Goal: Task Accomplishment & Management: Manage account settings

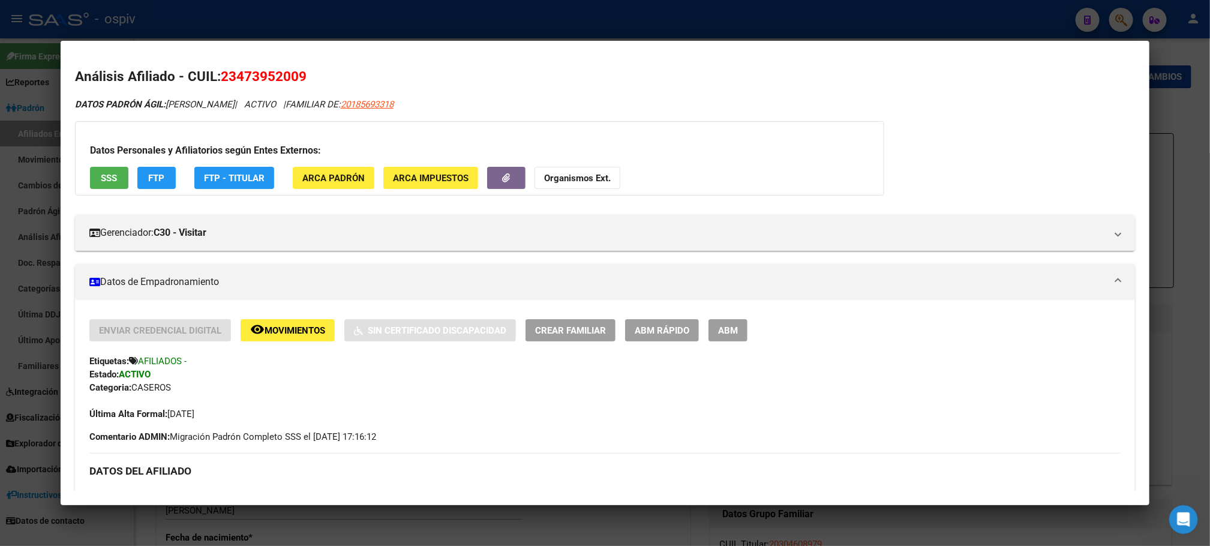
scroll to position [360, 0]
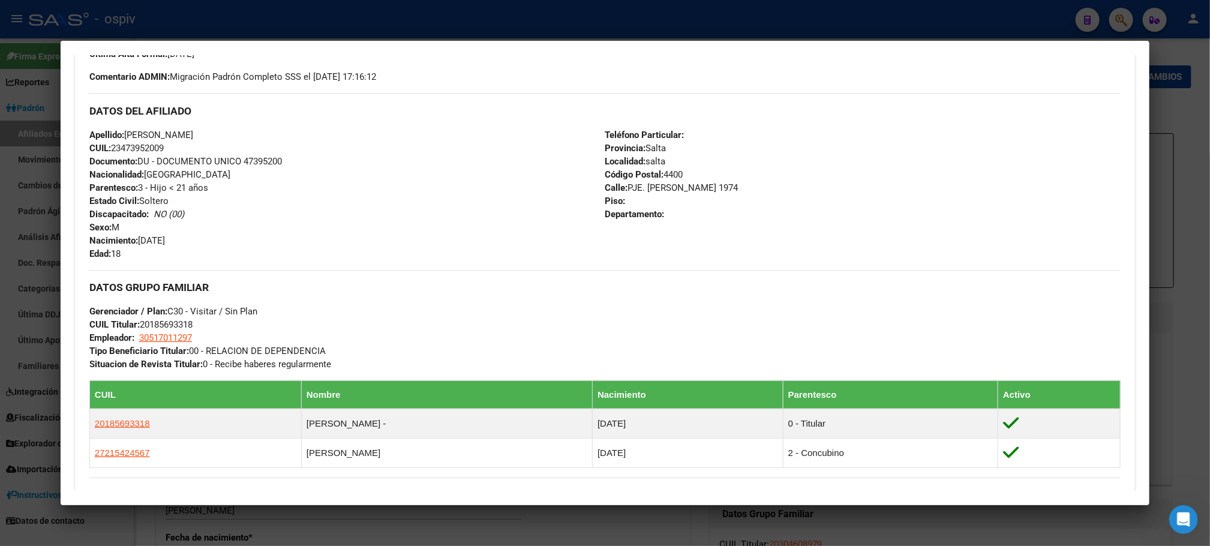
drag, startPoint x: 1129, startPoint y: 24, endPoint x: 1114, endPoint y: 17, distance: 16.6
click at [1129, 23] on div at bounding box center [605, 273] width 1210 height 546
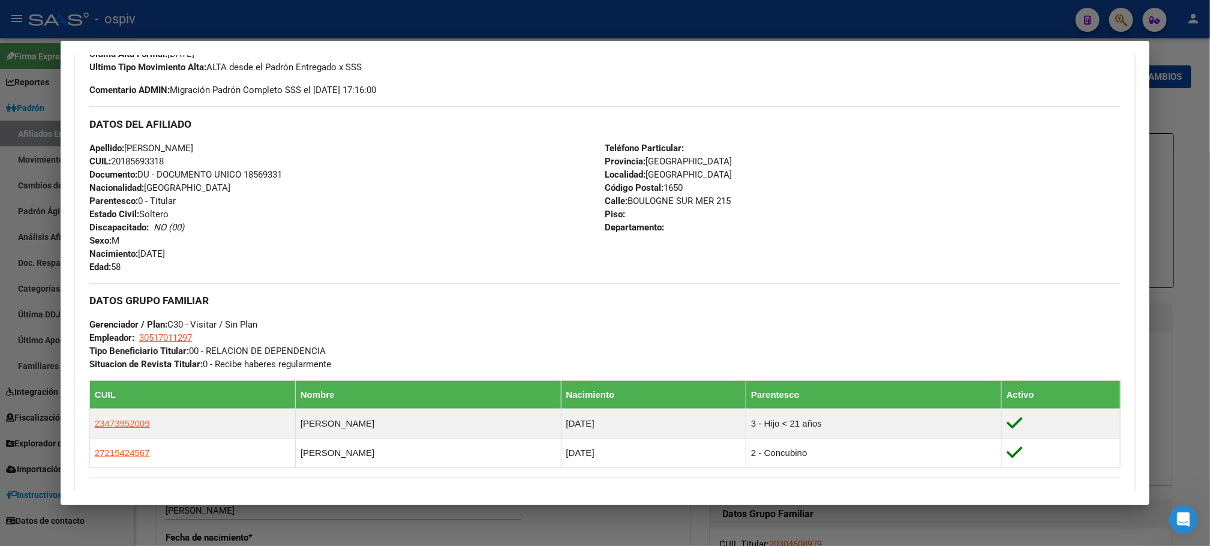
click at [1123, 23] on div at bounding box center [605, 273] width 1210 height 546
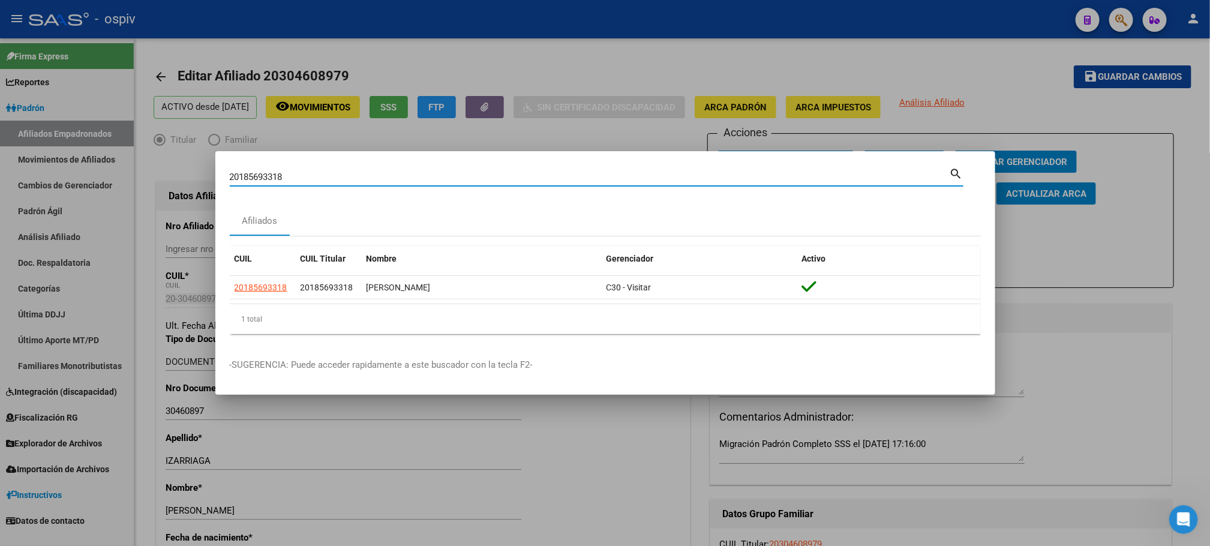
drag, startPoint x: 114, startPoint y: 178, endPoint x: 53, endPoint y: 178, distance: 61.2
click at [53, 178] on div "20185693318 Buscar (apellido, dni, cuil, nro traspaso, cuit, obra social) searc…" at bounding box center [605, 273] width 1210 height 546
paste input "Ancho Dispar de la línea 3 del Archivo RELACIONES_LABORALES_2025-08-19.TXT Anch…"
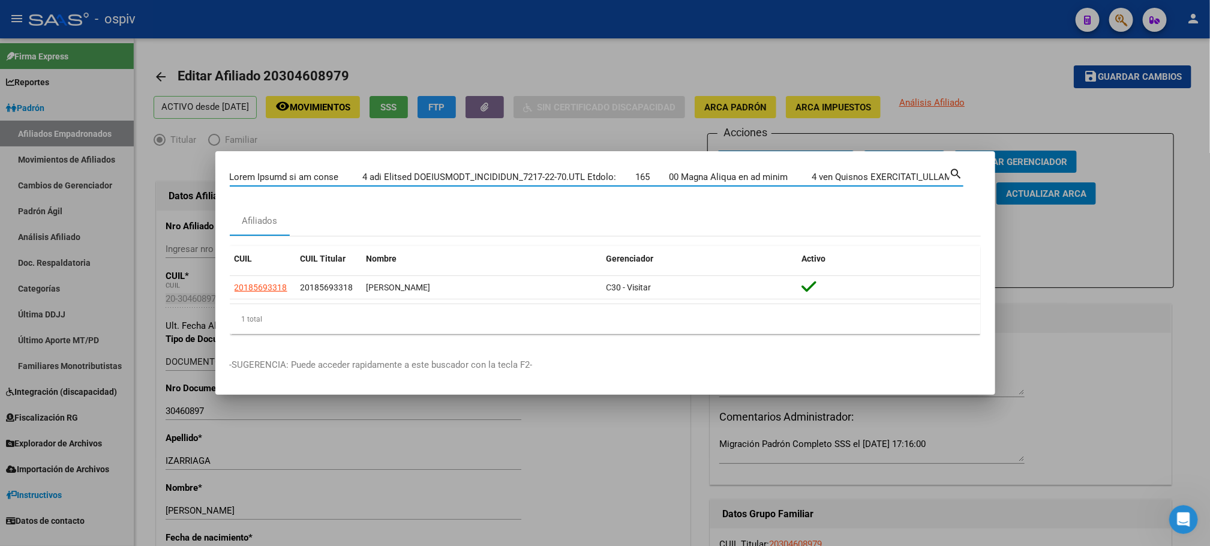
scroll to position [0, 9996]
type input "Ancho Dispar de la línea 3 del Archivo RELACIONES_LABORALES_2025-08-19.TXT Anch…"
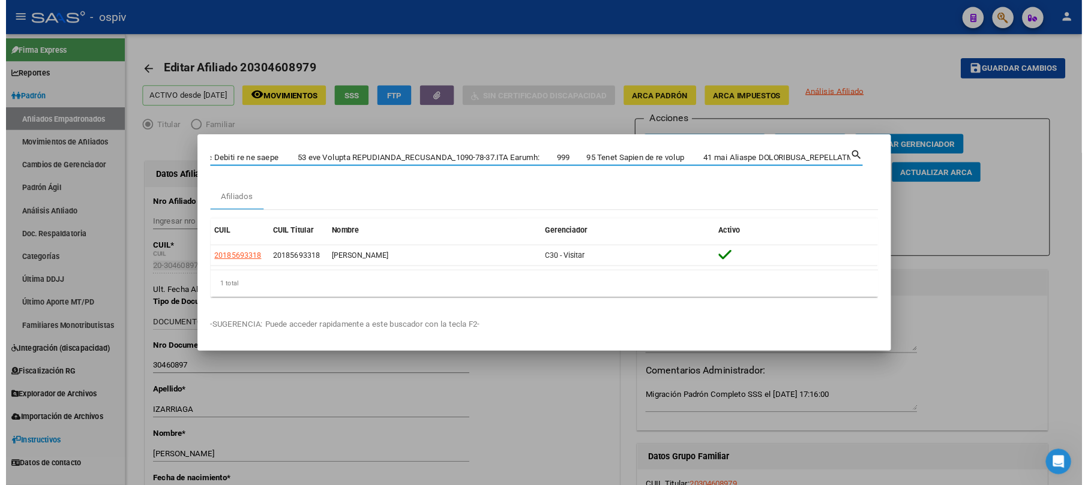
scroll to position [0, 0]
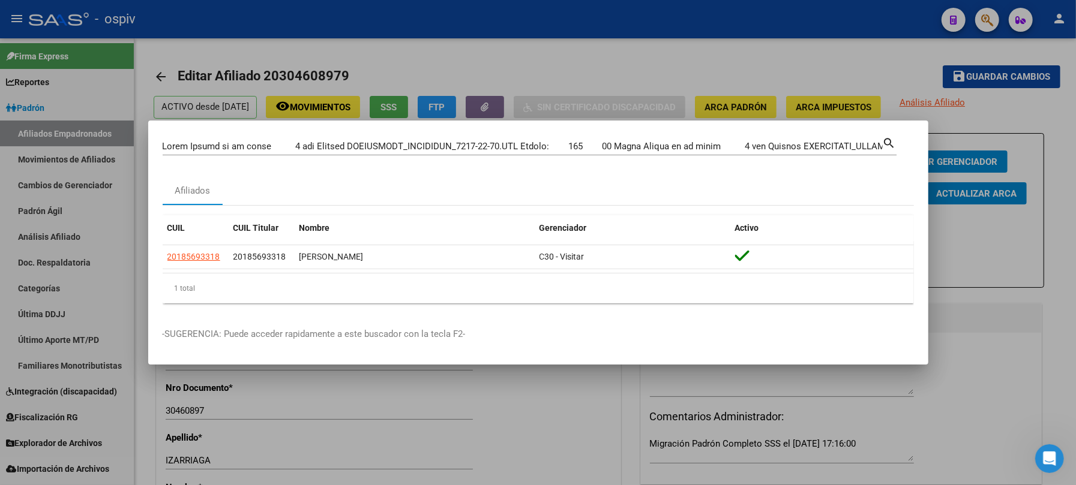
drag, startPoint x: 598, startPoint y: 202, endPoint x: 533, endPoint y: 179, distance: 68.9
click at [528, 187] on div "Afiliados" at bounding box center [538, 190] width 751 height 29
click at [1039, 371] on div at bounding box center [538, 242] width 1076 height 485
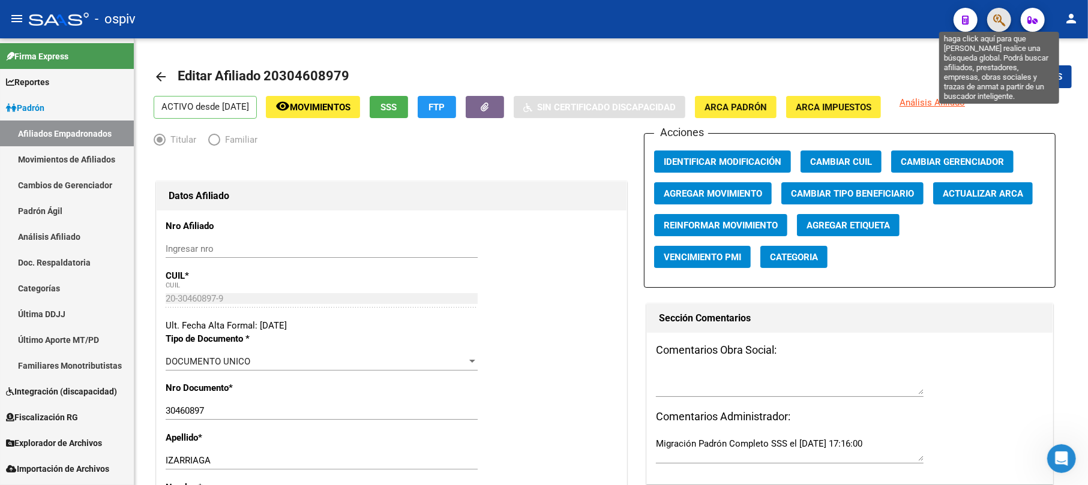
click at [999, 15] on icon "button" at bounding box center [999, 20] width 12 height 14
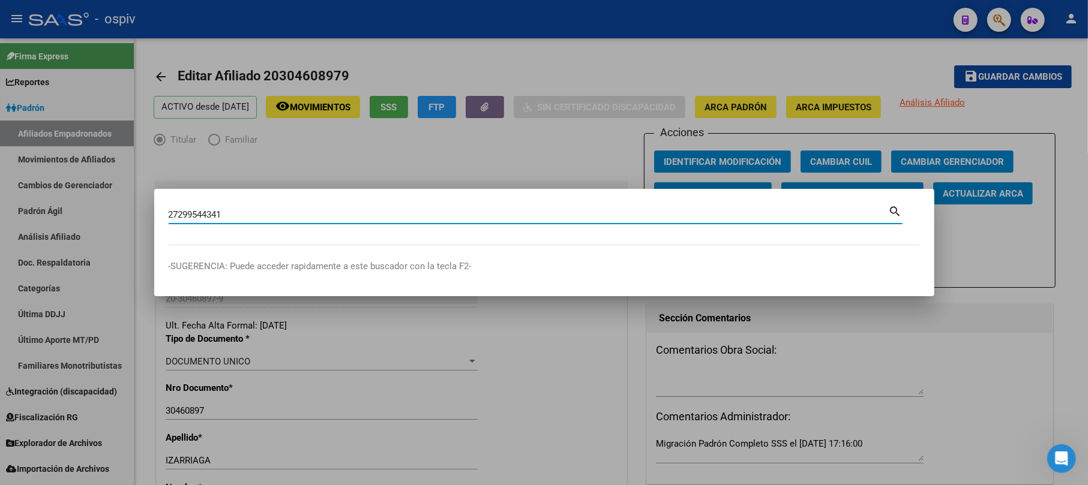
type input "27299544341"
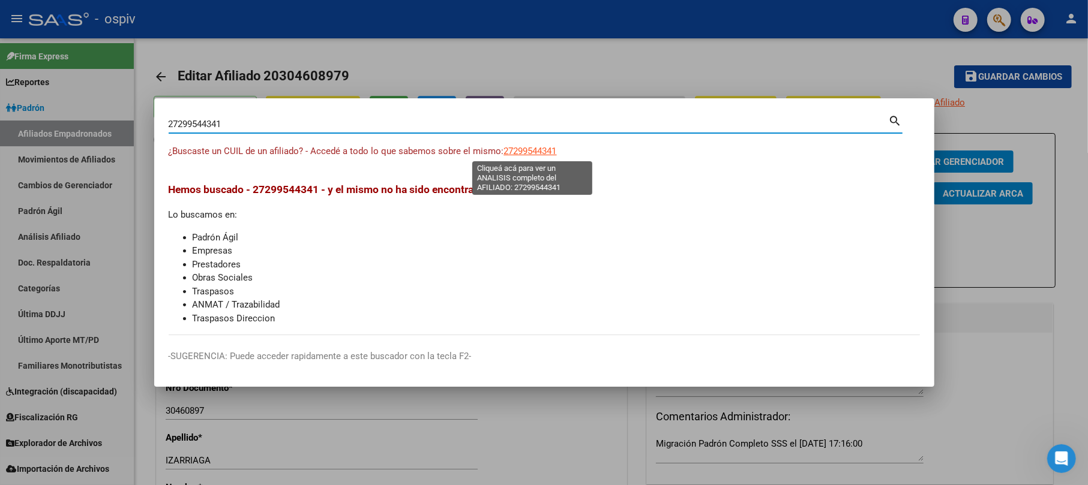
click at [551, 152] on span "27299544341" at bounding box center [530, 151] width 53 height 11
type textarea "27299544341"
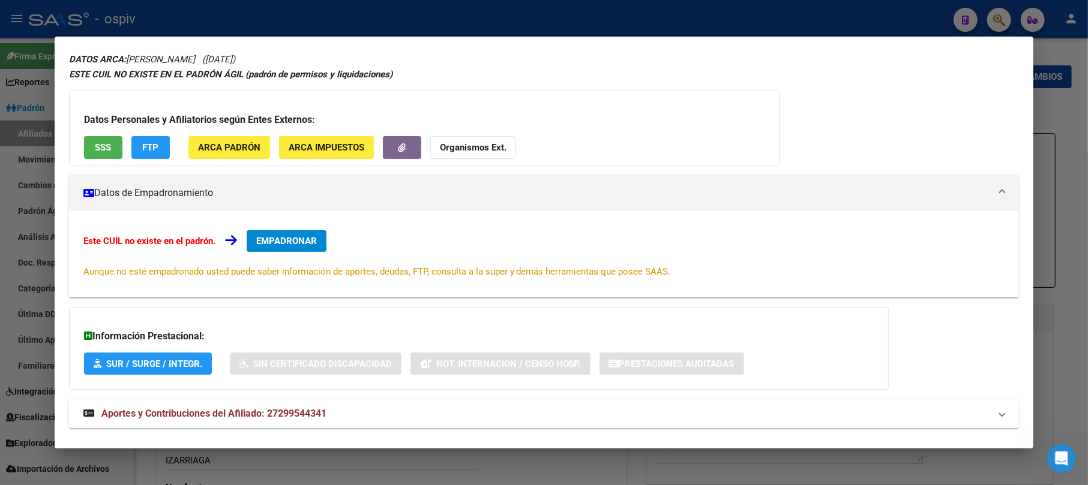
scroll to position [63, 0]
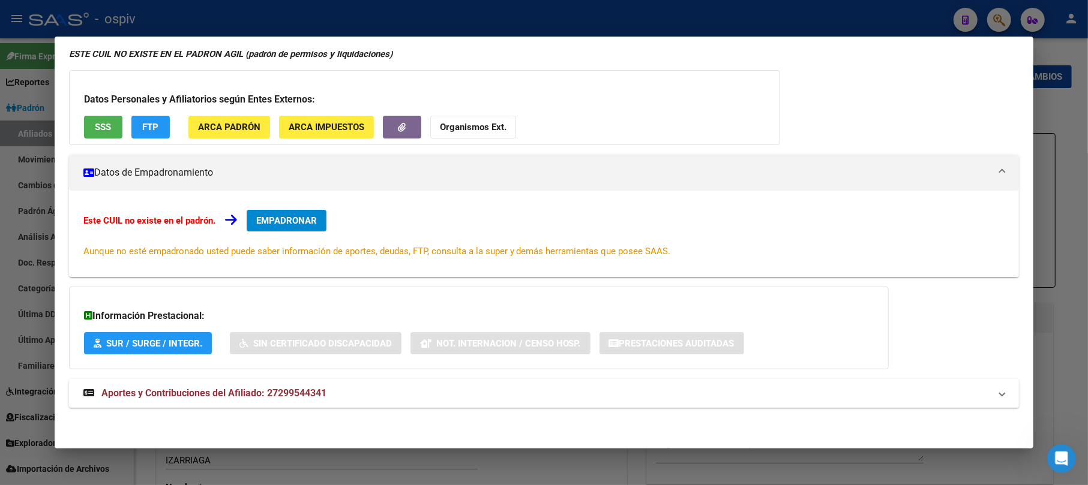
click at [263, 398] on span "Aportes y Contribuciones del Afiliado: 27299544341" at bounding box center [213, 392] width 225 height 11
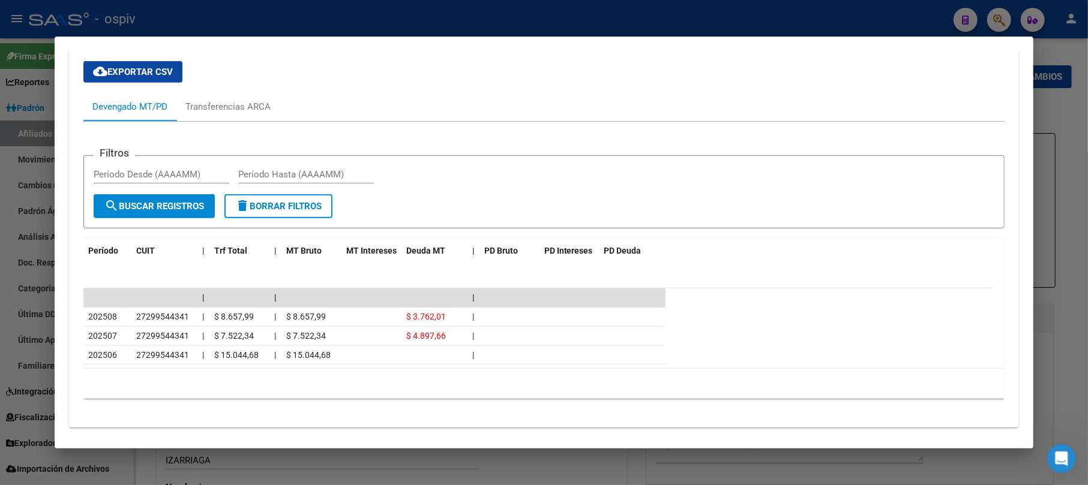
scroll to position [468, 0]
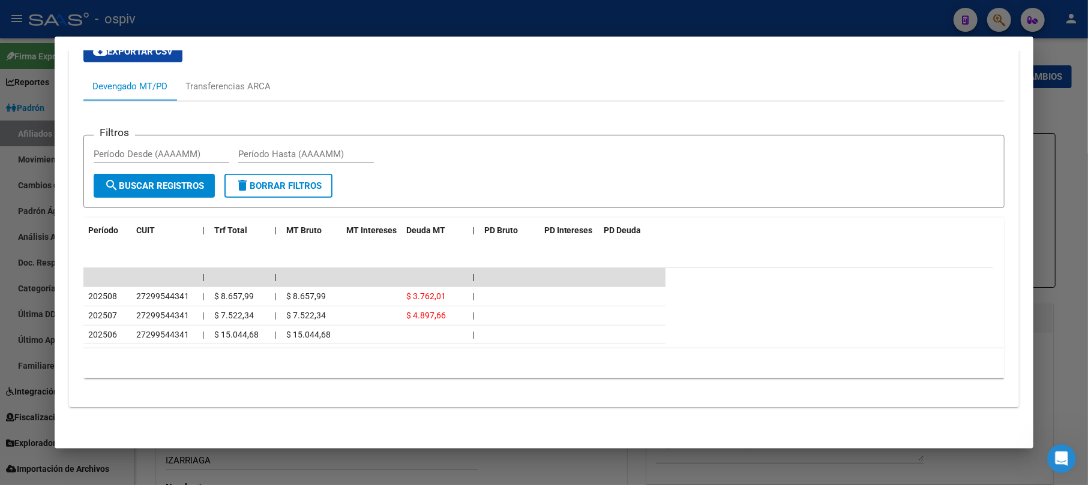
click at [989, 12] on div at bounding box center [544, 242] width 1088 height 485
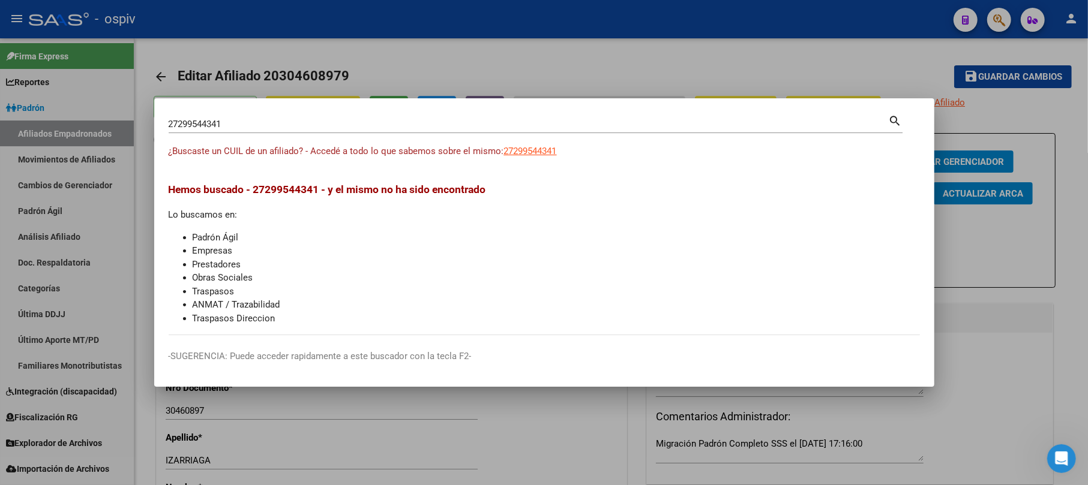
drag, startPoint x: 260, startPoint y: 118, endPoint x: 36, endPoint y: 106, distance: 224.7
click at [36, 106] on div "27299544341 Buscar (apellido, dni, cuil, nro traspaso, cuit, obra social) searc…" at bounding box center [544, 242] width 1088 height 485
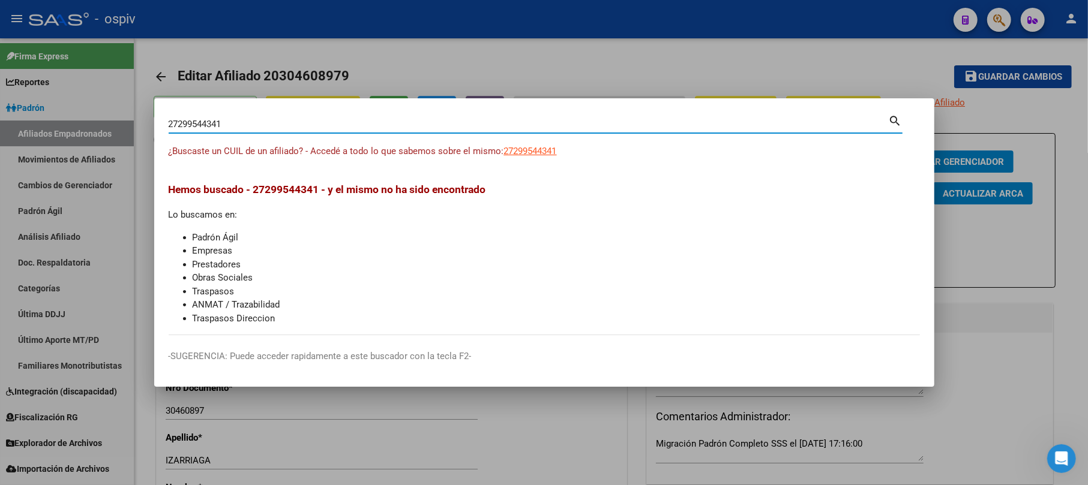
drag, startPoint x: 252, startPoint y: 128, endPoint x: 92, endPoint y: 124, distance: 159.6
click at [92, 124] on div "27299544341 Buscar (apellido, dni, cuil, nro traspaso, cuit, obra social) searc…" at bounding box center [544, 242] width 1088 height 485
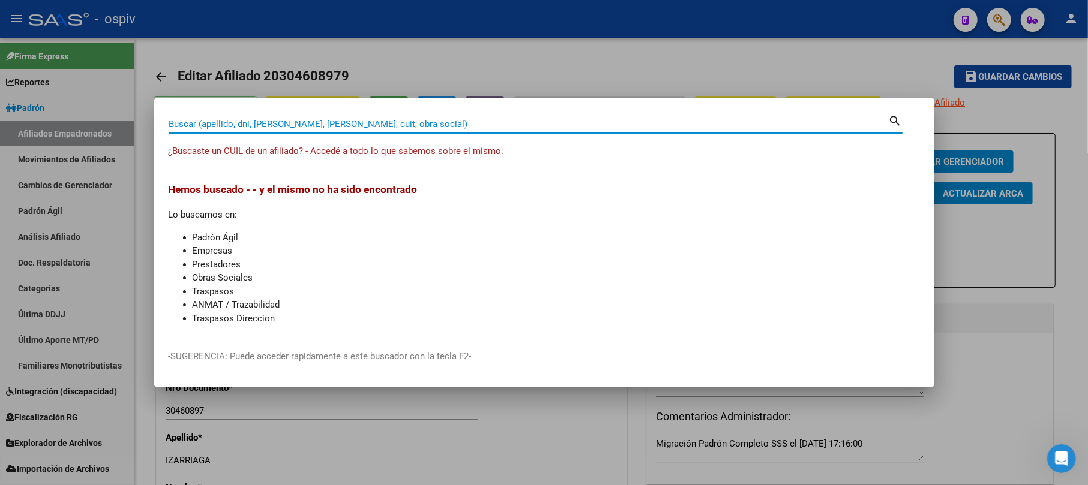
paste input "95115272"
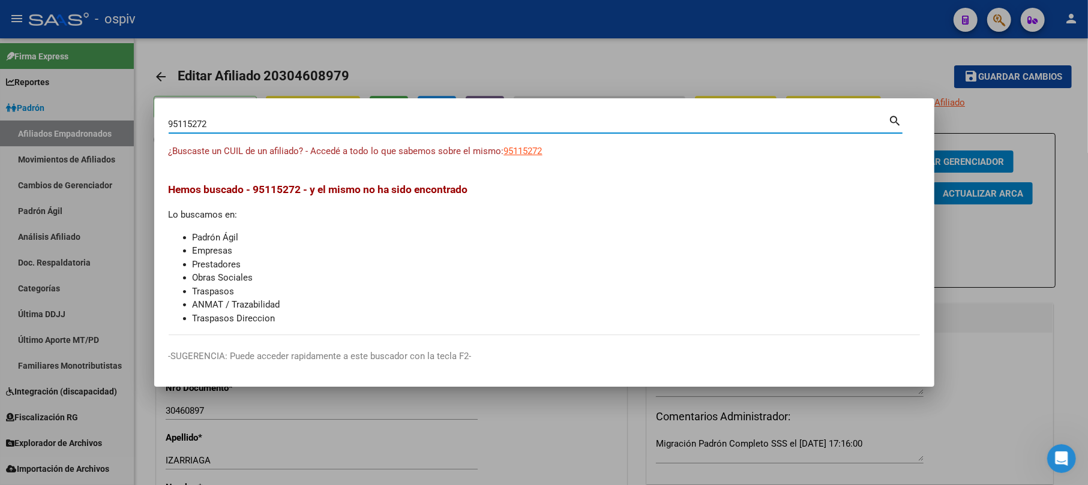
type input "95115272"
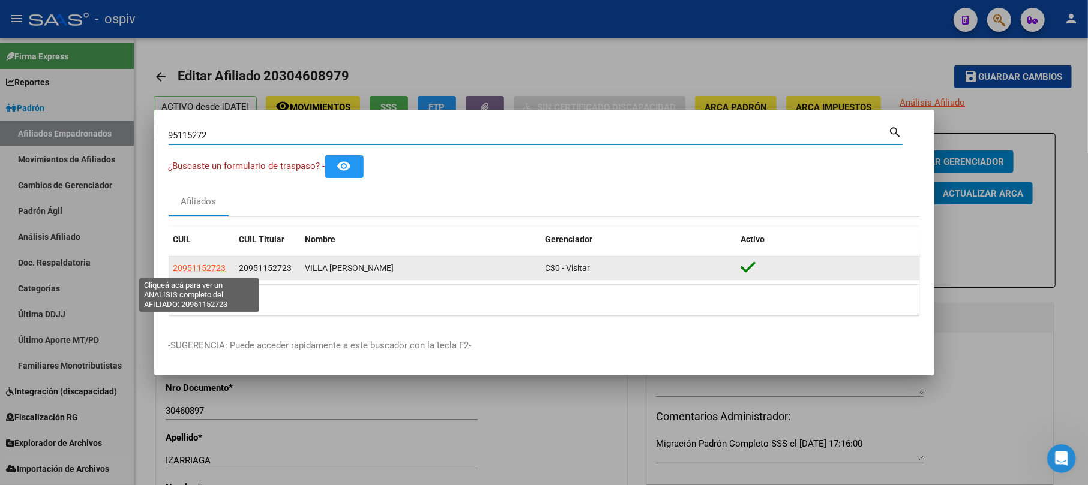
click at [205, 268] on span "20951152723" at bounding box center [199, 268] width 53 height 10
type textarea "20951152723"
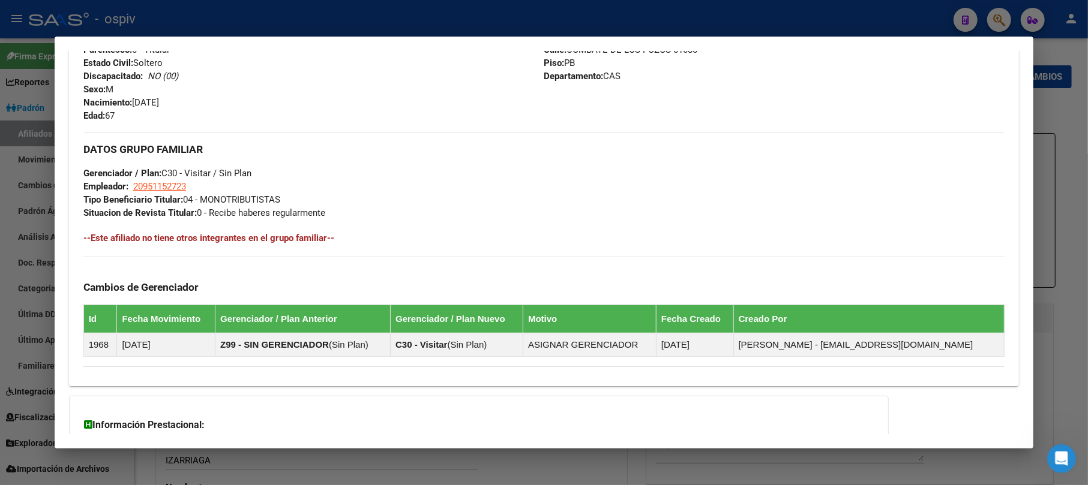
scroll to position [605, 0]
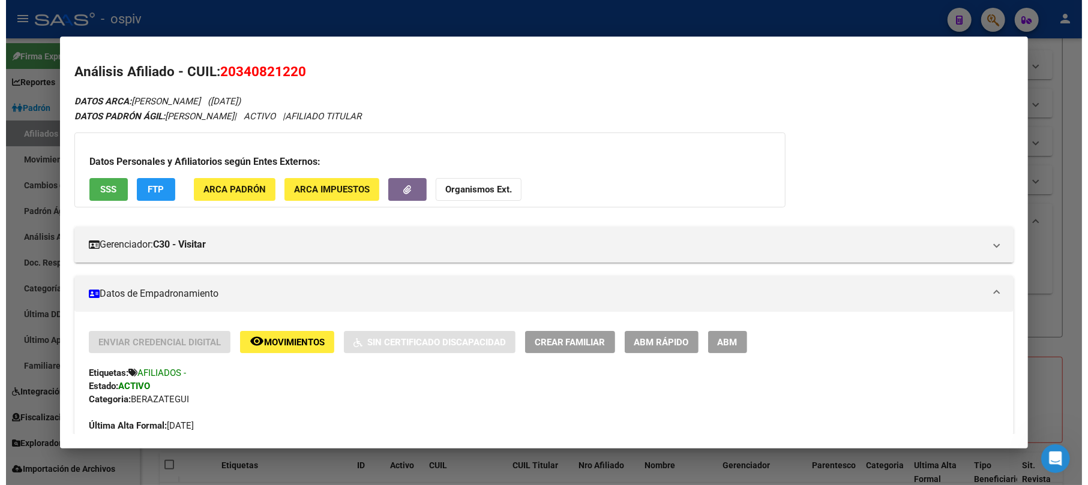
scroll to position [250, 0]
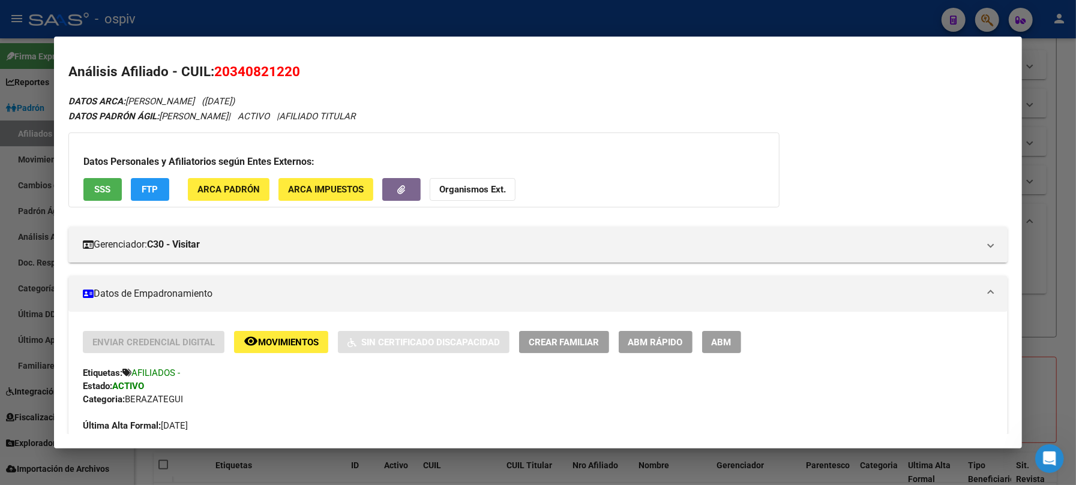
click at [0, 205] on div at bounding box center [538, 242] width 1076 height 485
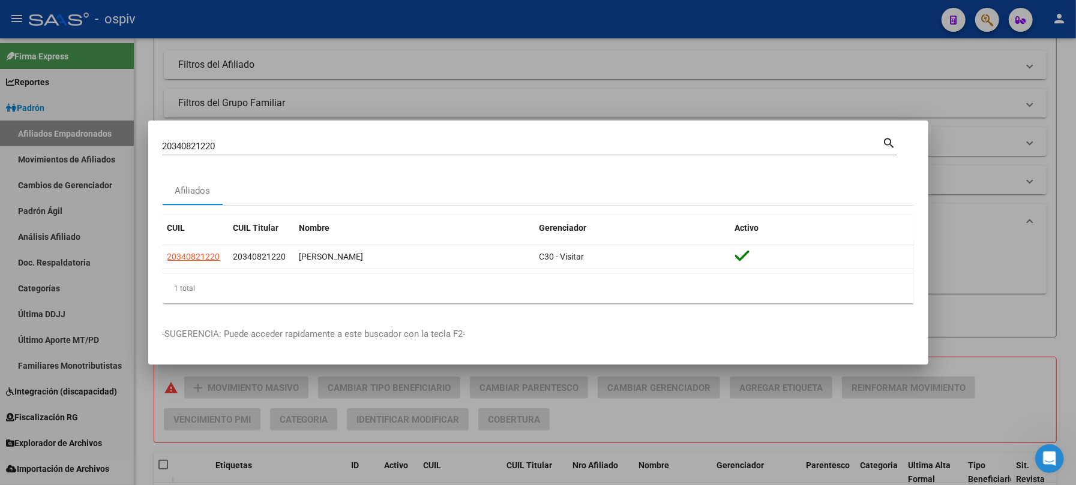
click at [551, 87] on div at bounding box center [538, 242] width 1076 height 485
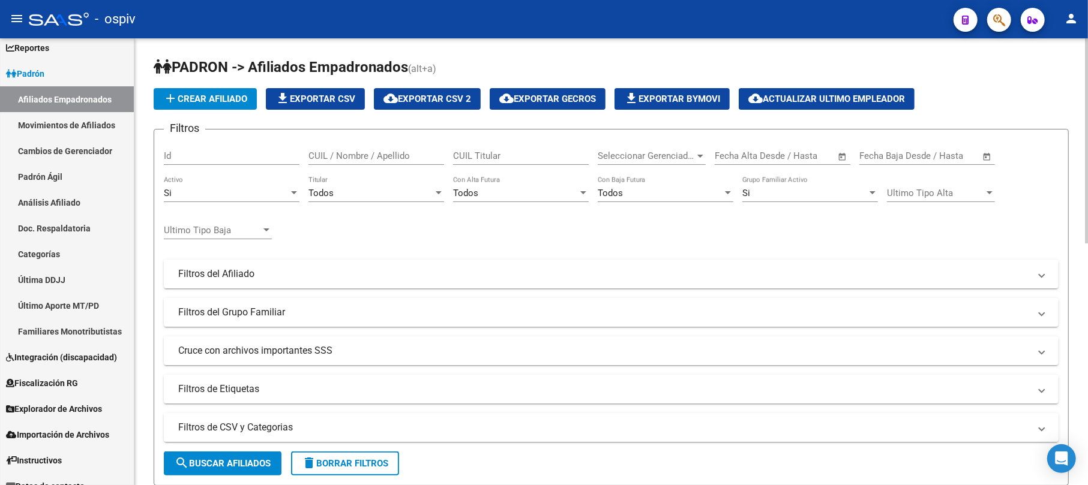
scroll to position [48, 0]
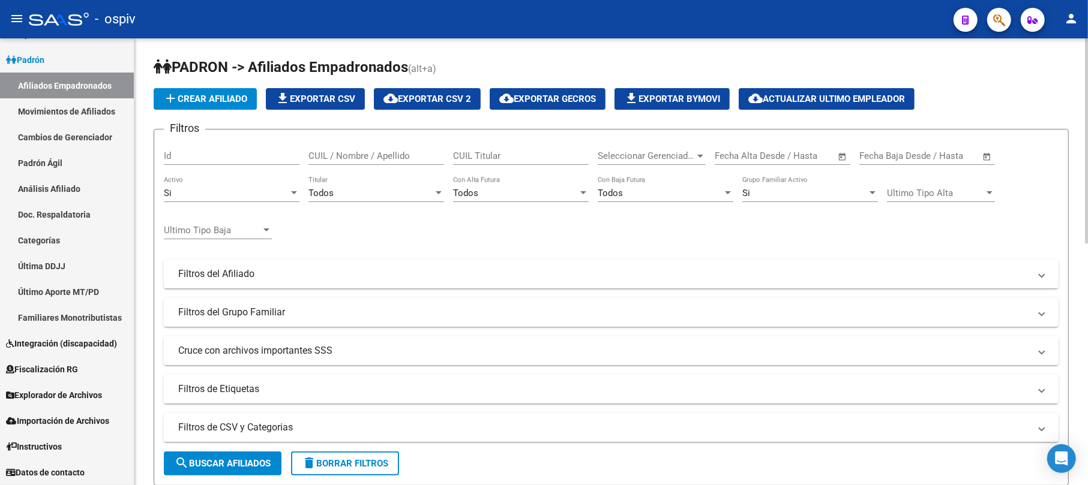
click at [198, 380] on mat-expansion-panel-header "Filtros de Etiquetas" at bounding box center [611, 389] width 894 height 29
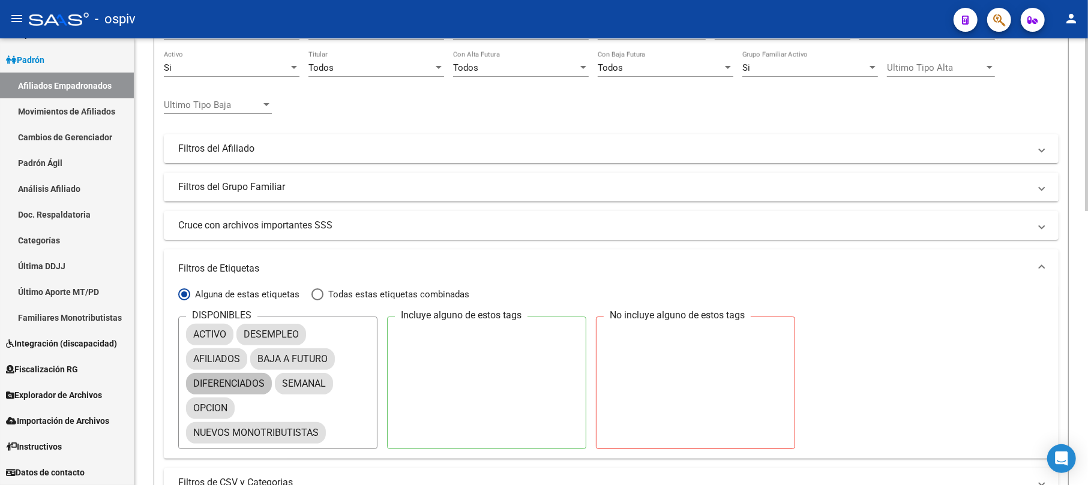
scroll to position [160, 0]
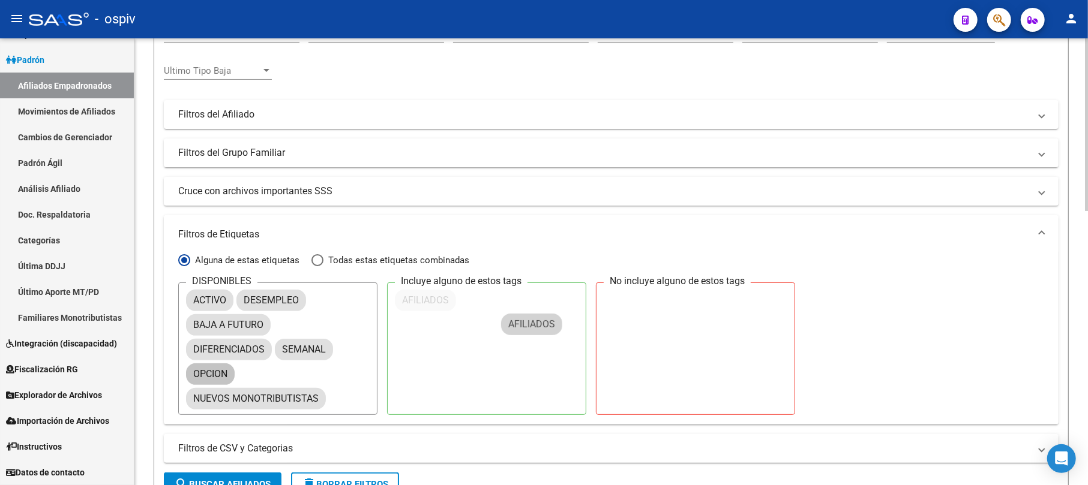
drag, startPoint x: 209, startPoint y: 324, endPoint x: 233, endPoint y: 379, distance: 60.4
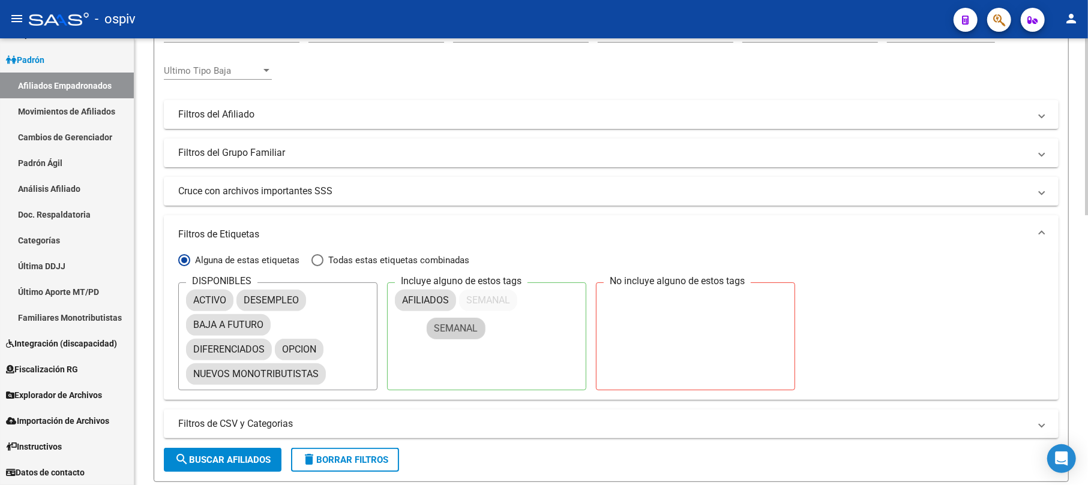
drag, startPoint x: 310, startPoint y: 348, endPoint x: 468, endPoint y: 324, distance: 159.6
click at [227, 459] on span "search Buscar Afiliados" at bounding box center [223, 460] width 96 height 11
click at [226, 461] on span "search Buscar Afiliados" at bounding box center [223, 460] width 96 height 11
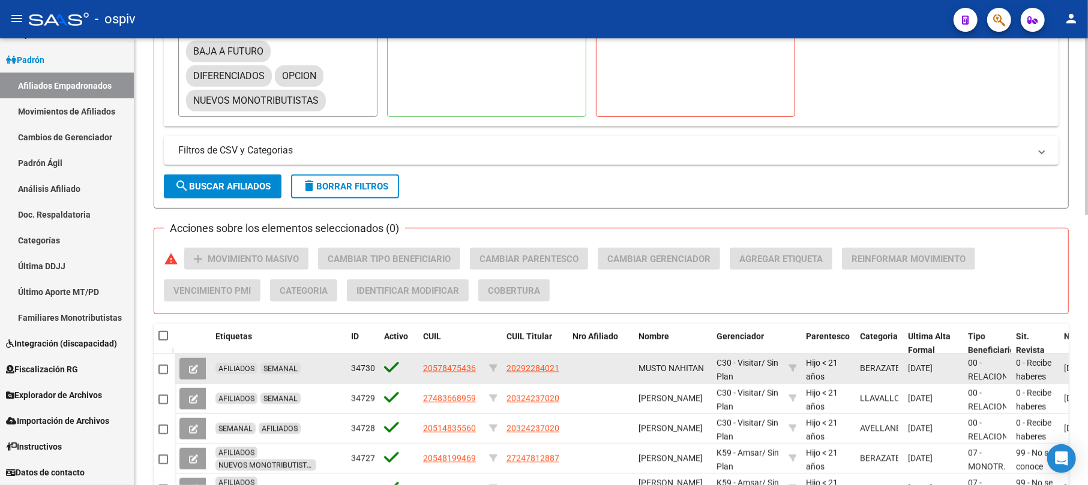
scroll to position [240, 0]
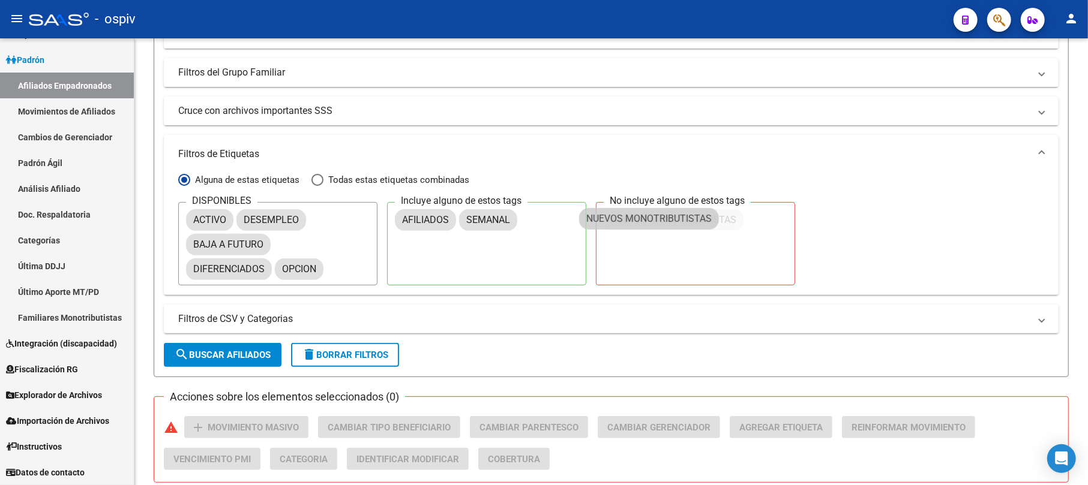
drag, startPoint x: 269, startPoint y: 295, endPoint x: 662, endPoint y: 219, distance: 400.8
click at [342, 178] on span "Todas estas etiquetas combinadas" at bounding box center [396, 179] width 146 height 13
click at [323, 178] on input "Todas estas etiquetas combinadas" at bounding box center [317, 180] width 12 height 12
radio input "true"
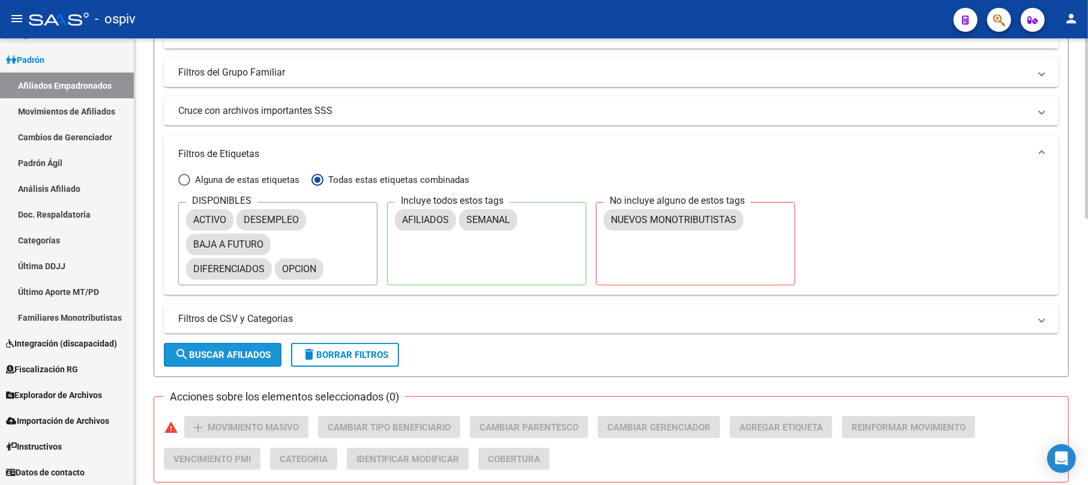
click at [246, 352] on span "search Buscar Afiliados" at bounding box center [223, 355] width 96 height 11
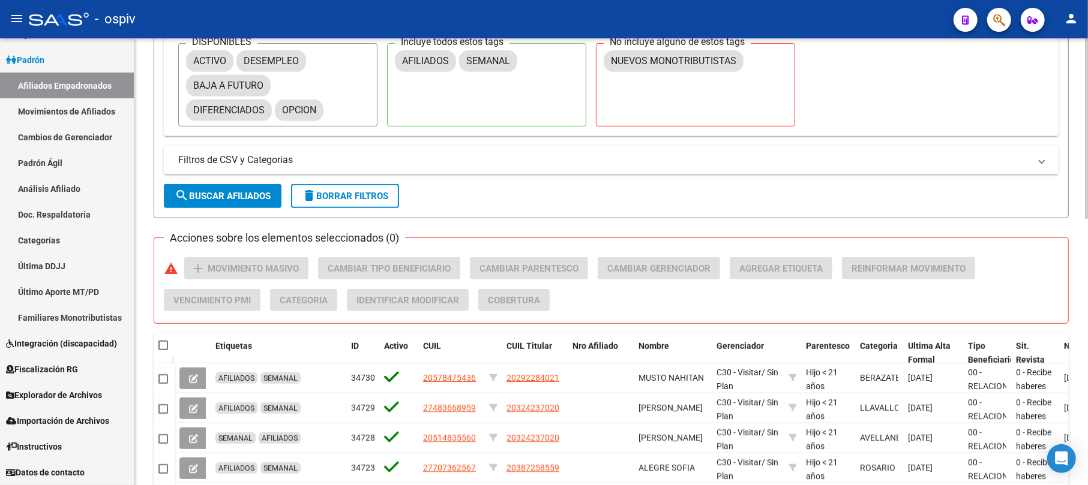
scroll to position [639, 0]
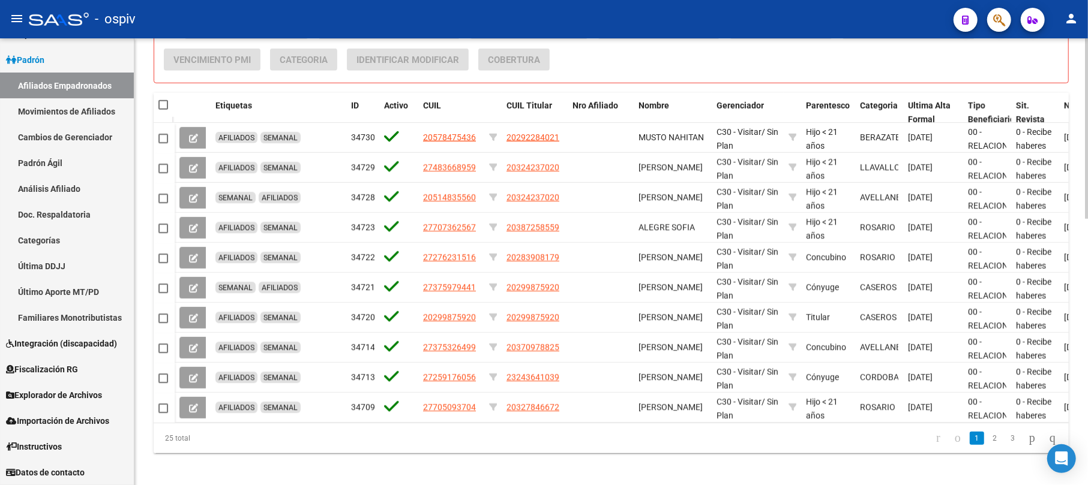
click at [164, 103] on span at bounding box center [163, 105] width 10 height 10
click at [163, 110] on input "checkbox" at bounding box center [163, 110] width 1 height 1
checkbox input "true"
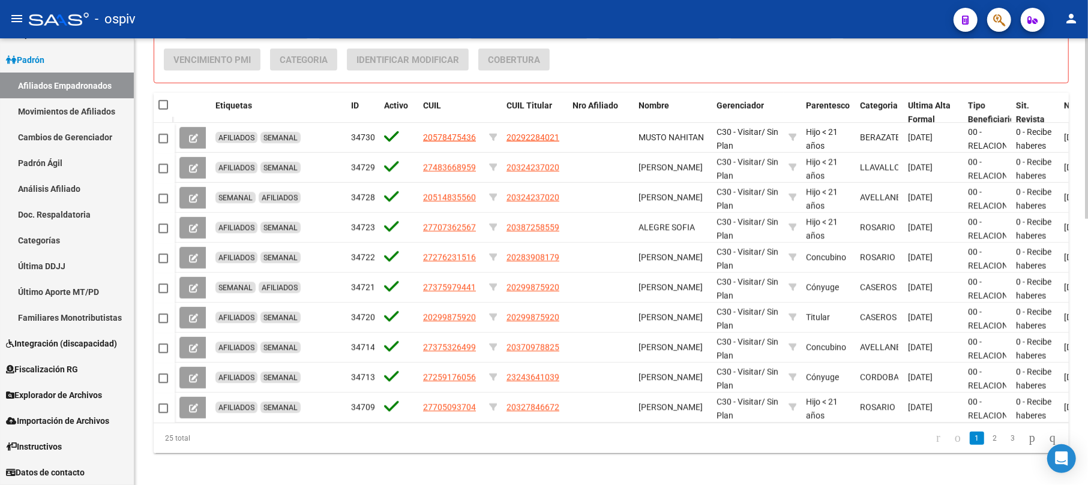
checkbox input "true"
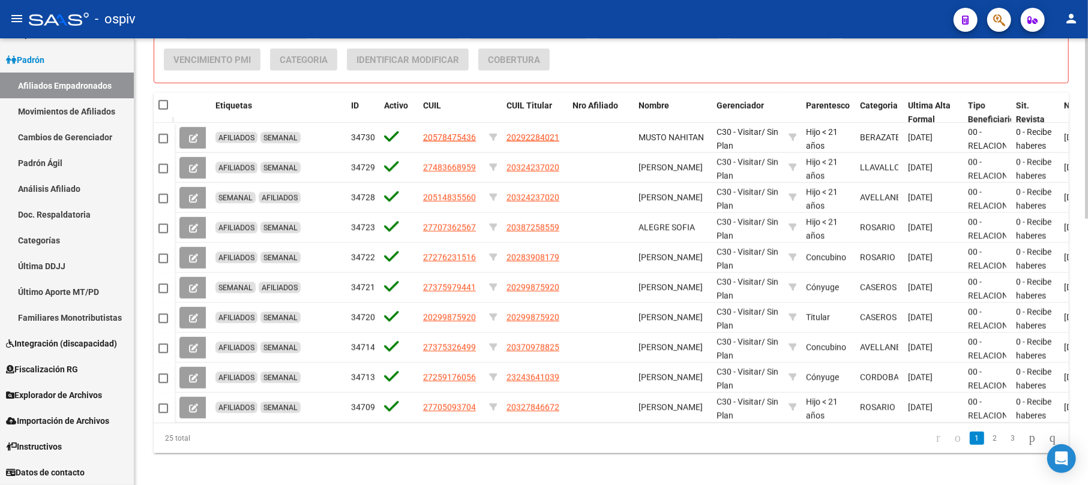
checkbox input "true"
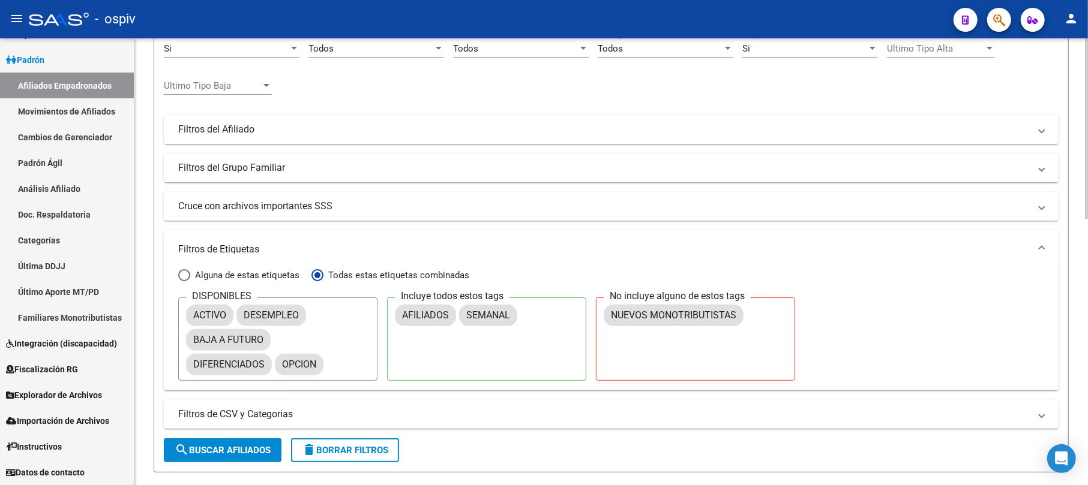
scroll to position [0, 0]
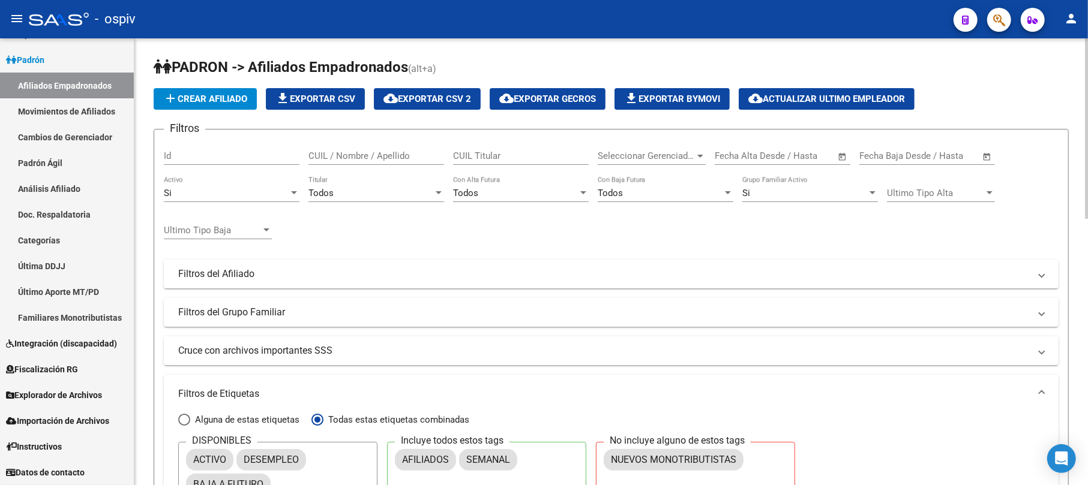
click at [426, 100] on span "cloud_download Exportar CSV 2" at bounding box center [427, 99] width 88 height 11
click at [483, 365] on mat-expansion-panel-header "Cruce con archivos importantes SSS" at bounding box center [611, 351] width 894 height 29
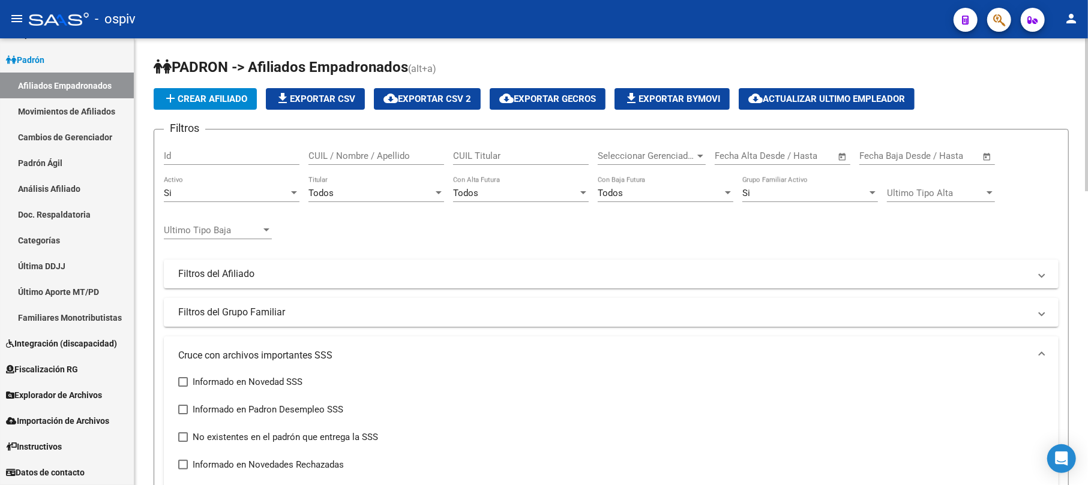
click at [432, 99] on span "cloud_download Exportar CSV 2" at bounding box center [427, 99] width 88 height 11
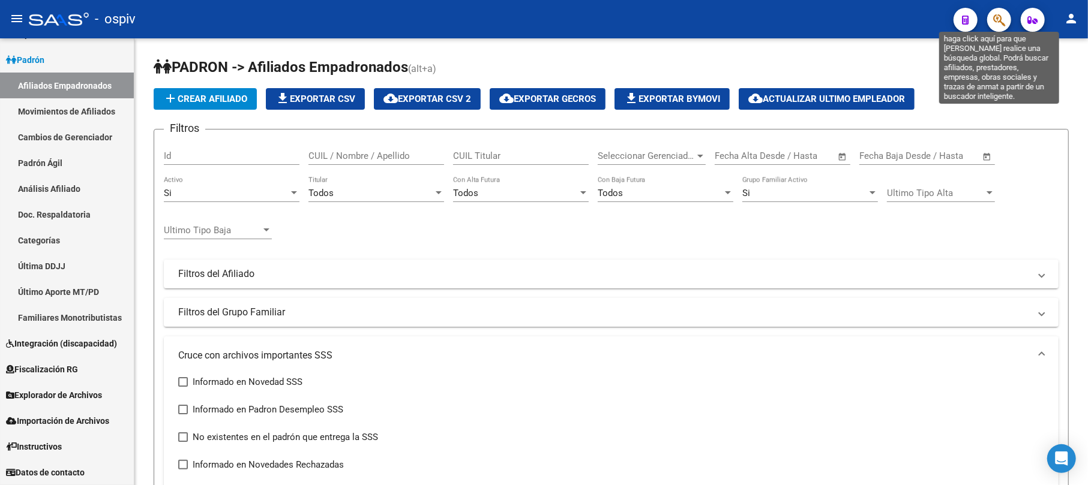
click at [997, 19] on icon "button" at bounding box center [999, 20] width 12 height 14
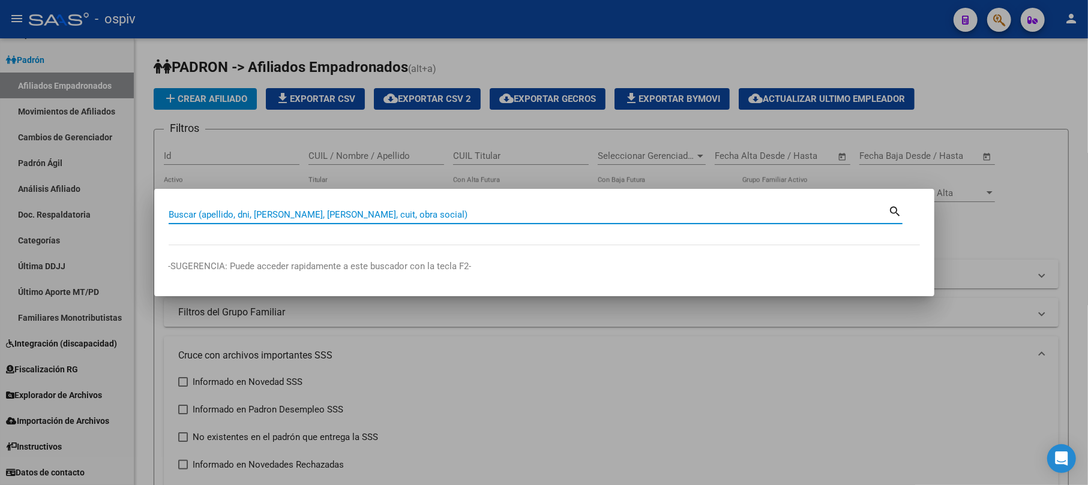
paste input "27942280381"
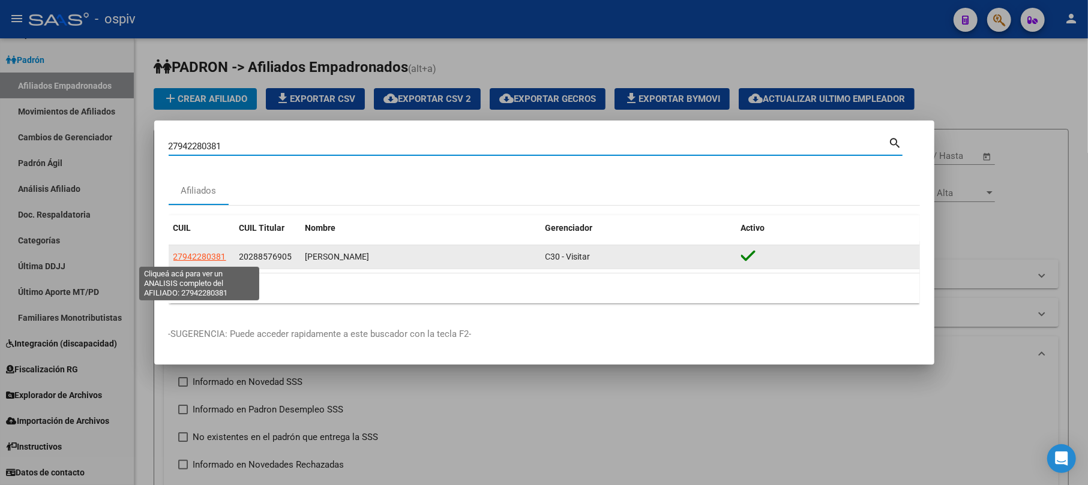
click at [205, 257] on span "27942280381" at bounding box center [199, 257] width 53 height 10
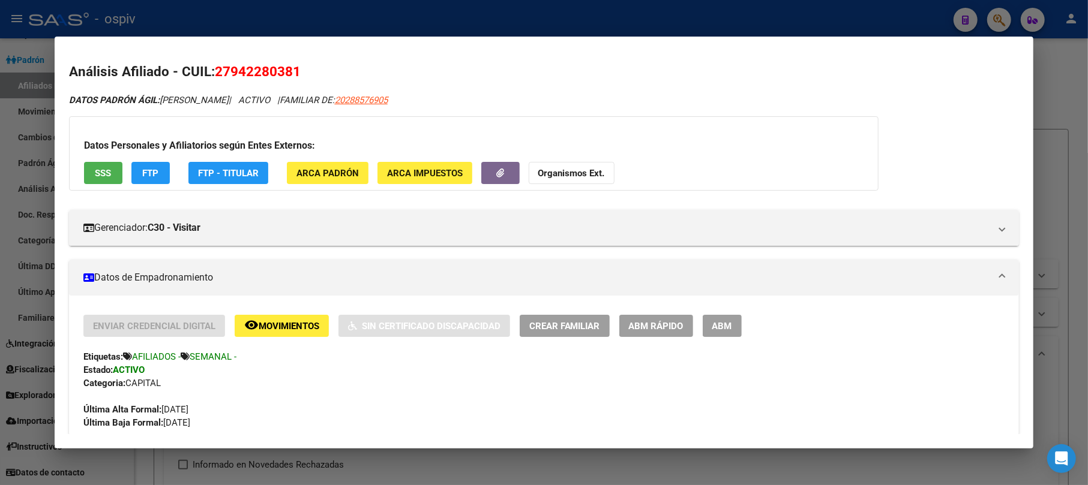
click at [996, 10] on div at bounding box center [544, 242] width 1088 height 485
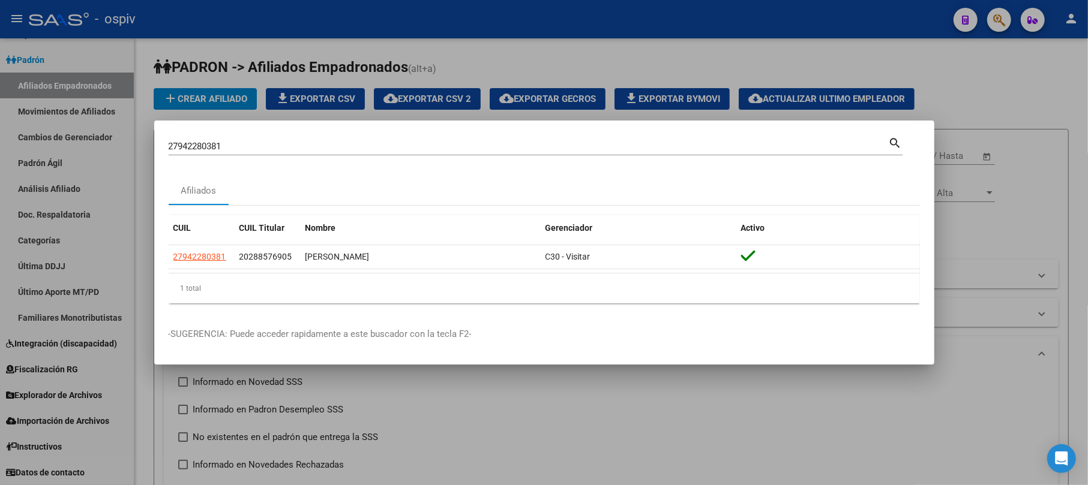
click at [233, 156] on div "27942280381 Buscar (apellido, dni, cuil, nro traspaso, cuit, obra social) search" at bounding box center [536, 151] width 734 height 32
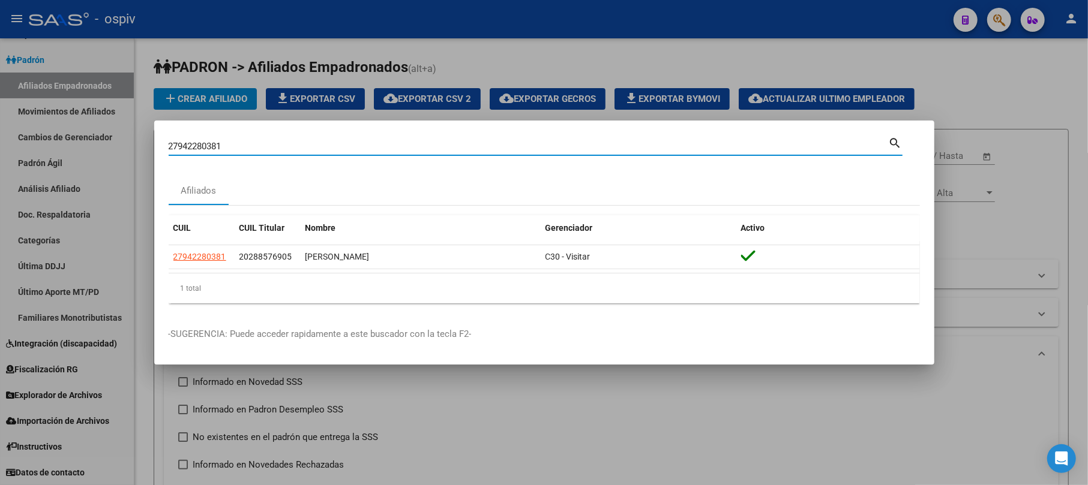
drag, startPoint x: 239, startPoint y: 145, endPoint x: 0, endPoint y: 155, distance: 239.0
click at [0, 155] on div "27942280381 Buscar (apellido, dni, cuil, nro traspaso, cuit, obra social) searc…" at bounding box center [544, 242] width 1088 height 485
click at [232, 142] on input "27942280381" at bounding box center [529, 146] width 720 height 11
drag, startPoint x: 236, startPoint y: 150, endPoint x: 0, endPoint y: 140, distance: 236.0
click at [0, 142] on div "27942280381 Buscar (apellido, dni, cuil, nro traspaso, cuit, obra social) searc…" at bounding box center [544, 242] width 1088 height 485
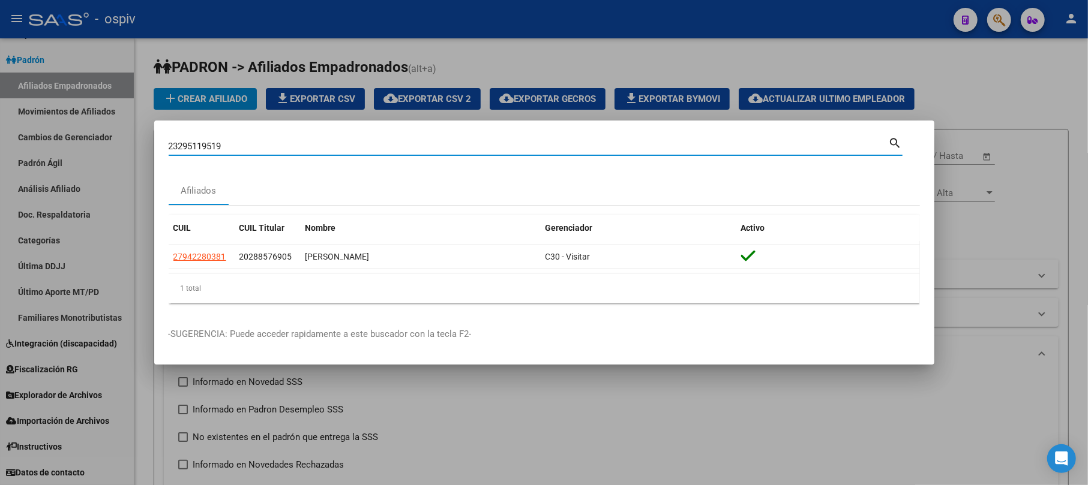
type input "23295119519"
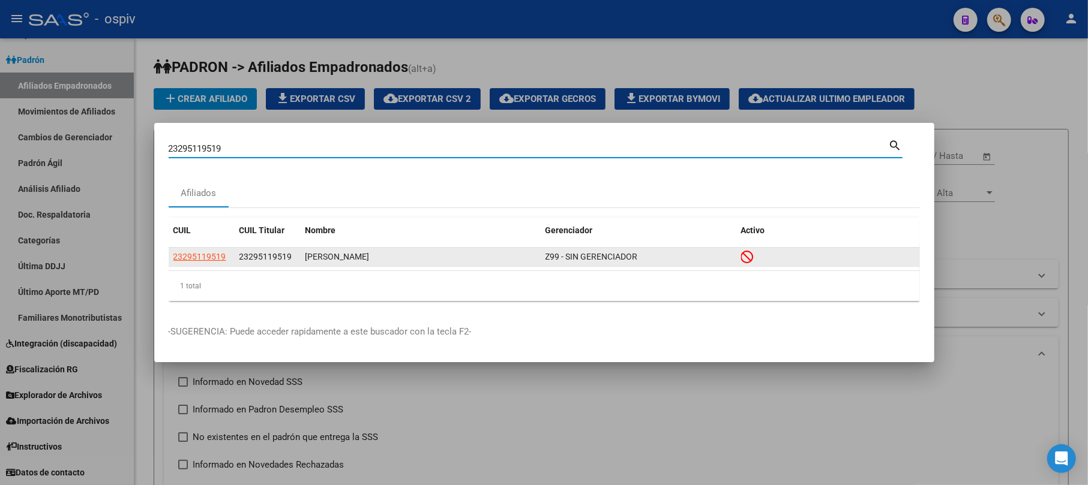
click at [192, 251] on app-link-go-to "23295119519" at bounding box center [199, 257] width 53 height 14
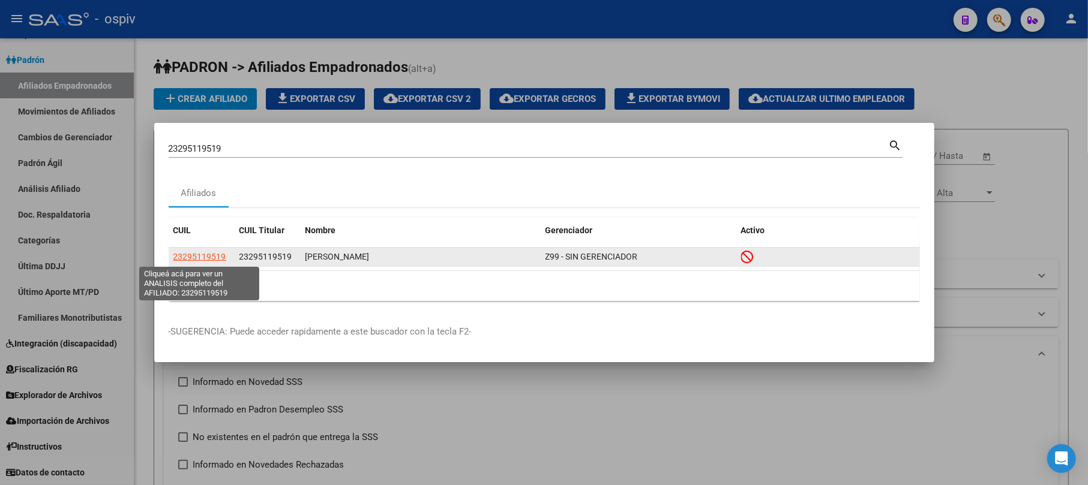
click at [192, 254] on span "23295119519" at bounding box center [199, 257] width 53 height 10
type textarea "23295119519"
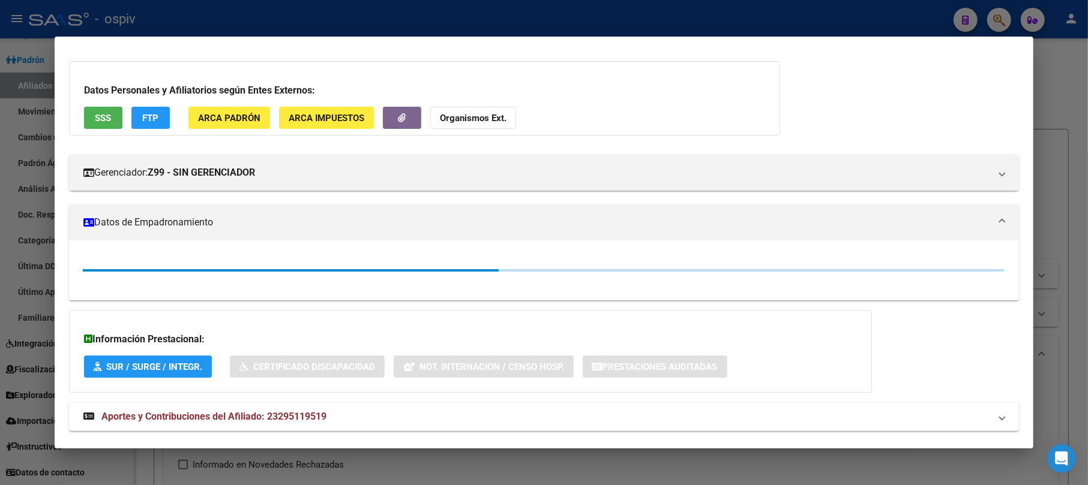
scroll to position [80, 0]
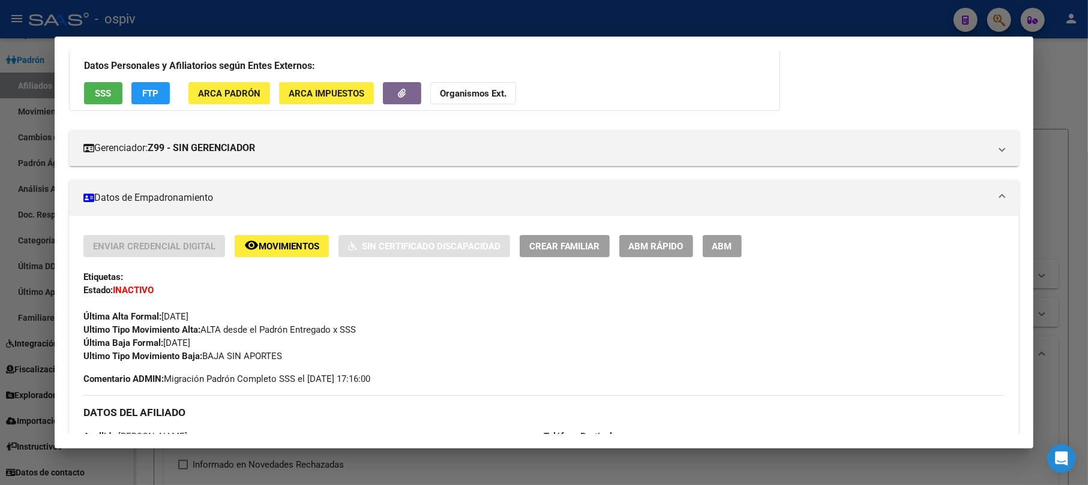
click at [1016, 17] on div at bounding box center [544, 242] width 1088 height 485
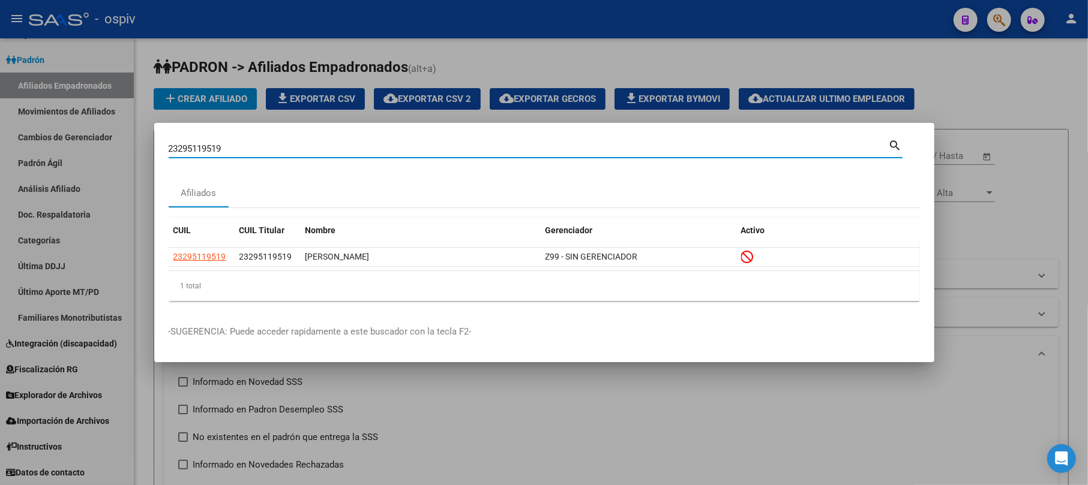
drag, startPoint x: 233, startPoint y: 145, endPoint x: 47, endPoint y: 152, distance: 186.7
click at [47, 152] on div "23295119519 Buscar (apellido, dni, cuil, nro traspaso, cuit, obra social) searc…" at bounding box center [544, 242] width 1088 height 485
type input "29280996"
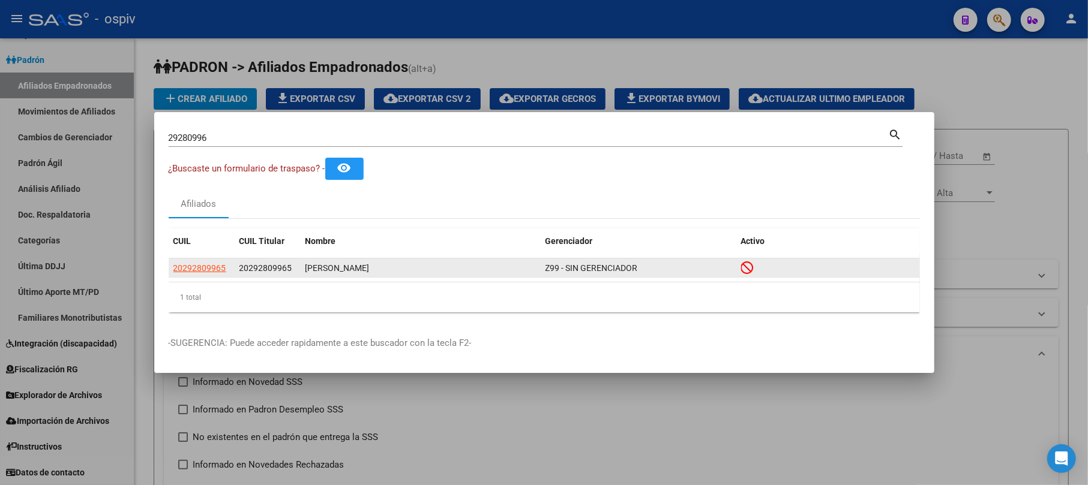
click at [200, 274] on app-link-go-to "20292809965" at bounding box center [199, 269] width 53 height 14
click at [206, 265] on span "20292809965" at bounding box center [199, 268] width 53 height 10
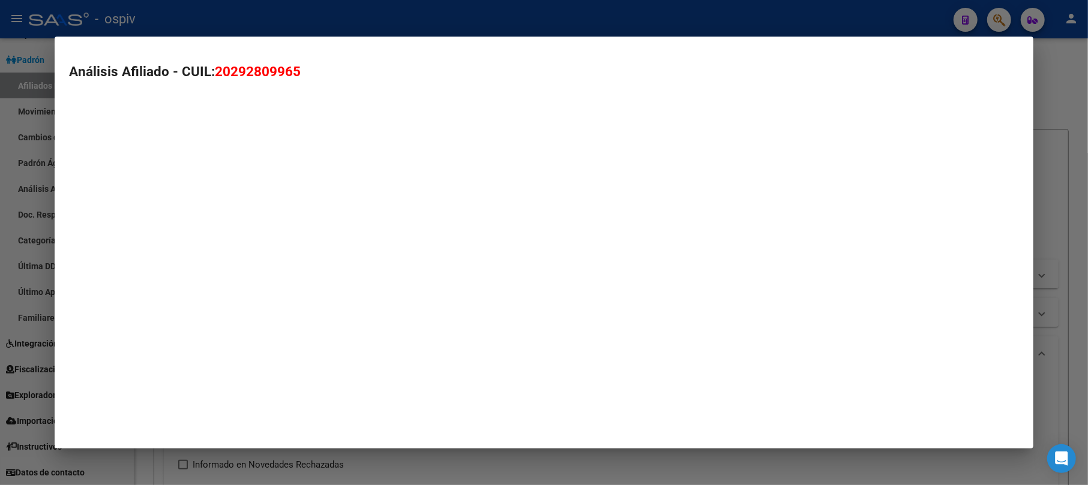
type textarea "20292809965"
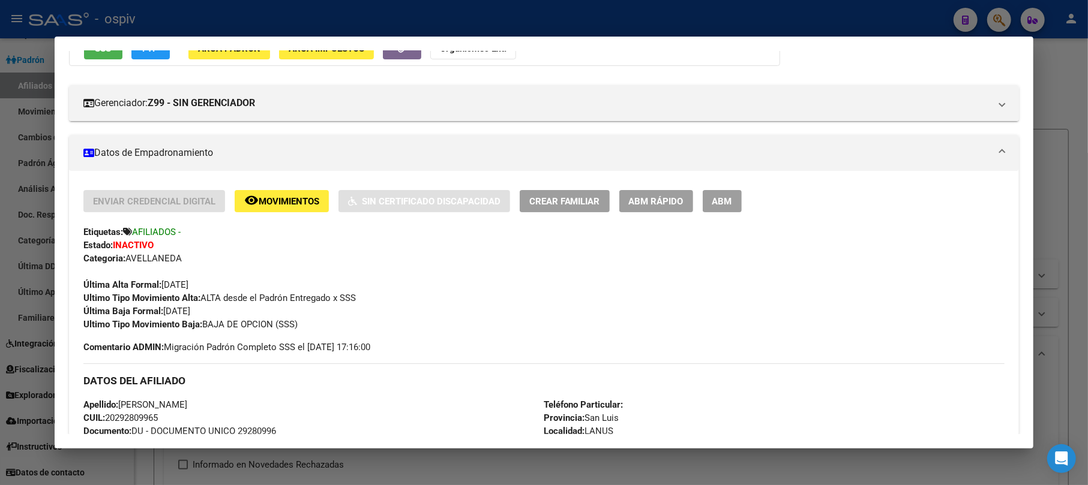
scroll to position [160, 0]
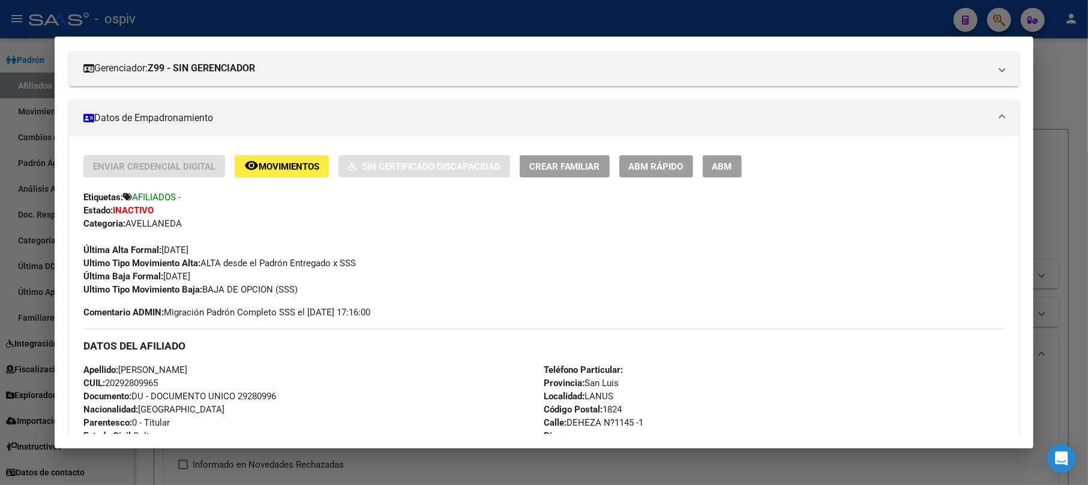
drag, startPoint x: 1005, startPoint y: 22, endPoint x: 349, endPoint y: 179, distance: 674.8
click at [1001, 23] on div at bounding box center [544, 242] width 1088 height 485
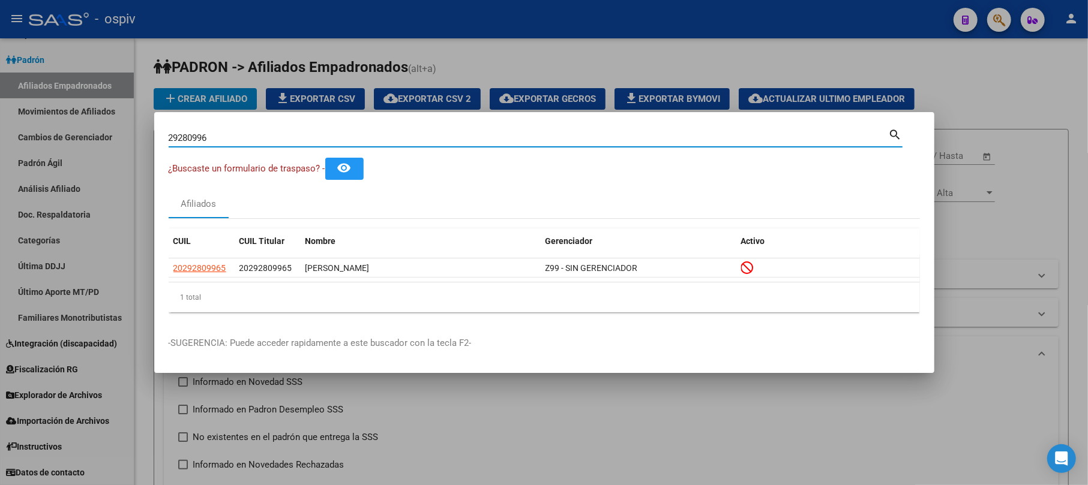
drag, startPoint x: 239, startPoint y: 143, endPoint x: 104, endPoint y: 299, distance: 205.9
click at [122, 164] on div "29280996 Buscar (apellido, dni, cuil, nro traspaso, cuit, obra social) search ¿…" at bounding box center [544, 242] width 1088 height 485
type input "44075184"
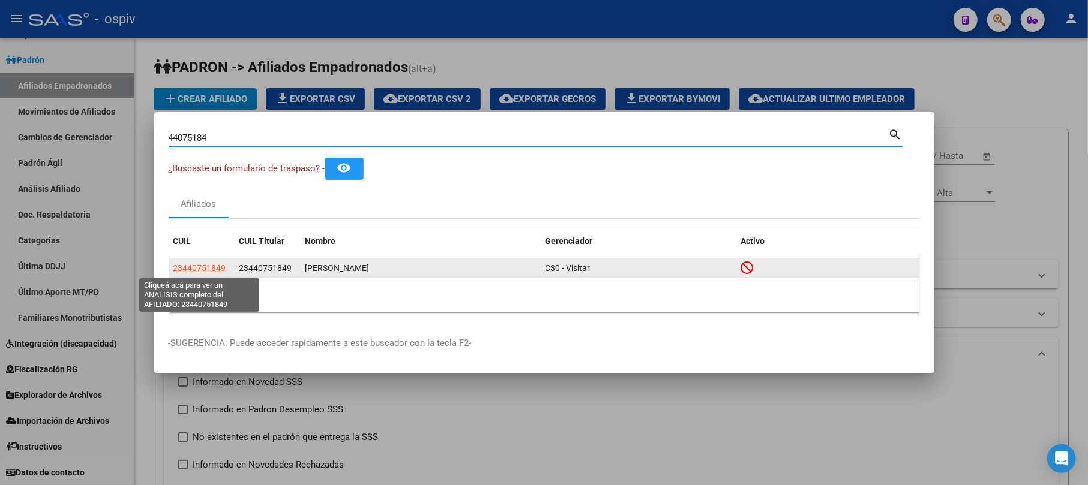
click at [200, 269] on span "23440751849" at bounding box center [199, 268] width 53 height 10
type textarea "23440751849"
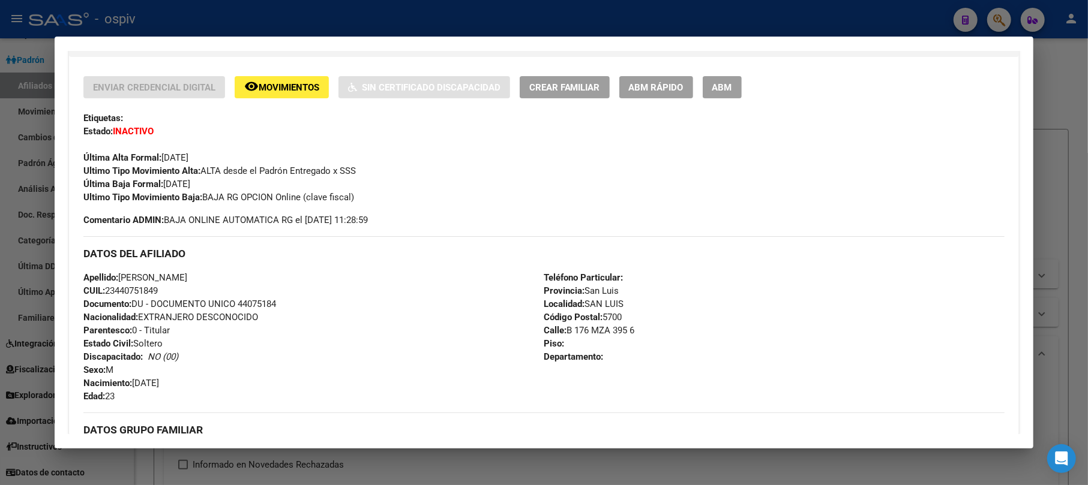
scroll to position [240, 0]
drag, startPoint x: 1002, startPoint y: 14, endPoint x: 257, endPoint y: 124, distance: 752.4
click at [998, 14] on div at bounding box center [544, 242] width 1088 height 485
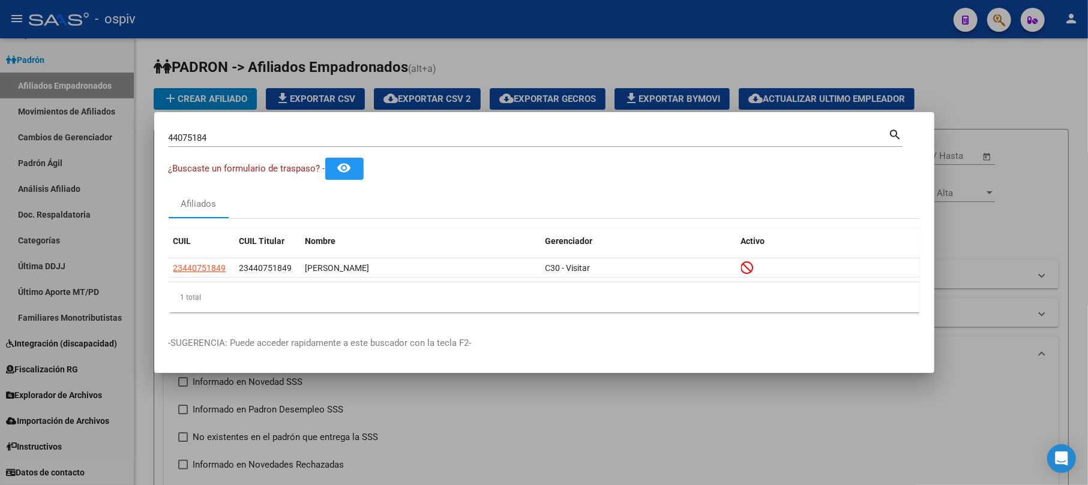
drag, startPoint x: 245, startPoint y: 146, endPoint x: 11, endPoint y: 113, distance: 236.3
click at [11, 113] on div "44075184 Buscar (apellido, dni, cuil, nro traspaso, cuit, obra social) search ¿…" at bounding box center [544, 242] width 1088 height 485
click at [217, 140] on input "44075184" at bounding box center [529, 138] width 720 height 11
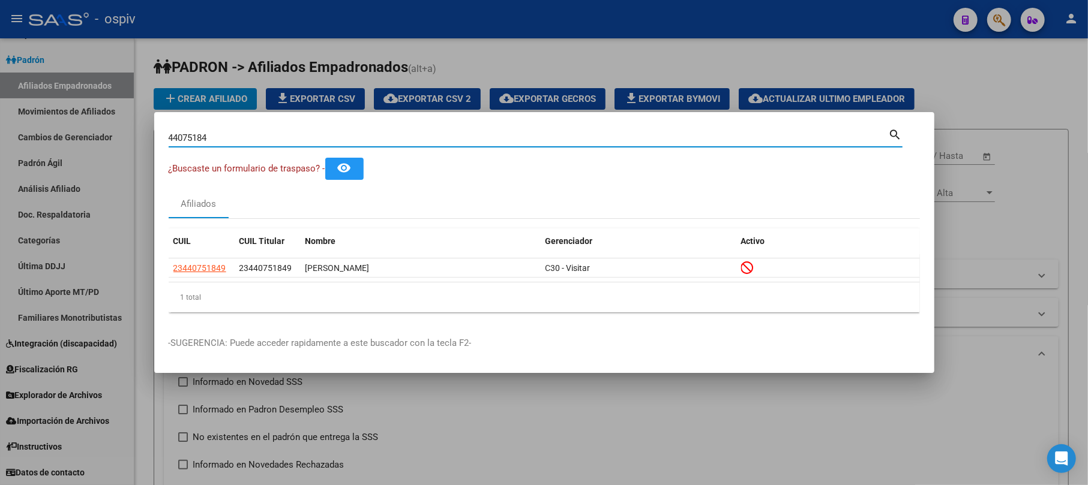
drag, startPoint x: 217, startPoint y: 140, endPoint x: 0, endPoint y: 140, distance: 217.1
click at [0, 140] on div "44075184 Buscar (apellido, dni, cuil, nro traspaso, cuit, obra social) search ¿…" at bounding box center [544, 242] width 1088 height 485
type input "444195828"
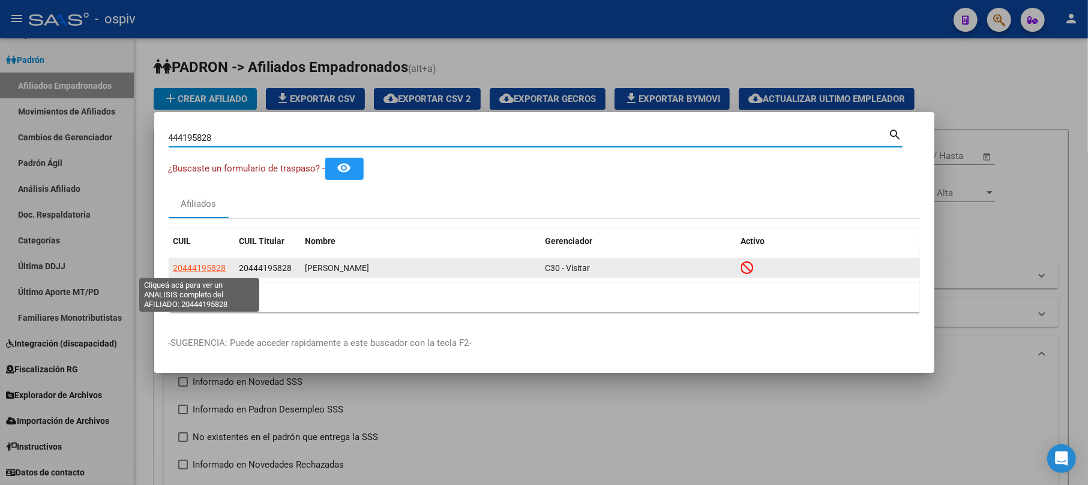
click at [209, 269] on span "20444195828" at bounding box center [199, 268] width 53 height 10
type textarea "20444195828"
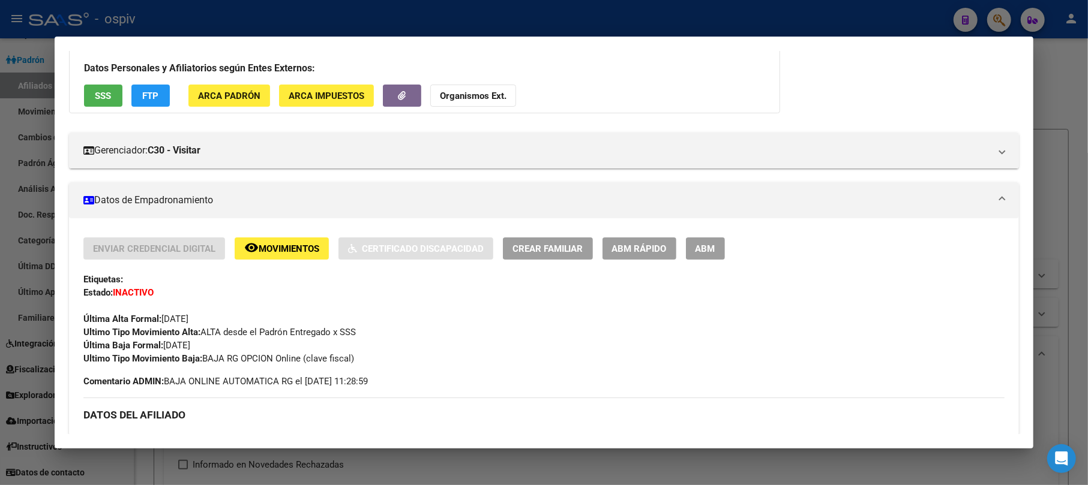
scroll to position [80, 0]
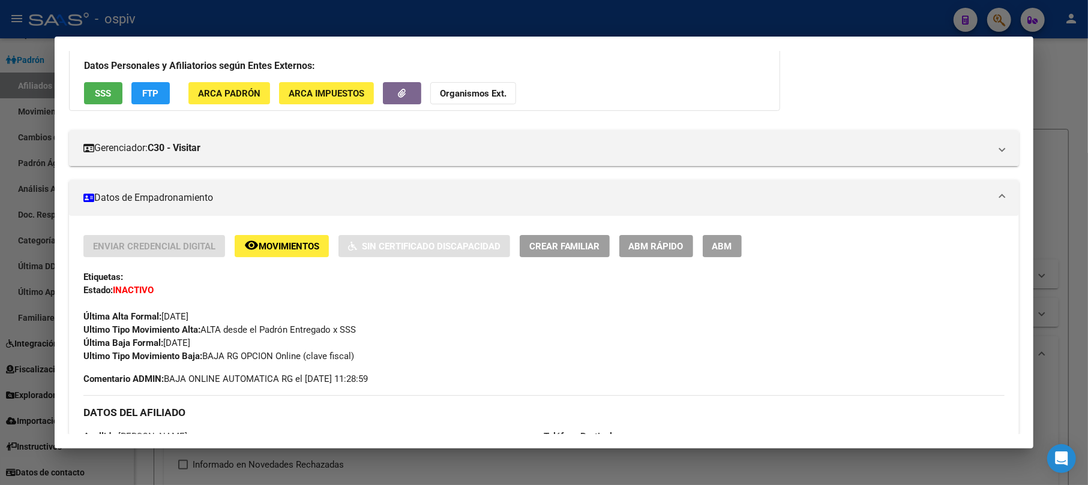
drag, startPoint x: 1002, startPoint y: 31, endPoint x: 1001, endPoint y: 25, distance: 6.6
click at [1001, 25] on div at bounding box center [544, 242] width 1088 height 485
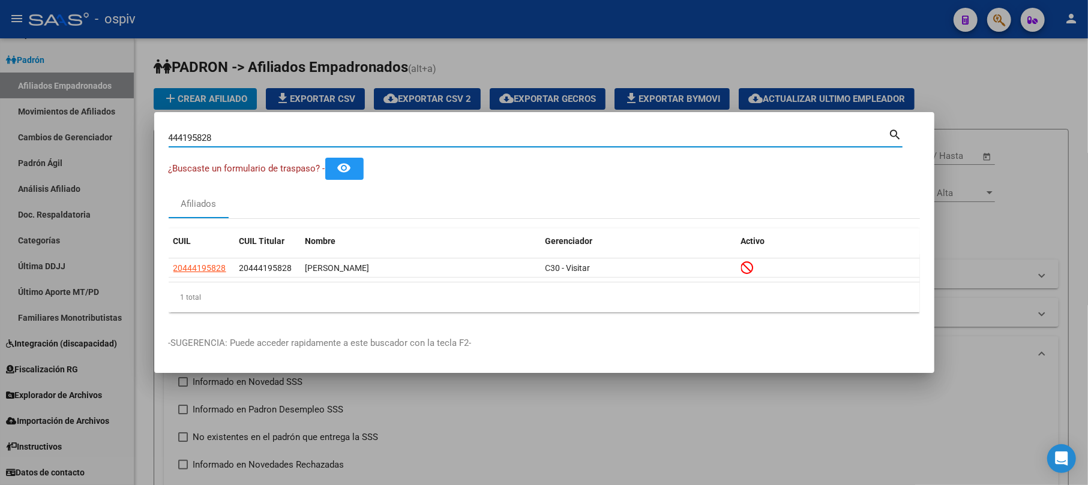
drag, startPoint x: 223, startPoint y: 140, endPoint x: 0, endPoint y: 125, distance: 223.6
click at [0, 125] on div "444195828 Buscar (apellido, dni, cuil, nro traspaso, cuit, obra social) search …" at bounding box center [544, 242] width 1088 height 485
type input "42617997"
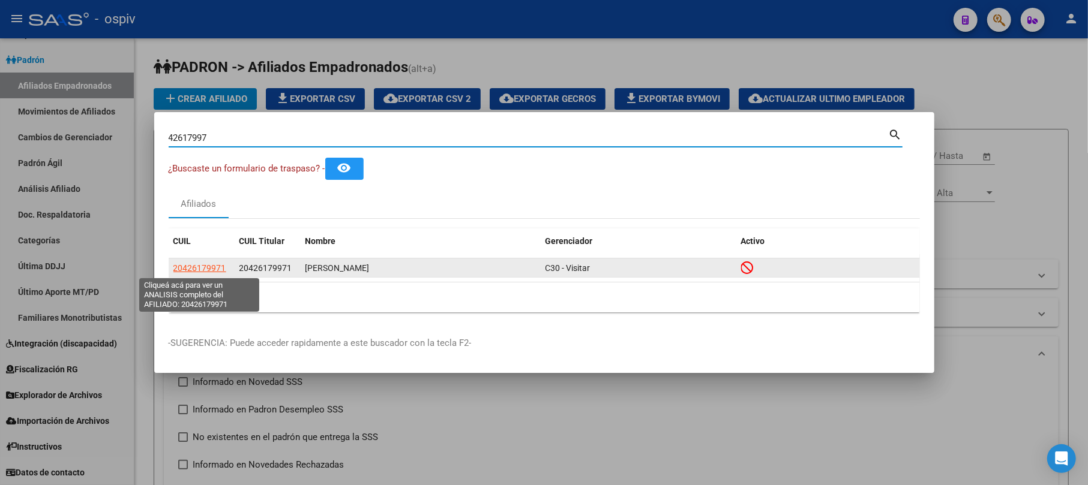
click at [214, 269] on span "20426179971" at bounding box center [199, 268] width 53 height 10
type textarea "20426179971"
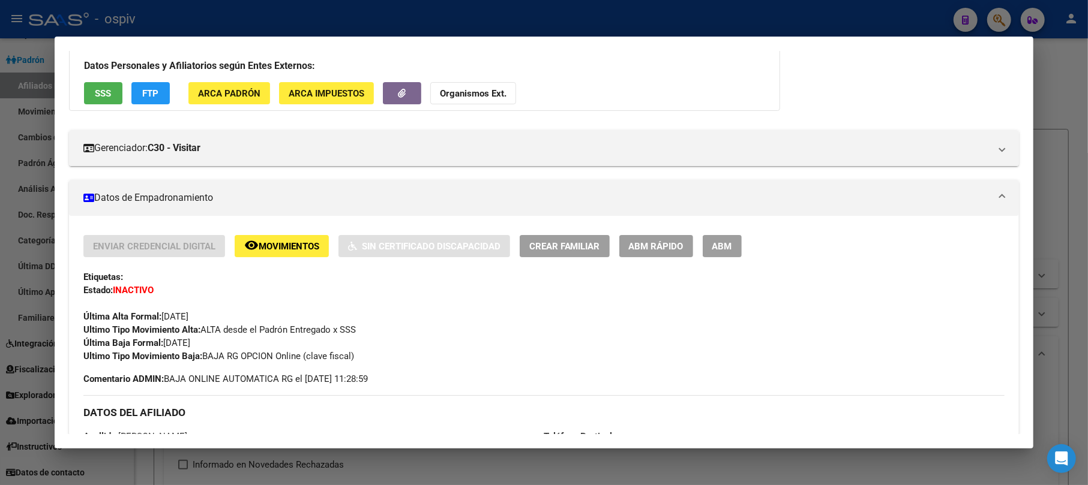
click at [1002, 7] on div at bounding box center [544, 242] width 1088 height 485
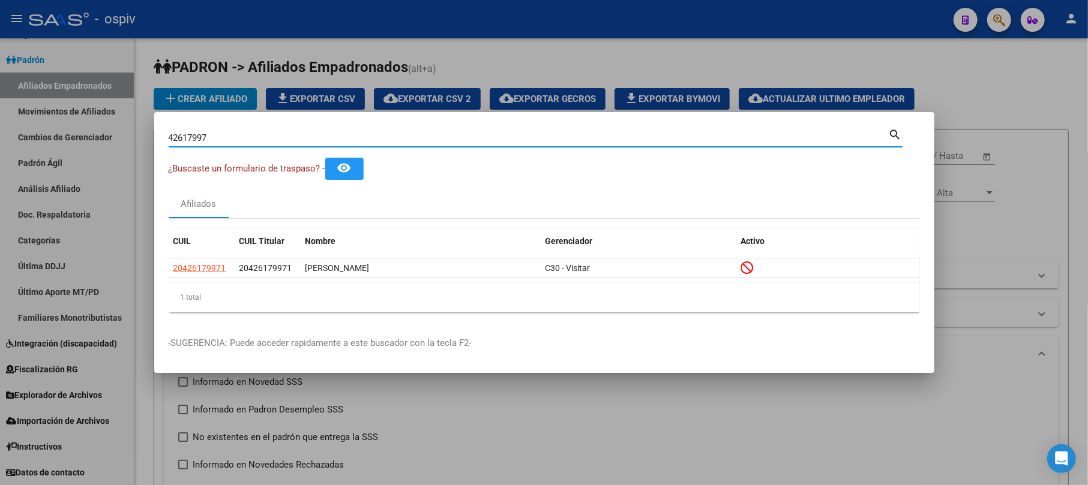
drag, startPoint x: 227, startPoint y: 137, endPoint x: 0, endPoint y: 102, distance: 229.5
click at [0, 102] on div "42617997 Buscar (apellido, dni, cuil, nro traspaso, cuit, obra social) search ¿…" at bounding box center [544, 242] width 1088 height 485
type input "44860501"
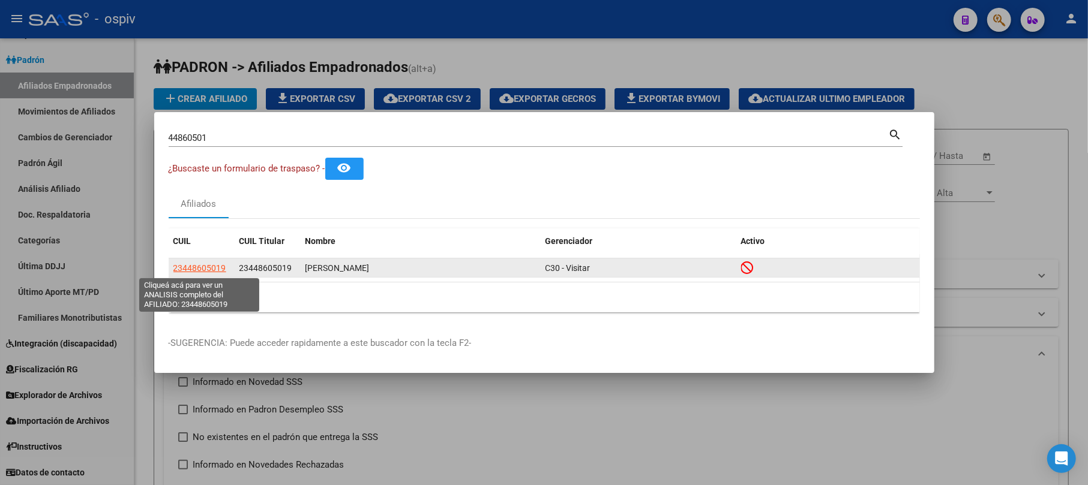
click at [202, 269] on span "23448605019" at bounding box center [199, 268] width 53 height 10
type textarea "23448605019"
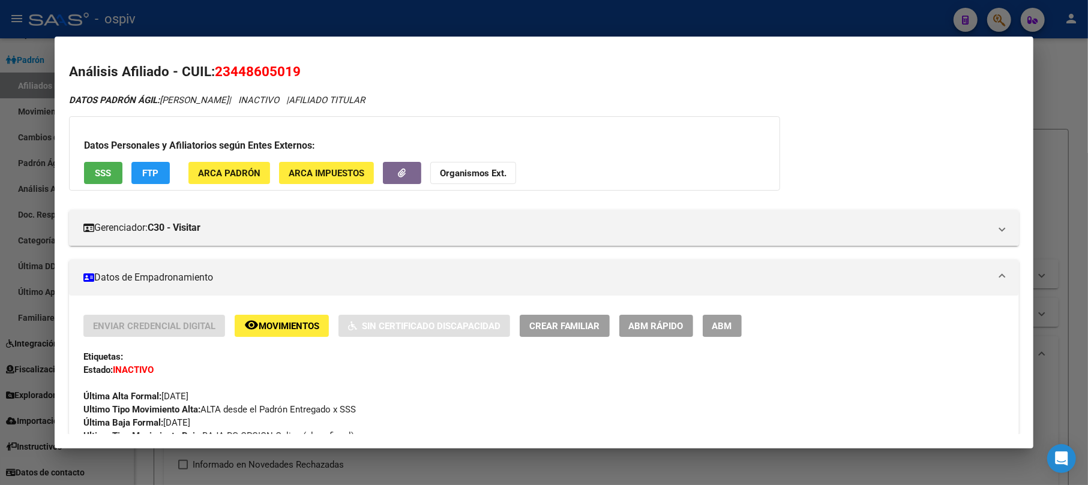
click at [999, 16] on div at bounding box center [544, 242] width 1088 height 485
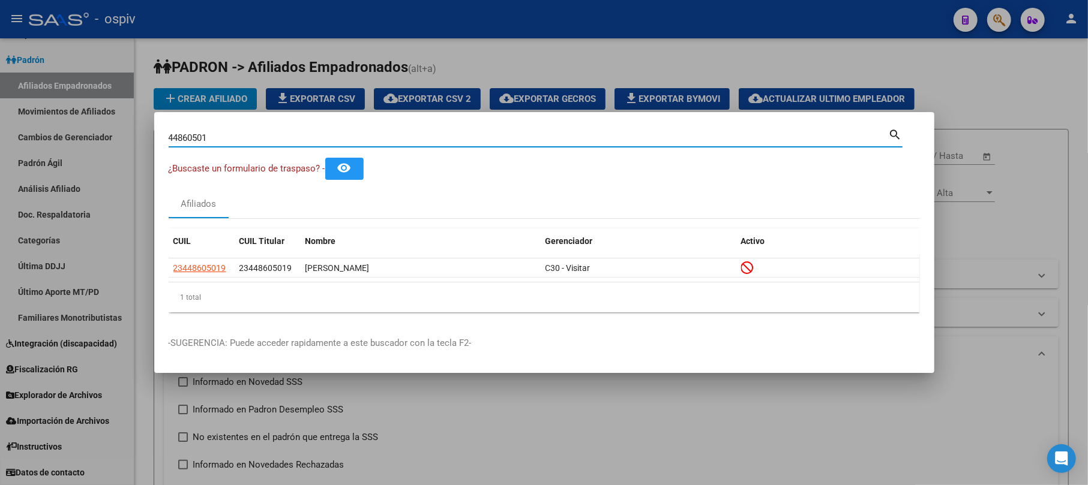
drag, startPoint x: 227, startPoint y: 133, endPoint x: 87, endPoint y: 128, distance: 139.9
click at [101, 128] on div "44860501 Buscar (apellido, dni, cuil, nro traspaso, cuit, obra social) search ¿…" at bounding box center [544, 242] width 1088 height 485
type input "36234854"
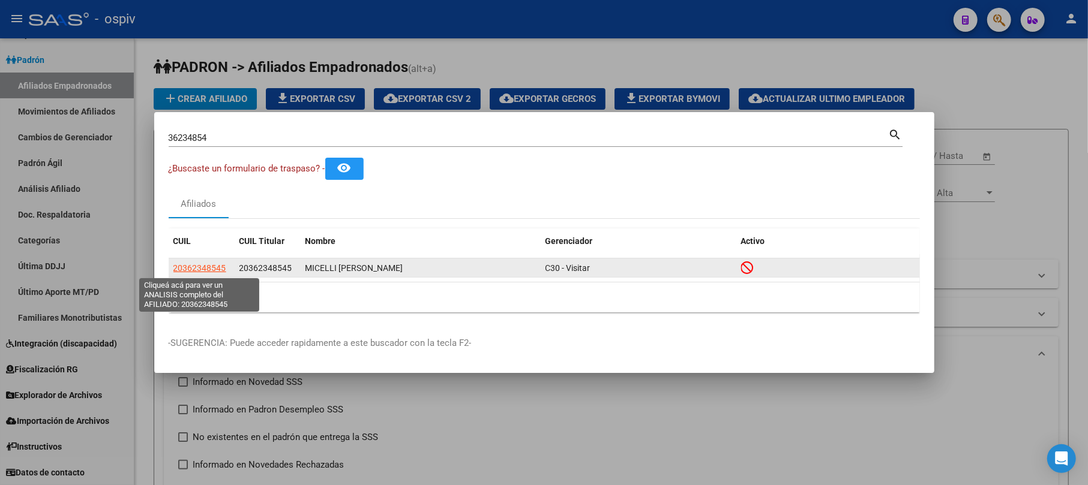
click at [197, 266] on span "20362348545" at bounding box center [199, 268] width 53 height 10
type textarea "20362348545"
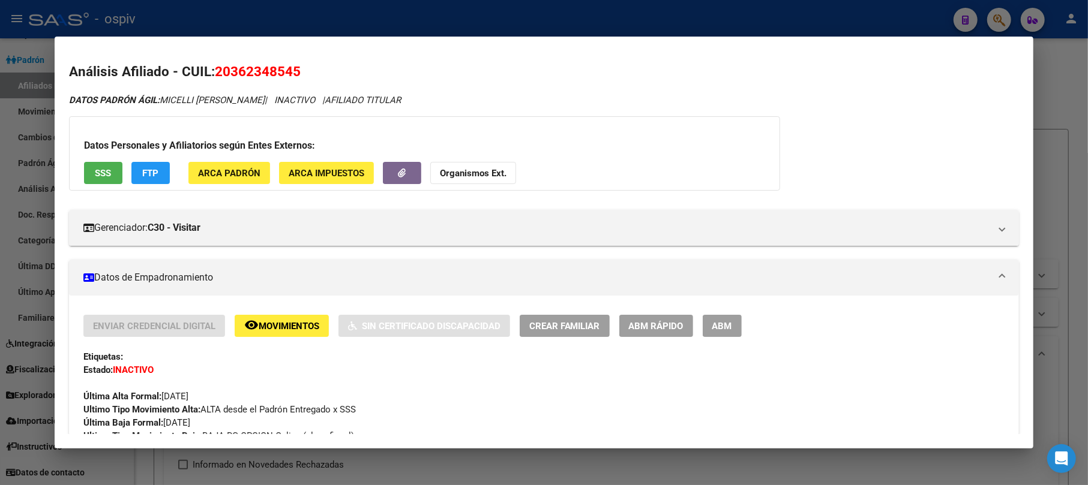
click at [1003, 10] on div at bounding box center [544, 242] width 1088 height 485
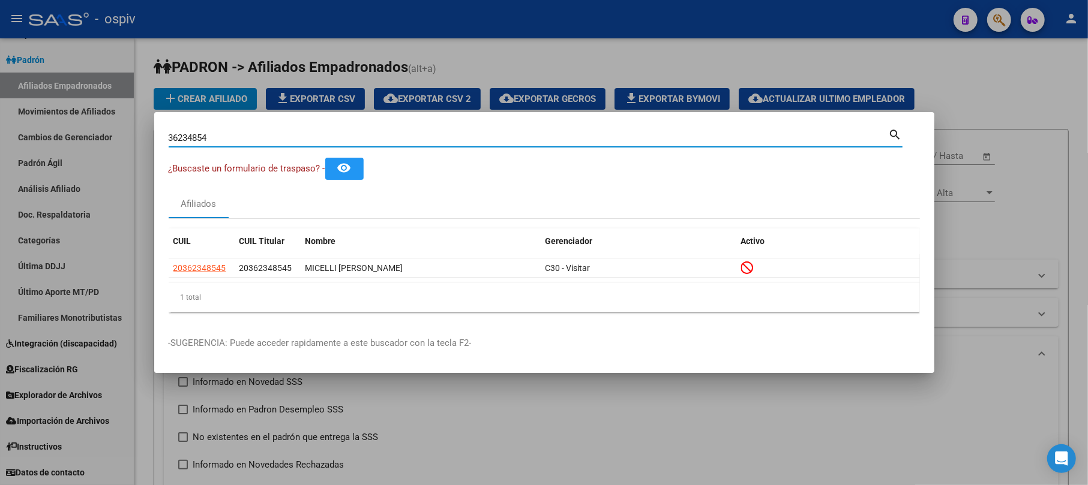
drag, startPoint x: 224, startPoint y: 133, endPoint x: 65, endPoint y: 132, distance: 158.4
click at [77, 131] on div "36234854 Buscar (apellido, dni, cuil, nro traspaso, cuit, obra social) search ¿…" at bounding box center [544, 242] width 1088 height 485
type input "43730891"
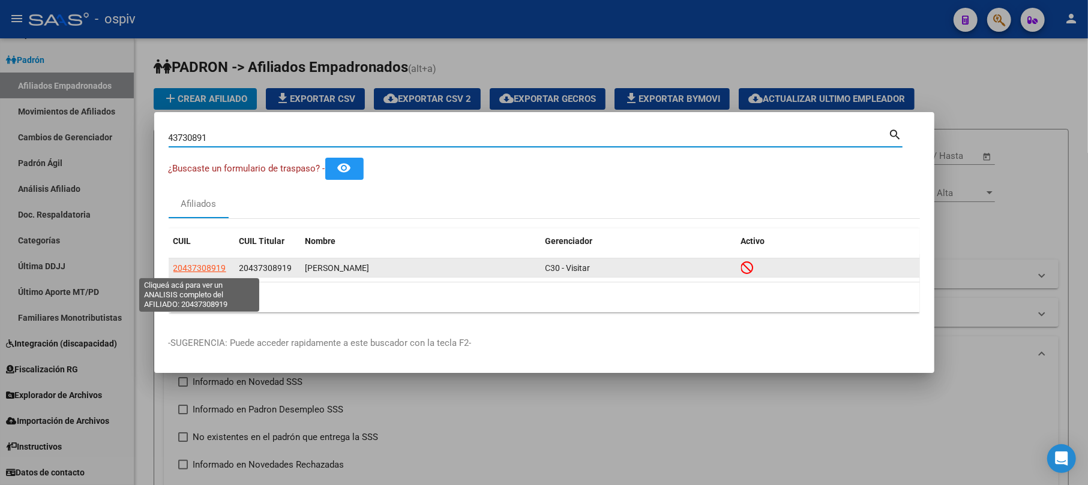
click at [193, 266] on span "20437308919" at bounding box center [199, 268] width 53 height 10
type textarea "20437308919"
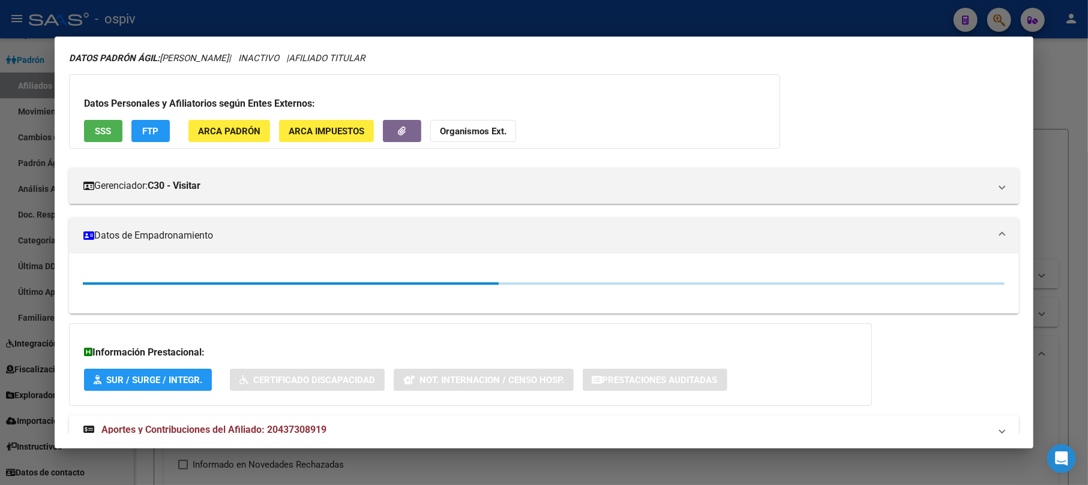
scroll to position [79, 0]
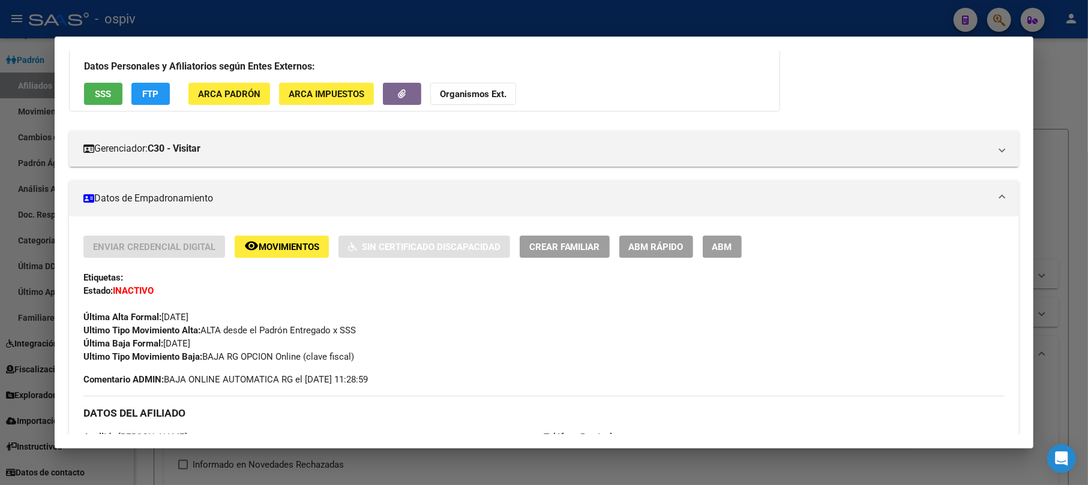
drag, startPoint x: 1002, startPoint y: 19, endPoint x: 379, endPoint y: 67, distance: 624.5
click at [992, 19] on div at bounding box center [544, 242] width 1088 height 485
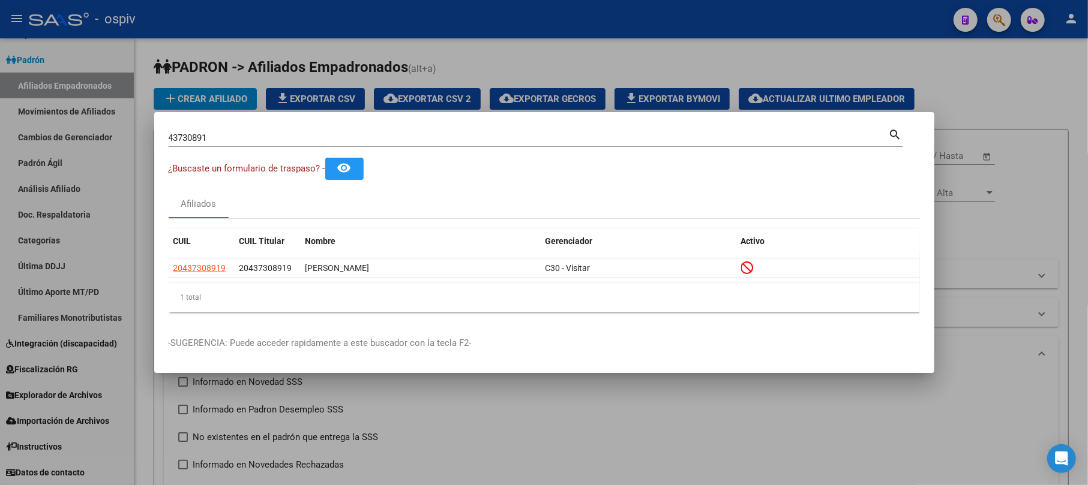
drag, startPoint x: 98, startPoint y: 124, endPoint x: 89, endPoint y: 125, distance: 9.1
click at [91, 124] on div "43730891 Buscar (apellido, dni, cuil, nro traspaso, cuit, obra social) search ¿…" at bounding box center [544, 242] width 1088 height 485
click at [265, 136] on input "43730891" at bounding box center [529, 138] width 720 height 11
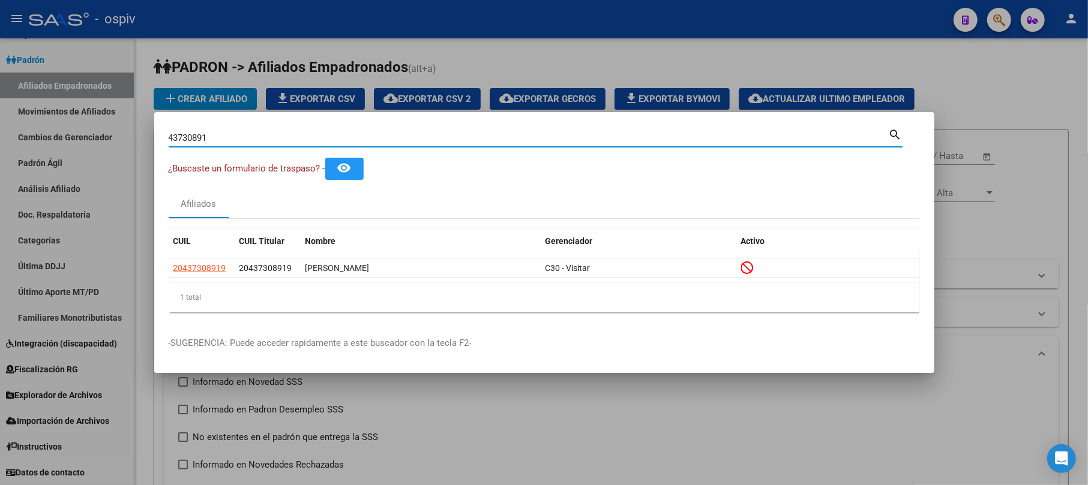
drag, startPoint x: 265, startPoint y: 136, endPoint x: 121, endPoint y: 127, distance: 144.2
click at [121, 127] on div "43730891 Buscar (apellido, dni, cuil, nro traspaso, cuit, obra social) search ¿…" at bounding box center [544, 242] width 1088 height 485
type input "41464820"
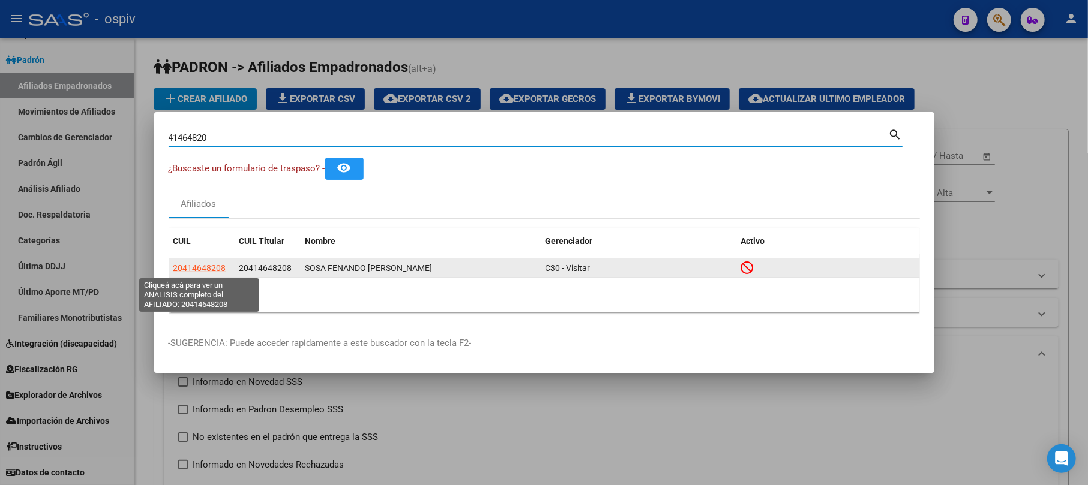
click at [197, 262] on app-link-go-to "20414648208" at bounding box center [199, 269] width 53 height 14
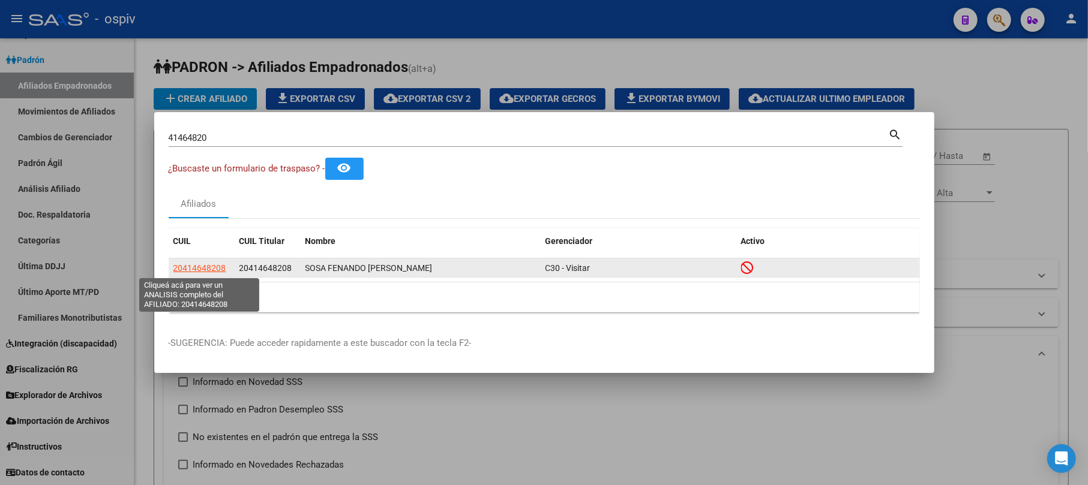
click at [199, 267] on span "20414648208" at bounding box center [199, 268] width 53 height 10
type textarea "20414648208"
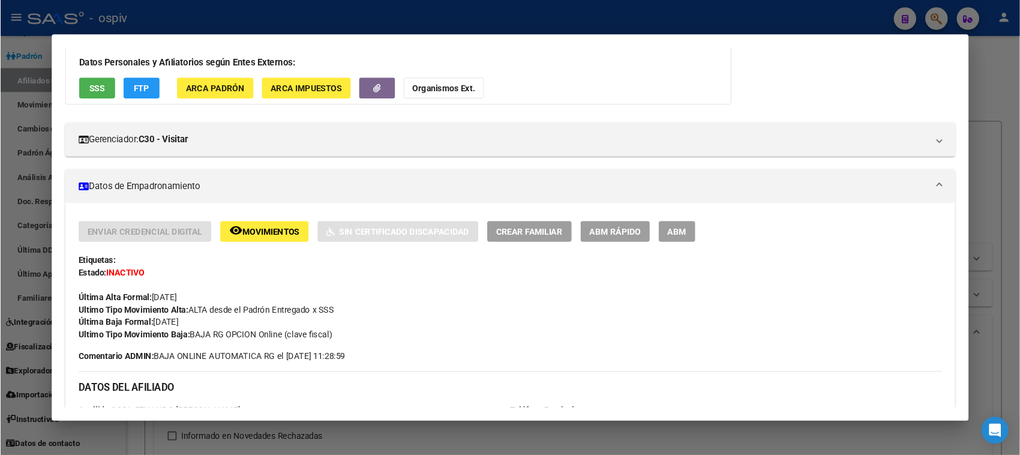
scroll to position [159, 0]
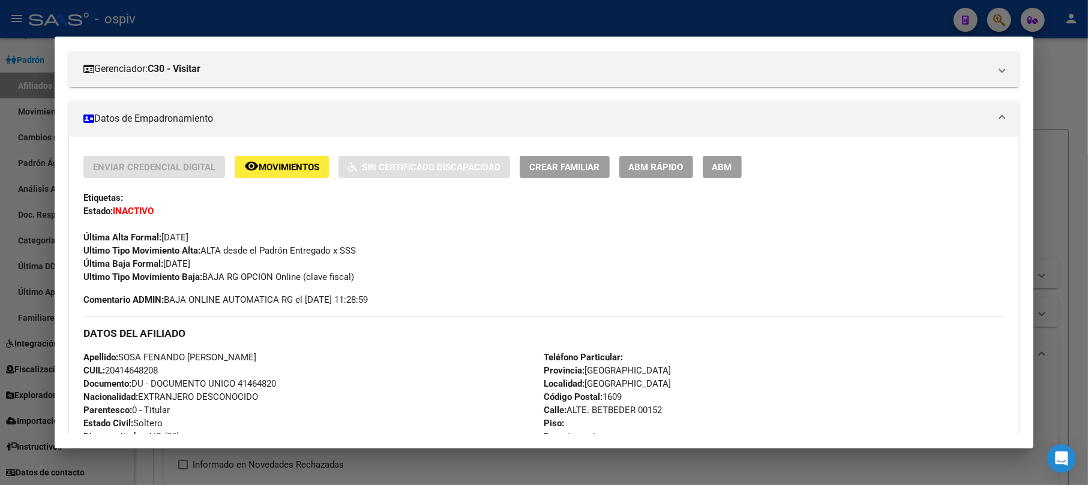
drag, startPoint x: 600, startPoint y: 221, endPoint x: 562, endPoint y: 207, distance: 40.2
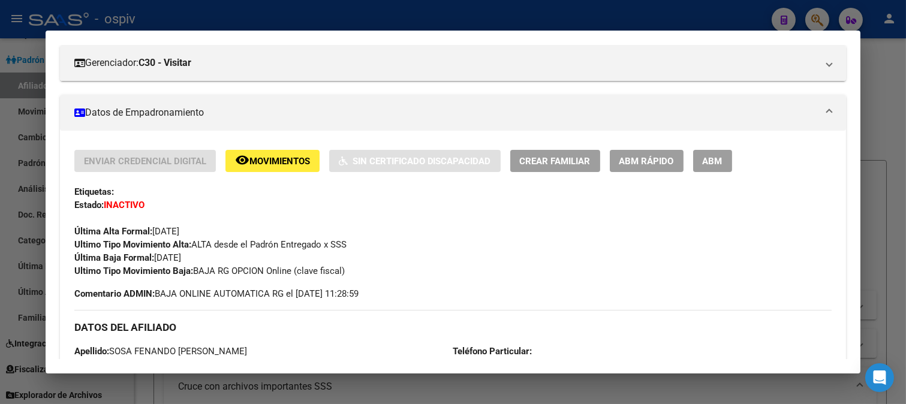
click at [522, 227] on div "Última Alta Formal: 01/03/2025" at bounding box center [453, 225] width 758 height 26
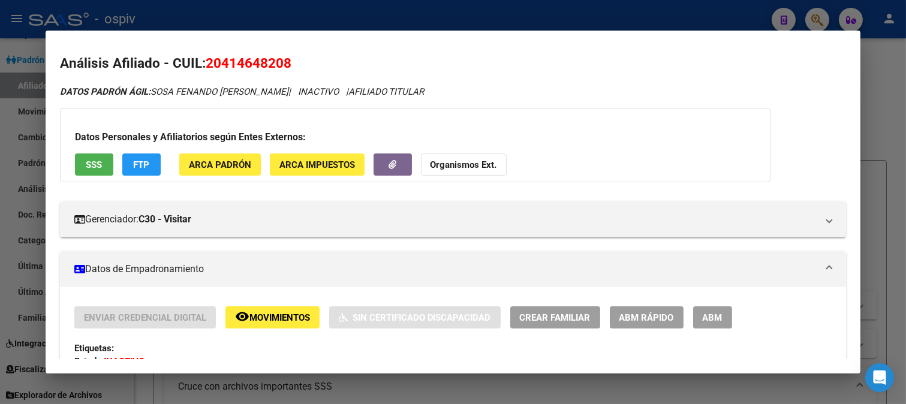
scroll to position [0, 0]
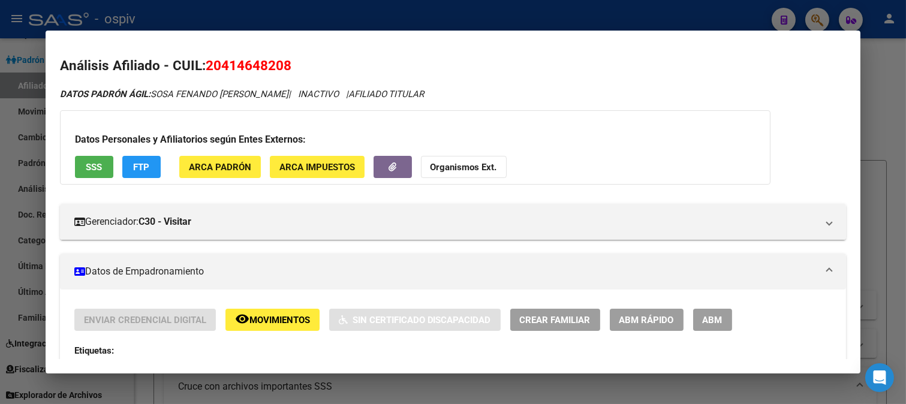
click at [816, 16] on div at bounding box center [453, 202] width 906 height 404
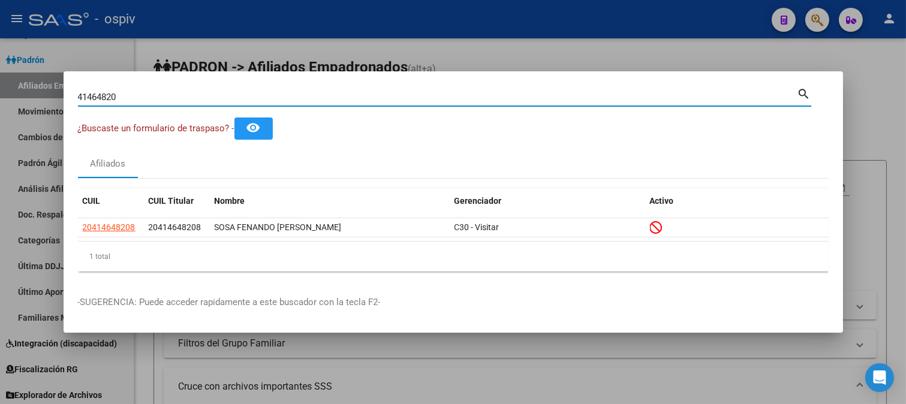
drag, startPoint x: 124, startPoint y: 97, endPoint x: 0, endPoint y: 93, distance: 124.2
click at [0, 93] on div "41464820 Buscar (apellido, dni, cuil, nro traspaso, cuit, obra social) search ¿…" at bounding box center [453, 202] width 906 height 404
type input "41354257"
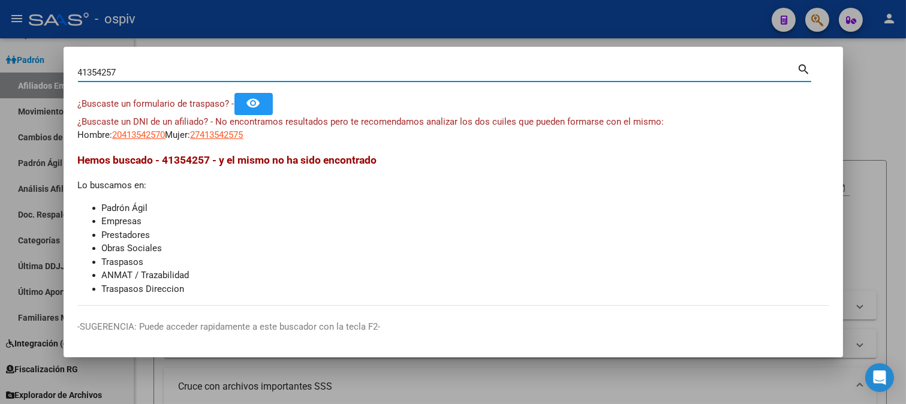
drag, startPoint x: 130, startPoint y: 76, endPoint x: 0, endPoint y: 69, distance: 130.3
click at [0, 69] on div "41354257 Buscar (apellido, dni, cuil, nro traspaso, cuit, obra social) search ¿…" at bounding box center [453, 202] width 906 height 404
type input "34404502"
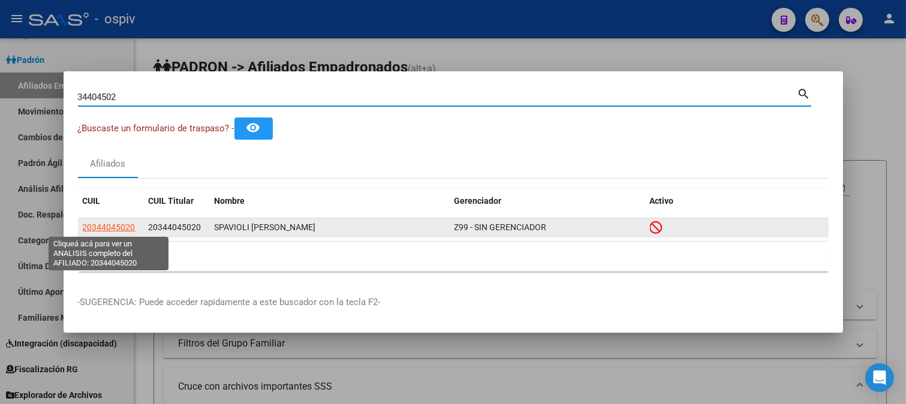
click at [127, 229] on span "20344045020" at bounding box center [109, 228] width 53 height 10
type textarea "20344045020"
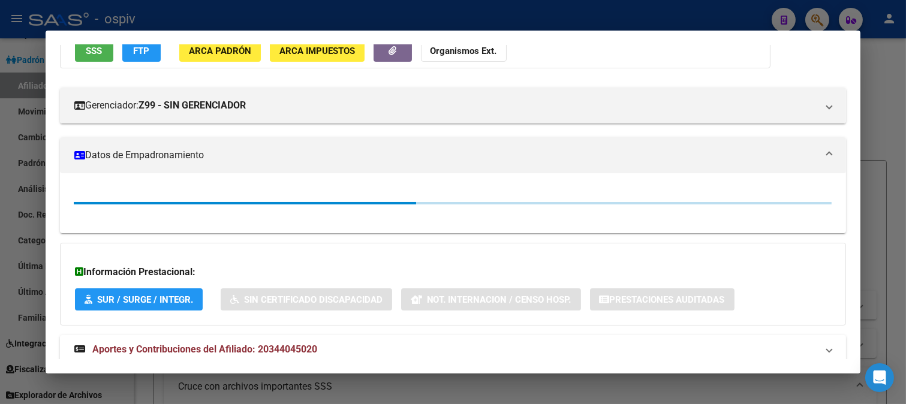
scroll to position [148, 0]
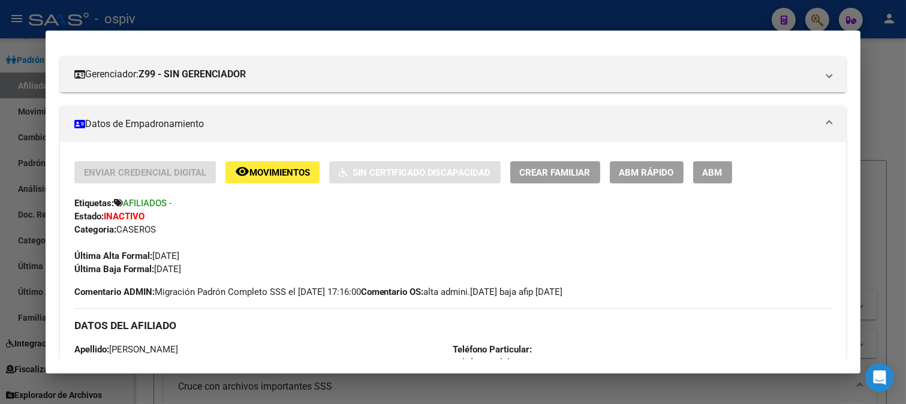
click at [823, 11] on div at bounding box center [453, 202] width 906 height 404
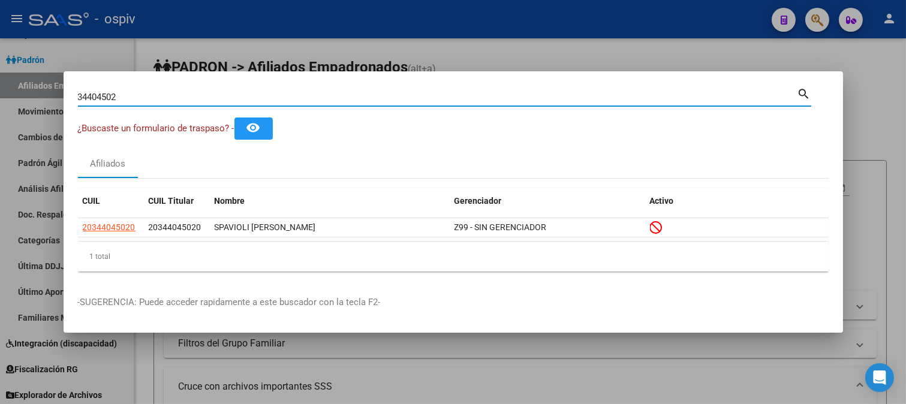
drag, startPoint x: 164, startPoint y: 97, endPoint x: 0, endPoint y: 82, distance: 164.4
click at [0, 82] on div "34404502 Buscar (apellido, dni, cuil, nro traspaso, cuit, obra social) search ¿…" at bounding box center [453, 202] width 906 height 404
type input "47418194"
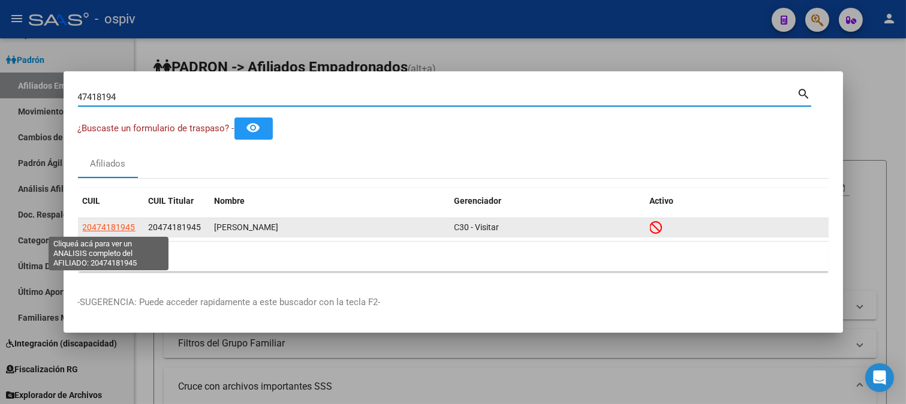
click at [128, 224] on span "20474181945" at bounding box center [109, 228] width 53 height 10
type textarea "20474181945"
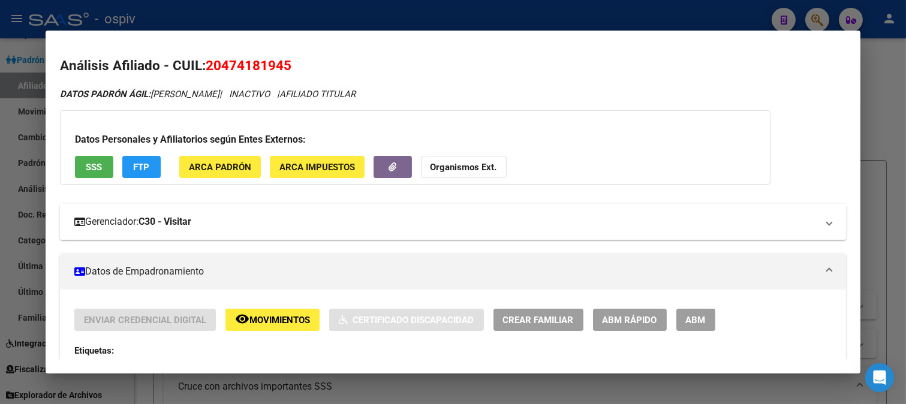
scroll to position [133, 0]
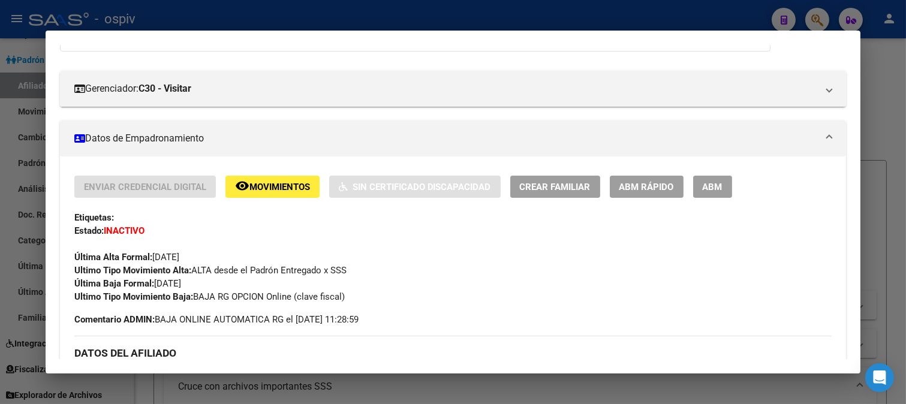
click at [820, 19] on div at bounding box center [453, 202] width 906 height 404
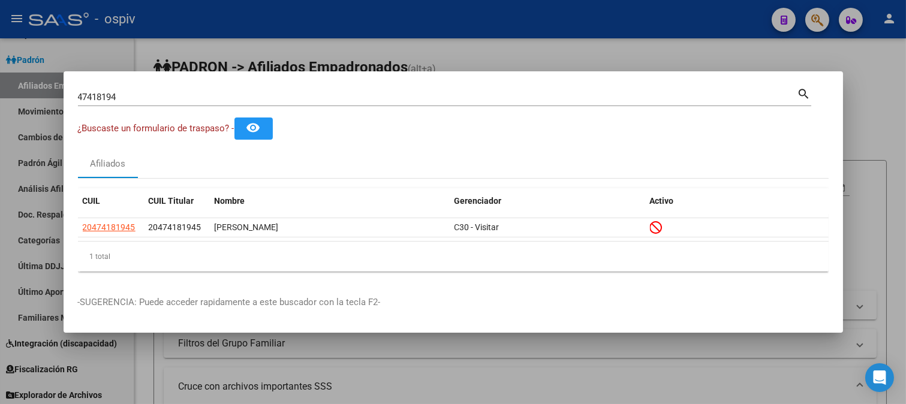
click at [0, 80] on div "47418194 Buscar (apellido, dni, cuil, nro traspaso, cuit, obra social) search ¿…" at bounding box center [453, 202] width 906 height 404
click at [121, 108] on div "47418194 Buscar (apellido, dni, cuil, nro traspaso, cuit, obra social) search" at bounding box center [445, 102] width 734 height 32
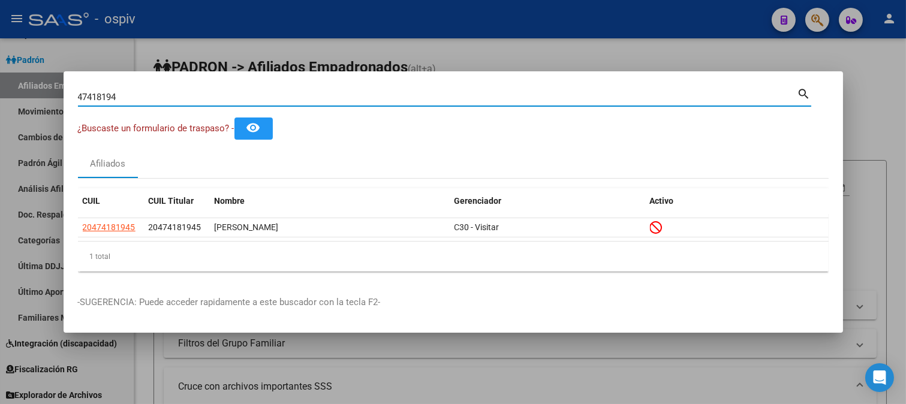
drag, startPoint x: 128, startPoint y: 95, endPoint x: 0, endPoint y: 95, distance: 128.4
click at [0, 95] on div "47418194 Buscar (apellido, dni, cuil, nro traspaso, cuit, obra social) search ¿…" at bounding box center [453, 202] width 906 height 404
type input "41113897"
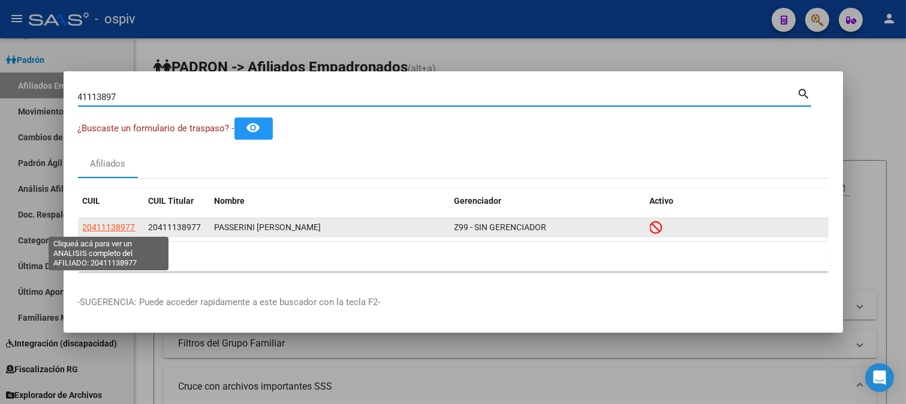
click at [100, 230] on span "20411138977" at bounding box center [109, 228] width 53 height 10
type textarea "20411138977"
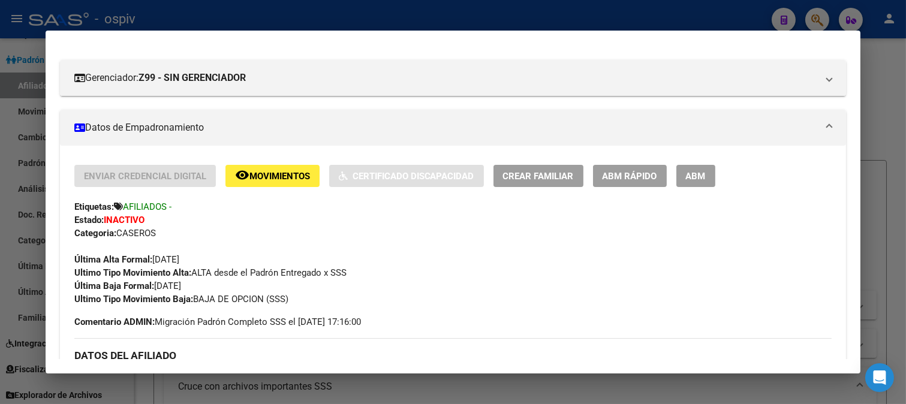
scroll to position [148, 0]
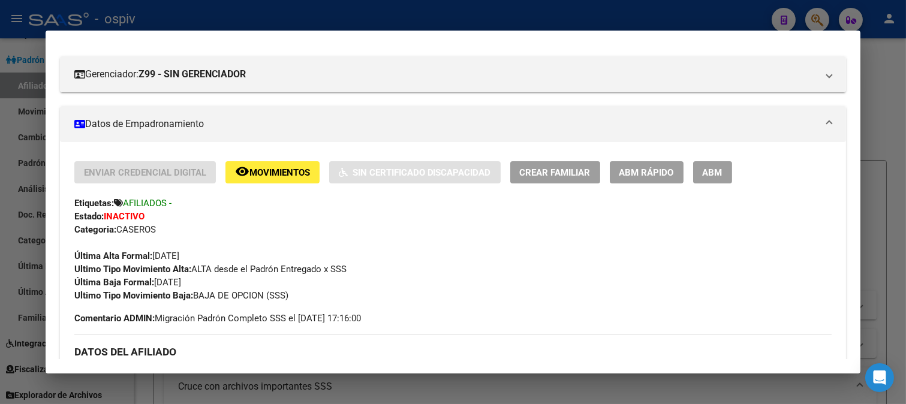
drag, startPoint x: 822, startPoint y: 16, endPoint x: 286, endPoint y: 85, distance: 540.7
click at [822, 16] on div at bounding box center [453, 202] width 906 height 404
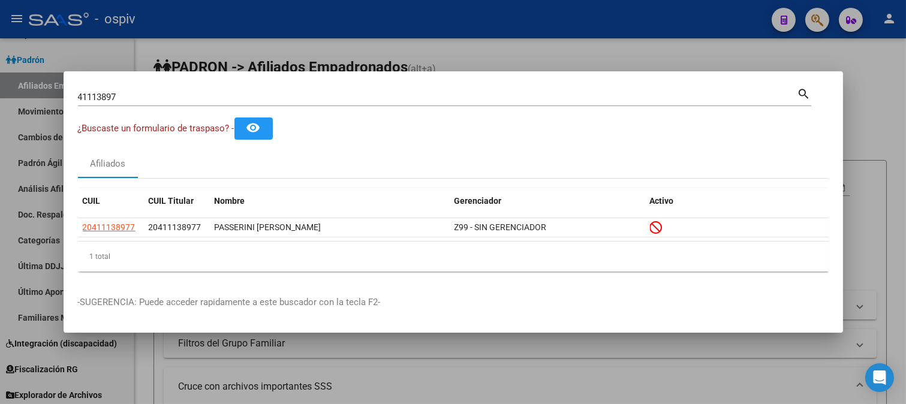
drag, startPoint x: 128, startPoint y: 103, endPoint x: 0, endPoint y: 90, distance: 128.4
click at [0, 90] on div "41113897 Buscar (apellido, dni, cuil, nro traspaso, cuit, obra social) search ¿…" at bounding box center [453, 202] width 906 height 404
click at [116, 99] on input "41113897" at bounding box center [438, 97] width 720 height 11
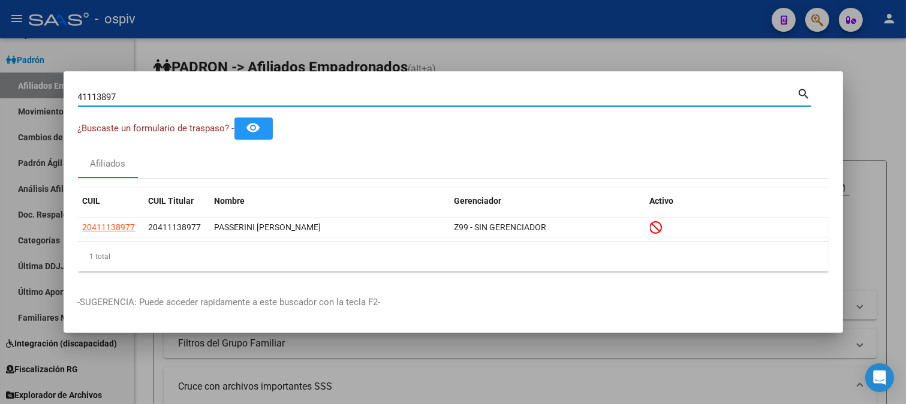
drag, startPoint x: 122, startPoint y: 97, endPoint x: 73, endPoint y: 100, distance: 49.9
click at [73, 100] on mat-dialog-content "41113897 Buscar (apellido, dni, cuil, nro traspaso, cuit, obra social) search ¿…" at bounding box center [454, 184] width 780 height 196
type input "40893653"
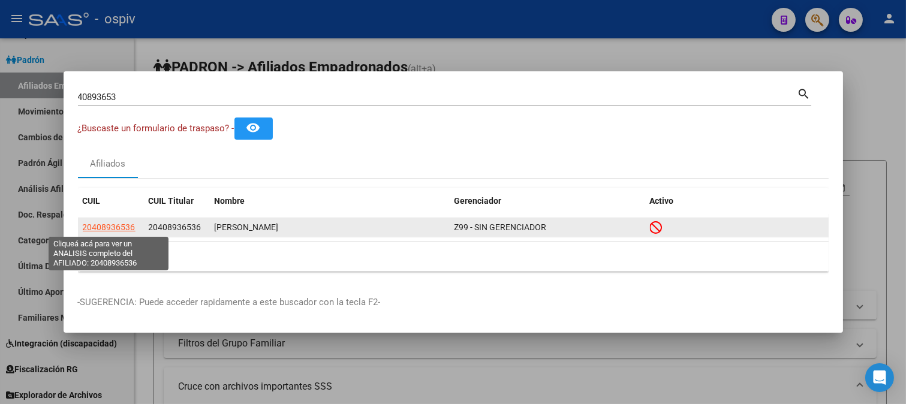
click at [106, 226] on span "20408936536" at bounding box center [109, 228] width 53 height 10
type textarea "20408936536"
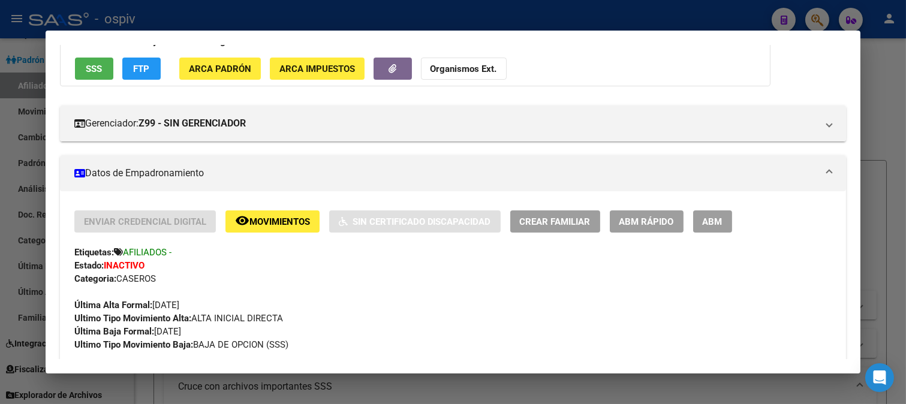
scroll to position [133, 0]
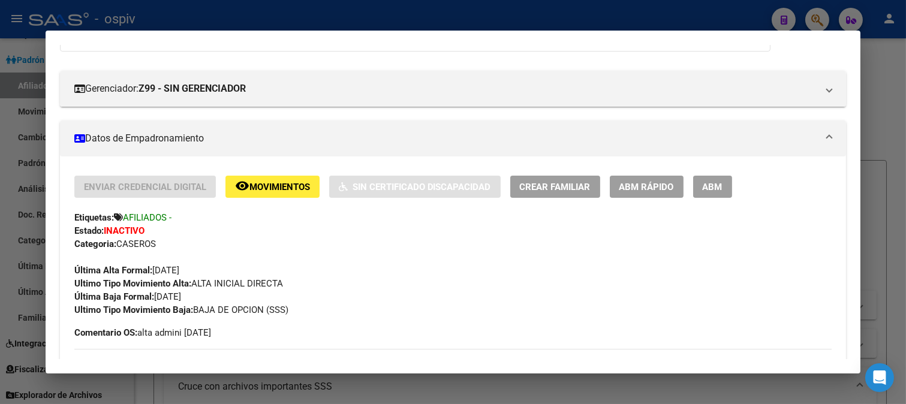
click at [813, 14] on div at bounding box center [453, 202] width 906 height 404
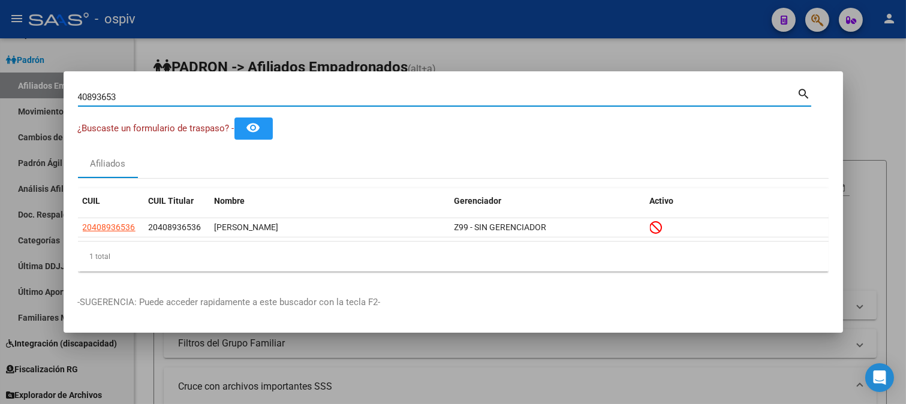
drag, startPoint x: 110, startPoint y: 97, endPoint x: 0, endPoint y: 82, distance: 111.4
click at [0, 82] on div "40893653 Buscar (apellido, dni, cuil, nro traspaso, cuit, obra social) search ¿…" at bounding box center [453, 202] width 906 height 404
type input "41726642"
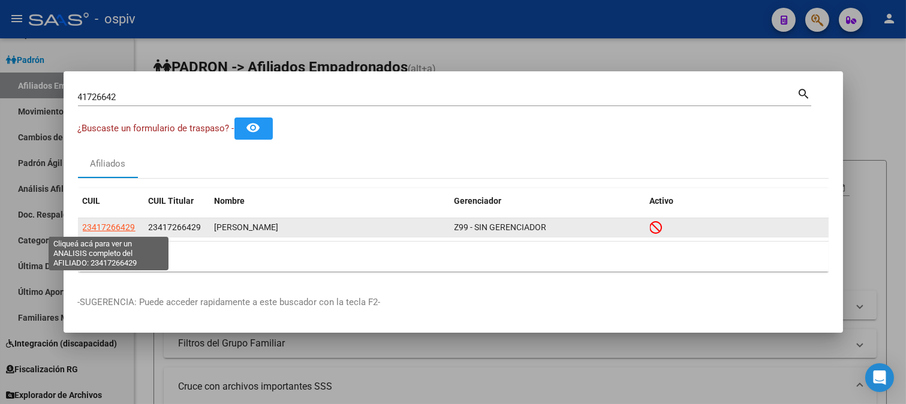
click at [113, 228] on span "23417266429" at bounding box center [109, 228] width 53 height 10
type textarea "23417266429"
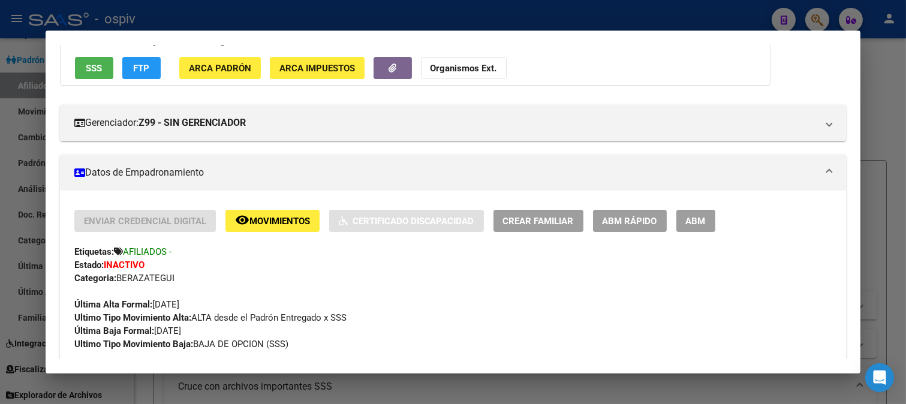
scroll to position [148, 0]
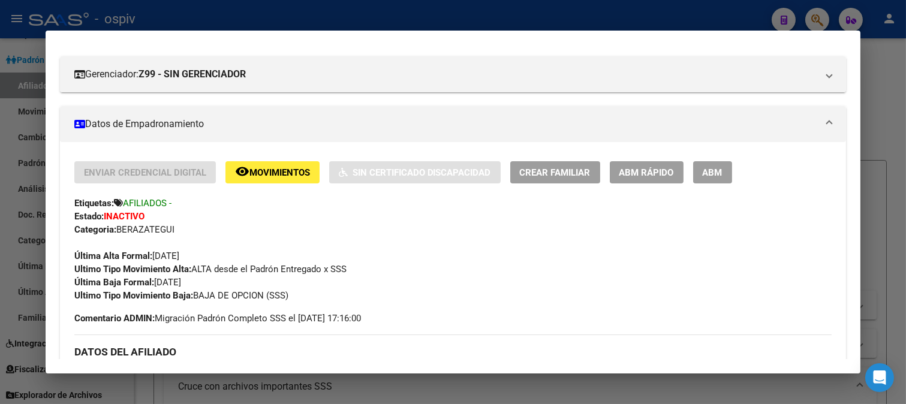
drag, startPoint x: 816, startPoint y: 15, endPoint x: 794, endPoint y: 14, distance: 22.8
click at [811, 14] on div at bounding box center [453, 202] width 906 height 404
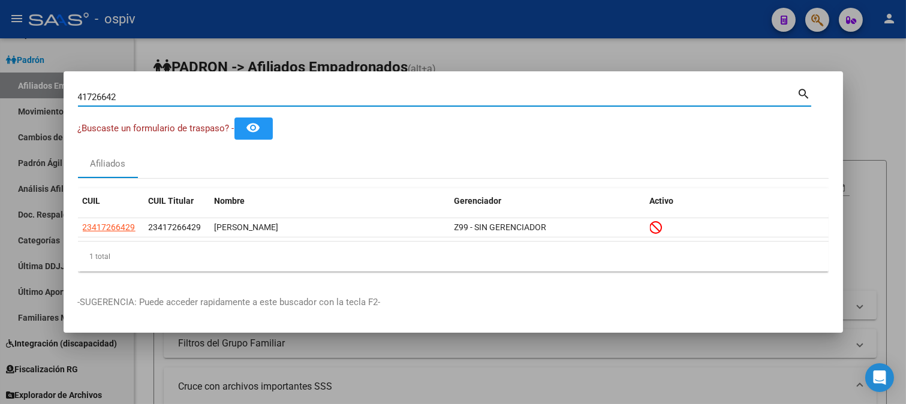
drag, startPoint x: 182, startPoint y: 102, endPoint x: 0, endPoint y: 73, distance: 184.0
click at [0, 73] on div "41726642 Buscar (apellido, dni, cuil, nro traspaso, cuit, obra social) search ¿…" at bounding box center [453, 202] width 906 height 404
type input "19053996"
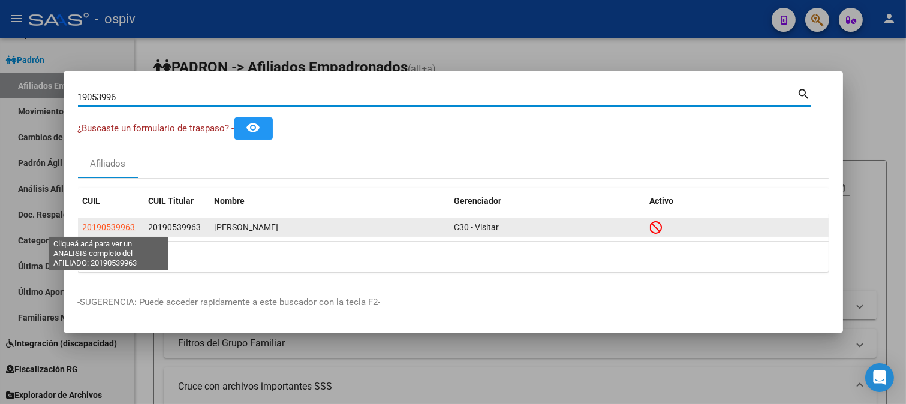
click at [115, 226] on span "20190539963" at bounding box center [109, 228] width 53 height 10
type textarea "20190539963"
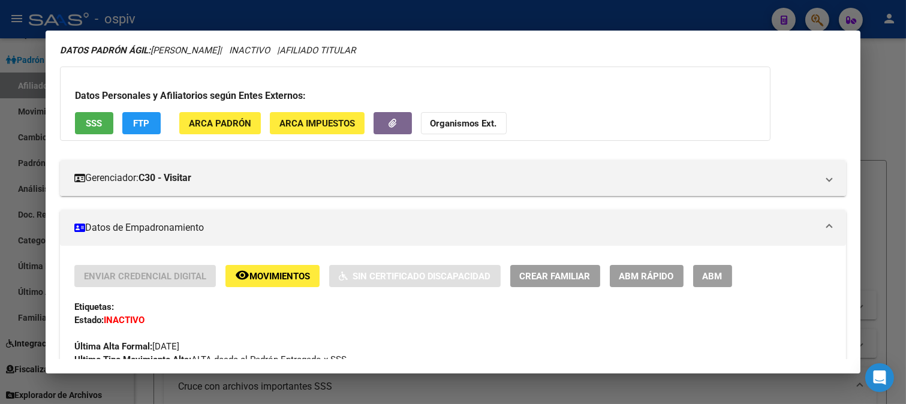
scroll to position [133, 0]
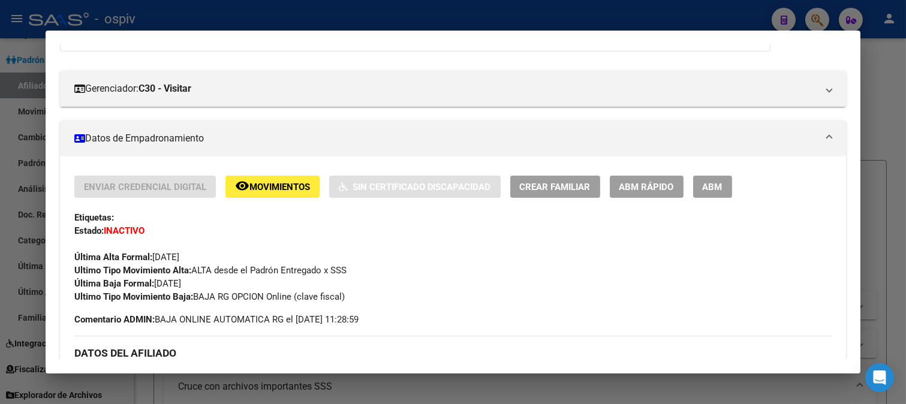
click at [822, 17] on div at bounding box center [453, 202] width 906 height 404
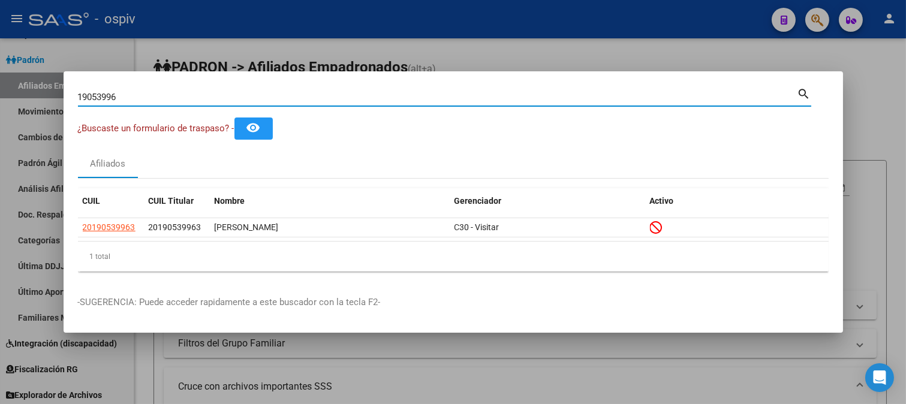
drag, startPoint x: 154, startPoint y: 102, endPoint x: 0, endPoint y: 100, distance: 154.2
click at [0, 100] on div "19053996 Buscar (apellido, dni, cuil, nro traspaso, cuit, obra social) search ¿…" at bounding box center [453, 202] width 906 height 404
type input "44695964"
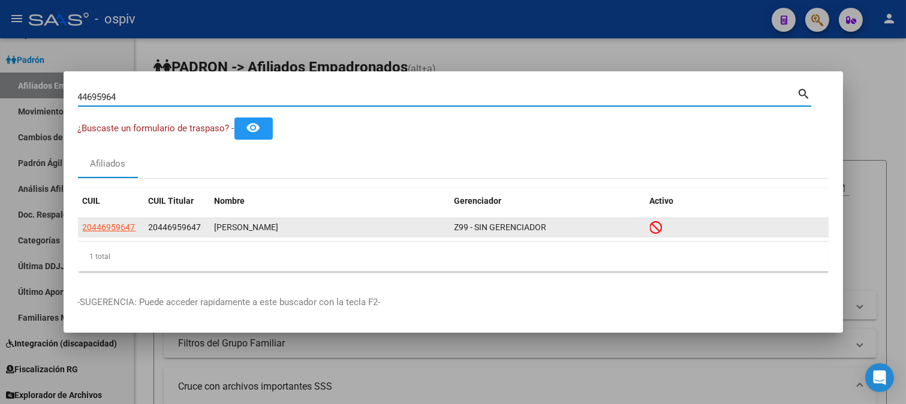
click at [86, 234] on app-link-go-to "20446959647" at bounding box center [109, 228] width 53 height 14
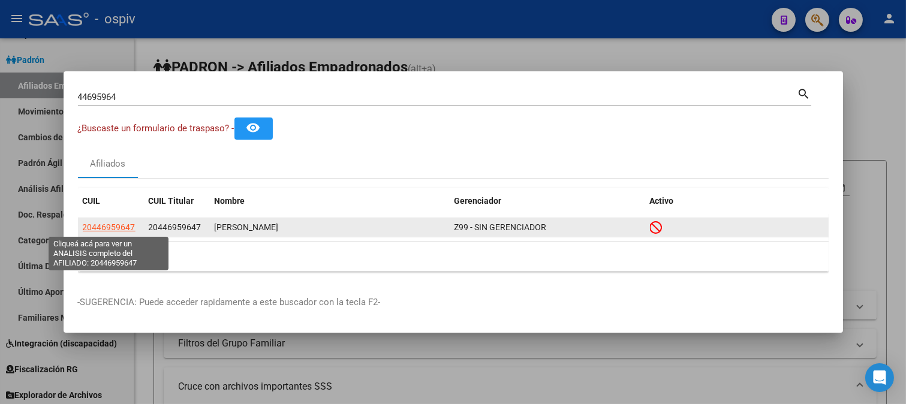
click at [107, 224] on span "20446959647" at bounding box center [109, 228] width 53 height 10
type textarea "20446959647"
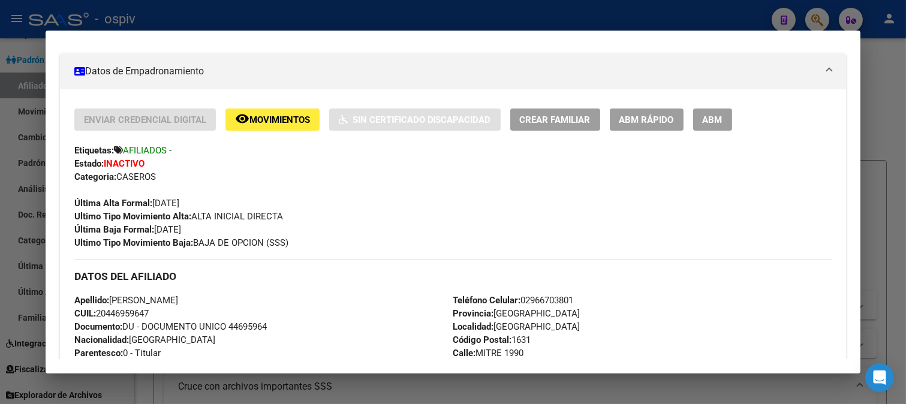
scroll to position [200, 0]
click at [825, 14] on div at bounding box center [453, 202] width 906 height 404
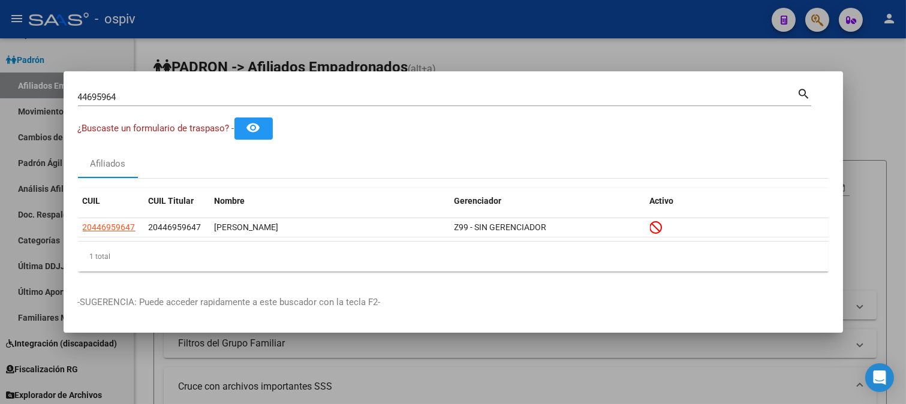
drag, startPoint x: 165, startPoint y: 105, endPoint x: 2, endPoint y: 109, distance: 163.2
click at [2, 109] on div "44695964 Buscar (apellido, dni, cuil, nro traspaso, cuit, obra social) search ¿…" at bounding box center [453, 202] width 906 height 404
click at [131, 104] on div "44695964 Buscar (apellido, dni, cuil, nro traspaso, cuit, obra social)" at bounding box center [438, 97] width 720 height 18
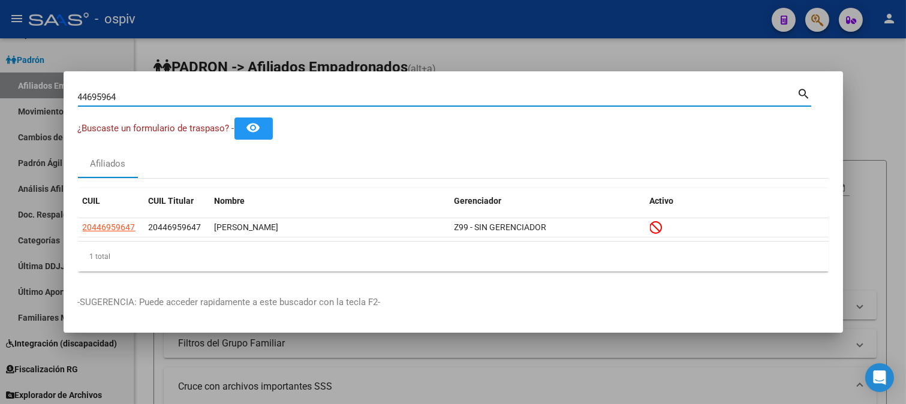
drag, startPoint x: 131, startPoint y: 98, endPoint x: 0, endPoint y: 98, distance: 130.8
click at [0, 98] on div "44695964 Buscar (apellido, dni, cuil, nro traspaso, cuit, obra social) search ¿…" at bounding box center [453, 202] width 906 height 404
type input "44287857"
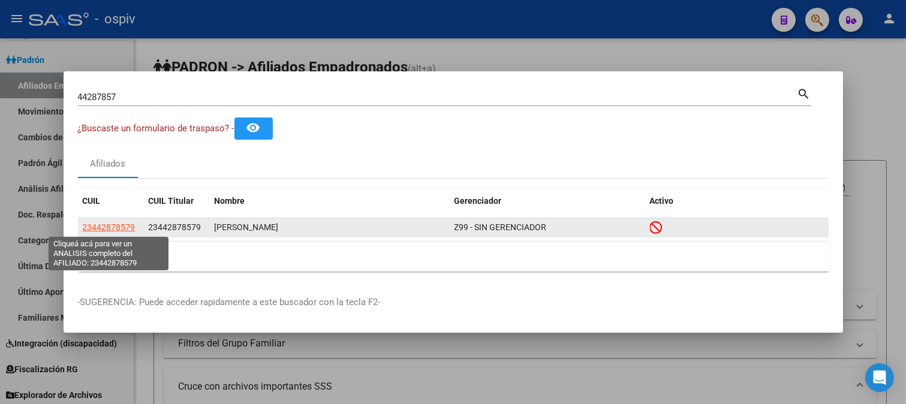
click at [122, 230] on span "23442878579" at bounding box center [109, 228] width 53 height 10
type textarea "23442878579"
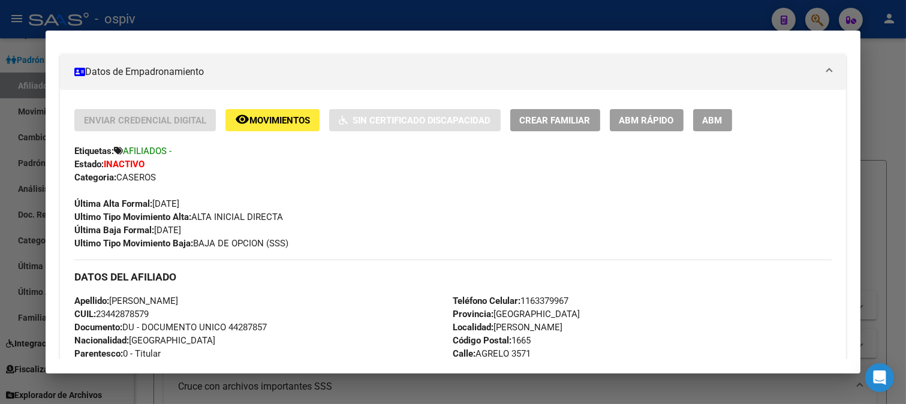
click at [818, 19] on div at bounding box center [453, 202] width 906 height 404
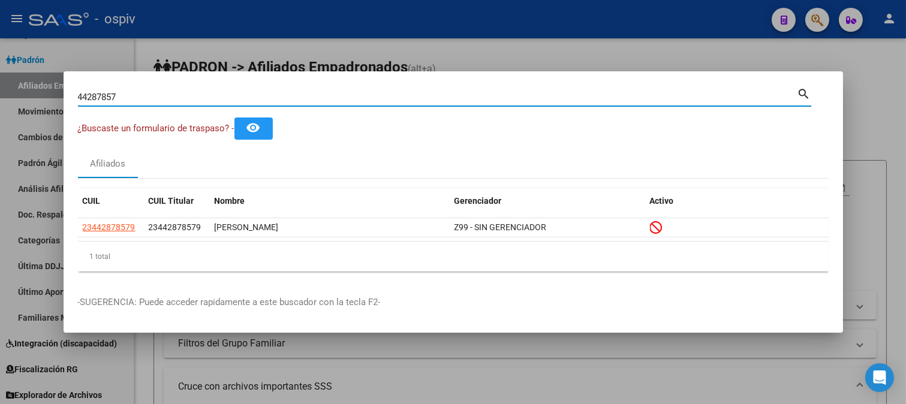
drag, startPoint x: 113, startPoint y: 100, endPoint x: 79, endPoint y: 100, distance: 33.6
click at [79, 100] on input "44287857" at bounding box center [438, 97] width 720 height 11
click at [116, 93] on input "44287857" at bounding box center [438, 97] width 720 height 11
drag, startPoint x: 121, startPoint y: 94, endPoint x: 52, endPoint y: 101, distance: 69.4
click at [55, 99] on div "44287857 Buscar (apellido, dni, cuil, nro traspaso, cuit, obra social) search ¿…" at bounding box center [453, 202] width 906 height 404
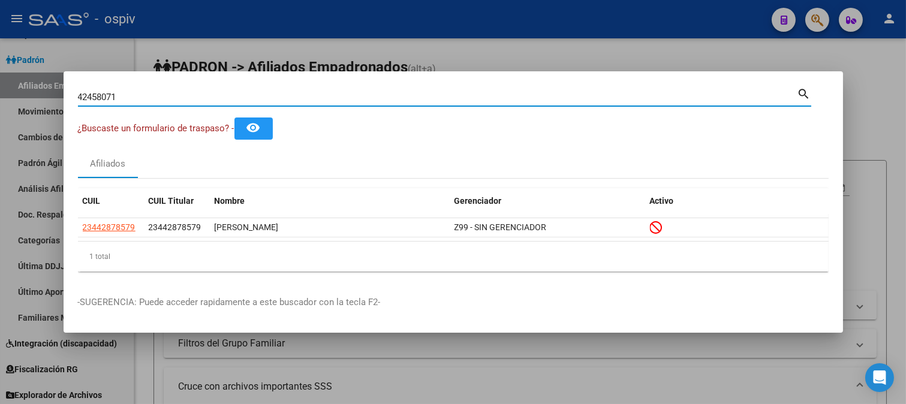
type input "42458071"
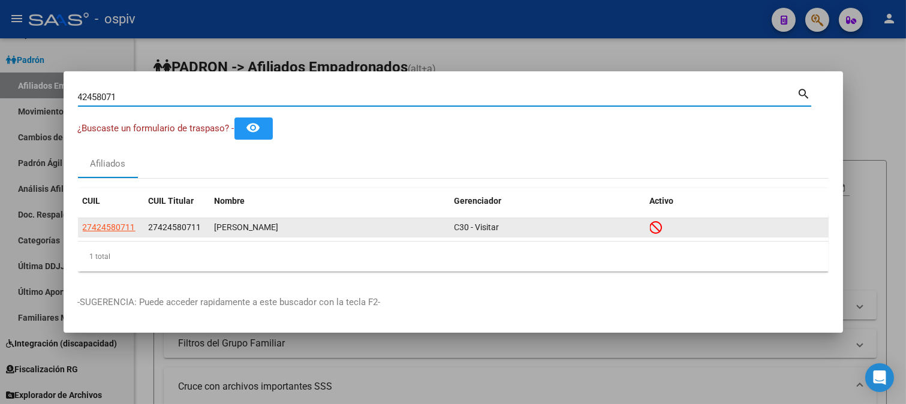
click at [103, 235] on datatable-body-cell "27424580711" at bounding box center [111, 227] width 66 height 19
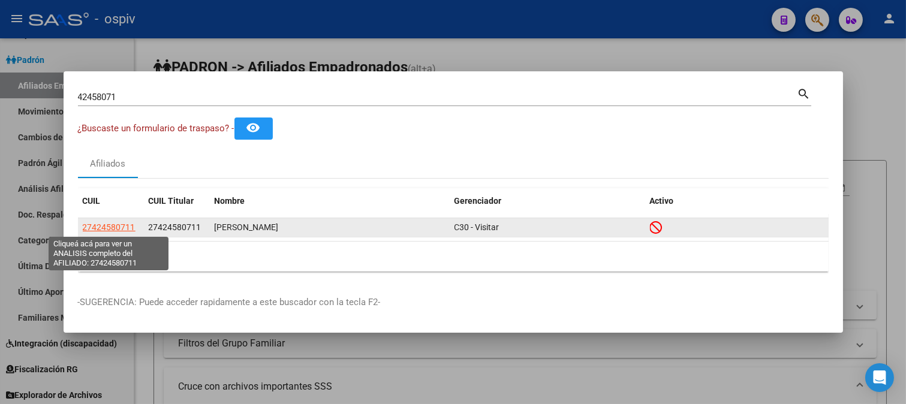
click at [132, 229] on span "27424580711" at bounding box center [109, 228] width 53 height 10
type textarea "27424580711"
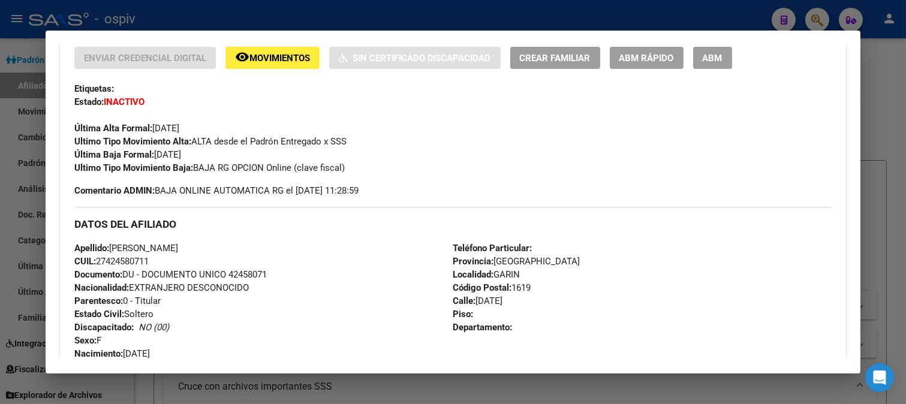
scroll to position [281, 0]
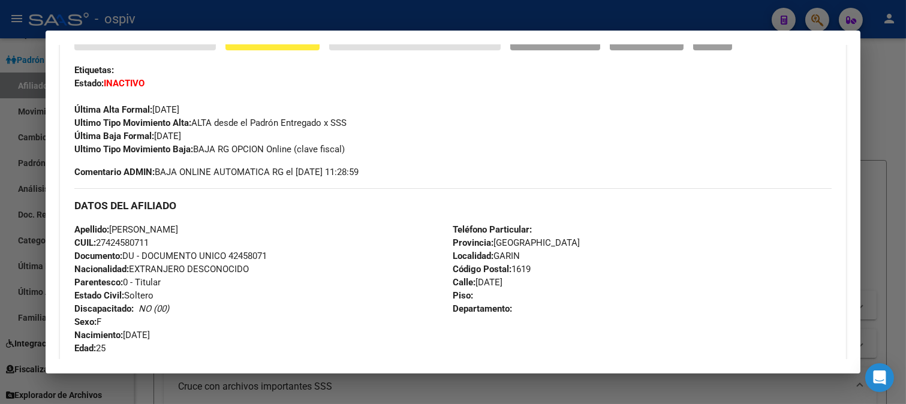
drag, startPoint x: 814, startPoint y: 20, endPoint x: 358, endPoint y: 51, distance: 457.5
click at [814, 19] on div at bounding box center [453, 202] width 906 height 404
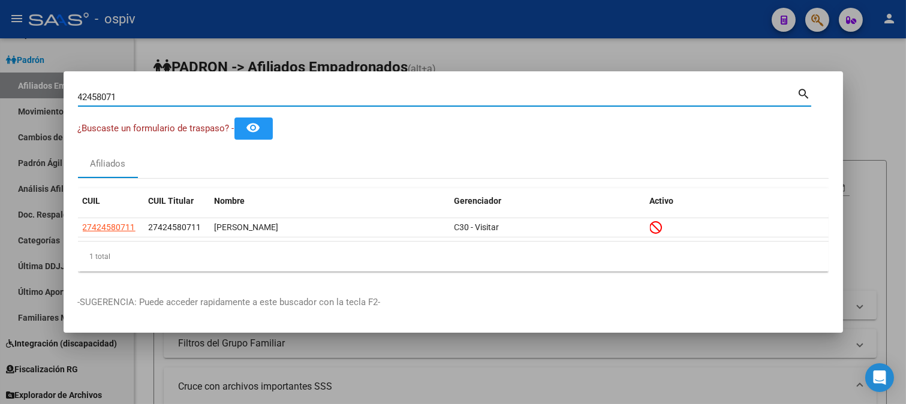
drag, startPoint x: 126, startPoint y: 100, endPoint x: 0, endPoint y: 80, distance: 127.4
click at [0, 80] on div "42458071 Buscar (apellido, dni, cuil, nro traspaso, cuit, obra social) search ¿…" at bounding box center [453, 202] width 906 height 404
type input "437277320"
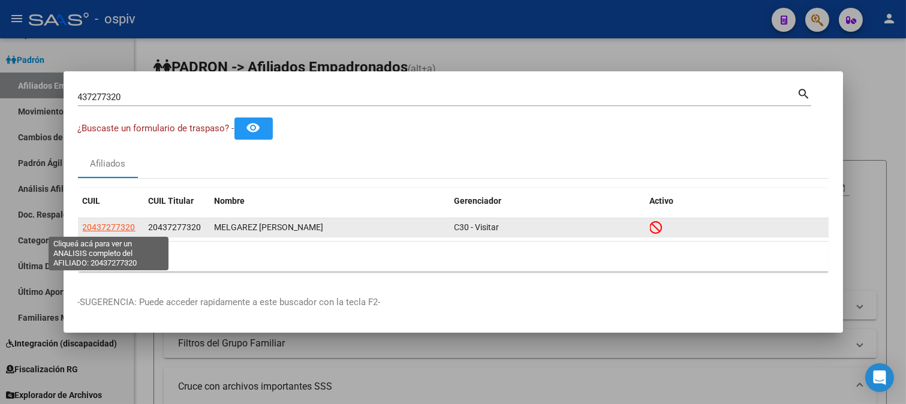
click at [109, 229] on span "20437277320" at bounding box center [109, 228] width 53 height 10
type textarea "20437277320"
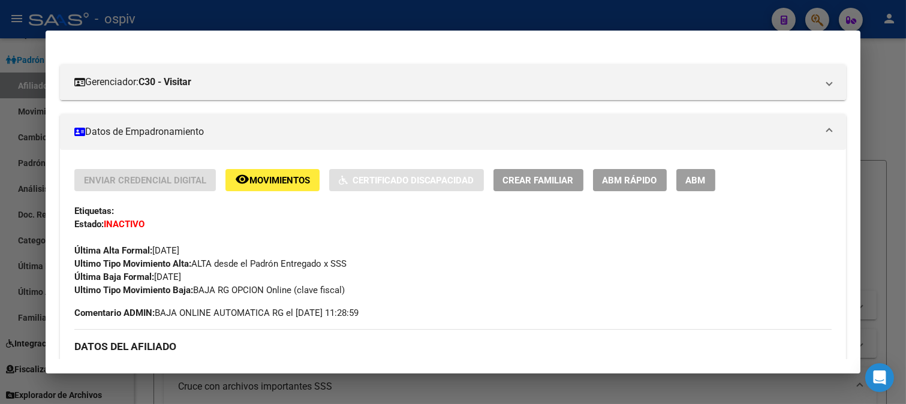
scroll to position [148, 0]
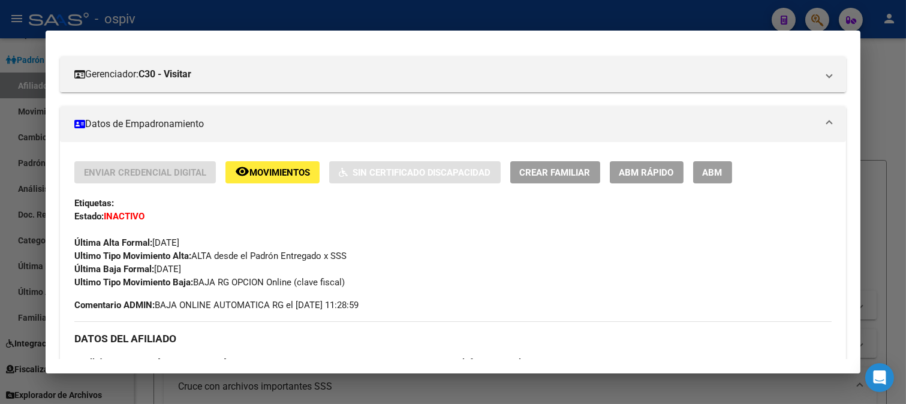
click at [828, 25] on div at bounding box center [453, 202] width 906 height 404
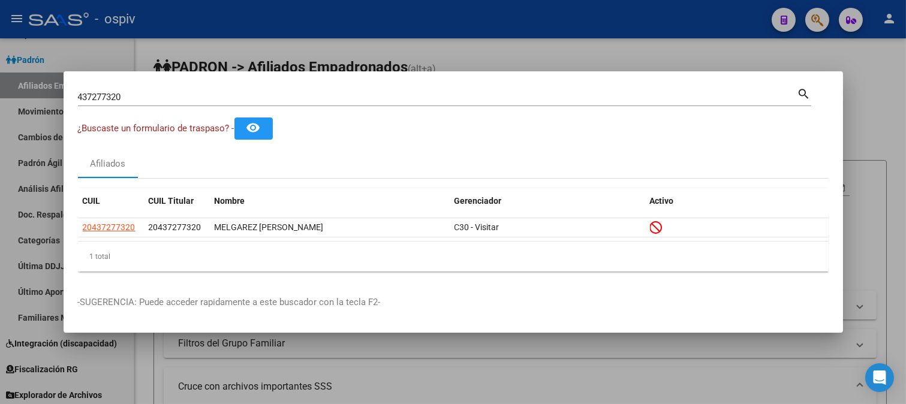
click at [140, 104] on div "437277320 Buscar (apellido, dni, cuil, nro traspaso, cuit, obra social)" at bounding box center [438, 97] width 720 height 18
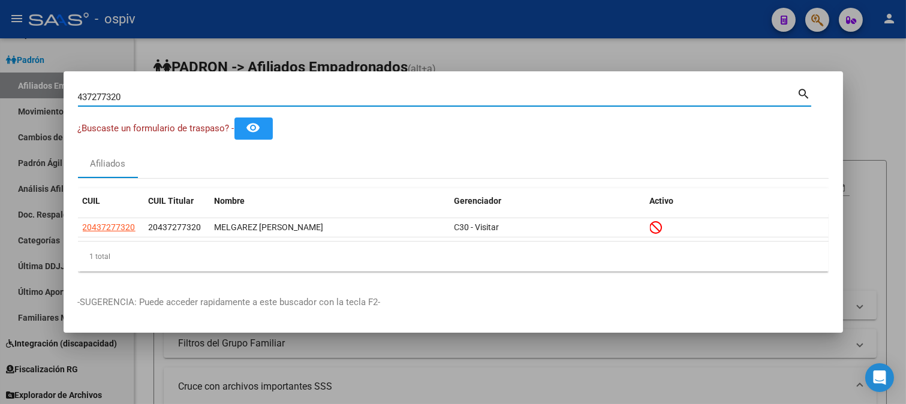
drag, startPoint x: 140, startPoint y: 100, endPoint x: 0, endPoint y: 94, distance: 140.5
click at [0, 94] on div "437277320 Buscar (apellido, dni, cuil, nro traspaso, cuit, obra social) search …" at bounding box center [453, 202] width 906 height 404
type input "38822651"
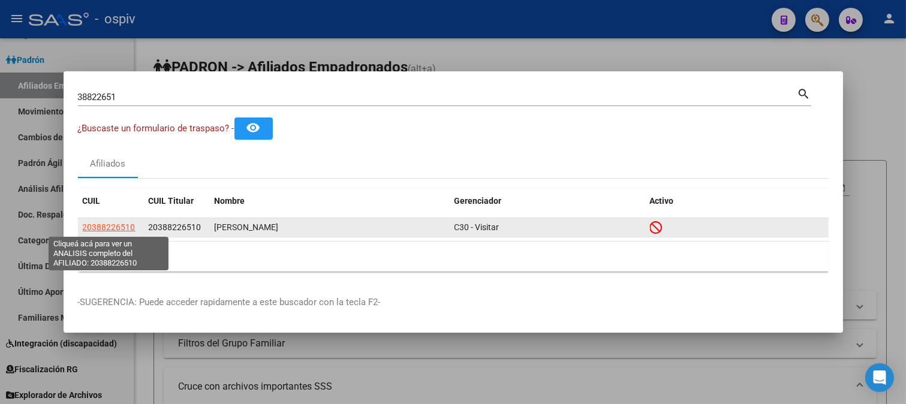
click at [105, 229] on span "20388226510" at bounding box center [109, 228] width 53 height 10
type textarea "20388226510"
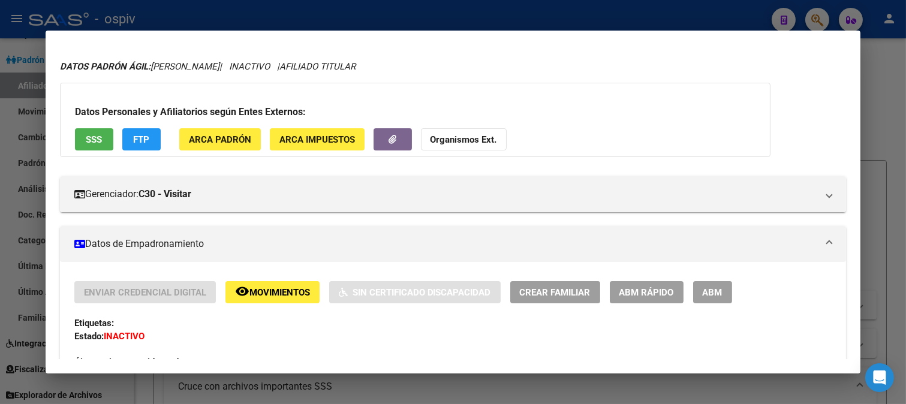
scroll to position [14, 0]
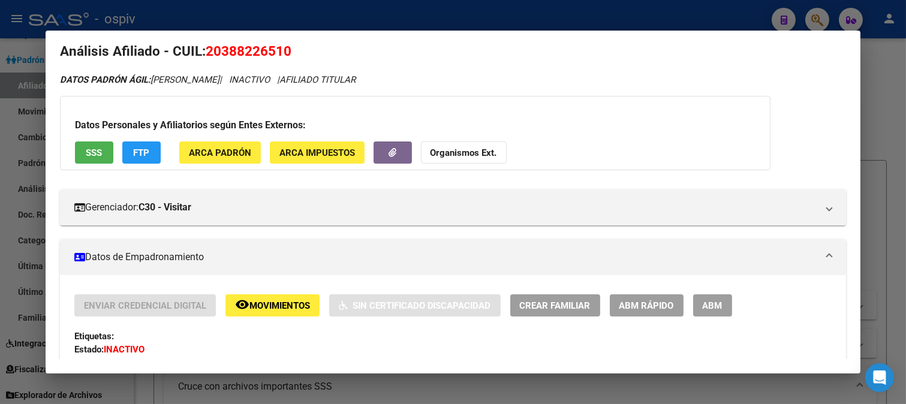
click at [824, 16] on div at bounding box center [453, 202] width 906 height 404
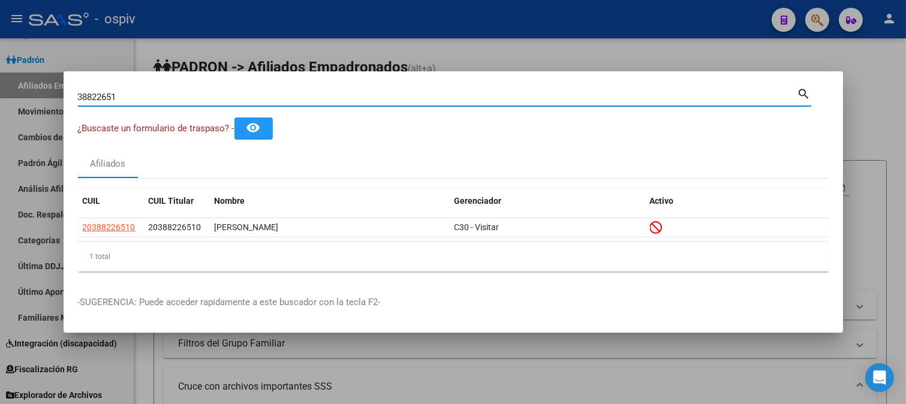
drag, startPoint x: 124, startPoint y: 97, endPoint x: 0, endPoint y: 100, distance: 124.2
click at [0, 98] on div "38822651 Buscar (apellido, dni, cuil, nro traspaso, cuit, obra social) search ¿…" at bounding box center [453, 202] width 906 height 404
type input "34271696"
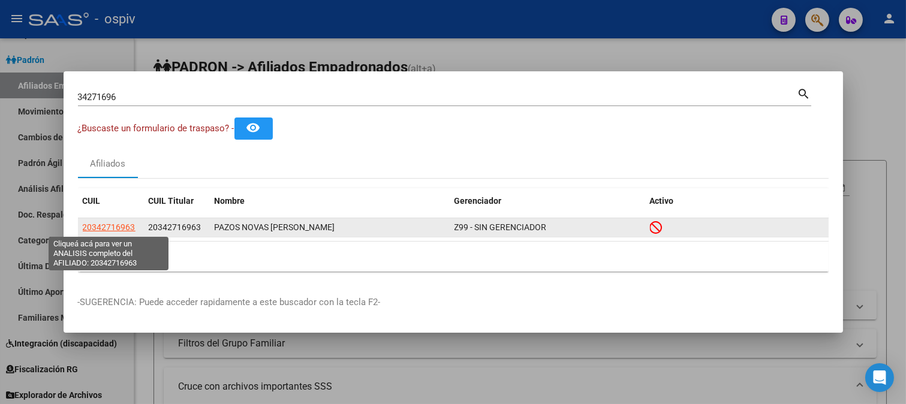
click at [104, 229] on span "20342716963" at bounding box center [109, 228] width 53 height 10
type textarea "20342716963"
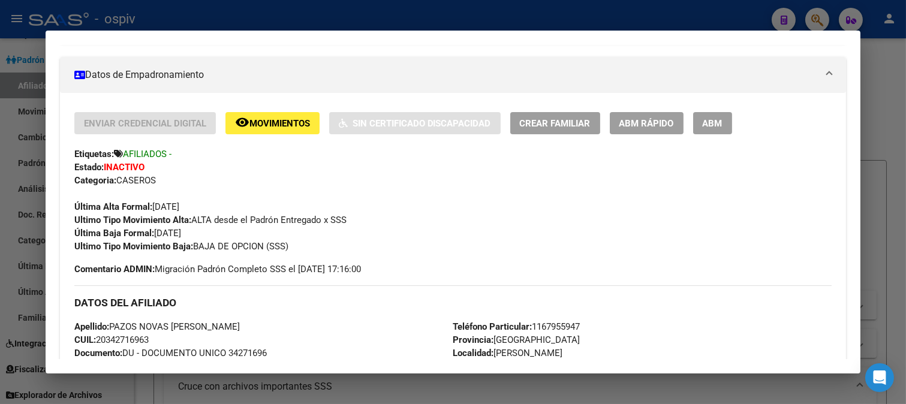
scroll to position [200, 0]
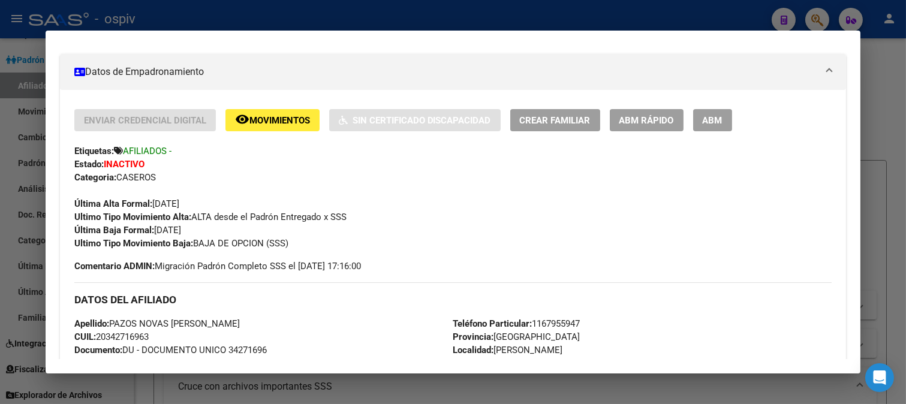
click at [816, 14] on div at bounding box center [453, 202] width 906 height 404
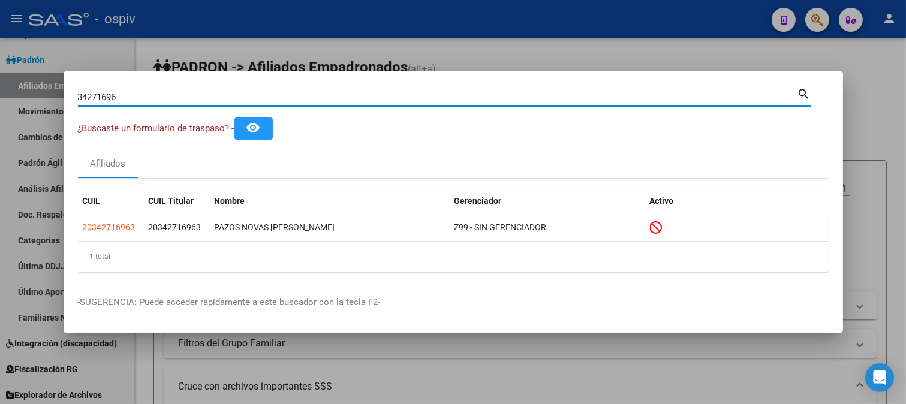
drag, startPoint x: 139, startPoint y: 95, endPoint x: 0, endPoint y: 94, distance: 139.2
click at [0, 94] on div "34271696 Buscar (apellido, dni, cuil, nro traspaso, cuit, obra social) search ¿…" at bounding box center [453, 202] width 906 height 404
type input "94694138"
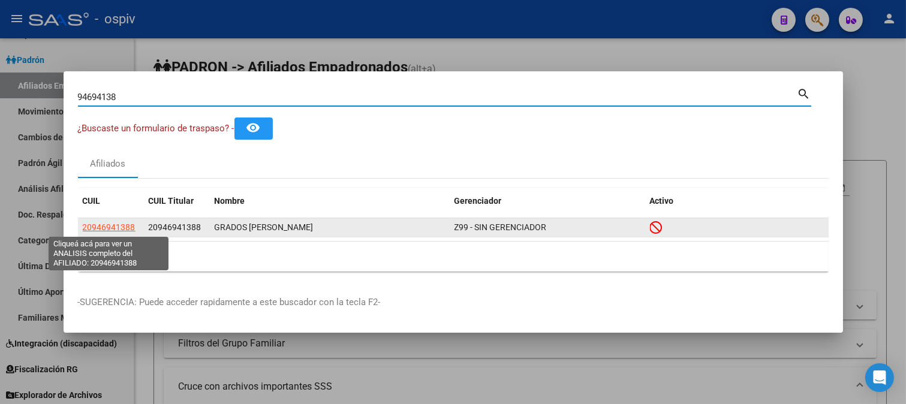
click at [111, 228] on span "20946941388" at bounding box center [109, 228] width 53 height 10
type textarea "20946941388"
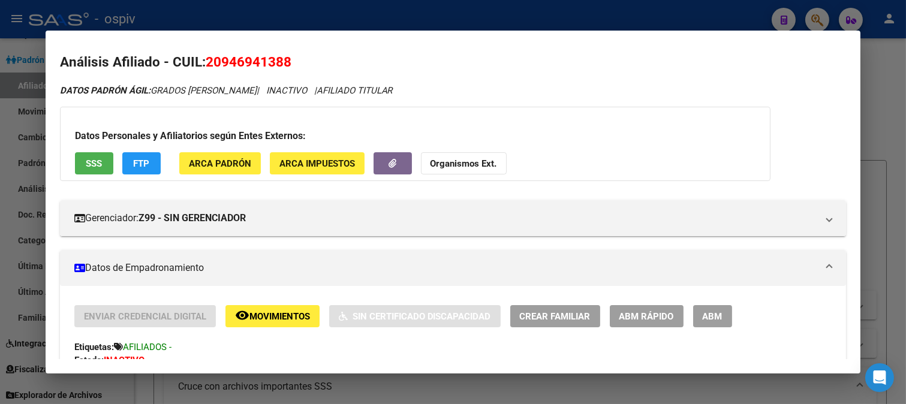
scroll to position [0, 0]
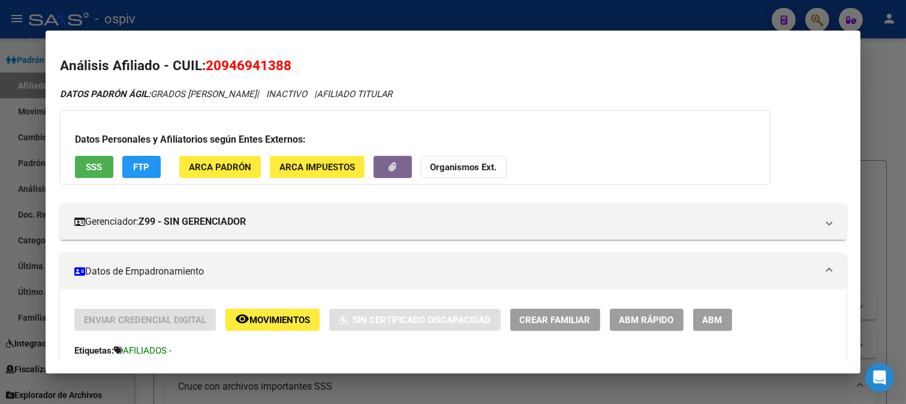
click at [809, 15] on div at bounding box center [453, 202] width 906 height 404
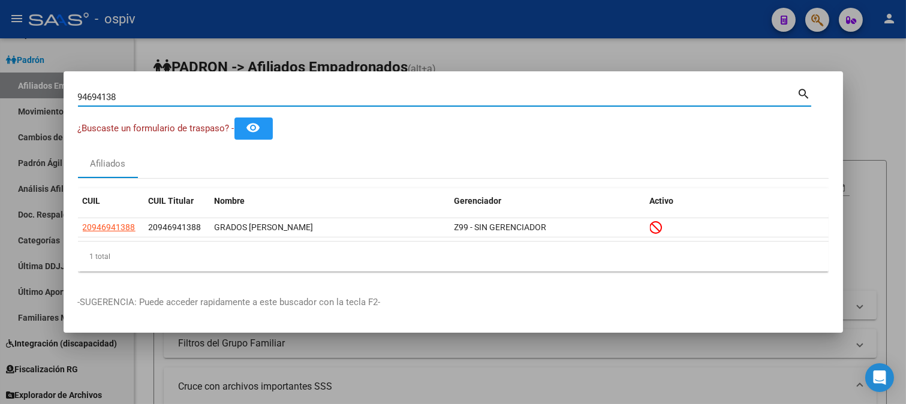
click at [0, 94] on div "94694138 Buscar (apellido, dni, cuil, nro traspaso, cuit, obra social) search ¿…" at bounding box center [453, 202] width 906 height 404
type input "37371467"
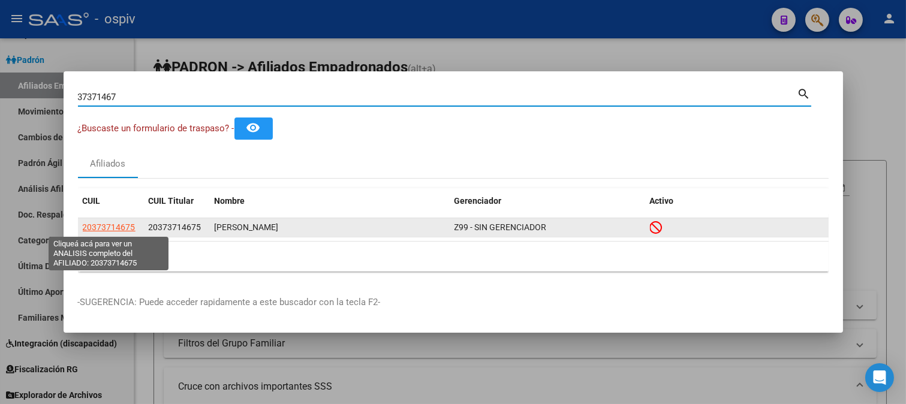
click at [111, 230] on span "20373714675" at bounding box center [109, 228] width 53 height 10
type textarea "20373714675"
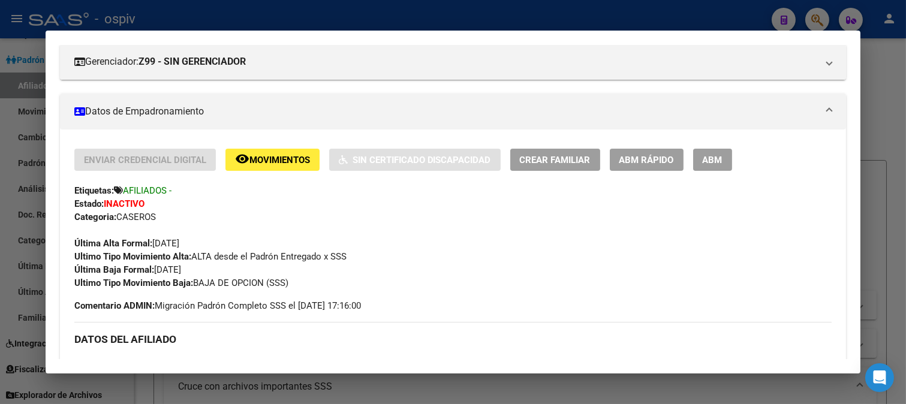
scroll to position [200, 0]
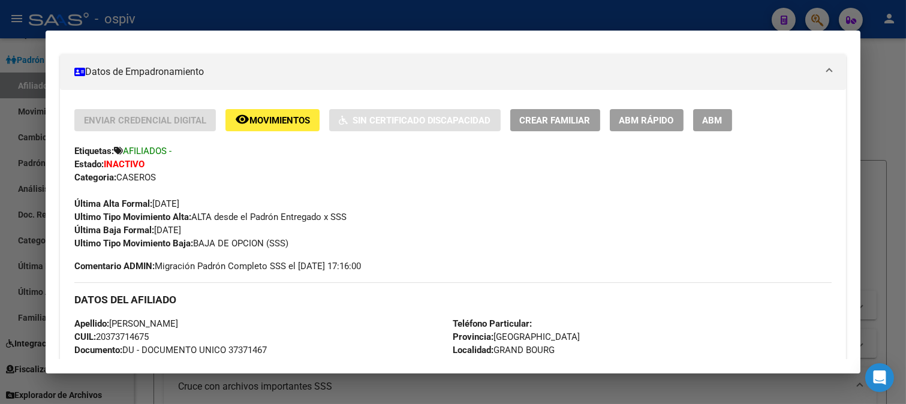
click at [816, 13] on div at bounding box center [453, 202] width 906 height 404
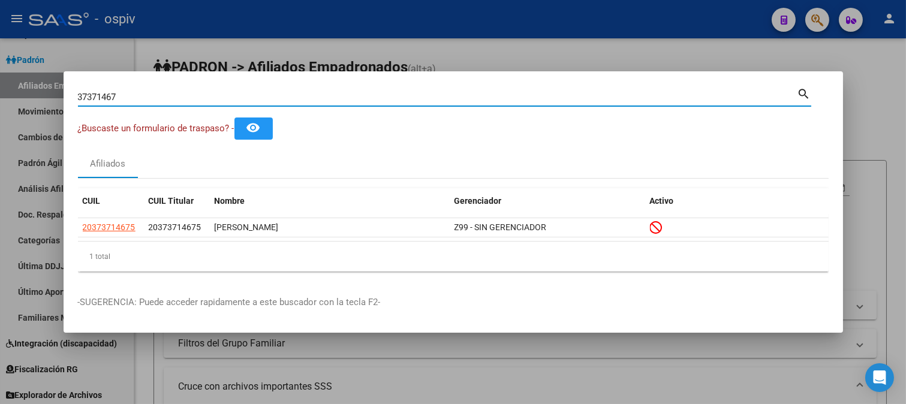
drag, startPoint x: 133, startPoint y: 98, endPoint x: 0, endPoint y: 70, distance: 135.4
click at [0, 70] on div "37371467 Buscar (apellido, dni, cuil, nro traspaso, cuit, obra social) search ¿…" at bounding box center [453, 202] width 906 height 404
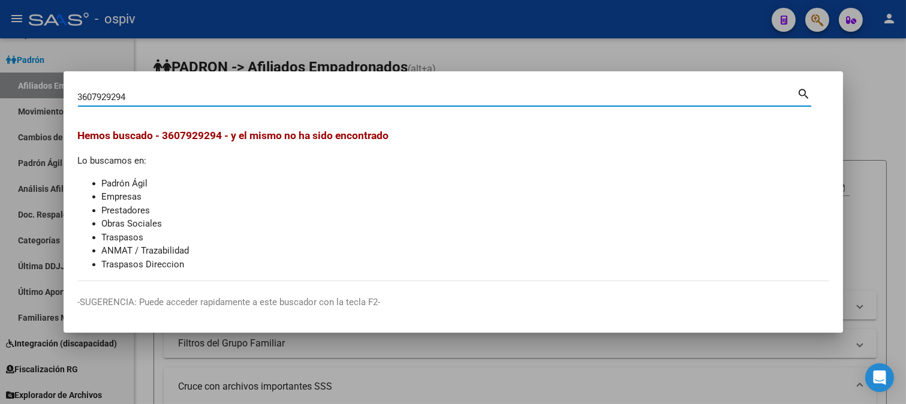
drag, startPoint x: 156, startPoint y: 98, endPoint x: 0, endPoint y: 101, distance: 156.0
click at [0, 101] on div "3607929294 Buscar (apellido, dni, cuil, nro traspaso, cuit, obra social) search…" at bounding box center [453, 202] width 906 height 404
type input "36079294"
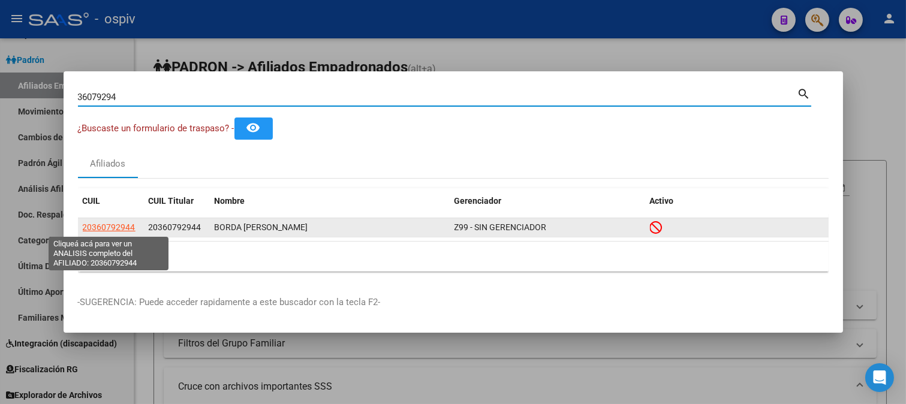
click at [106, 228] on span "20360792944" at bounding box center [109, 228] width 53 height 10
type textarea "20360792944"
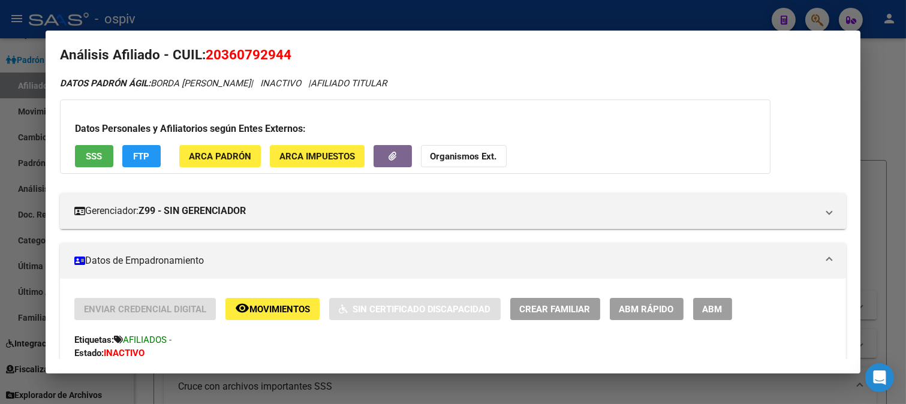
scroll to position [0, 0]
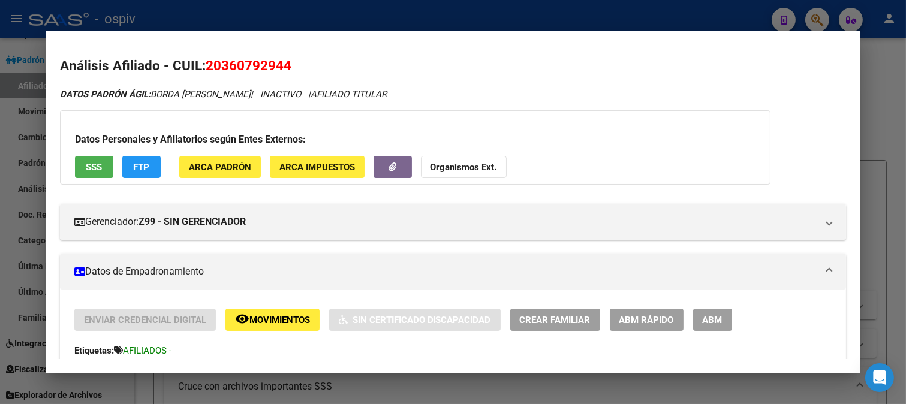
click at [809, 15] on div at bounding box center [453, 202] width 906 height 404
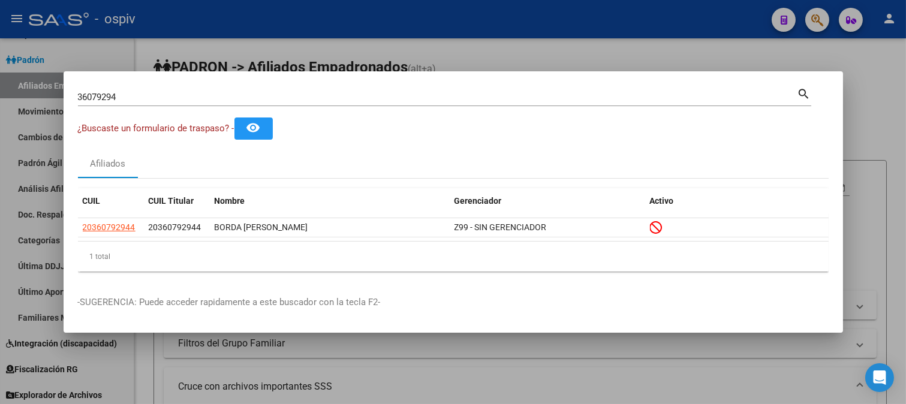
drag, startPoint x: 8, startPoint y: 98, endPoint x: 0, endPoint y: 88, distance: 12.8
click at [0, 88] on div "36079294 Buscar (apellido, dni, cuil, nro traspaso, cuit, obra social) search ¿…" at bounding box center [453, 202] width 906 height 404
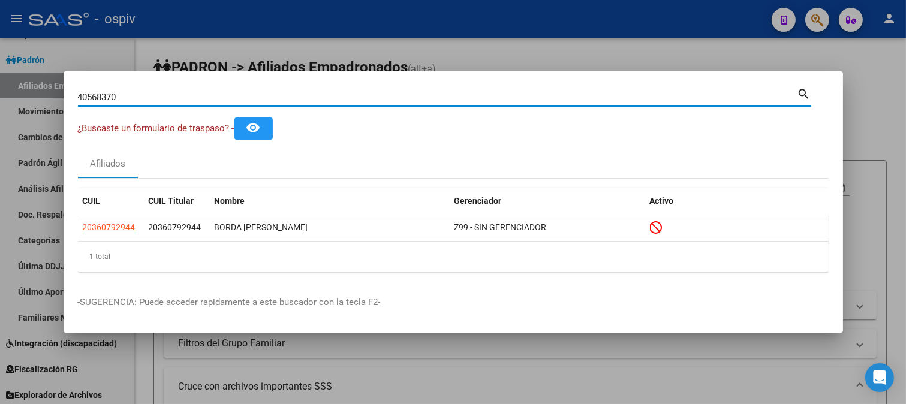
type input "40568370"
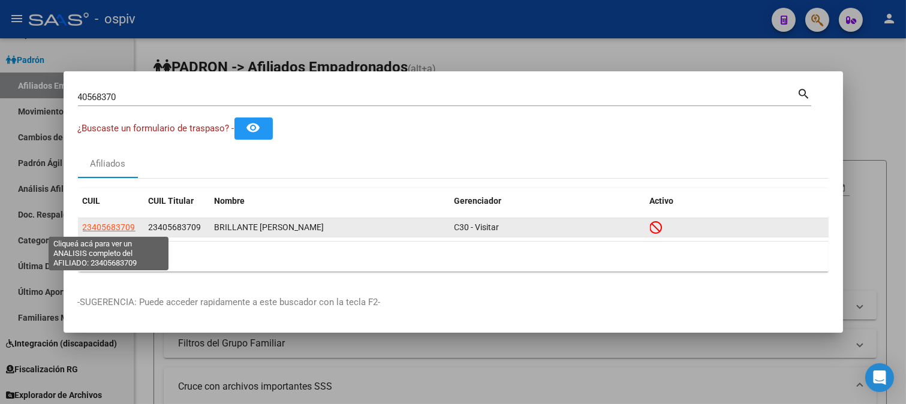
click at [106, 232] on span "23405683709" at bounding box center [109, 228] width 53 height 10
type textarea "23405683709"
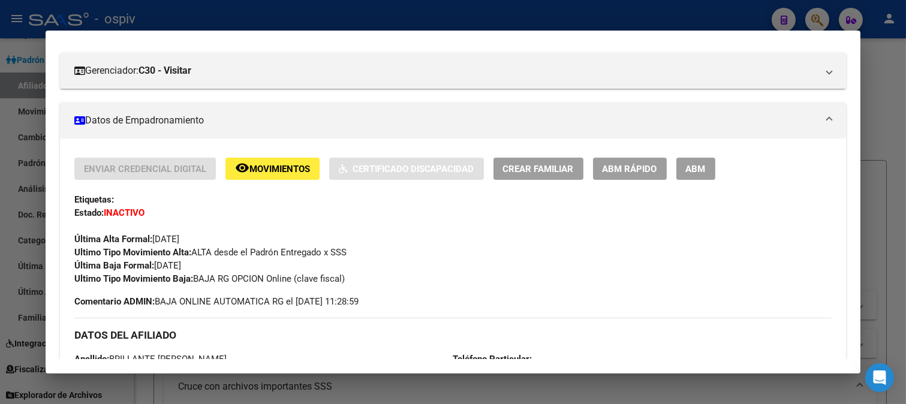
scroll to position [200, 0]
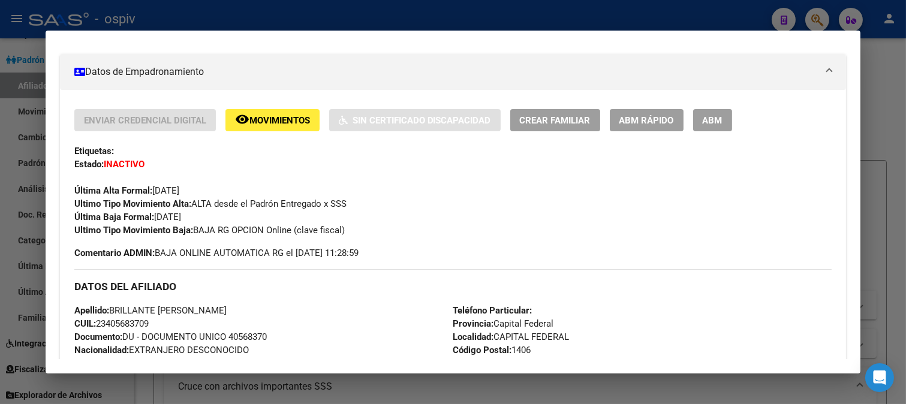
drag, startPoint x: 818, startPoint y: 8, endPoint x: 155, endPoint y: 32, distance: 663.2
click at [817, 8] on div at bounding box center [453, 202] width 906 height 404
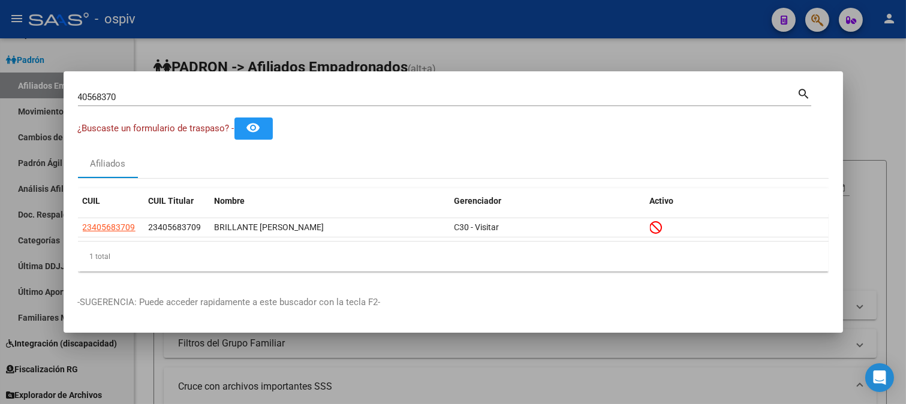
drag, startPoint x: 133, startPoint y: 100, endPoint x: 0, endPoint y: 100, distance: 133.2
click at [0, 100] on div "40568370 Buscar (apellido, dni, cuil, nro traspaso, cuit, obra social) search ¿…" at bounding box center [453, 202] width 906 height 404
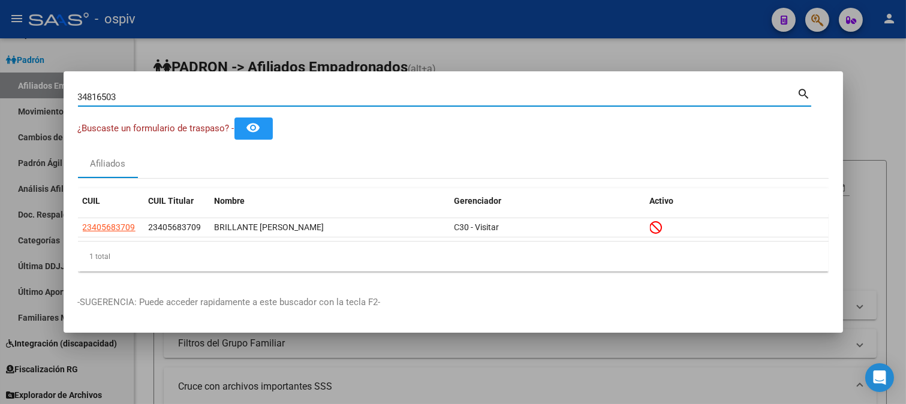
type input "34816503"
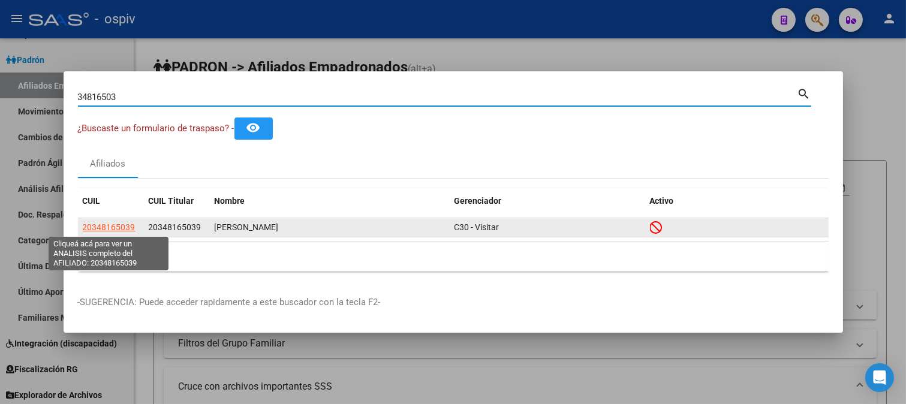
click at [99, 230] on span "20348165039" at bounding box center [109, 228] width 53 height 10
type textarea "20348165039"
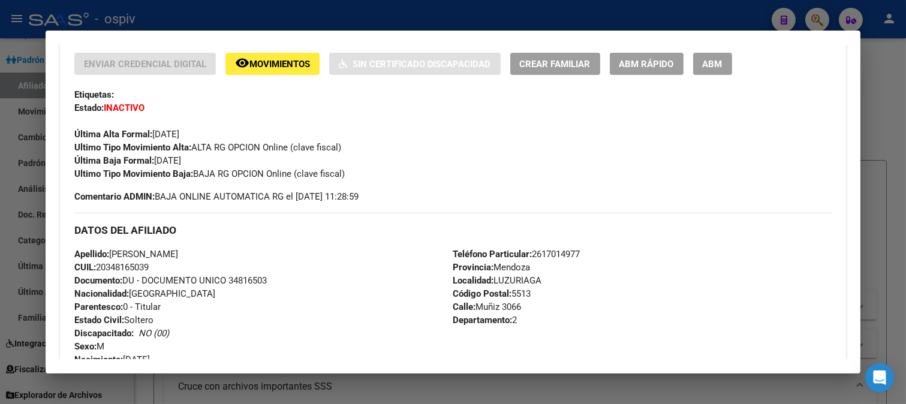
scroll to position [266, 0]
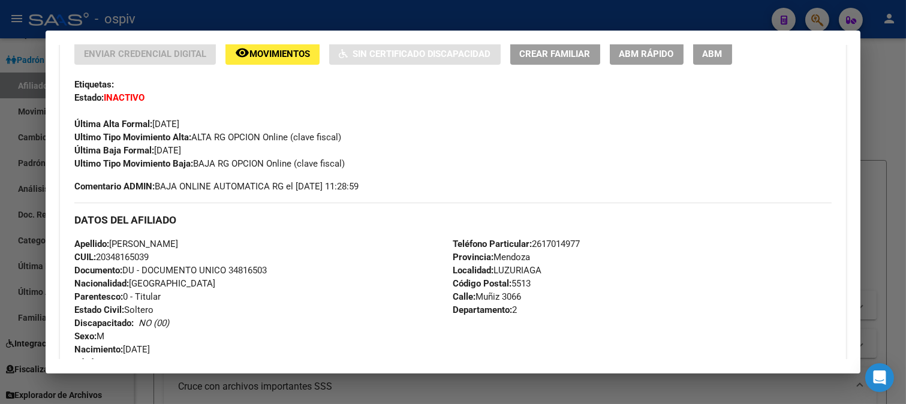
drag, startPoint x: 813, startPoint y: 8, endPoint x: 364, endPoint y: 100, distance: 458.4
click at [812, 8] on div at bounding box center [453, 202] width 906 height 404
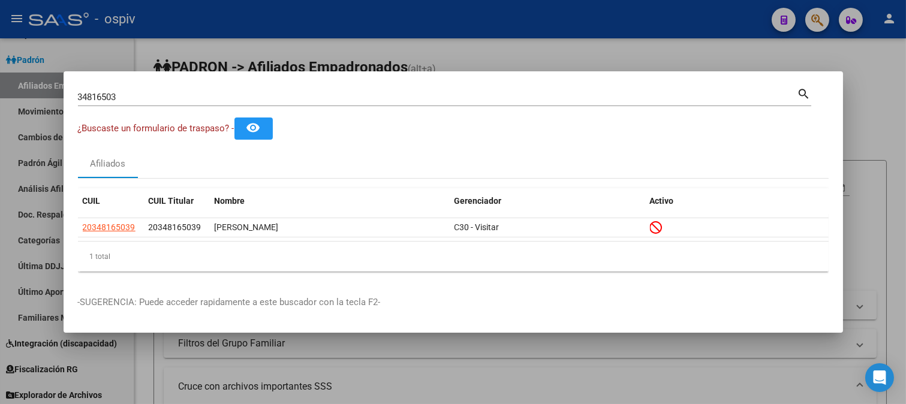
drag, startPoint x: 139, startPoint y: 104, endPoint x: 0, endPoint y: 94, distance: 138.9
click at [0, 94] on div "34816503 Buscar (apellido, dni, cuil, nro traspaso, cuit, obra social) search ¿…" at bounding box center [453, 202] width 906 height 404
click at [128, 92] on input "34816503" at bounding box center [438, 97] width 720 height 11
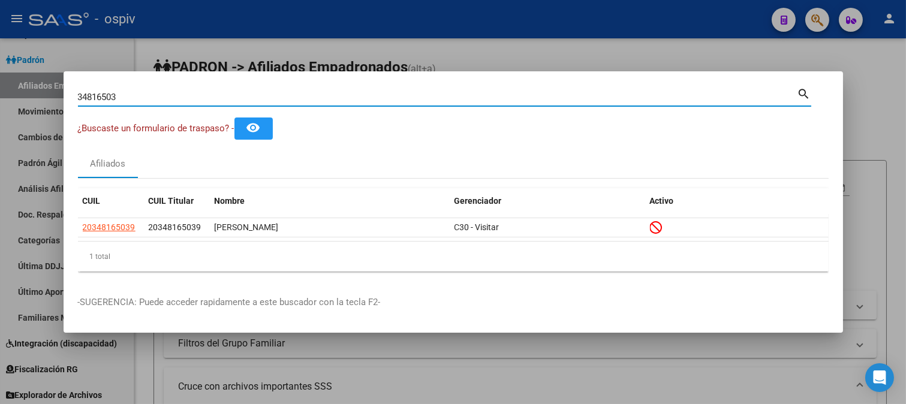
drag, startPoint x: 128, startPoint y: 91, endPoint x: 0, endPoint y: 92, distance: 128.4
click at [0, 92] on div "34816503 Buscar (apellido, dni, cuil, nro traspaso, cuit, obra social) search ¿…" at bounding box center [453, 202] width 906 height 404
type input "34369362"
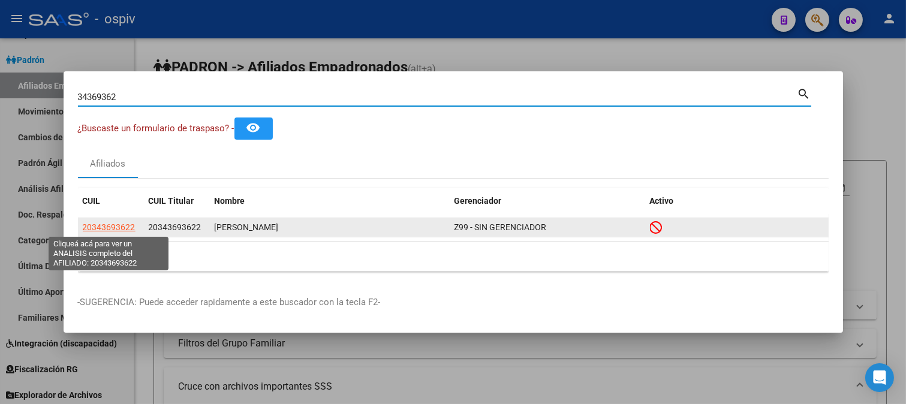
click at [130, 228] on span "20343693622" at bounding box center [109, 228] width 53 height 10
type textarea "20343693622"
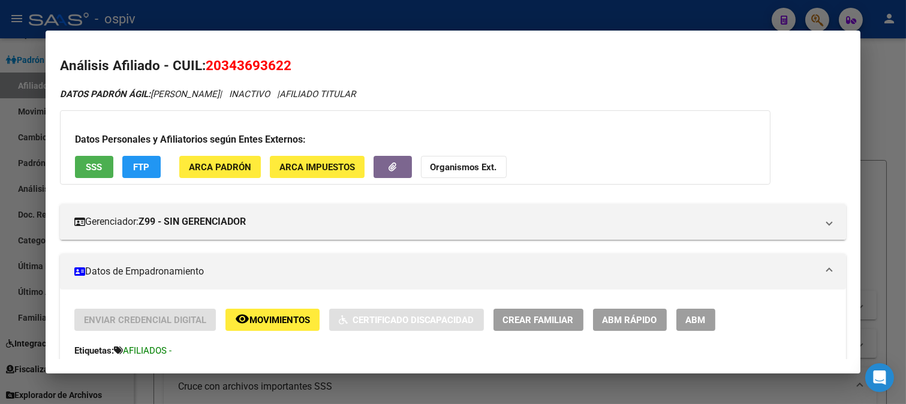
scroll to position [133, 0]
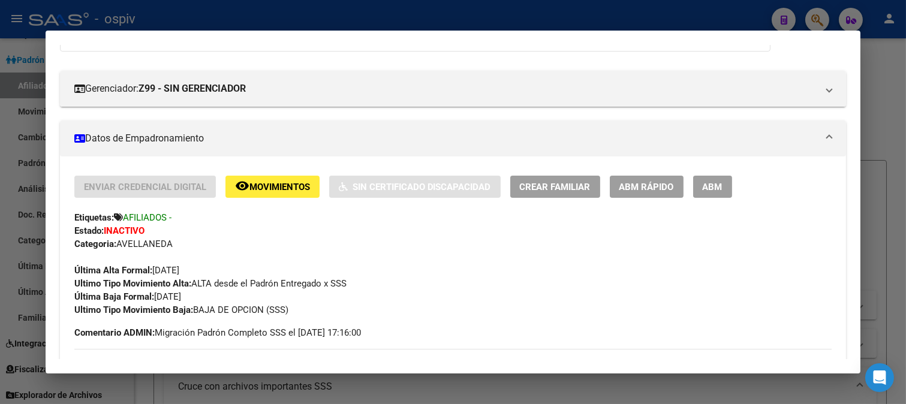
click at [819, 12] on div at bounding box center [453, 202] width 906 height 404
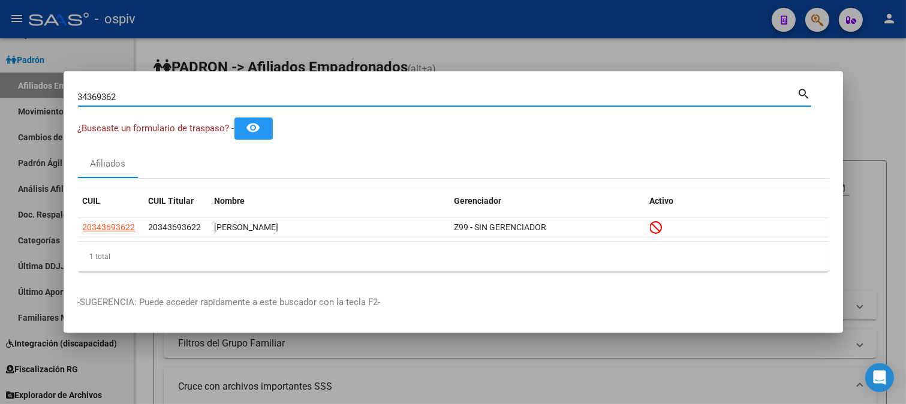
drag, startPoint x: 32, startPoint y: 97, endPoint x: 0, endPoint y: 78, distance: 36.8
click at [0, 78] on div "34369362 Buscar (apellido, dni, cuil, nro traspaso, cuit, obra social) search ¿…" at bounding box center [453, 202] width 906 height 404
type input "42126160"
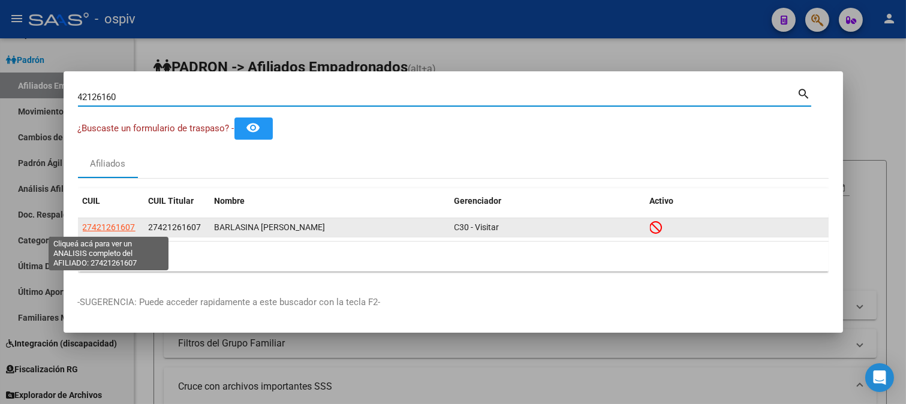
click at [104, 228] on span "27421261607" at bounding box center [109, 228] width 53 height 10
type textarea "27421261607"
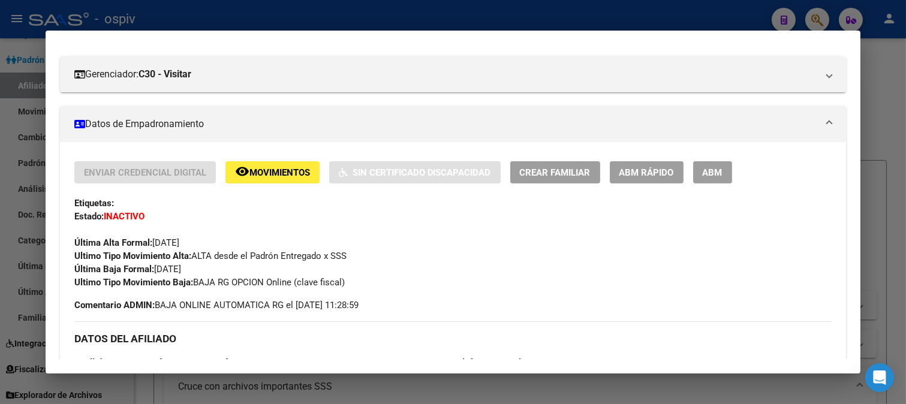
scroll to position [0, 0]
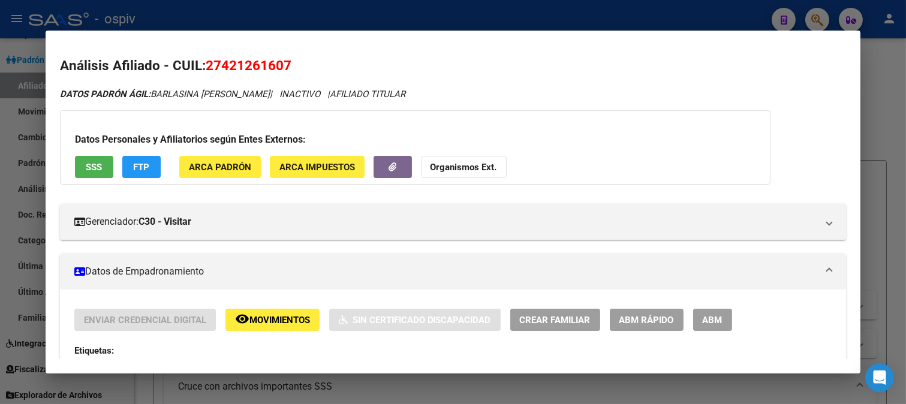
click at [819, 18] on div at bounding box center [453, 202] width 906 height 404
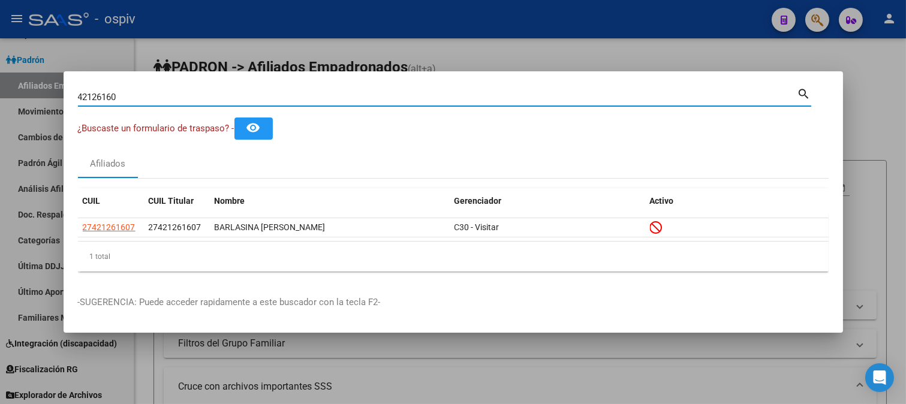
drag, startPoint x: 120, startPoint y: 95, endPoint x: 16, endPoint y: 96, distance: 103.8
click at [16, 96] on div "42126160 Buscar (apellido, dni, cuil, nro traspaso, cuit, obra social) search ¿…" at bounding box center [453, 202] width 906 height 404
type input "95223620"
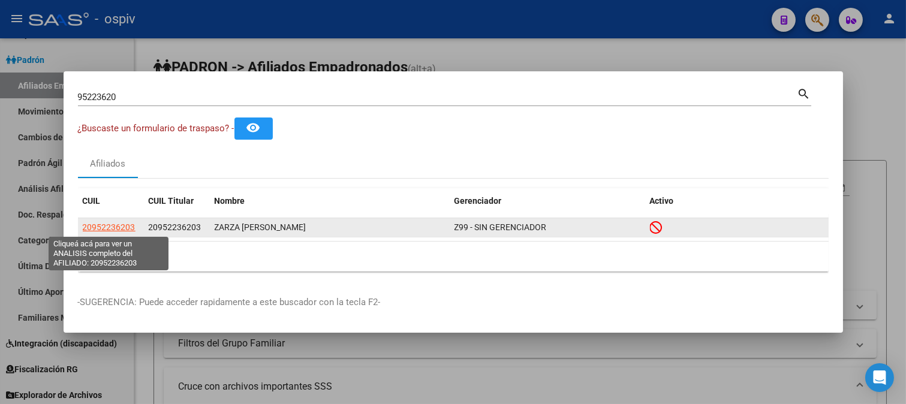
click at [116, 229] on span "20952236203" at bounding box center [109, 228] width 53 height 10
type textarea "20952236203"
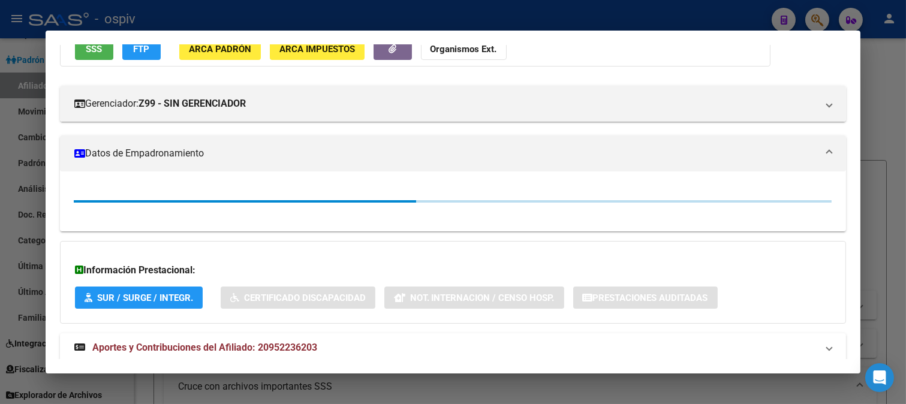
scroll to position [133, 0]
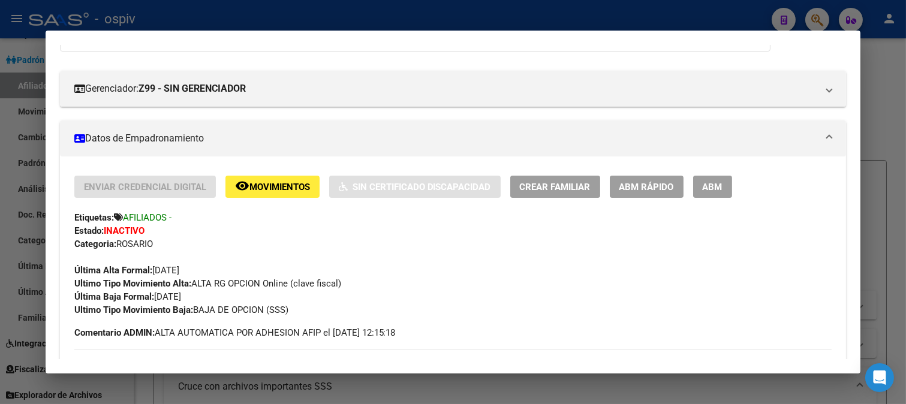
click at [875, 60] on div at bounding box center [453, 202] width 906 height 404
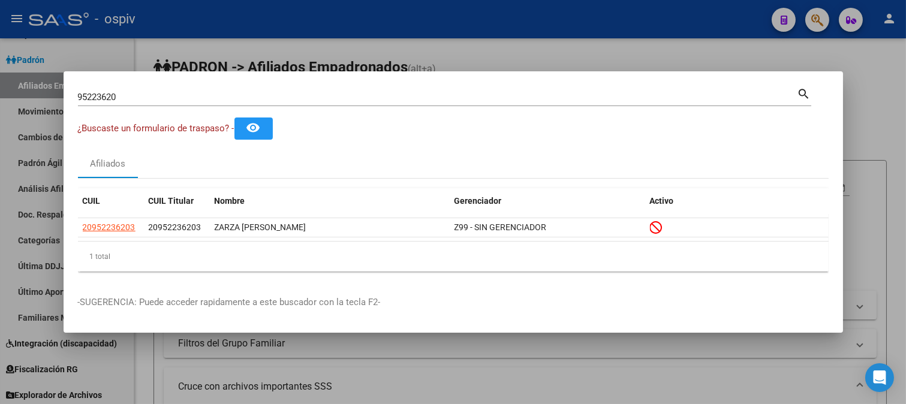
click at [584, 46] on div at bounding box center [453, 202] width 906 height 404
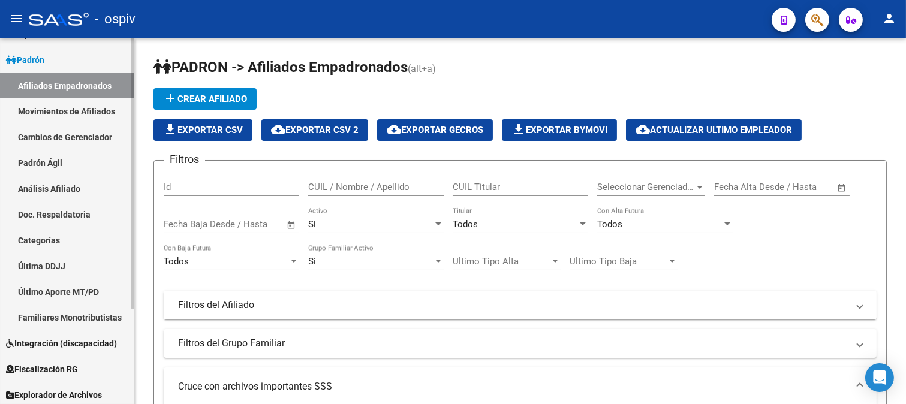
click at [34, 87] on link "Afiliados Empadronados" at bounding box center [67, 86] width 134 height 26
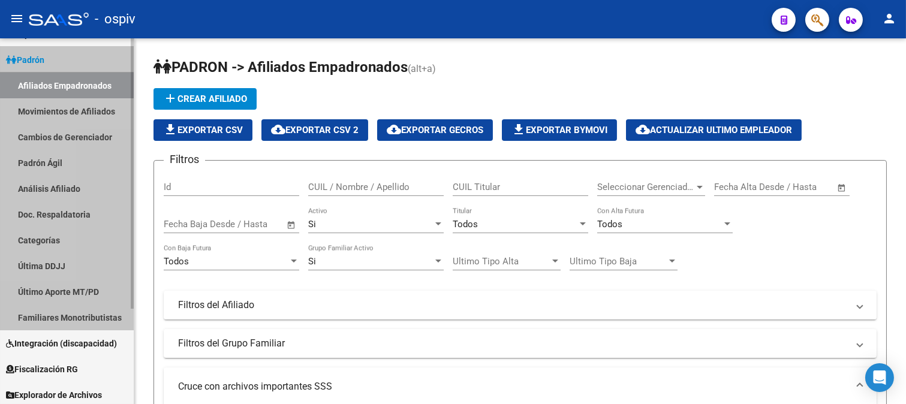
click at [34, 87] on link "Afiliados Empadronados" at bounding box center [67, 86] width 134 height 26
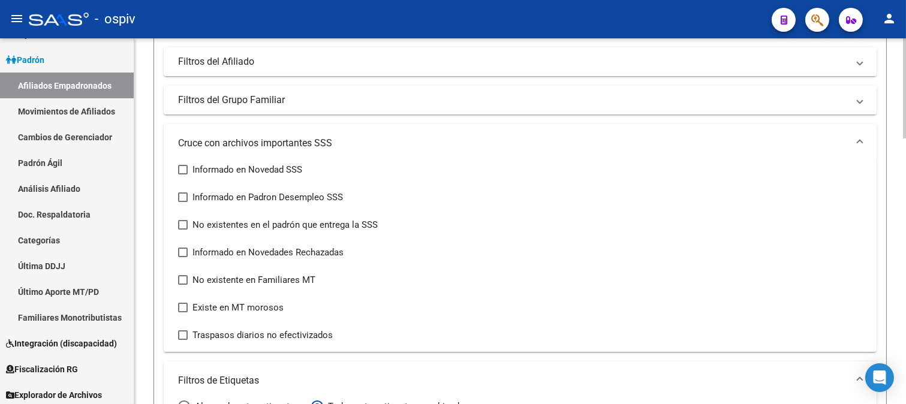
scroll to position [266, 0]
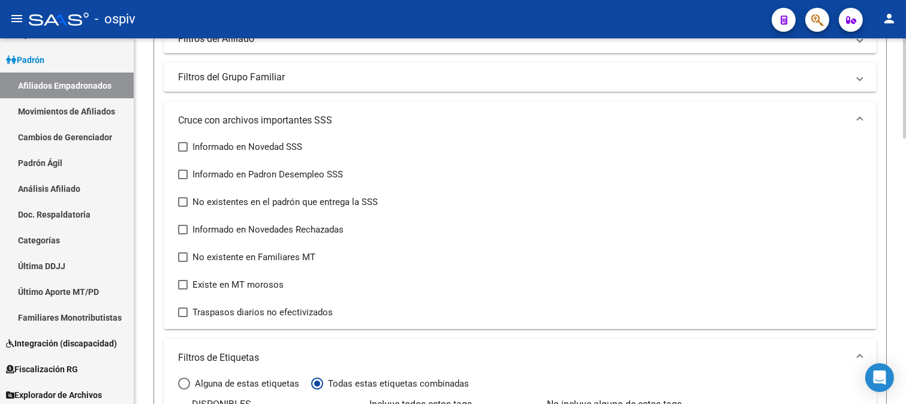
click at [301, 122] on mat-panel-title "Cruce con archivos importantes SSS" at bounding box center [513, 120] width 670 height 13
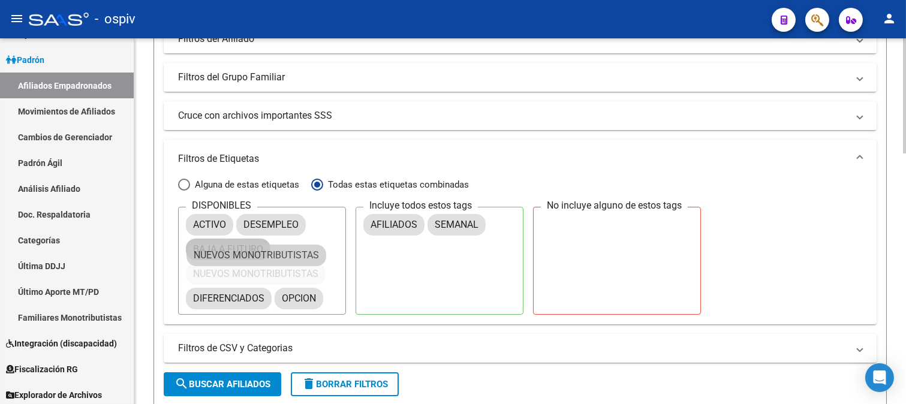
drag, startPoint x: 588, startPoint y: 226, endPoint x: 225, endPoint y: 255, distance: 364.7
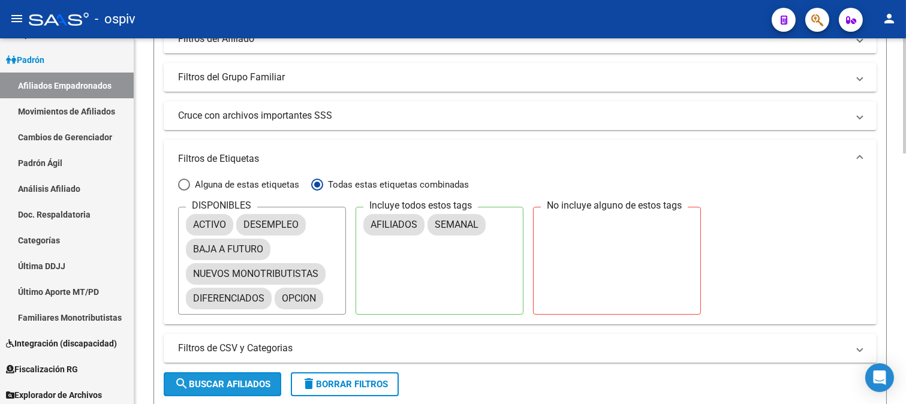
click at [234, 380] on span "search Buscar Afiliados" at bounding box center [223, 384] width 96 height 11
checkbox input "false"
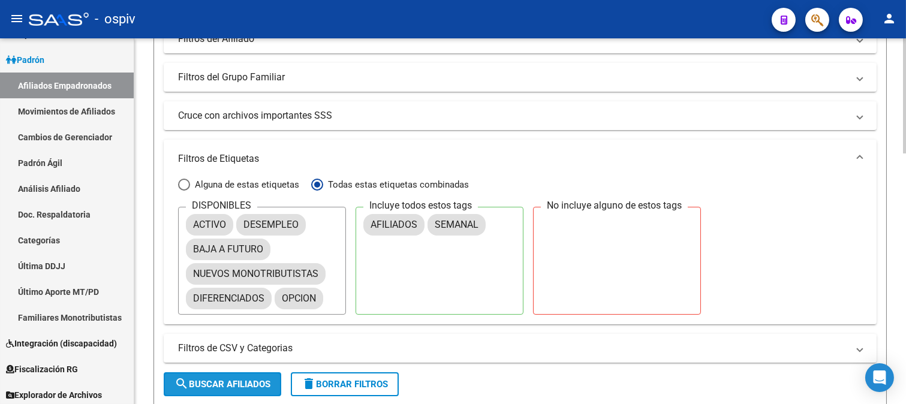
checkbox input "false"
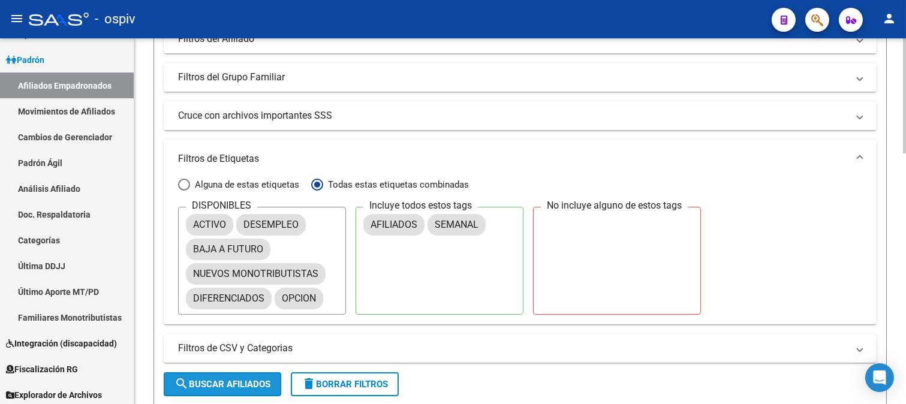
checkbox input "false"
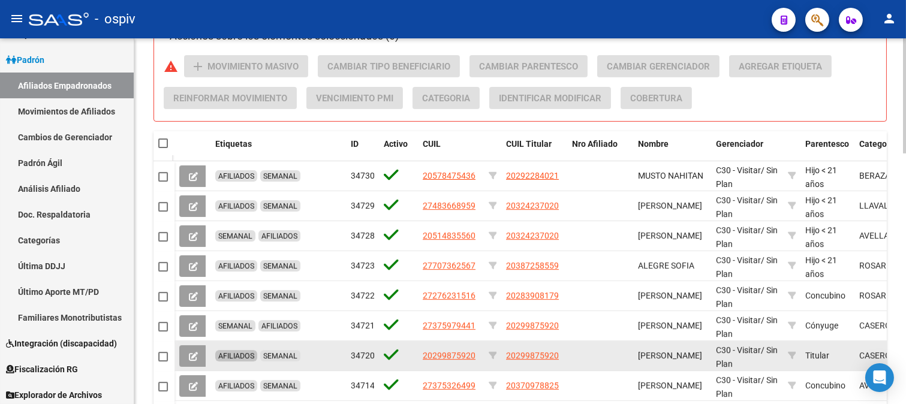
scroll to position [666, 0]
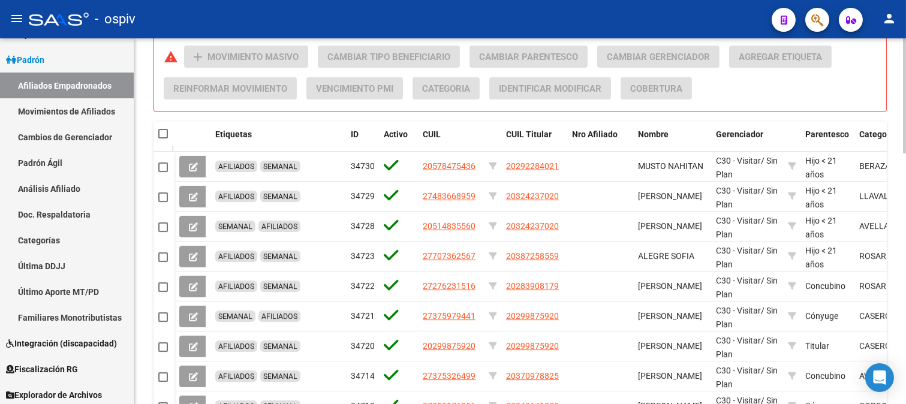
click at [158, 131] on span at bounding box center [163, 134] width 10 height 10
click at [163, 139] on input "checkbox" at bounding box center [163, 139] width 1 height 1
checkbox input "true"
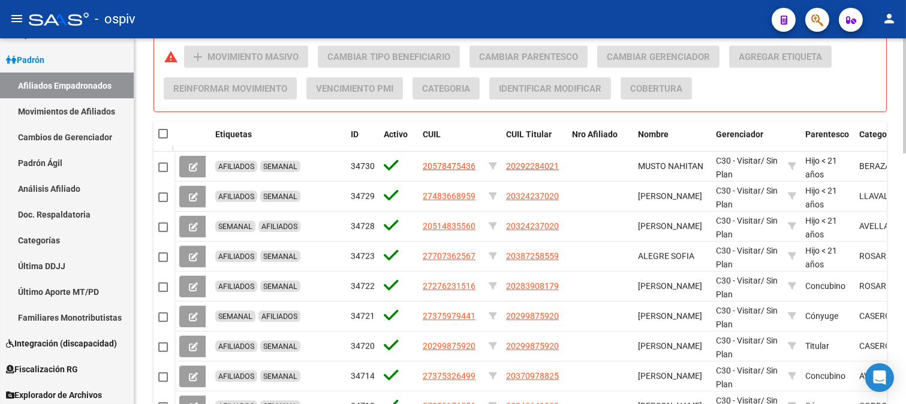
checkbox input "true"
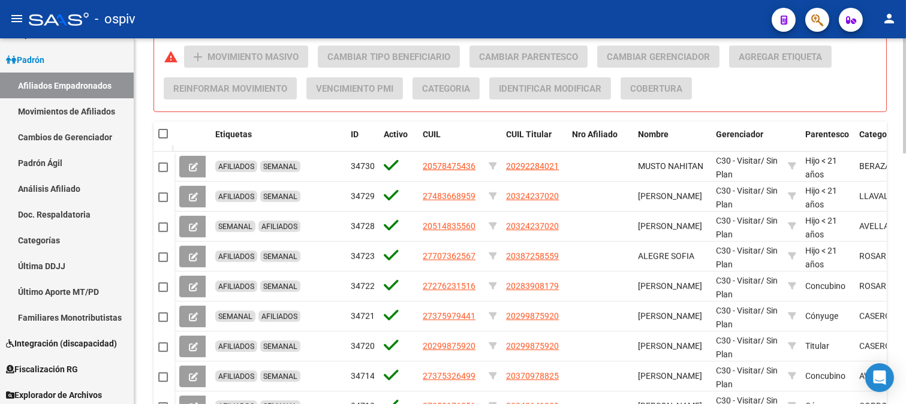
checkbox input "true"
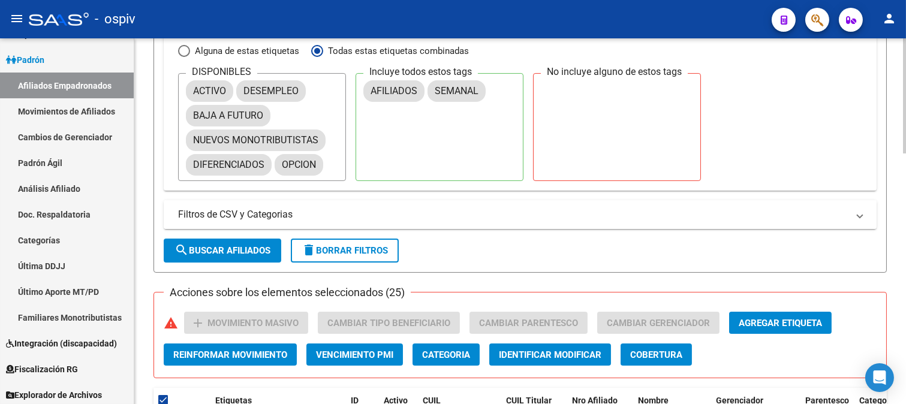
scroll to position [399, 0]
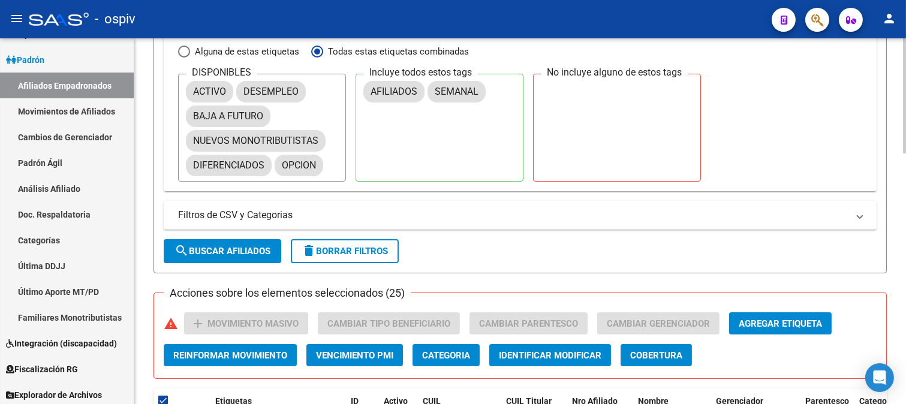
click at [763, 321] on span "Agregar Etiqueta" at bounding box center [780, 324] width 83 height 11
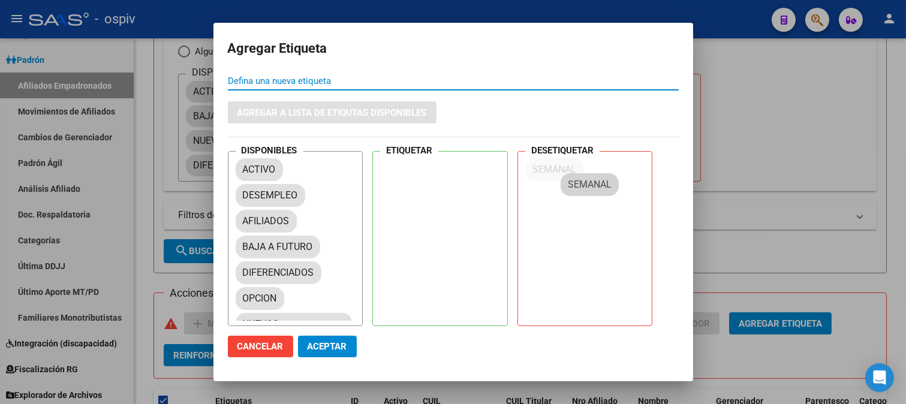
drag, startPoint x: 262, startPoint y: 298, endPoint x: 589, endPoint y: 184, distance: 346.2
click at [340, 341] on span "Aceptar" at bounding box center [328, 346] width 40 height 11
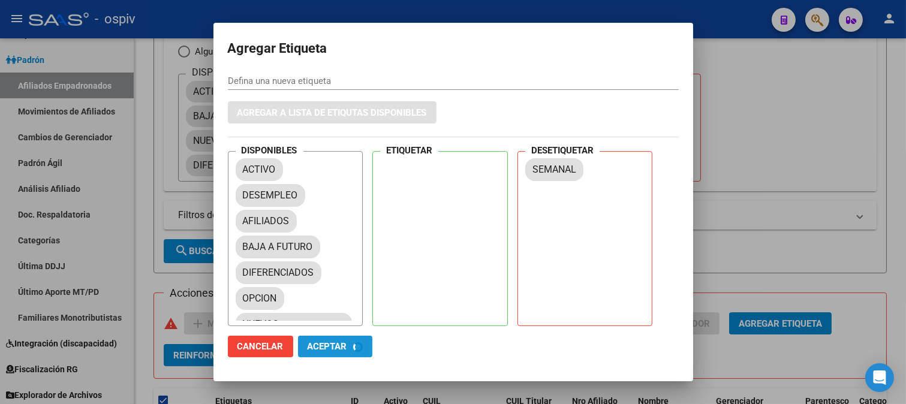
checkbox input "false"
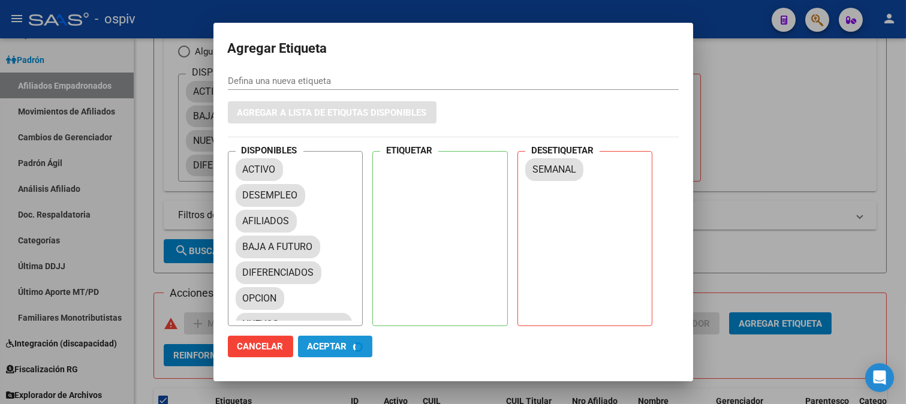
checkbox input "false"
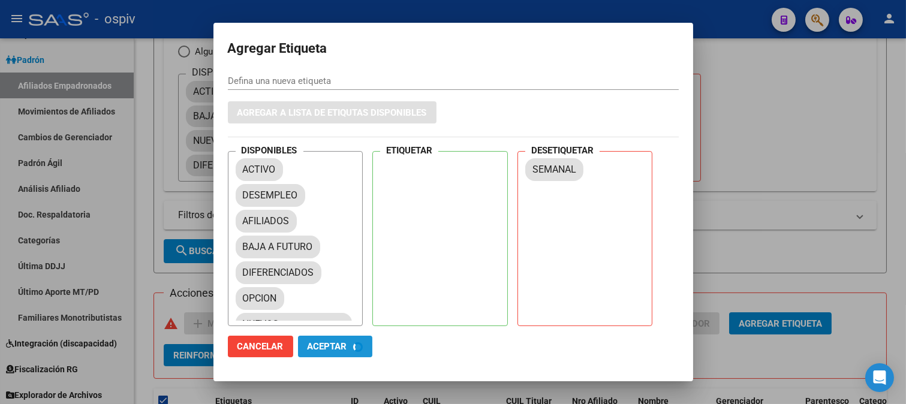
checkbox input "false"
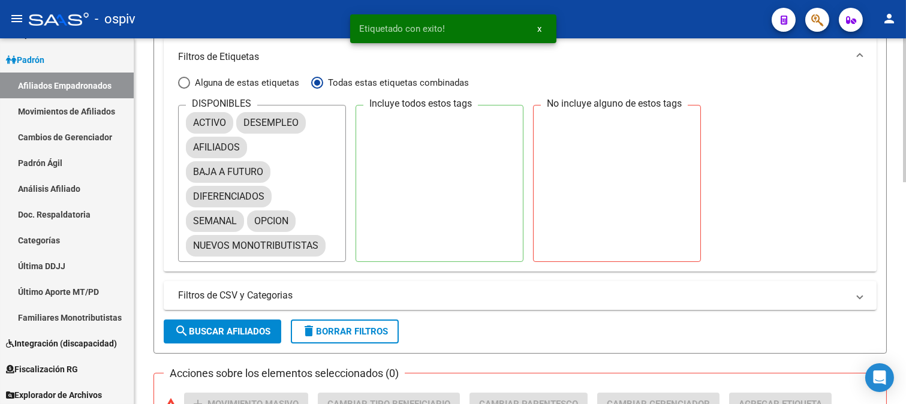
scroll to position [229, 0]
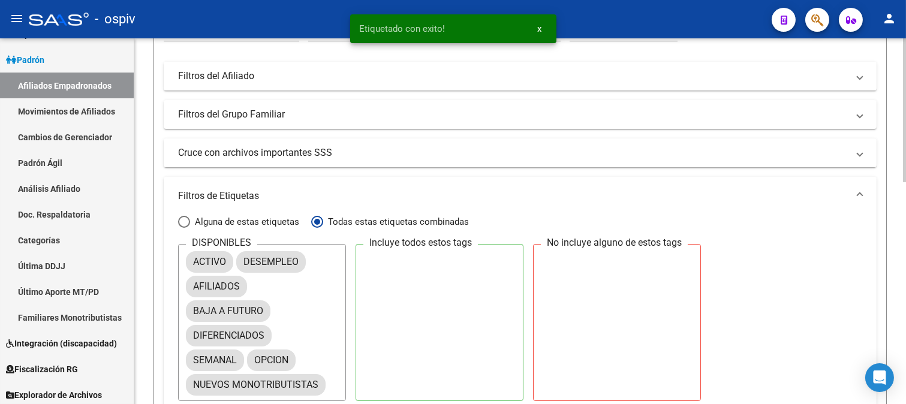
click at [278, 223] on span "Alguna de estas etiquetas" at bounding box center [244, 221] width 109 height 13
click at [190, 223] on input "Alguna de estas etiquetas" at bounding box center [184, 222] width 12 height 12
radio input "true"
click at [278, 223] on span "Alguna de estas etiquetas" at bounding box center [244, 221] width 109 height 13
click at [190, 223] on input "Alguna de estas etiquetas" at bounding box center [184, 222] width 12 height 12
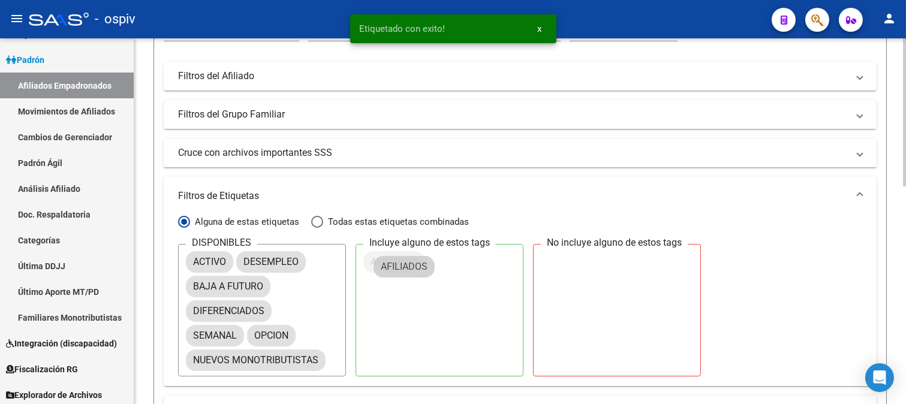
drag, startPoint x: 220, startPoint y: 283, endPoint x: 411, endPoint y: 263, distance: 192.4
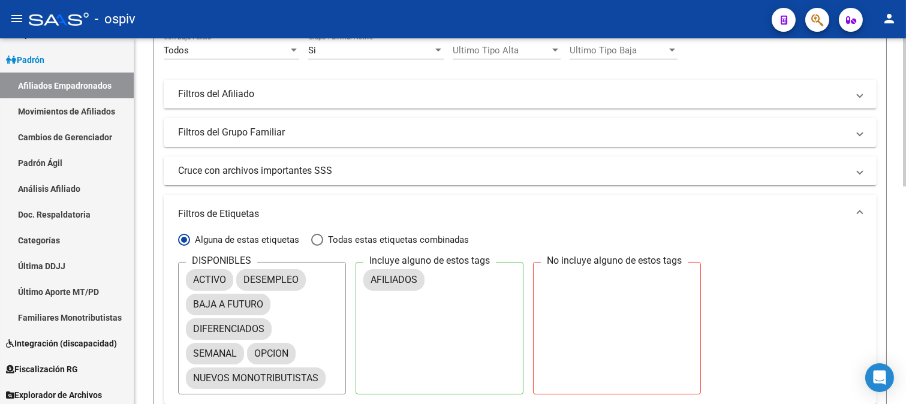
scroll to position [333, 0]
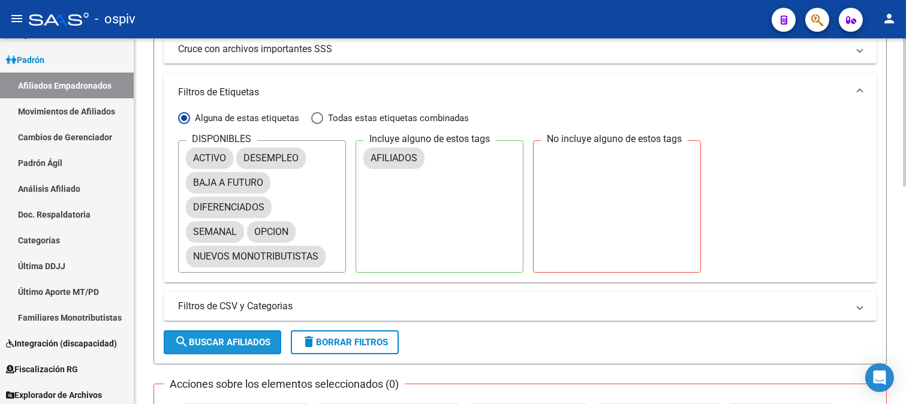
click at [232, 344] on span "search Buscar Afiliados" at bounding box center [223, 342] width 96 height 11
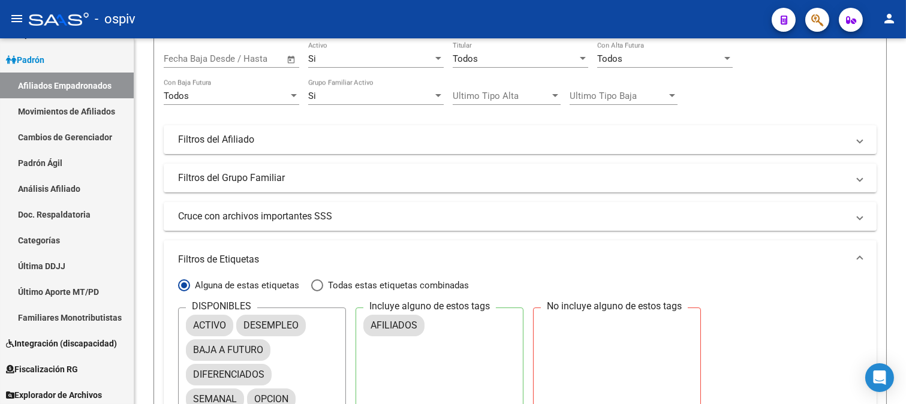
scroll to position [0, 0]
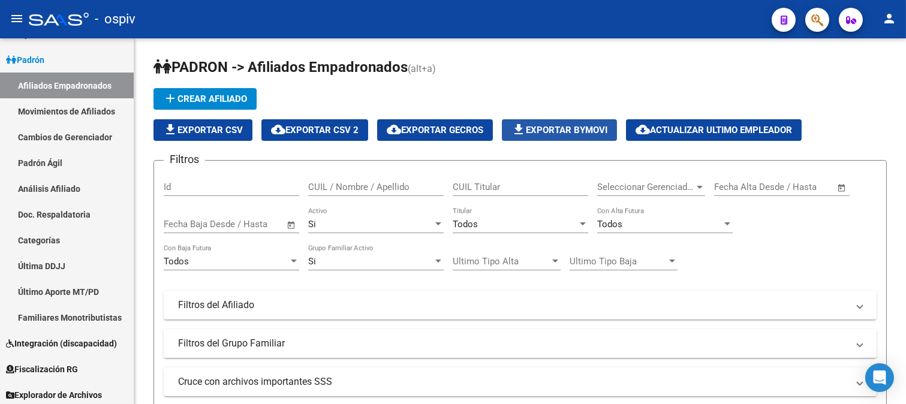
click at [595, 127] on span "file_download Exportar Bymovi" at bounding box center [560, 130] width 96 height 11
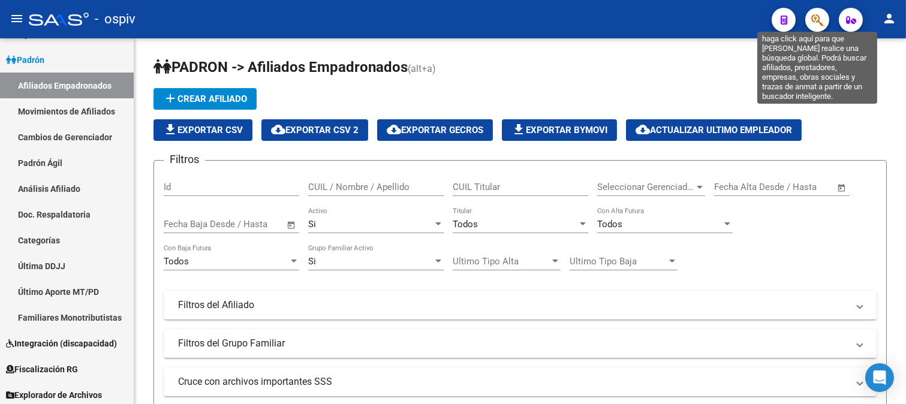
click at [817, 19] on icon "button" at bounding box center [818, 20] width 12 height 14
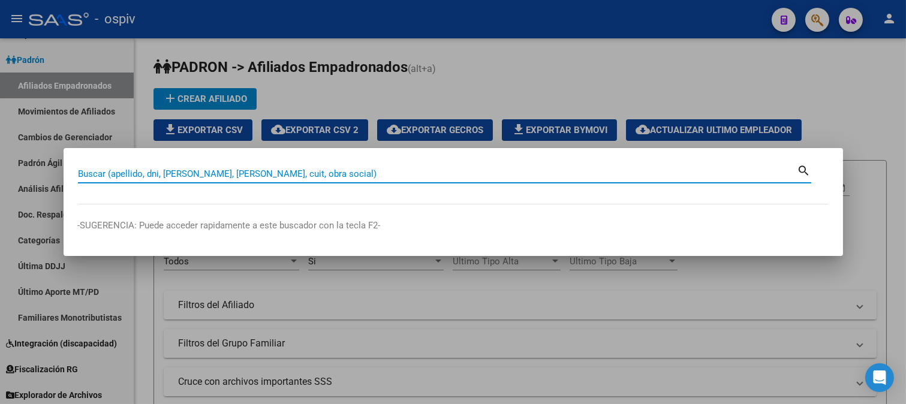
paste input "16976591"
type input "16976591"
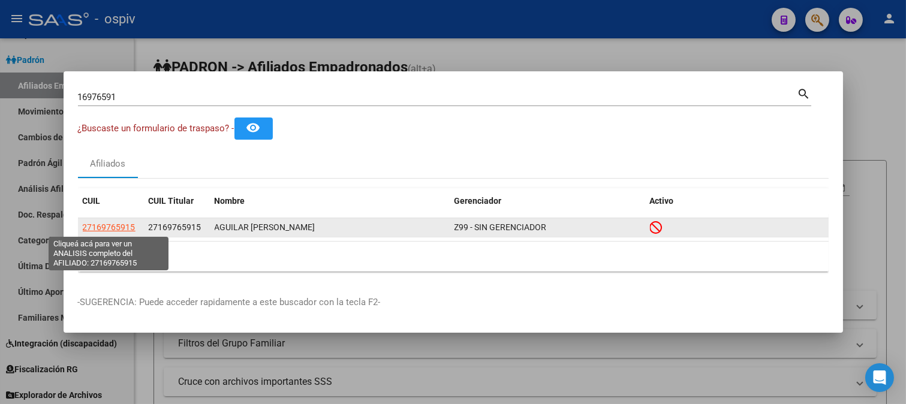
click at [122, 229] on span "27169765915" at bounding box center [109, 228] width 53 height 10
type textarea "27169765915"
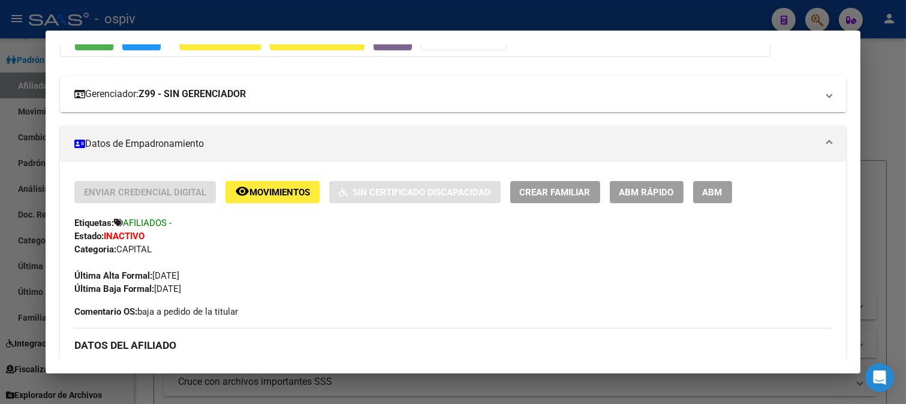
scroll to position [133, 0]
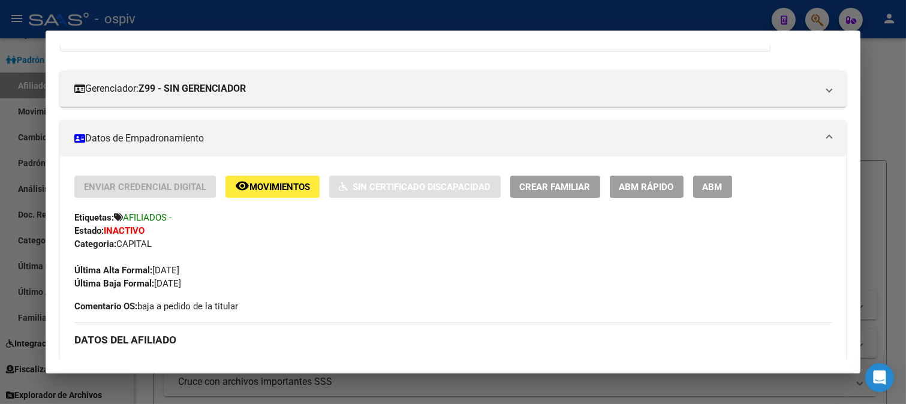
click at [813, 13] on div at bounding box center [453, 202] width 906 height 404
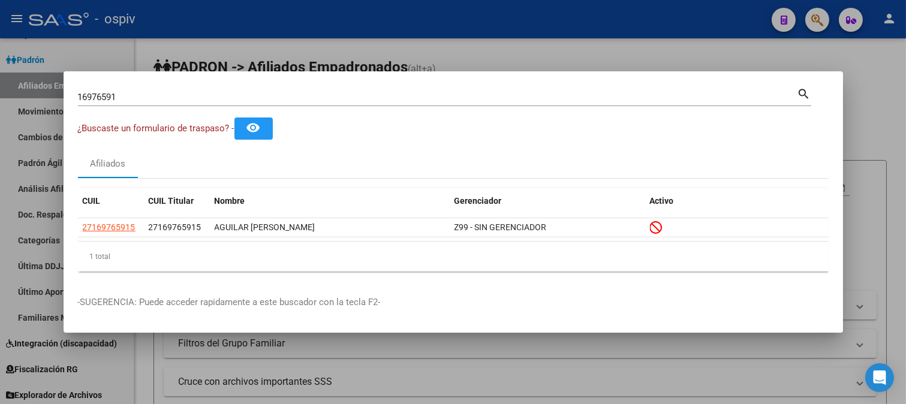
drag, startPoint x: 50, startPoint y: 73, endPoint x: 37, endPoint y: 72, distance: 13.3
click at [37, 72] on div "16976591 Buscar (apellido, dni, cuil, nro traspaso, cuit, obra social) search ¿…" at bounding box center [453, 202] width 906 height 404
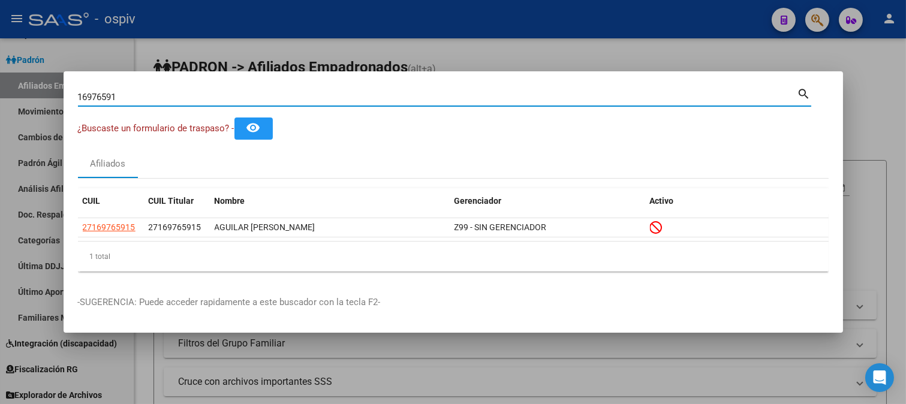
drag, startPoint x: 133, startPoint y: 99, endPoint x: 0, endPoint y: 93, distance: 133.3
click at [23, 96] on div "16976591 Buscar (apellido, dni, cuil, nro traspaso, cuit, obra social) search ¿…" at bounding box center [453, 202] width 906 height 404
paste input "30963872"
type input "30963872"
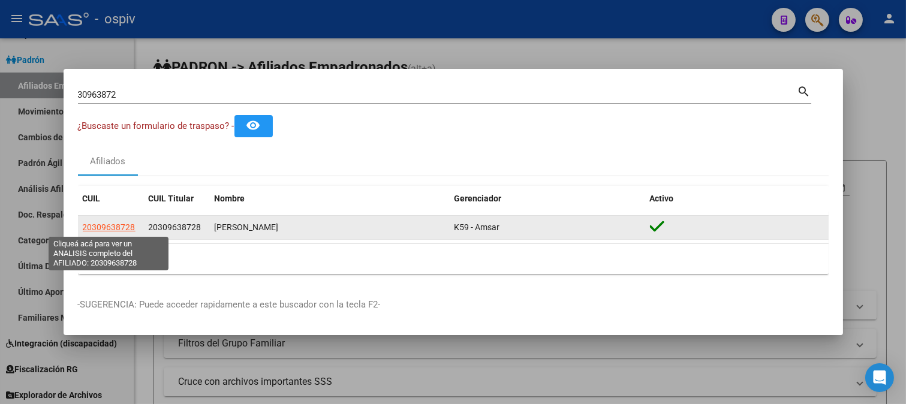
drag, startPoint x: 110, startPoint y: 226, endPoint x: 121, endPoint y: 226, distance: 10.8
click at [121, 226] on span "20309638728" at bounding box center [109, 228] width 53 height 10
type textarea "20309638728"
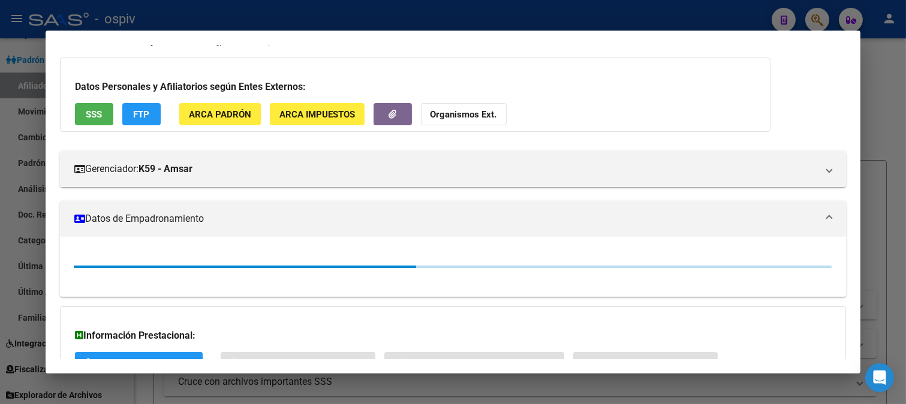
scroll to position [67, 0]
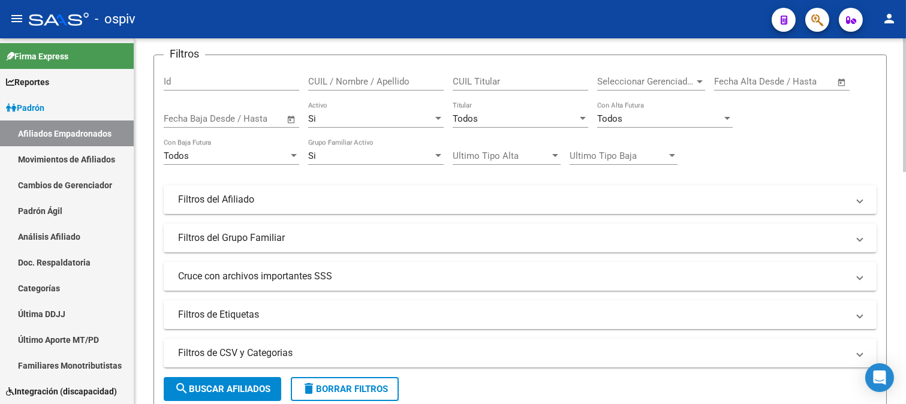
scroll to position [133, 0]
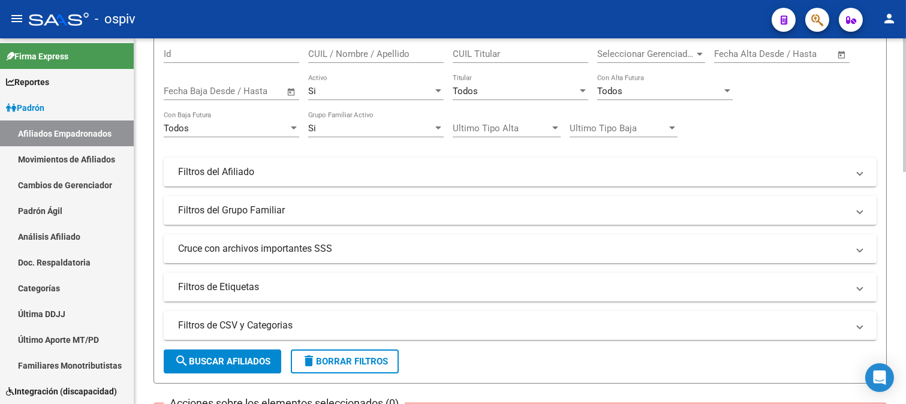
click at [259, 291] on mat-panel-title "Filtros de Etiquetas" at bounding box center [513, 287] width 670 height 13
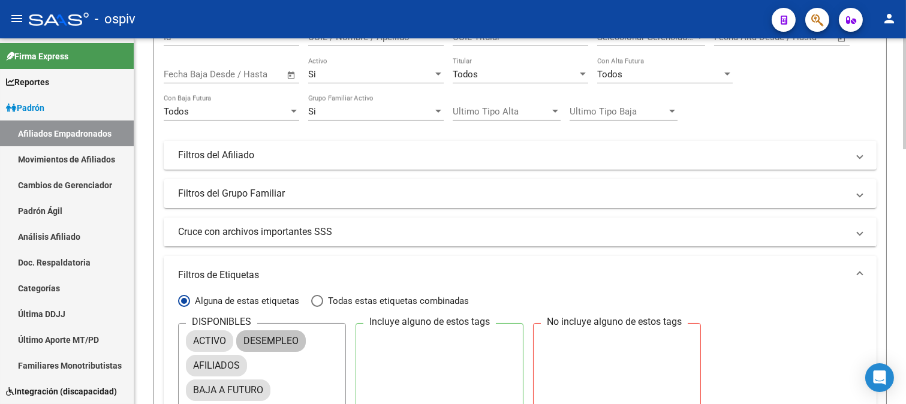
scroll to position [200, 0]
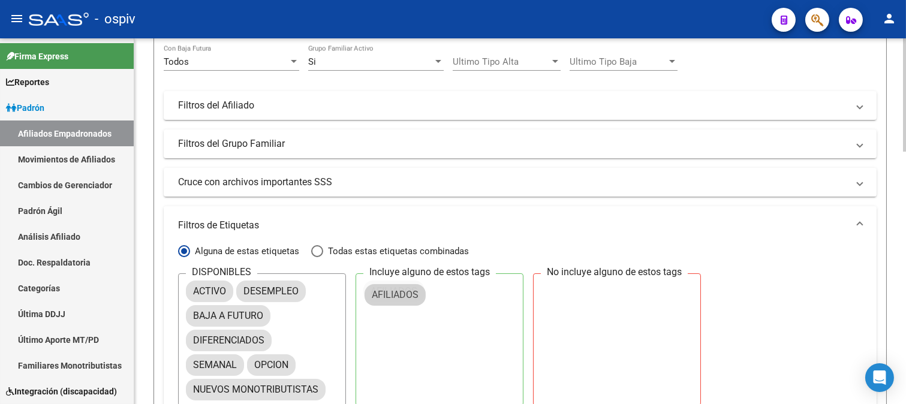
drag, startPoint x: 214, startPoint y: 319, endPoint x: 393, endPoint y: 297, distance: 180.1
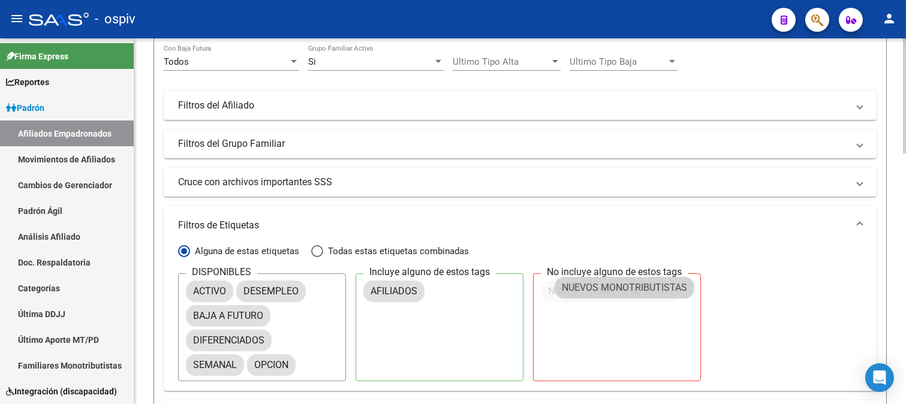
drag, startPoint x: 259, startPoint y: 383, endPoint x: 624, endPoint y: 280, distance: 379.4
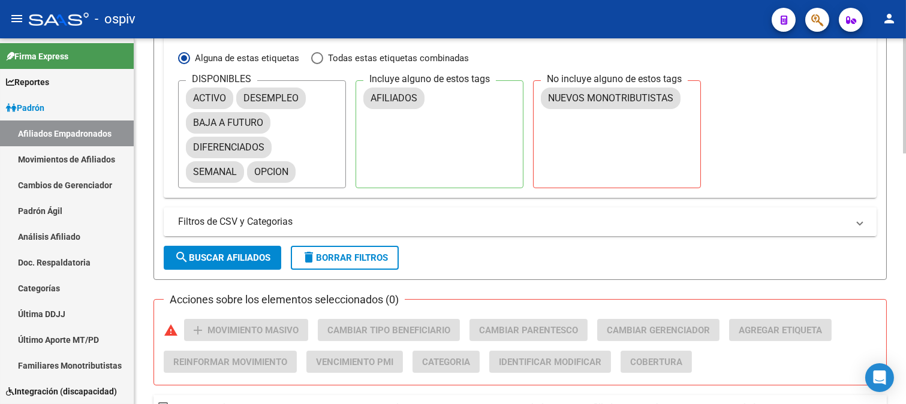
scroll to position [399, 0]
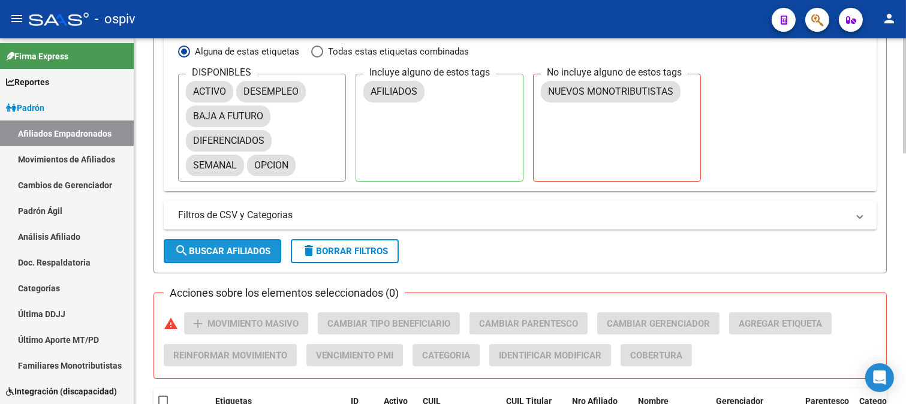
click at [219, 255] on span "search Buscar Afiliados" at bounding box center [223, 251] width 96 height 11
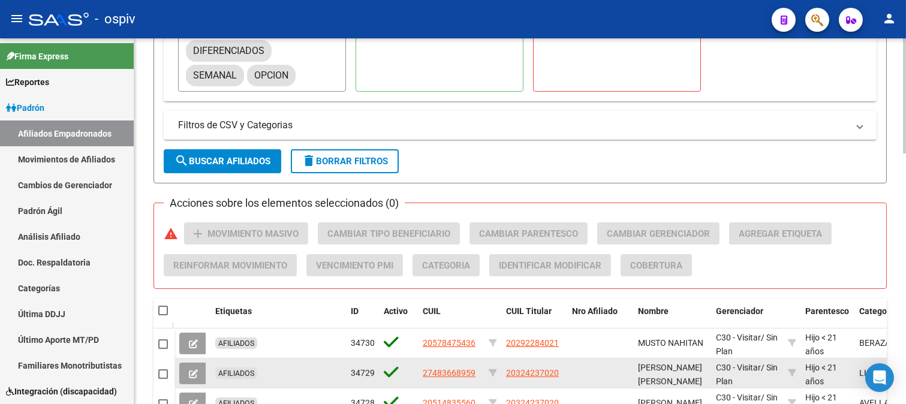
scroll to position [666, 0]
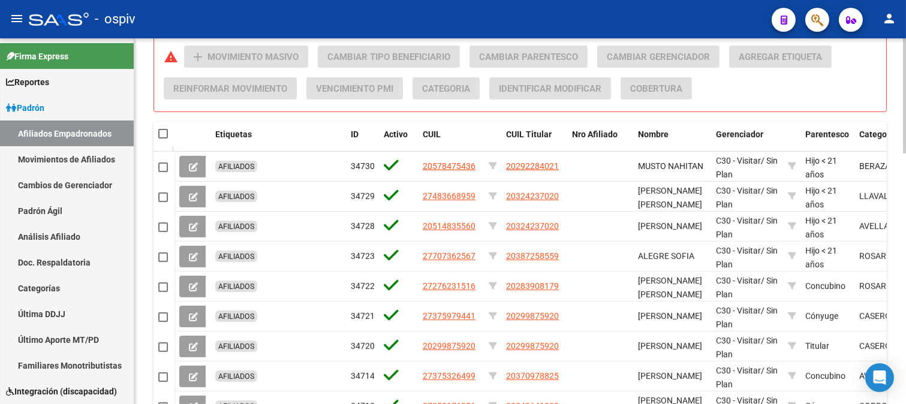
click at [164, 133] on span at bounding box center [163, 134] width 10 height 10
click at [163, 139] on input "checkbox" at bounding box center [163, 139] width 1 height 1
checkbox input "true"
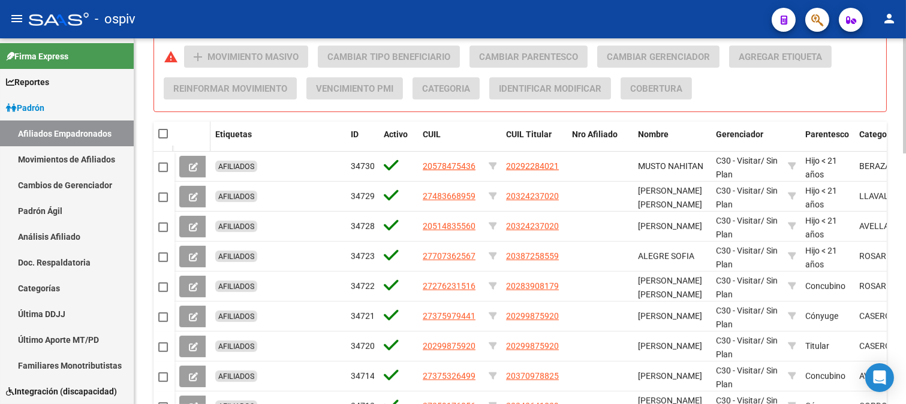
checkbox input "true"
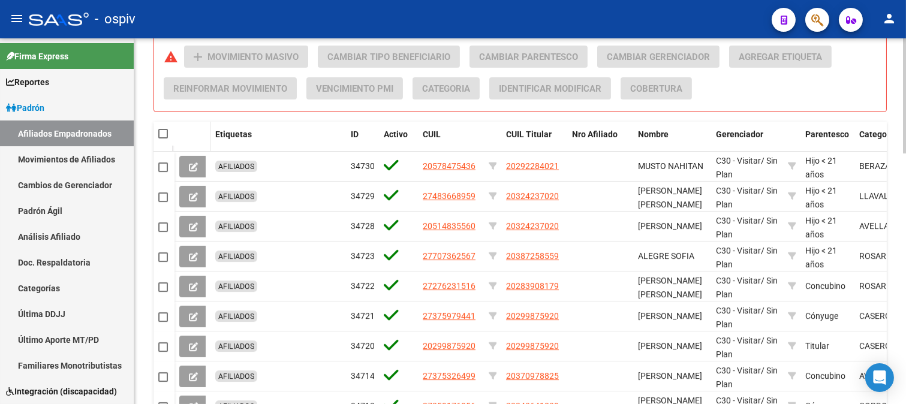
checkbox input "true"
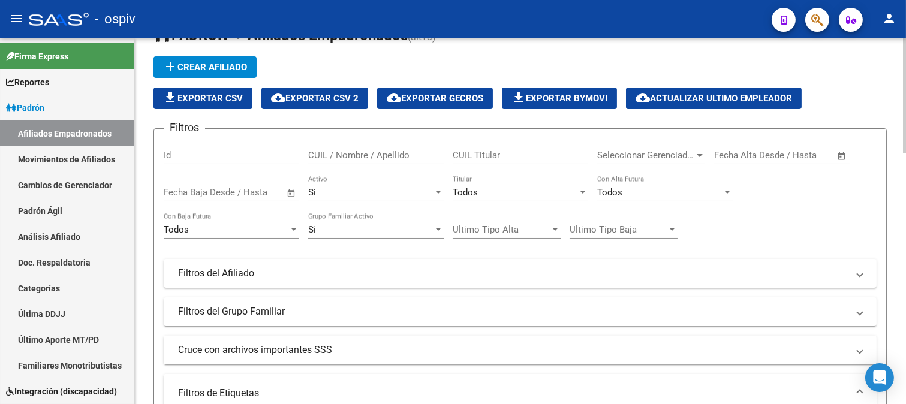
scroll to position [0, 0]
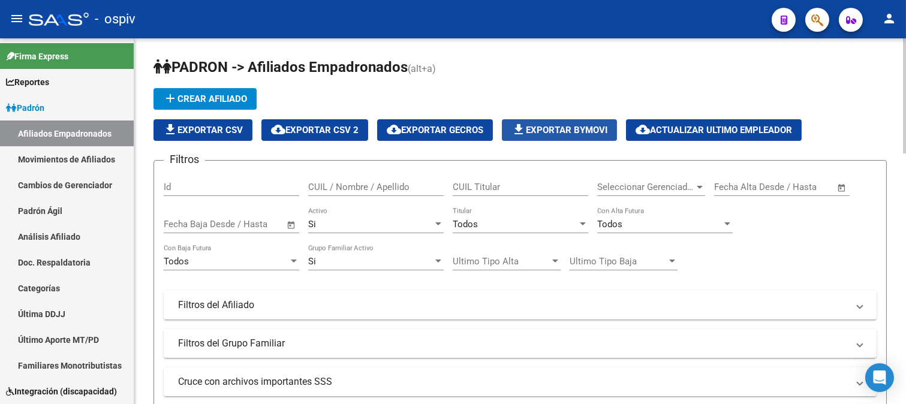
click at [573, 128] on span "file_download Exportar Bymovi" at bounding box center [560, 130] width 96 height 11
click at [824, 13] on button "button" at bounding box center [818, 20] width 24 height 24
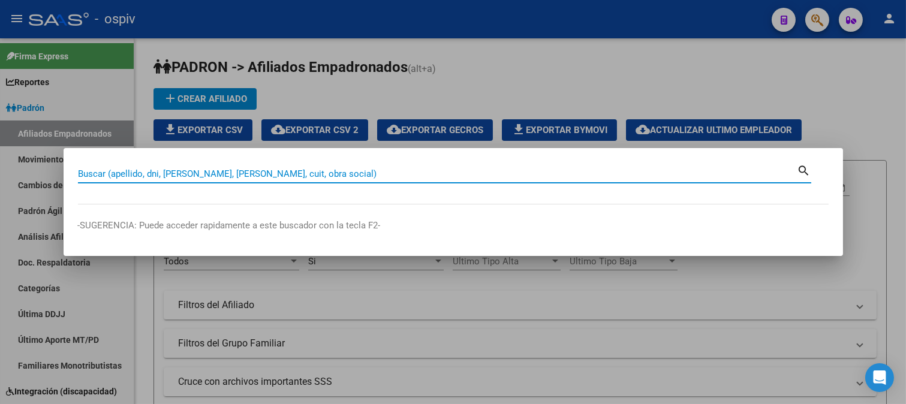
paste input "10588870"
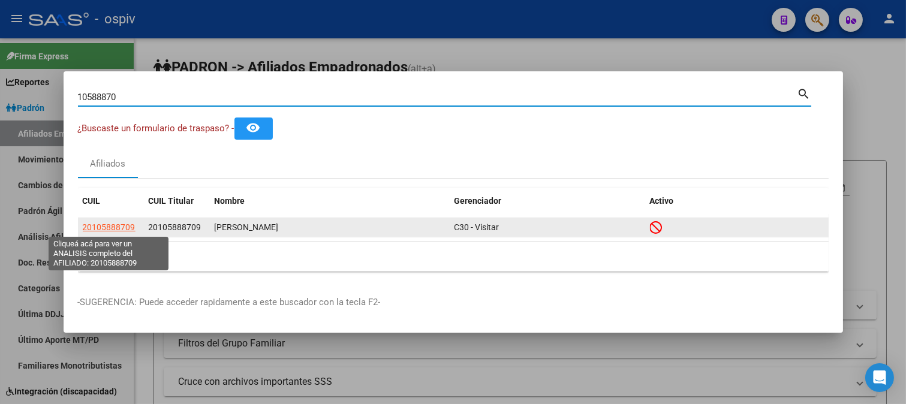
click at [100, 228] on span "20105888709" at bounding box center [109, 228] width 53 height 10
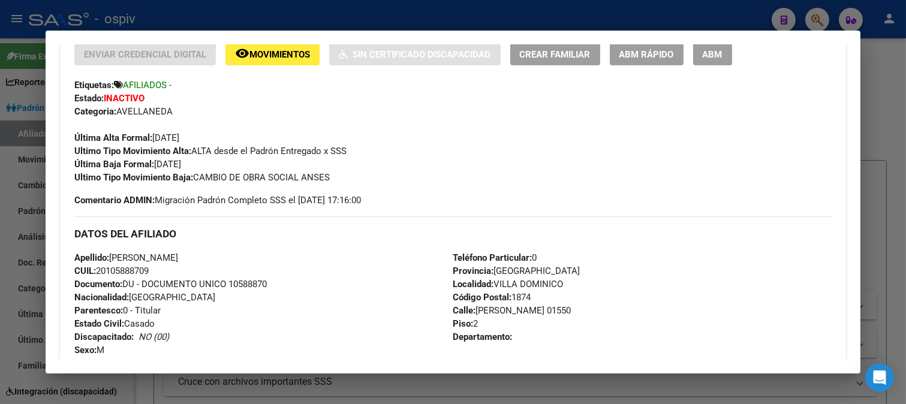
scroll to position [266, 0]
click at [827, 18] on div at bounding box center [453, 202] width 906 height 404
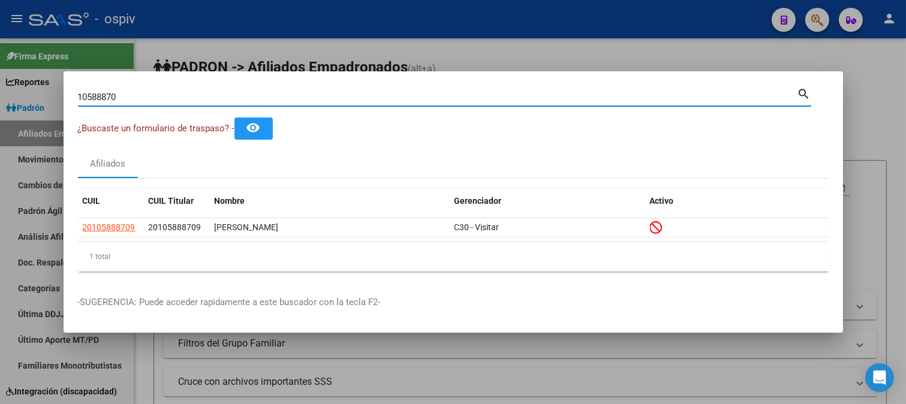
drag, startPoint x: 174, startPoint y: 100, endPoint x: 0, endPoint y: 94, distance: 174.1
click at [0, 94] on div "10588870 Buscar (apellido, dni, cuil, nro traspaso, cuit, obra social) search ¿…" at bounding box center [453, 202] width 906 height 404
paste input "33295683"
type input "33295683"
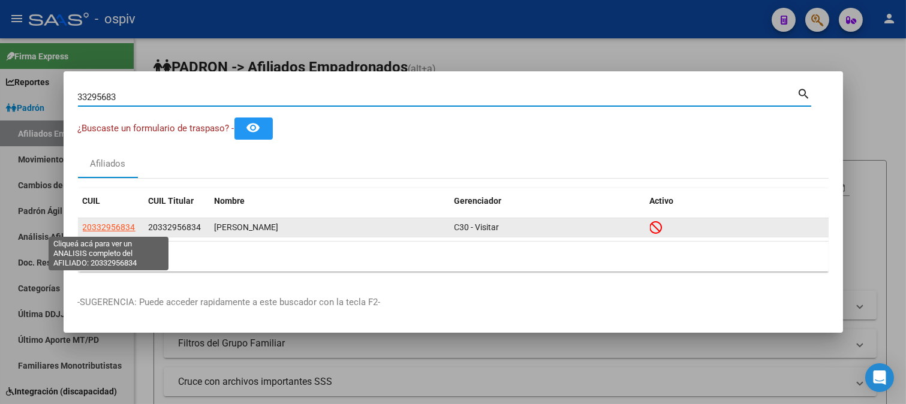
click at [124, 231] on span "20332956834" at bounding box center [109, 228] width 53 height 10
type textarea "20332956834"
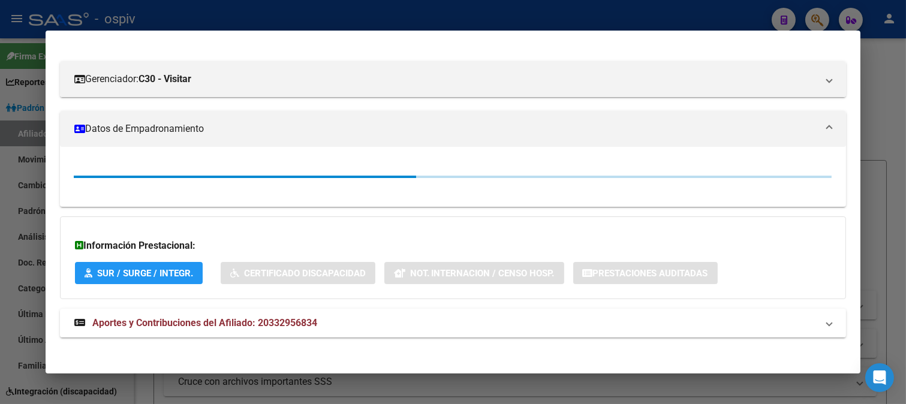
scroll to position [148, 0]
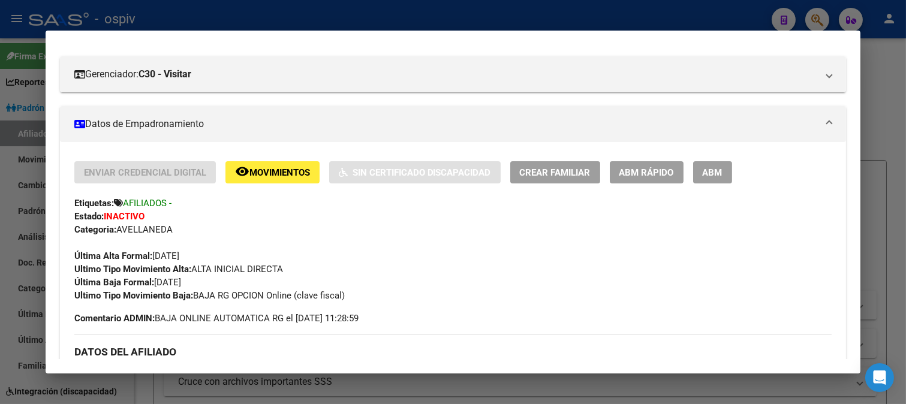
drag, startPoint x: 815, startPoint y: 14, endPoint x: 804, endPoint y: 14, distance: 10.2
click at [813, 14] on div at bounding box center [453, 202] width 906 height 404
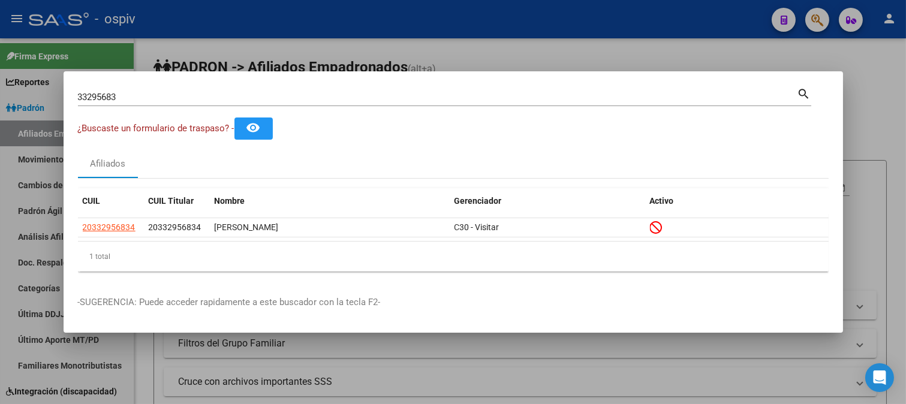
drag, startPoint x: 126, startPoint y: 103, endPoint x: 4, endPoint y: 98, distance: 121.9
click at [4, 98] on div "33295683 Buscar (apellido, dni, cuil, nro traspaso, cuit, obra social) search ¿…" at bounding box center [453, 202] width 906 height 404
click at [129, 92] on input "33295683" at bounding box center [438, 97] width 720 height 11
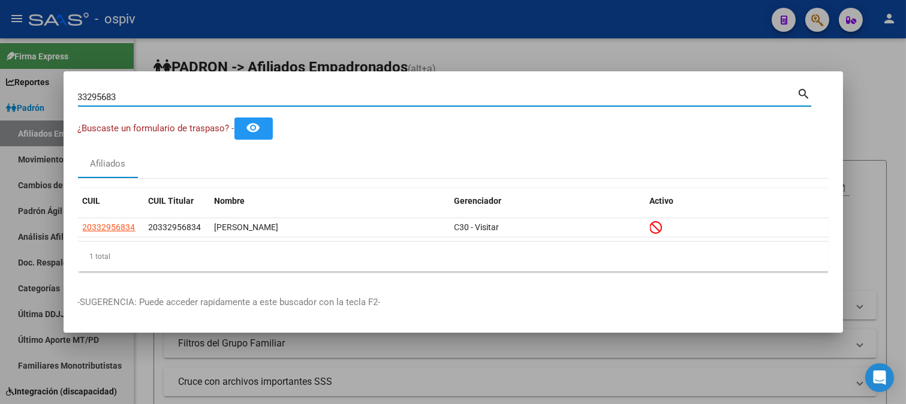
drag, startPoint x: 130, startPoint y: 94, endPoint x: 48, endPoint y: 86, distance: 81.9
click at [48, 86] on div "33295683 Buscar (apellido, dni, cuil, nro traspaso, cuit, obra social) search ¿…" at bounding box center [453, 202] width 906 height 404
paste input "38527673"
type input "38527673"
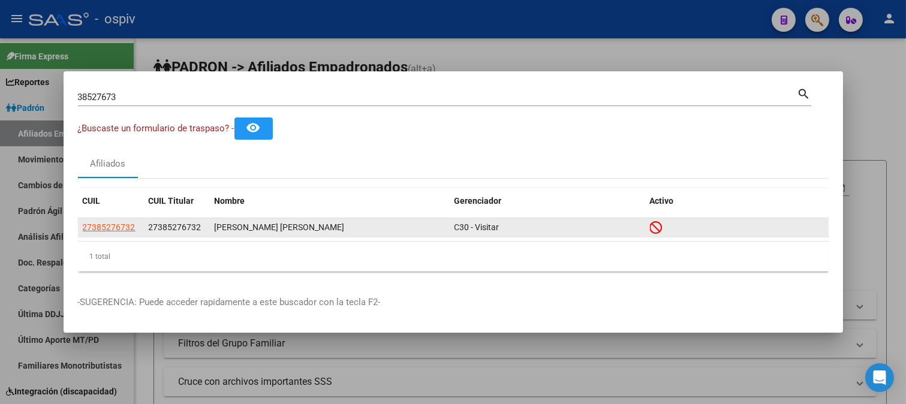
click at [109, 232] on app-link-go-to "27385276732" at bounding box center [109, 228] width 53 height 14
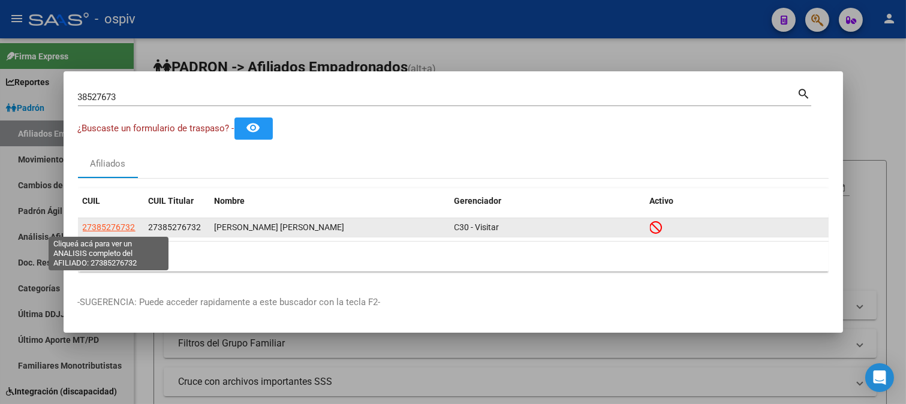
click at [102, 231] on span "27385276732" at bounding box center [109, 228] width 53 height 10
type textarea "27385276732"
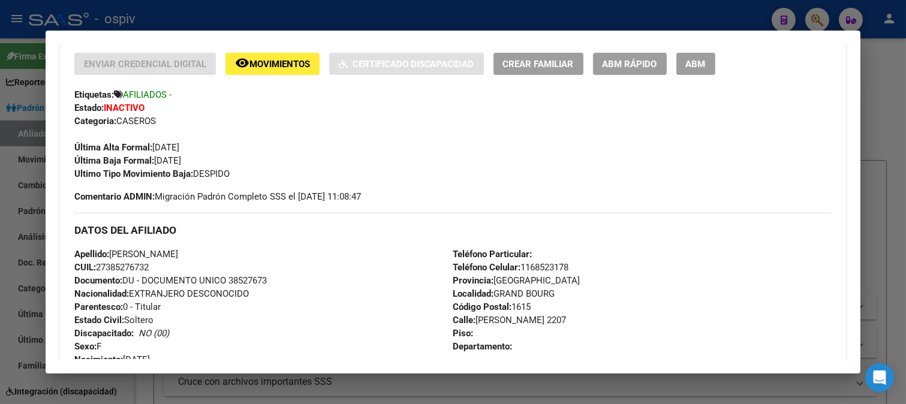
scroll to position [266, 0]
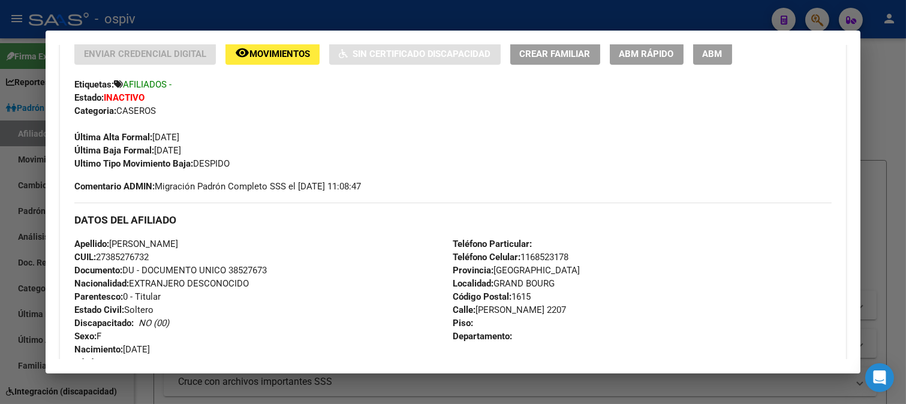
click at [814, 17] on div at bounding box center [453, 202] width 906 height 404
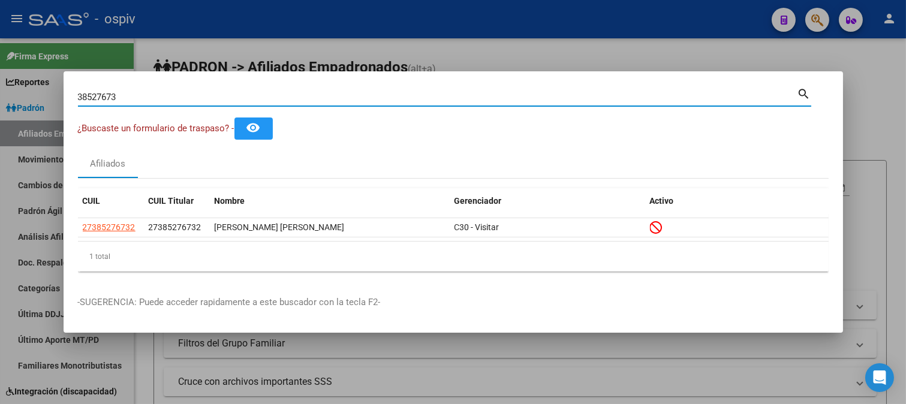
drag, startPoint x: 132, startPoint y: 101, endPoint x: 0, endPoint y: 85, distance: 132.9
click at [0, 85] on div "38527673 Buscar (apellido, dni, cuil, nro traspaso, cuit, obra social) search ¿…" at bounding box center [453, 202] width 906 height 404
paste input "54496288"
type input "54496288"
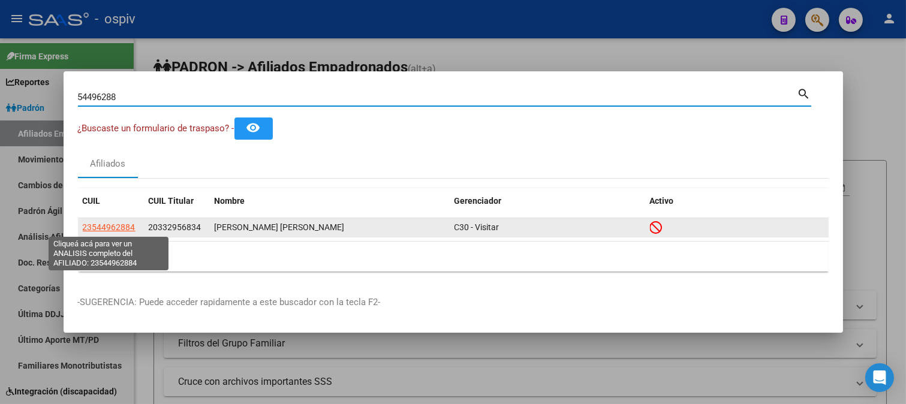
click at [103, 227] on span "23544962884" at bounding box center [109, 228] width 53 height 10
type textarea "23544962884"
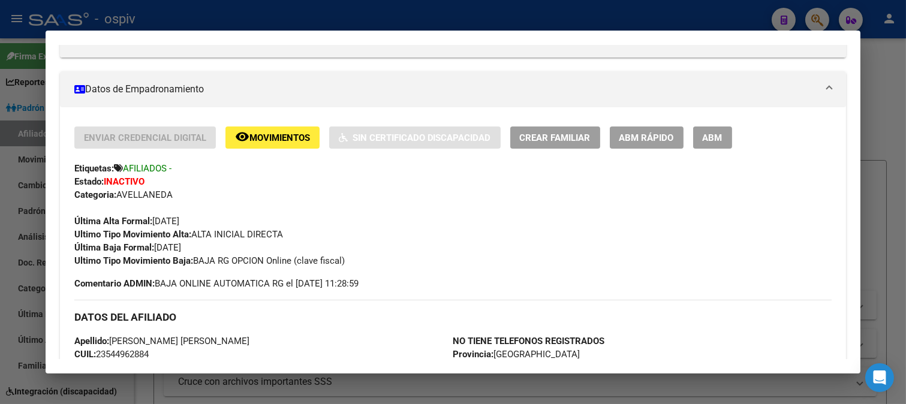
scroll to position [200, 0]
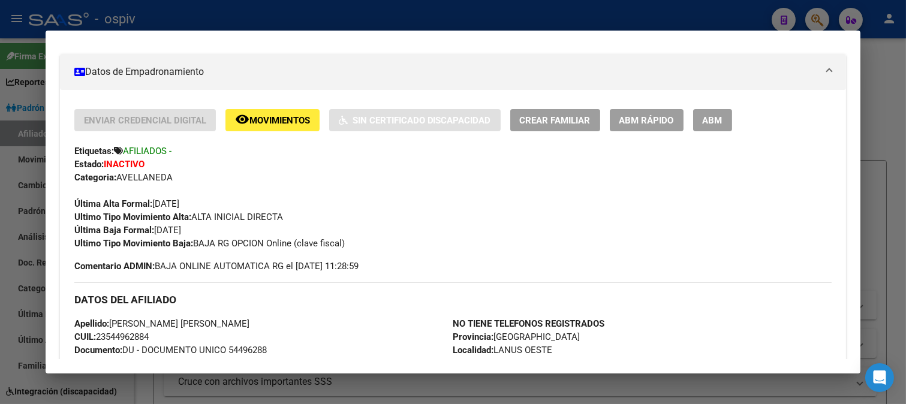
click at [827, 18] on div at bounding box center [453, 202] width 906 height 404
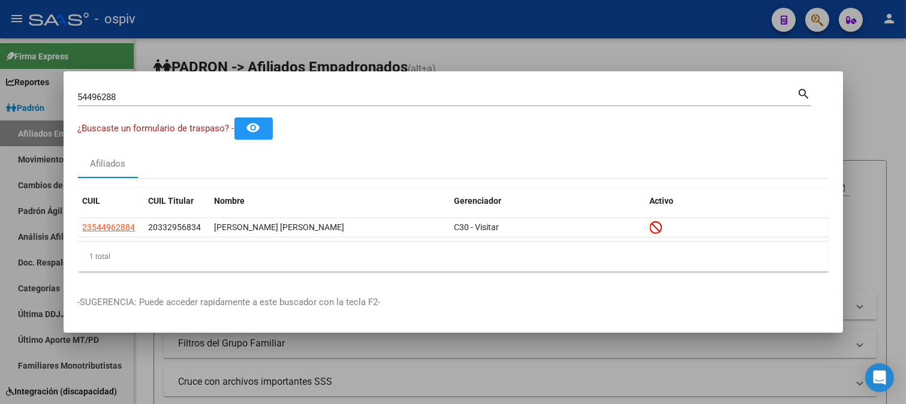
drag, startPoint x: 127, startPoint y: 104, endPoint x: 0, endPoint y: 102, distance: 126.6
click at [0, 102] on div "54496288 Buscar (apellido, dni, cuil, nro traspaso, cuit, obra social) search ¿…" at bounding box center [453, 202] width 906 height 404
click at [151, 99] on input "54496288" at bounding box center [438, 97] width 720 height 11
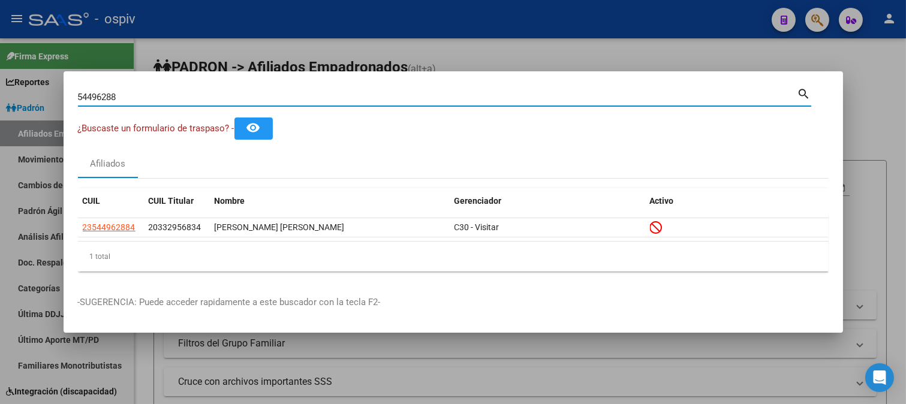
drag, startPoint x: 60, startPoint y: 86, endPoint x: 45, endPoint y: 90, distance: 15.4
click at [45, 90] on div "54496288 Buscar (apellido, dni, cuil, nro traspaso, cuit, obra social) search ¿…" at bounding box center [453, 202] width 906 height 404
paste input "21751526"
type input "21751526"
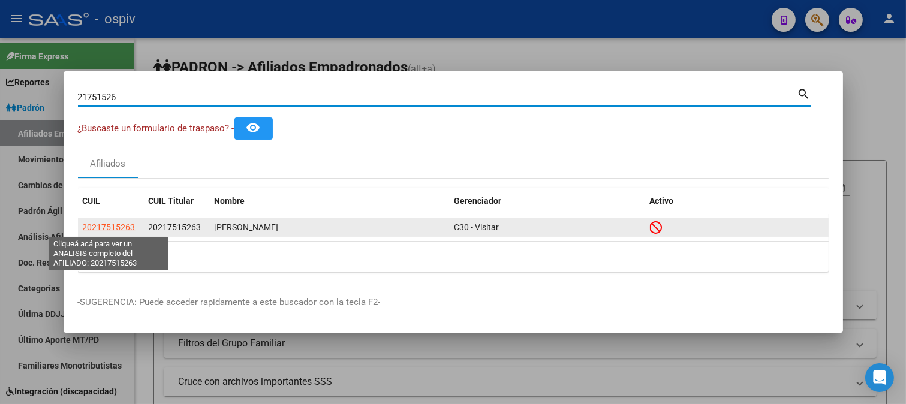
click at [106, 231] on span "20217515263" at bounding box center [109, 228] width 53 height 10
type textarea "20217515263"
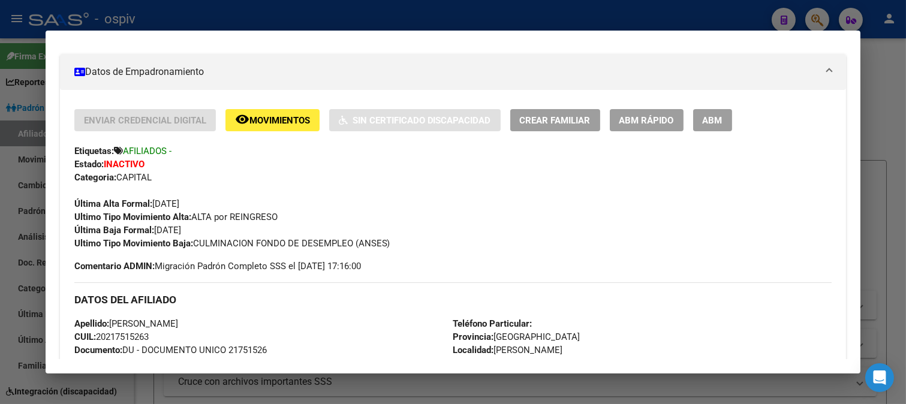
click at [818, 19] on div at bounding box center [453, 202] width 906 height 404
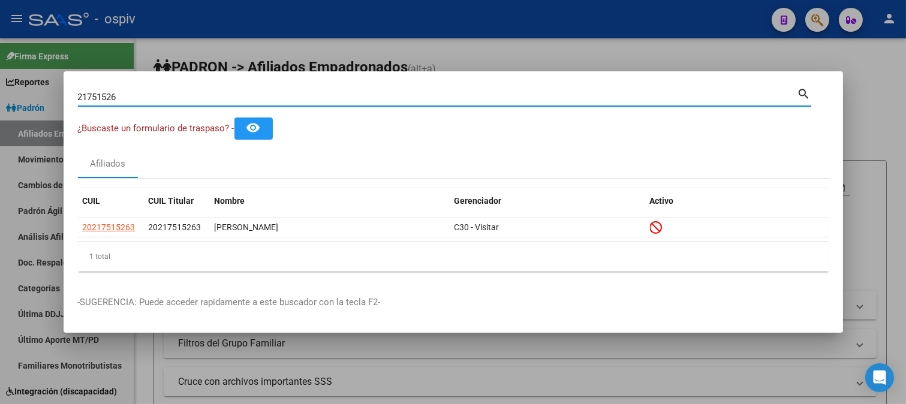
drag, startPoint x: 199, startPoint y: 100, endPoint x: 0, endPoint y: 79, distance: 200.2
click at [0, 79] on div "21751526 Buscar (apellido, dni, cuil, nro traspaso, cuit, obra social) search ¿…" at bounding box center [453, 202] width 906 height 404
paste input "9283479"
type input "92834796"
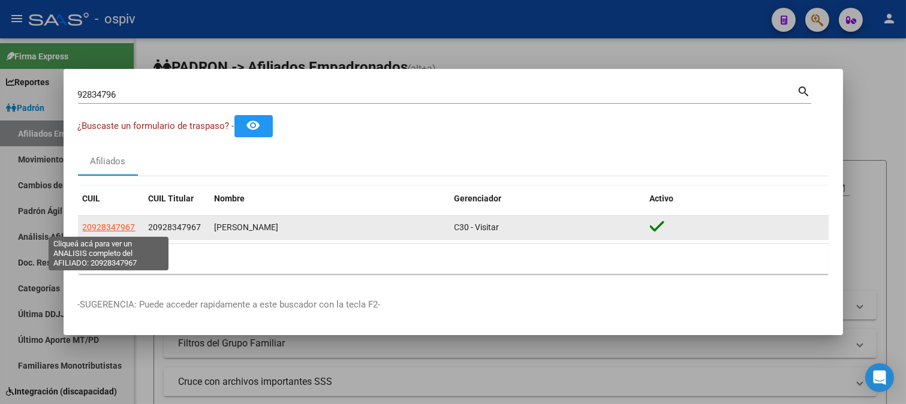
click at [115, 225] on span "20928347967" at bounding box center [109, 228] width 53 height 10
type textarea "20928347967"
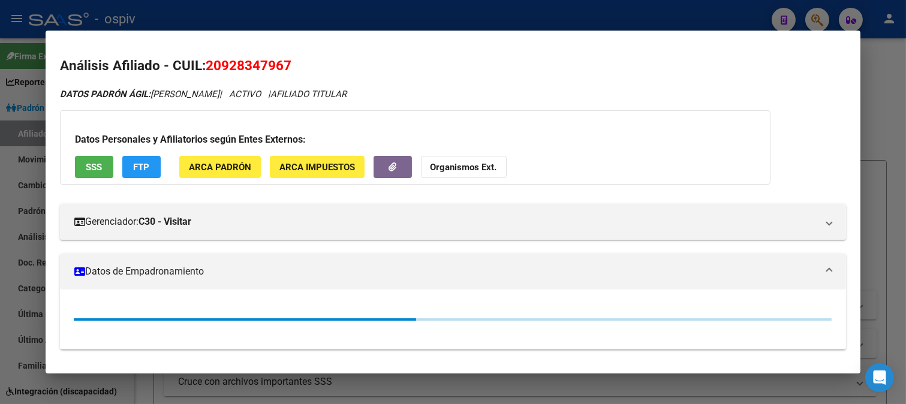
scroll to position [133, 0]
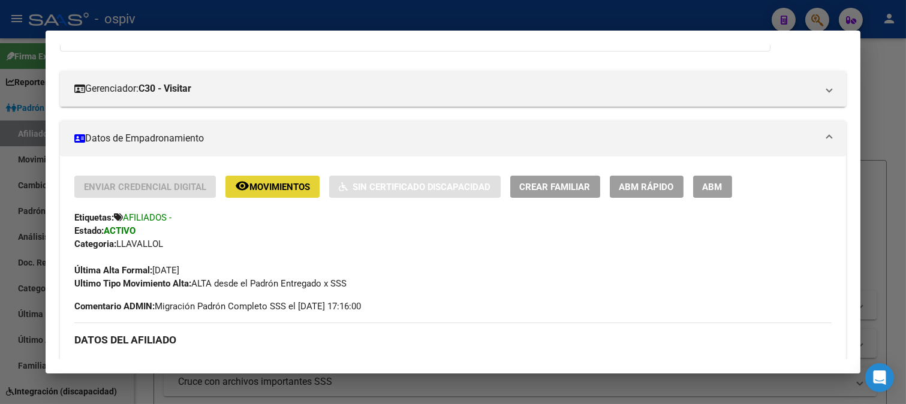
click at [301, 187] on span "Movimientos" at bounding box center [280, 187] width 61 height 11
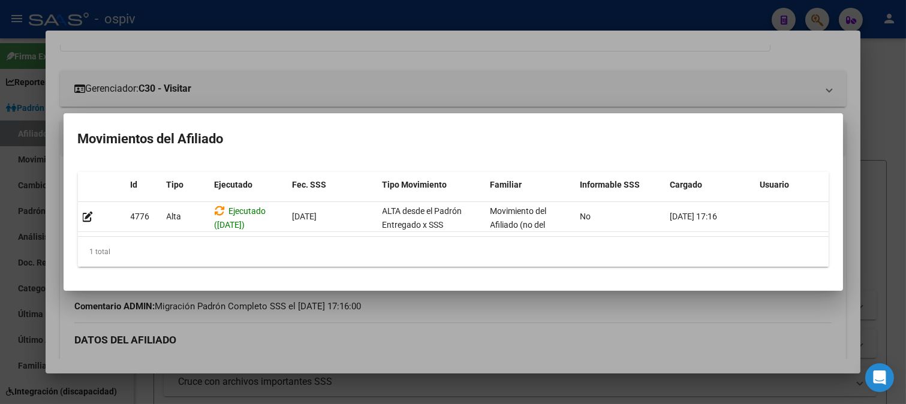
click at [389, 105] on div at bounding box center [453, 202] width 906 height 404
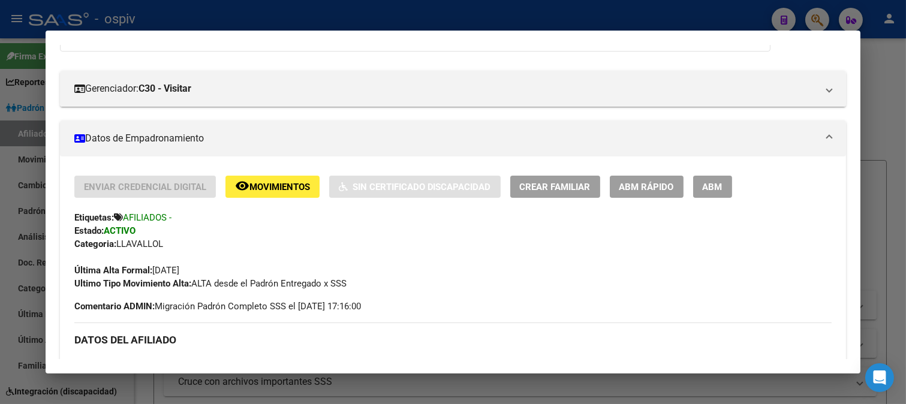
drag, startPoint x: 818, startPoint y: 13, endPoint x: 773, endPoint y: 13, distance: 45.0
click at [812, 13] on div at bounding box center [453, 202] width 906 height 404
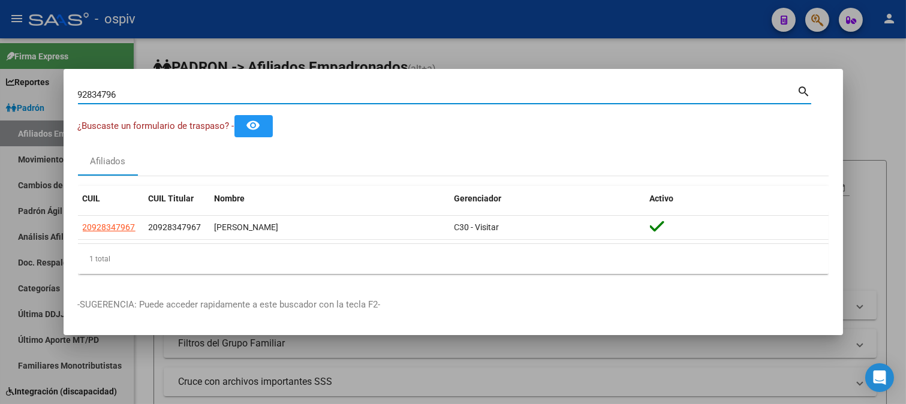
drag, startPoint x: 145, startPoint y: 94, endPoint x: 0, endPoint y: 78, distance: 145.5
click at [0, 78] on div "92834796 Buscar (apellido, dni, cuil, nro traspaso, cuit, obra social) search ¿…" at bounding box center [453, 202] width 906 height 404
paste input "3705396"
type input "37053966"
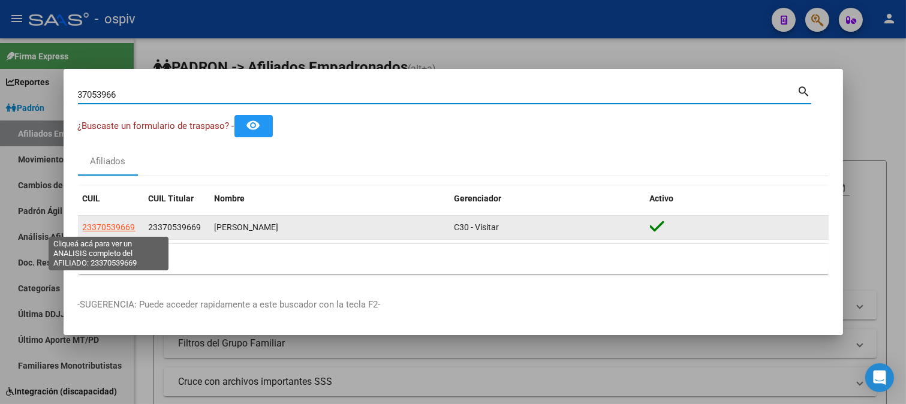
click at [112, 225] on span "23370539669" at bounding box center [109, 228] width 53 height 10
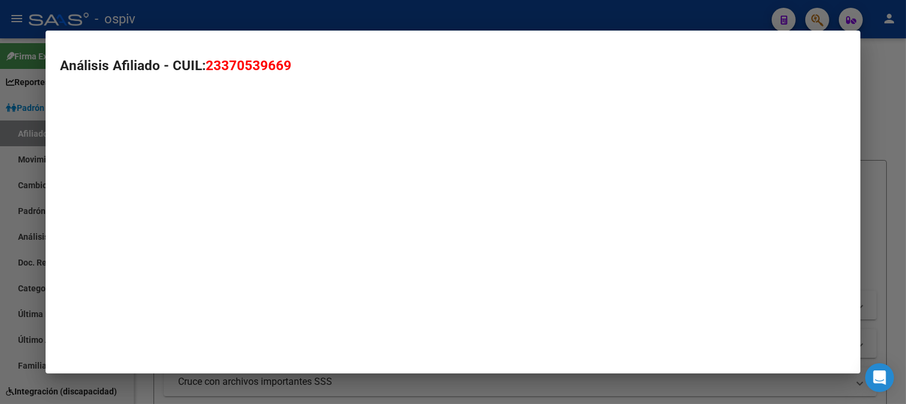
type textarea "23370539669"
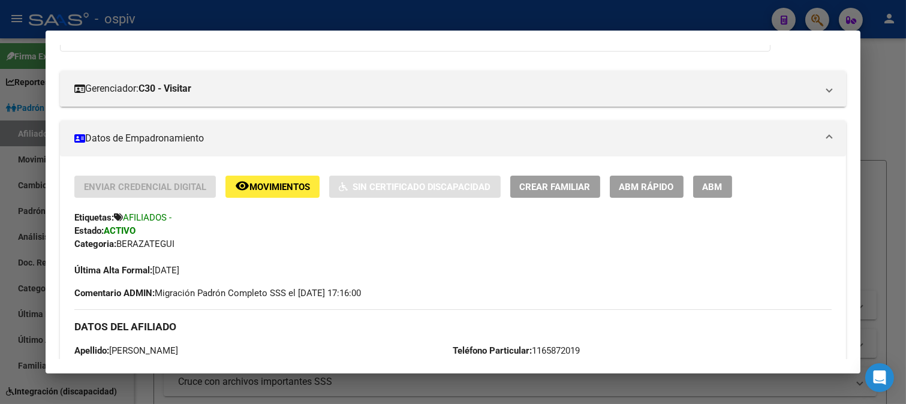
drag, startPoint x: 822, startPoint y: 19, endPoint x: 568, endPoint y: 56, distance: 256.5
click at [820, 18] on div at bounding box center [453, 202] width 906 height 404
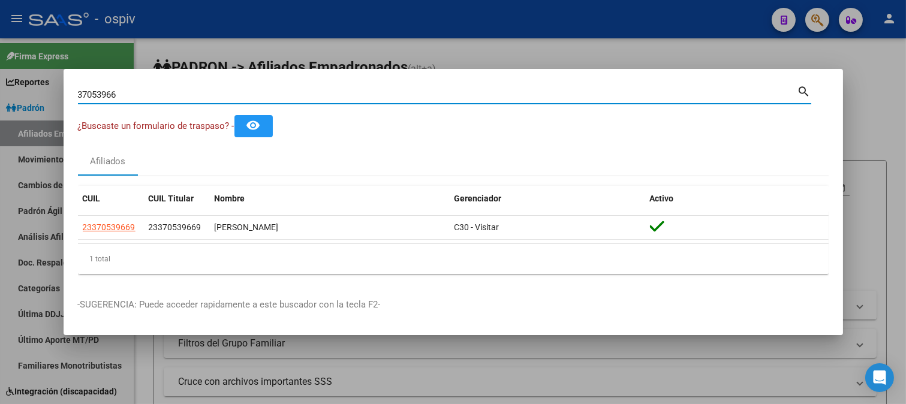
click at [44, 80] on div "37053966 Buscar (apellido, dni, cuil, nro traspaso, cuit, obra social) search ¿…" at bounding box center [453, 202] width 906 height 404
paste input "3295683"
type input "33295683"
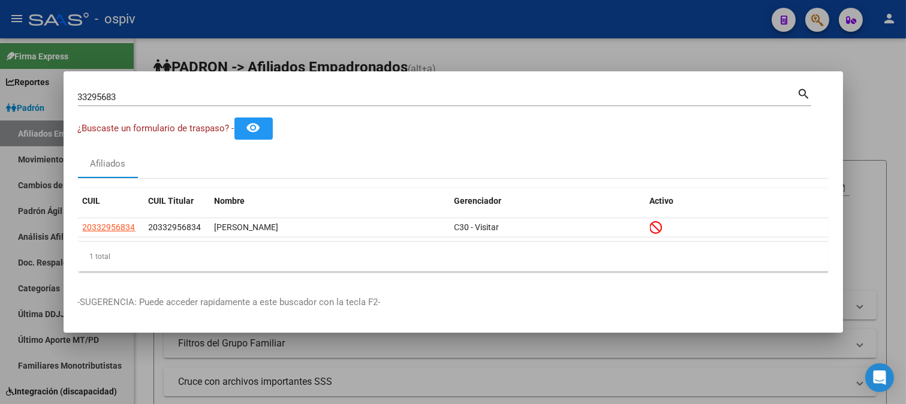
drag, startPoint x: 145, startPoint y: 104, endPoint x: 7, endPoint y: 90, distance: 138.1
click at [7, 90] on div "33295683 Buscar (apellido, dni, cuil, nro traspaso, cuit, obra social) search ¿…" at bounding box center [453, 202] width 906 height 404
click at [128, 93] on input "33295683" at bounding box center [438, 97] width 720 height 11
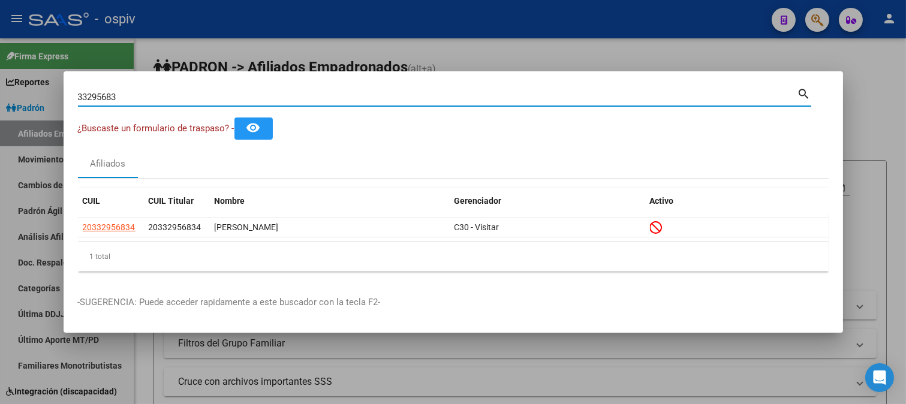
drag, startPoint x: 118, startPoint y: 97, endPoint x: 34, endPoint y: 106, distance: 84.5
click at [34, 107] on div "33295683 Buscar (apellido, dni, cuil, nro traspaso, cuit, obra social) search ¿…" at bounding box center [453, 202] width 906 height 404
type input "5402809"
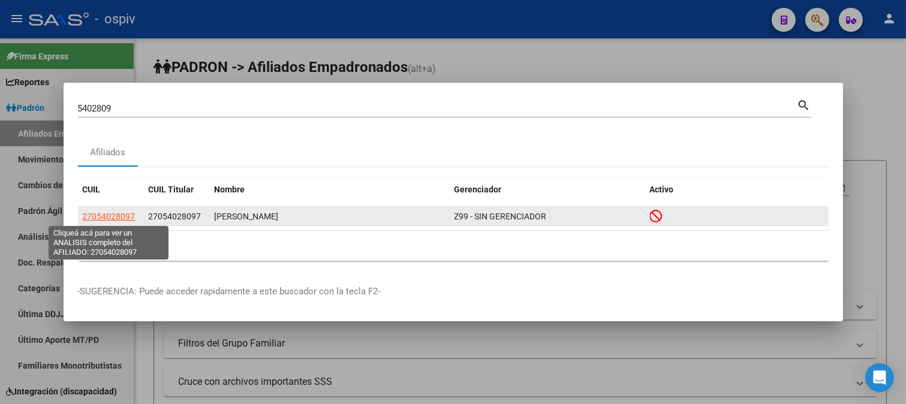
click at [108, 215] on span "27054028097" at bounding box center [109, 217] width 53 height 10
type textarea "27054028097"
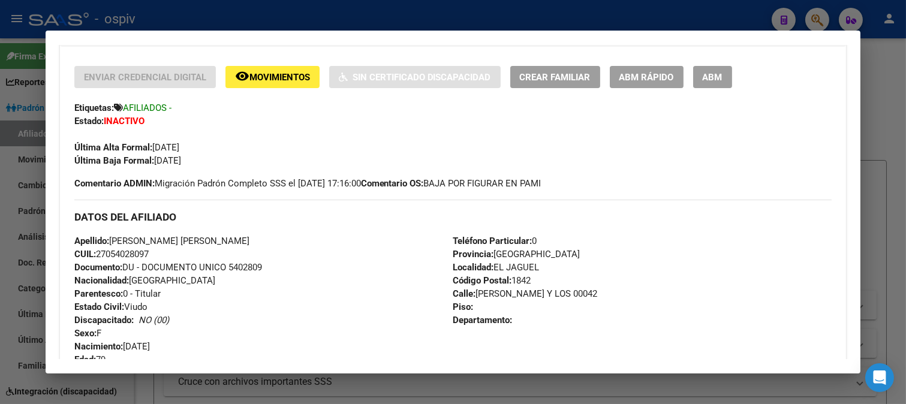
scroll to position [266, 0]
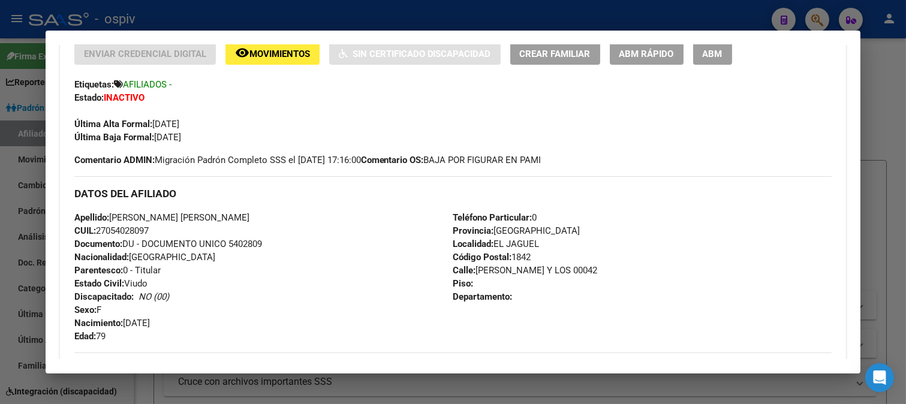
drag, startPoint x: 107, startPoint y: 229, endPoint x: 147, endPoint y: 229, distance: 40.2
click at [147, 229] on span "CUIL: 27054028097" at bounding box center [111, 231] width 74 height 11
copy span "05402809"
click at [710, 58] on span "ABM" at bounding box center [713, 54] width 20 height 11
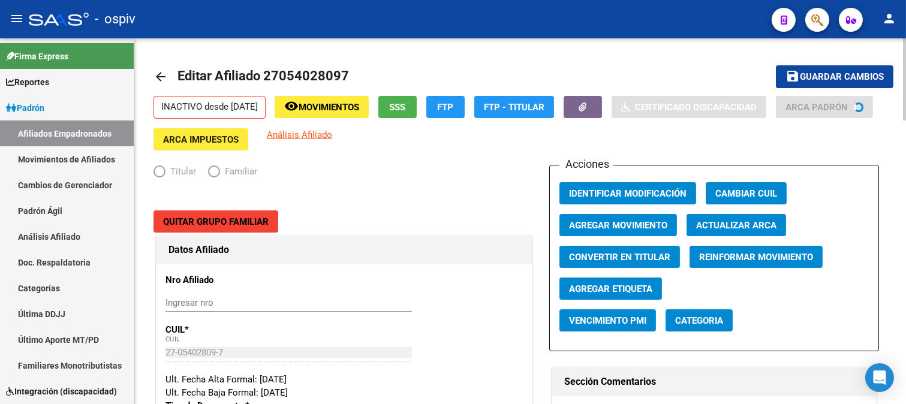
radio input "true"
type input "33-63761744-9"
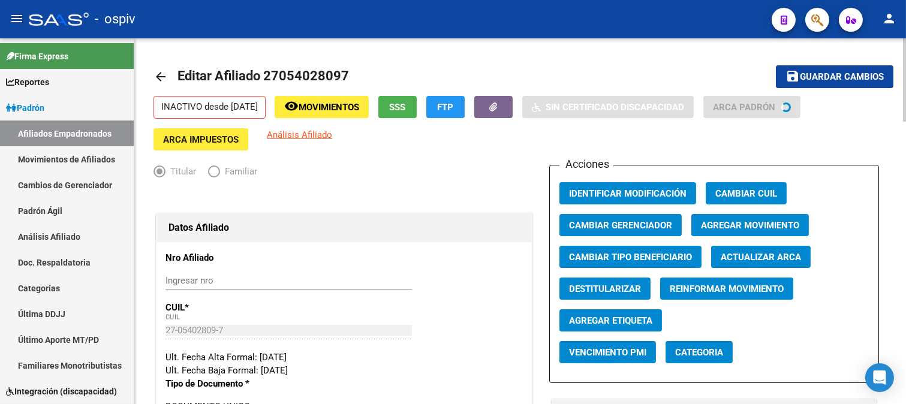
click at [698, 355] on span "Categoria" at bounding box center [699, 352] width 48 height 11
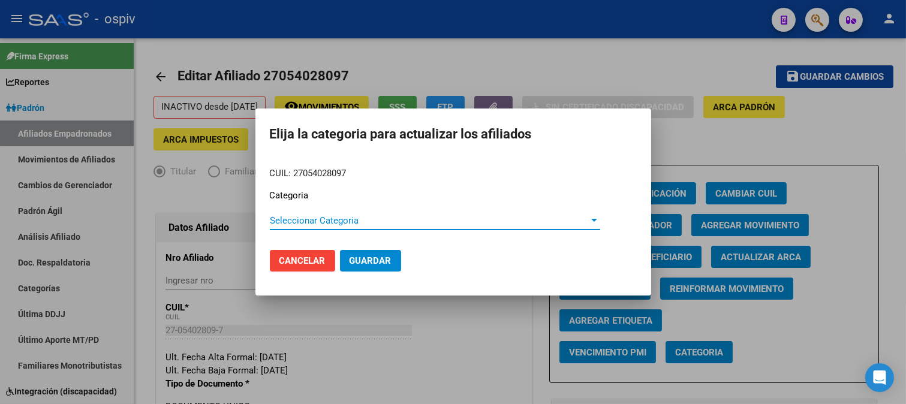
click at [279, 219] on span "Seleccionar Categoria" at bounding box center [430, 220] width 320 height 11
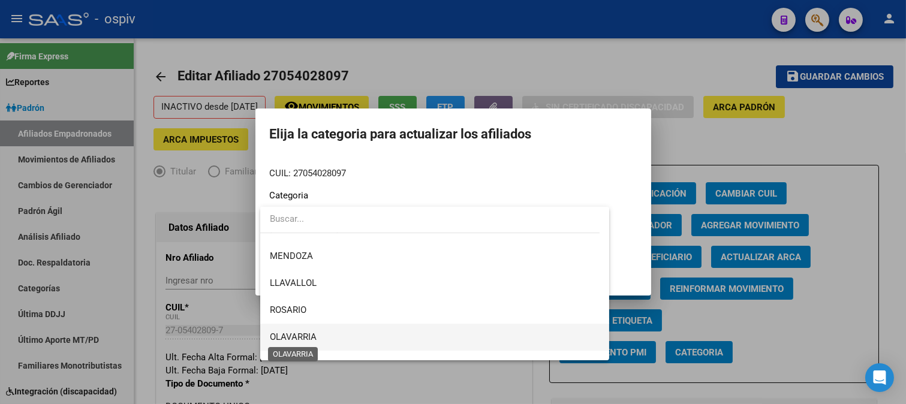
scroll to position [200, 0]
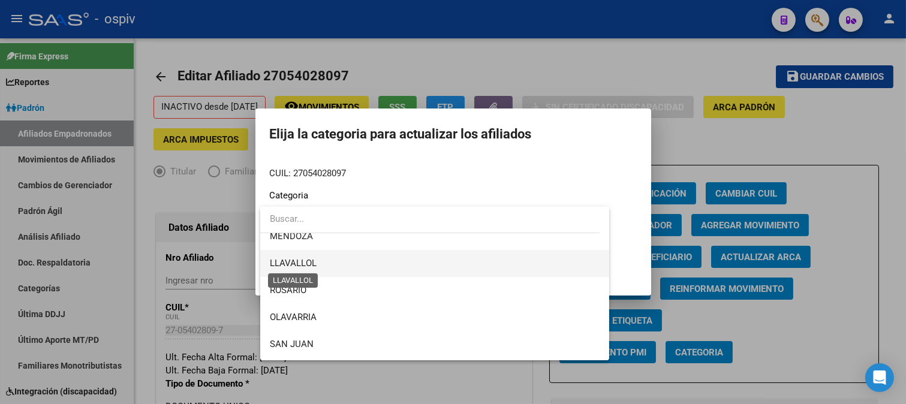
click at [285, 262] on span "LLAVALLOL" at bounding box center [293, 263] width 47 height 11
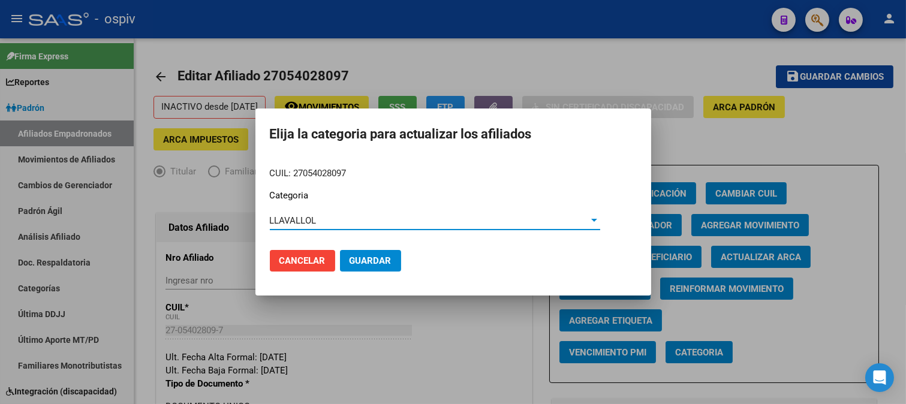
click at [377, 257] on span "Guardar" at bounding box center [371, 261] width 42 height 11
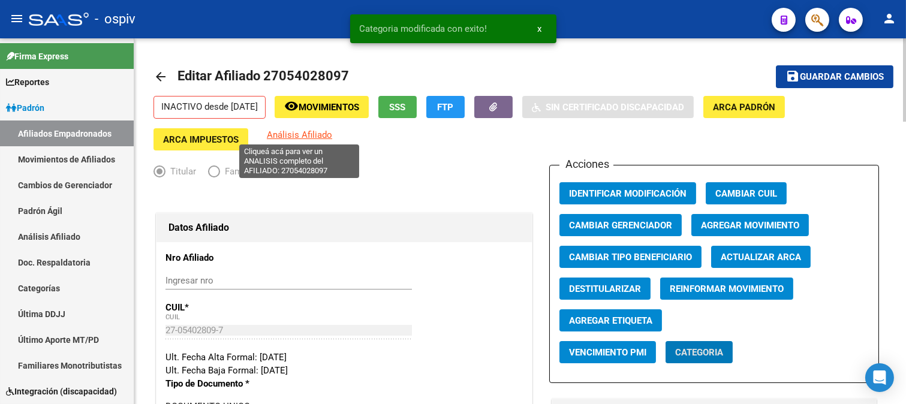
click at [298, 135] on span "Análisis Afiliado" at bounding box center [299, 135] width 65 height 11
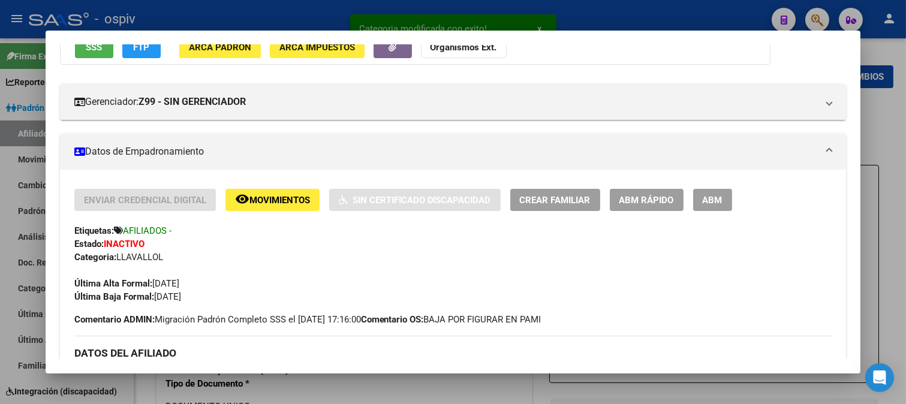
scroll to position [133, 0]
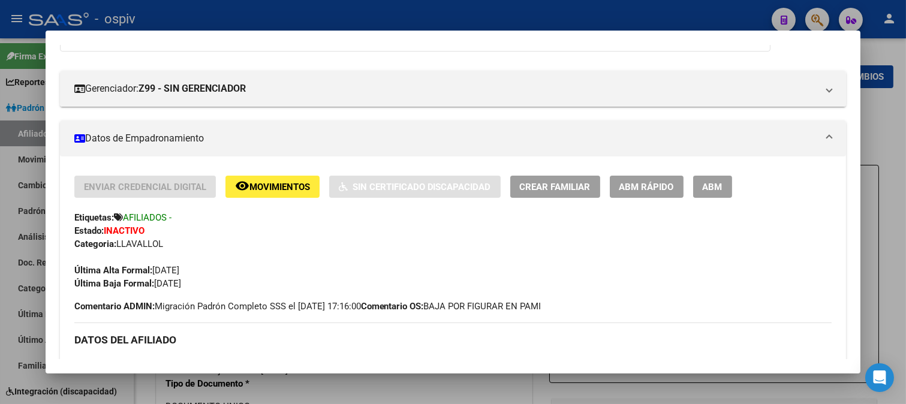
click at [816, 20] on div at bounding box center [453, 202] width 906 height 404
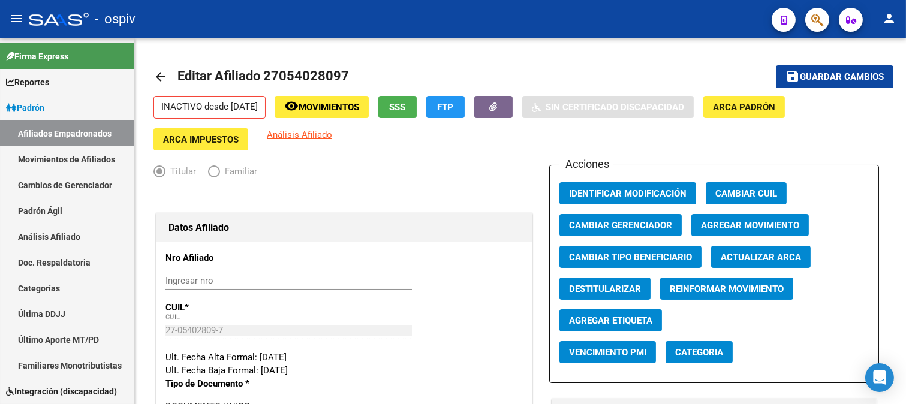
click at [824, 16] on button "button" at bounding box center [818, 20] width 24 height 24
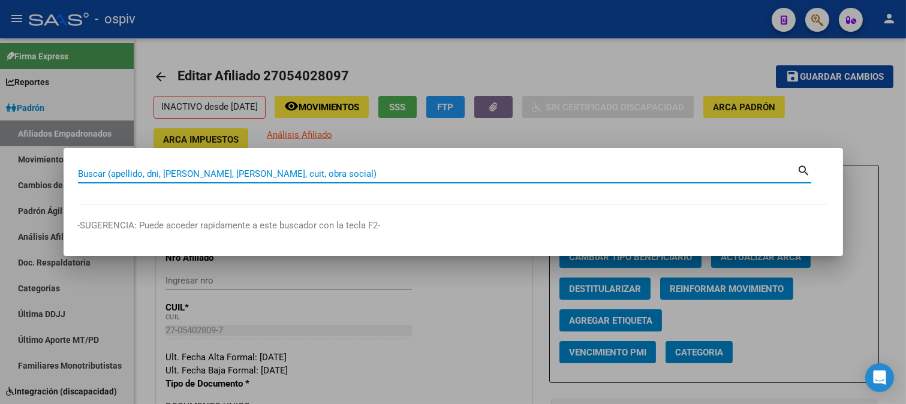
paste input "59908458"
type input "59908458"
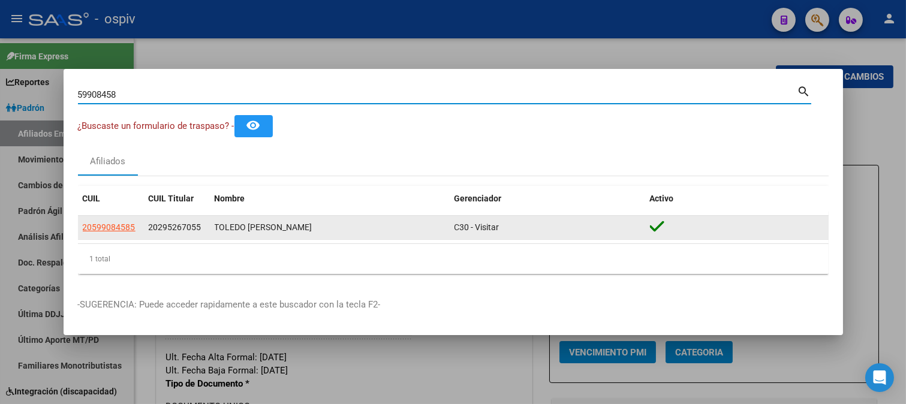
click at [122, 221] on datatable-body-cell "20599084585" at bounding box center [111, 227] width 66 height 23
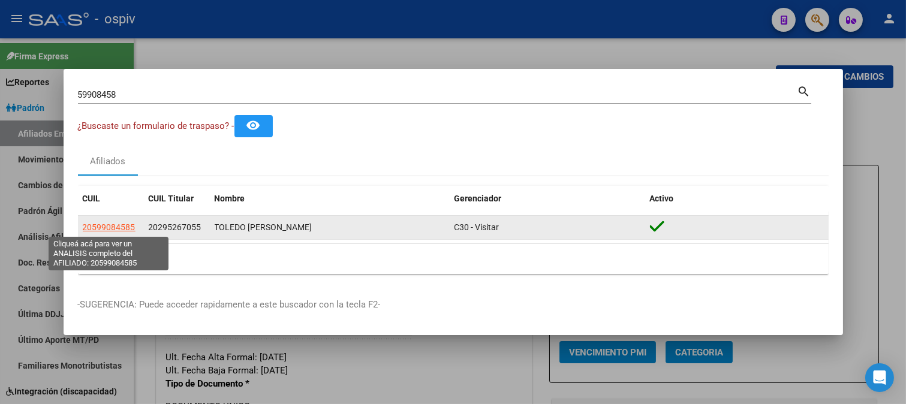
click at [122, 226] on span "20599084585" at bounding box center [109, 228] width 53 height 10
copy span "205990845"
type textarea "20599084585"
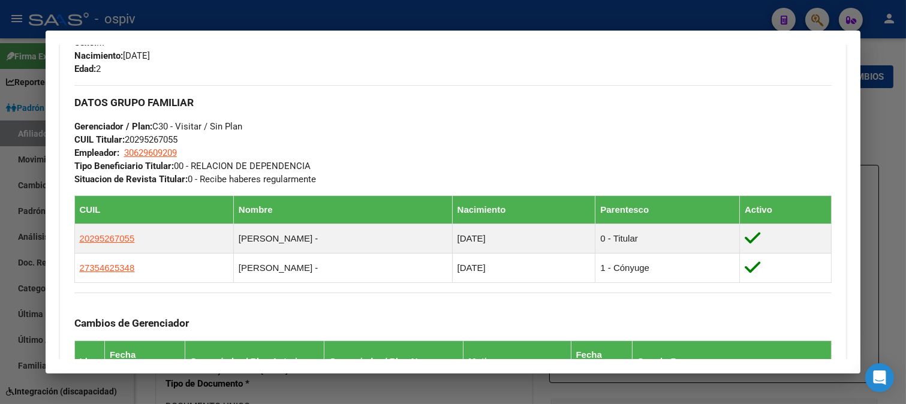
scroll to position [576, 0]
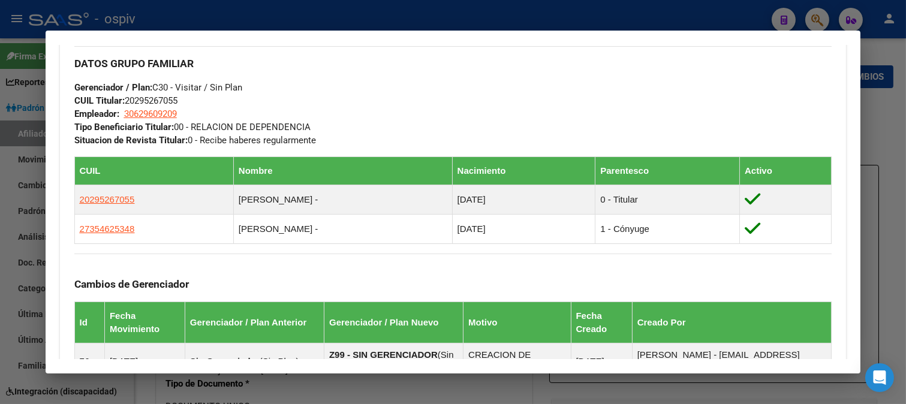
click at [812, 13] on div at bounding box center [453, 202] width 906 height 404
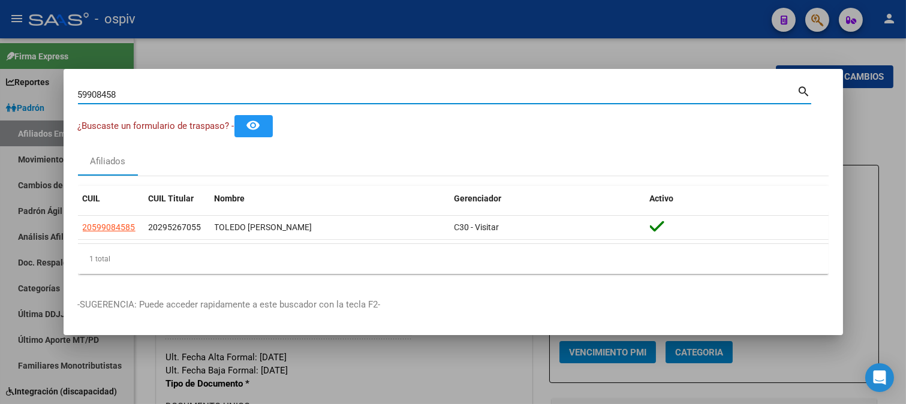
drag, startPoint x: 155, startPoint y: 96, endPoint x: 25, endPoint y: 82, distance: 130.3
click at [25, 82] on div "59908458 Buscar (apellido, dni, cuil, nro traspaso, cuit, obra social) search ¿…" at bounding box center [453, 202] width 906 height 404
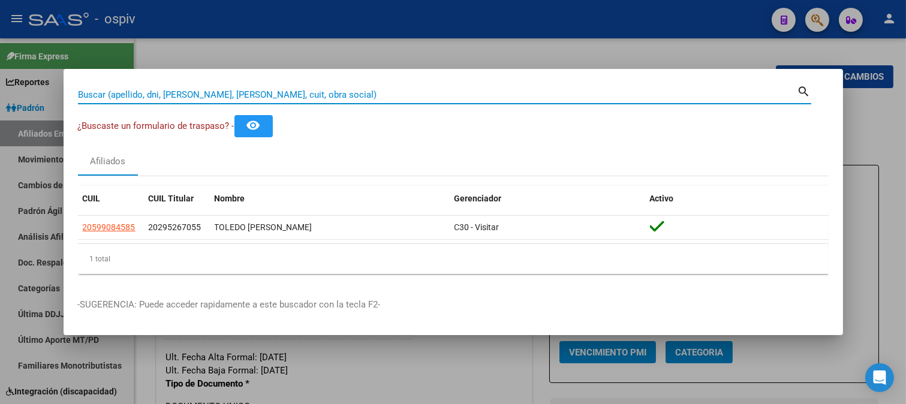
paste input "56523680"
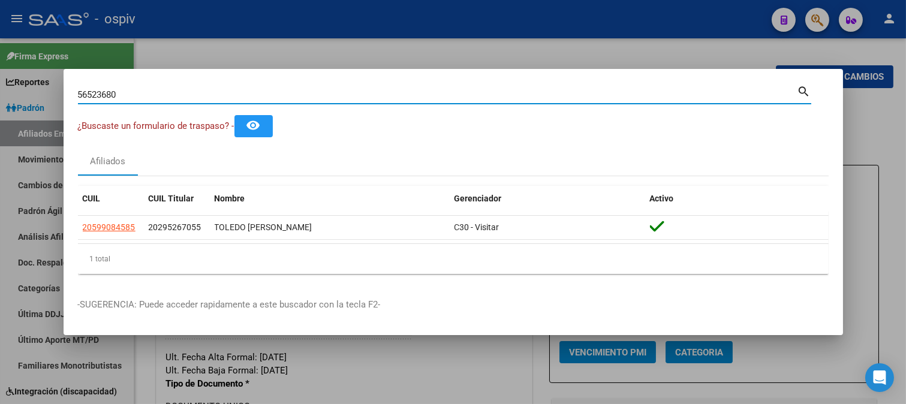
type input "56523680"
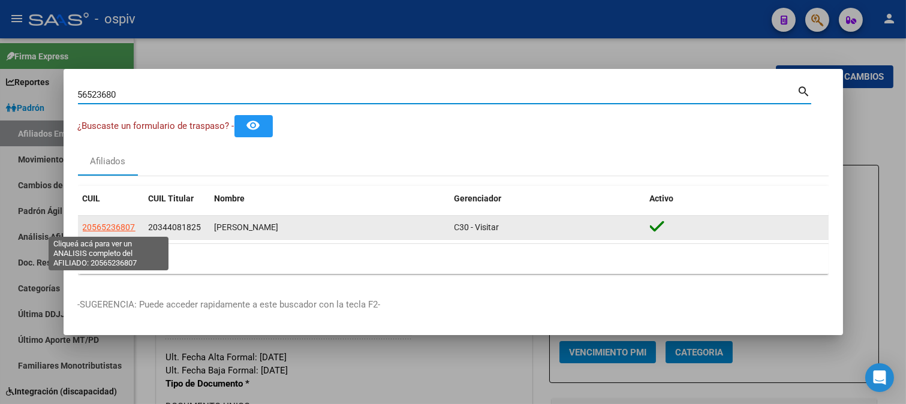
click at [123, 227] on span "20565236807" at bounding box center [109, 228] width 53 height 10
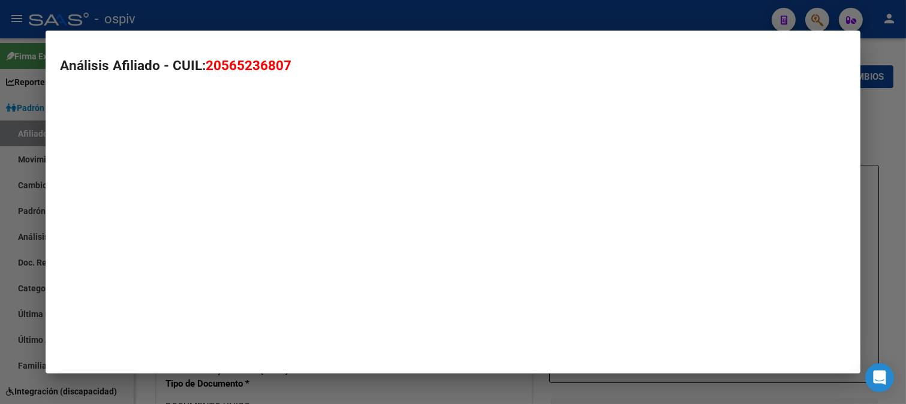
type textarea "20565236807"
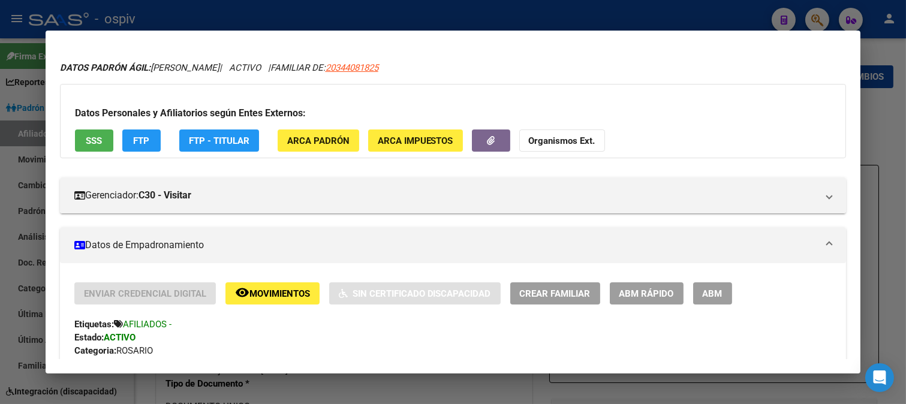
scroll to position [67, 0]
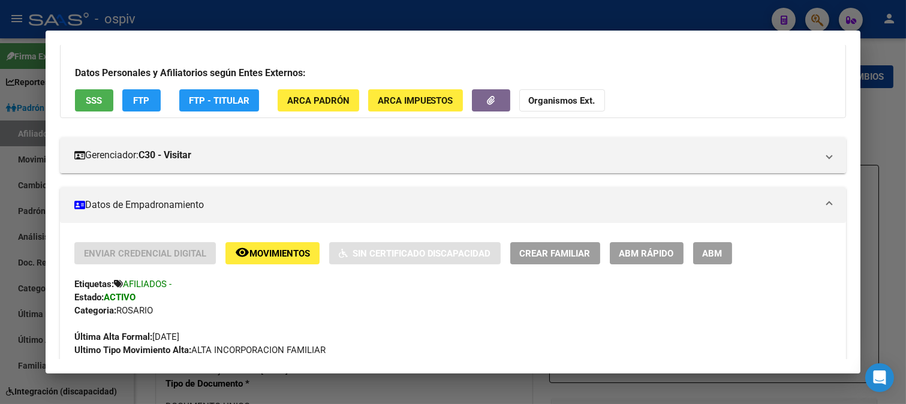
click at [813, 14] on div at bounding box center [453, 202] width 906 height 404
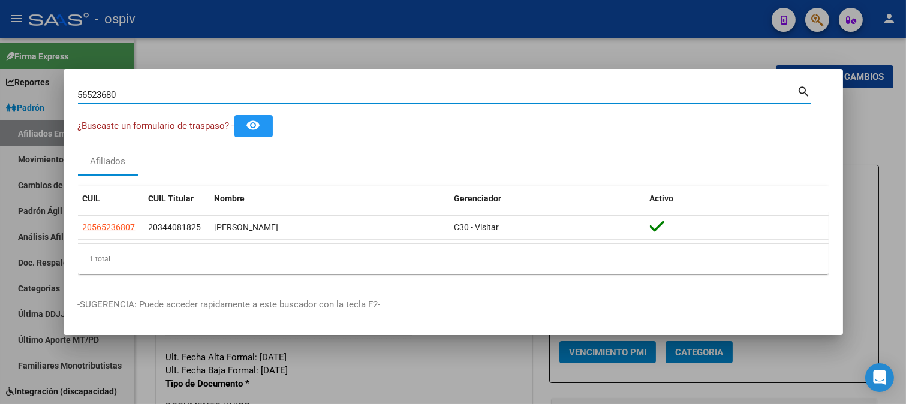
drag, startPoint x: 152, startPoint y: 98, endPoint x: 0, endPoint y: 67, distance: 155.4
click at [0, 67] on div "56523680 Buscar (apellido, dni, cuil, nro traspaso, cuit, obra social) search ¿…" at bounding box center [453, 202] width 906 height 404
paste input "23544962884"
type input "23544962884"
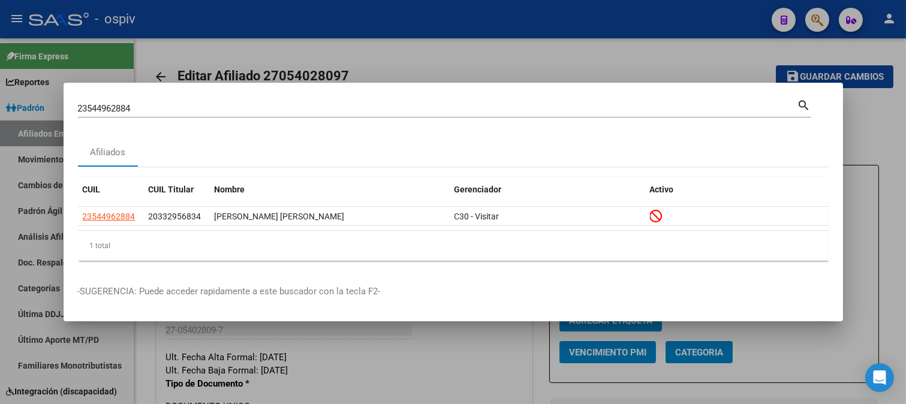
click at [560, 61] on div at bounding box center [453, 202] width 906 height 404
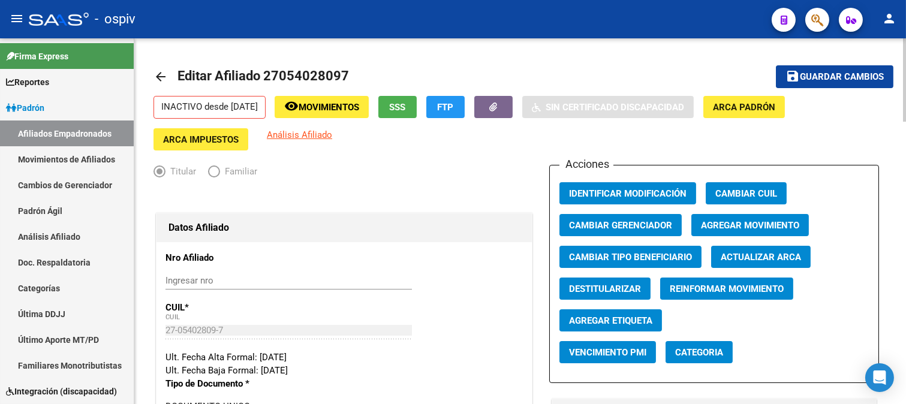
click at [163, 78] on mat-icon "arrow_back" at bounding box center [161, 77] width 14 height 14
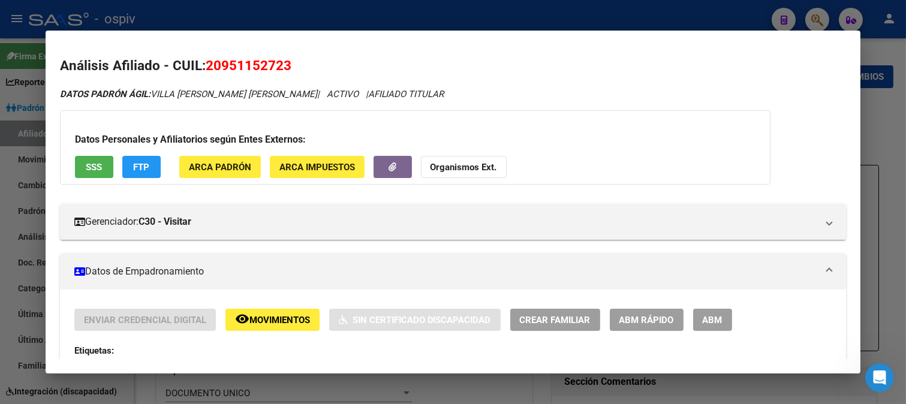
scroll to position [604, 0]
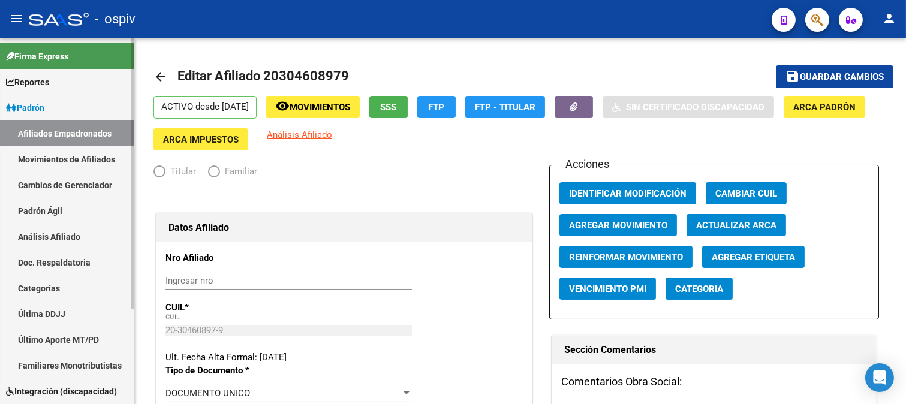
radio input "true"
type input "30-70872721-7"
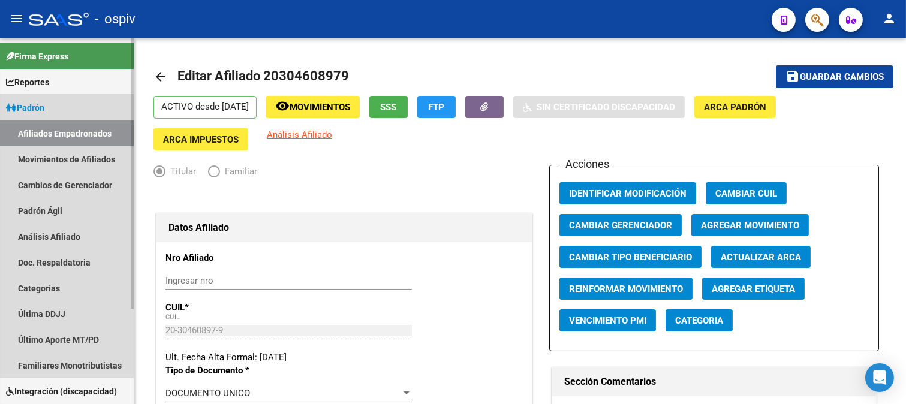
click at [48, 133] on link "Afiliados Empadronados" at bounding box center [67, 134] width 134 height 26
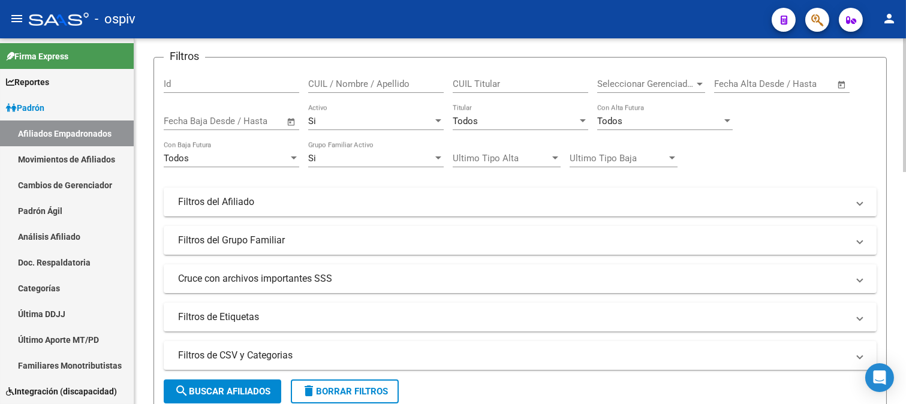
scroll to position [200, 0]
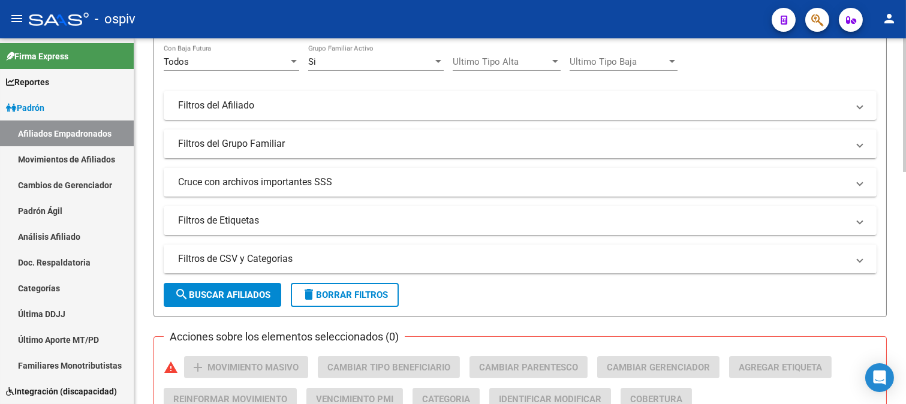
click at [243, 222] on mat-panel-title "Filtros de Etiquetas" at bounding box center [513, 220] width 670 height 13
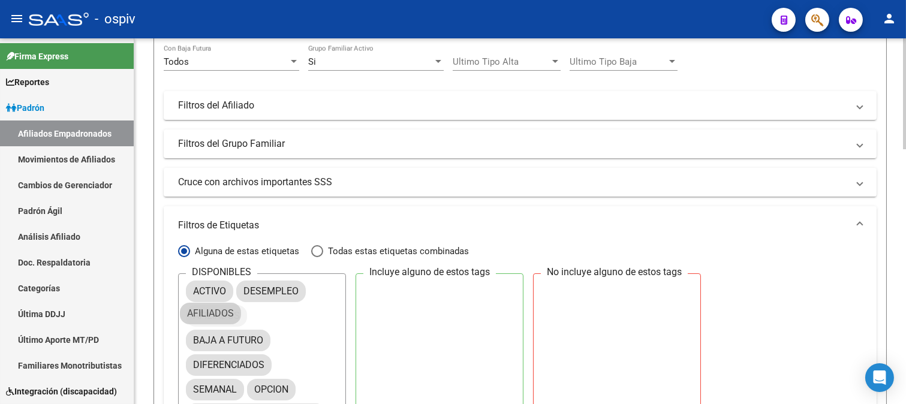
drag, startPoint x: 225, startPoint y: 317, endPoint x: 220, endPoint y: 314, distance: 6.2
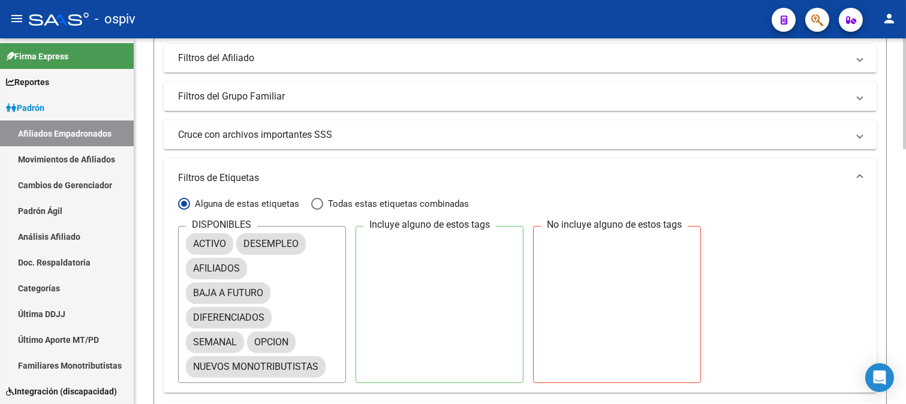
scroll to position [333, 0]
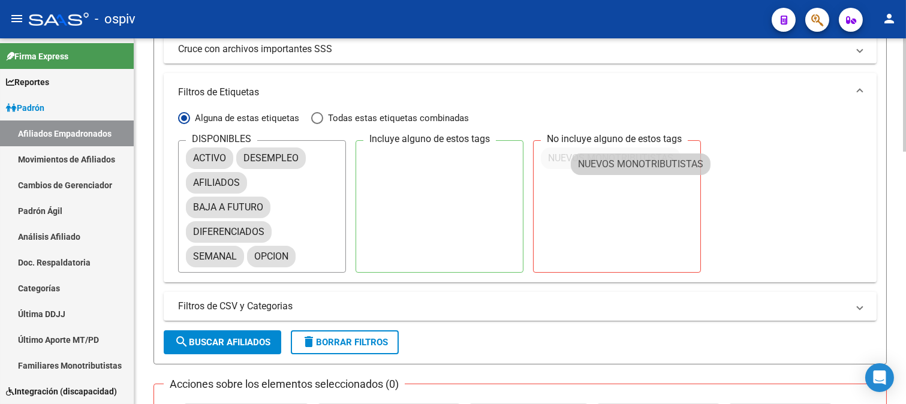
drag, startPoint x: 265, startPoint y: 291, endPoint x: 409, endPoint y: 191, distance: 175.9
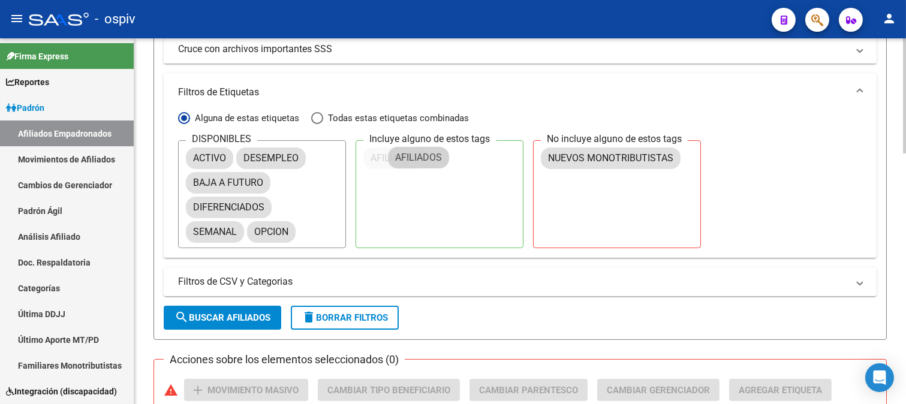
drag, startPoint x: 235, startPoint y: 184, endPoint x: 437, endPoint y: 160, distance: 203.5
click at [232, 316] on span "search Buscar Afiliados" at bounding box center [223, 318] width 96 height 11
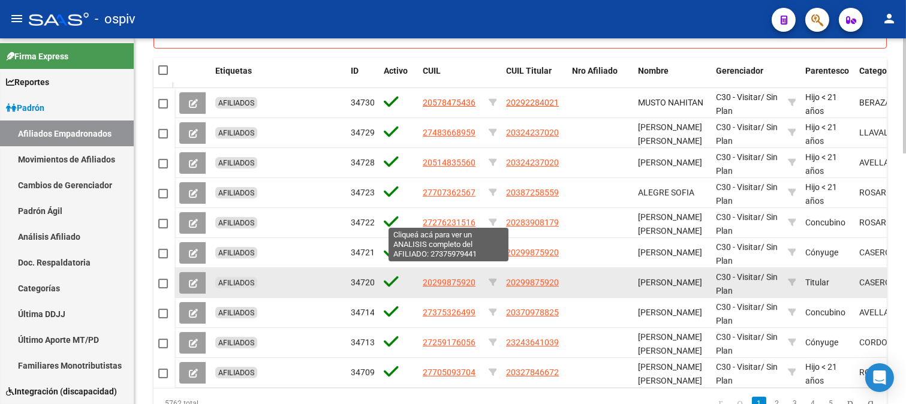
scroll to position [793, 0]
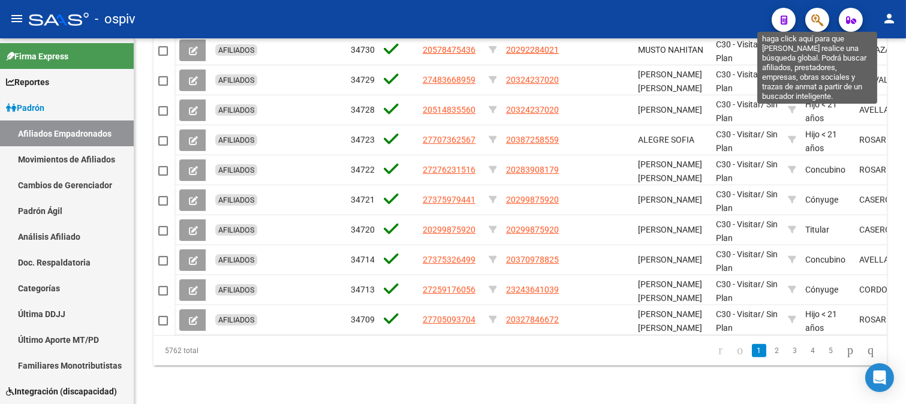
click at [818, 20] on icon "button" at bounding box center [818, 20] width 12 height 14
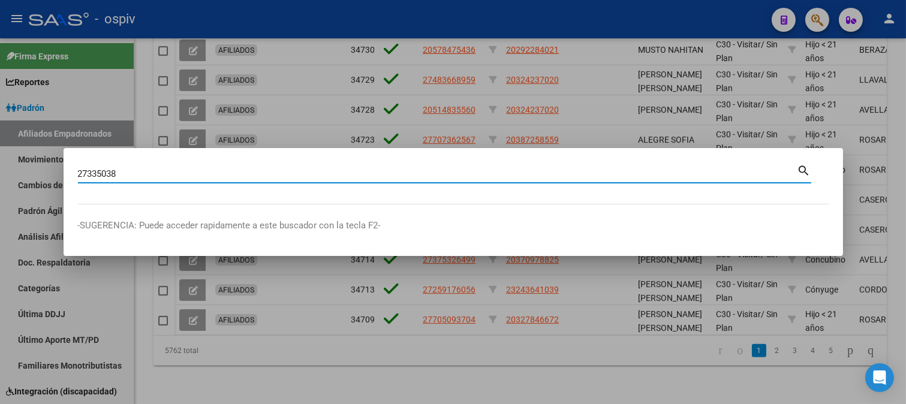
type input "27335038"
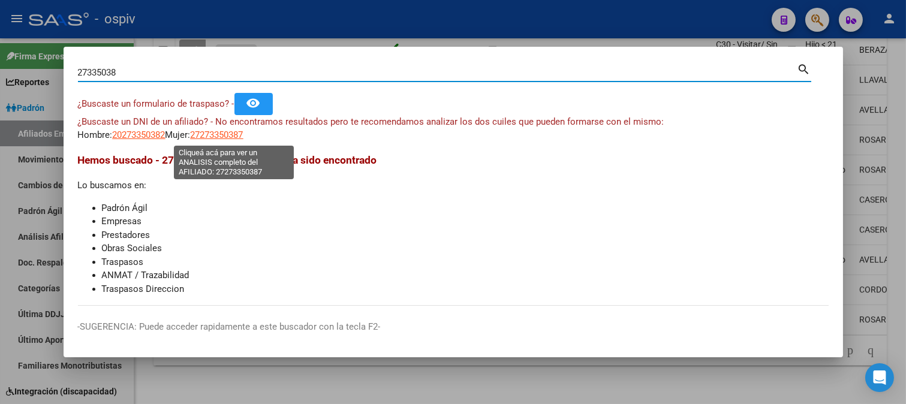
click at [224, 139] on span "27273350387" at bounding box center [217, 135] width 53 height 11
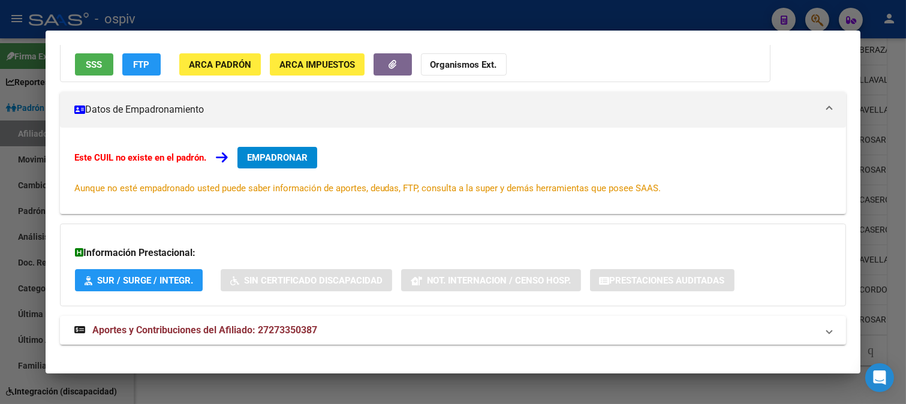
scroll to position [132, 0]
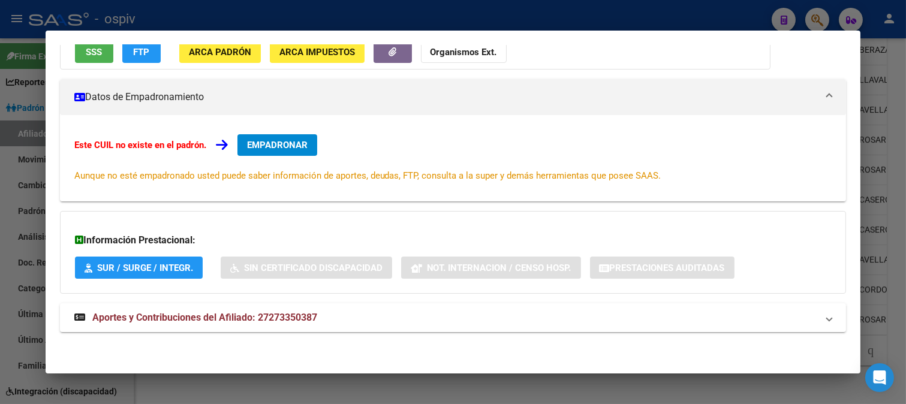
click at [822, 19] on div at bounding box center [453, 202] width 906 height 404
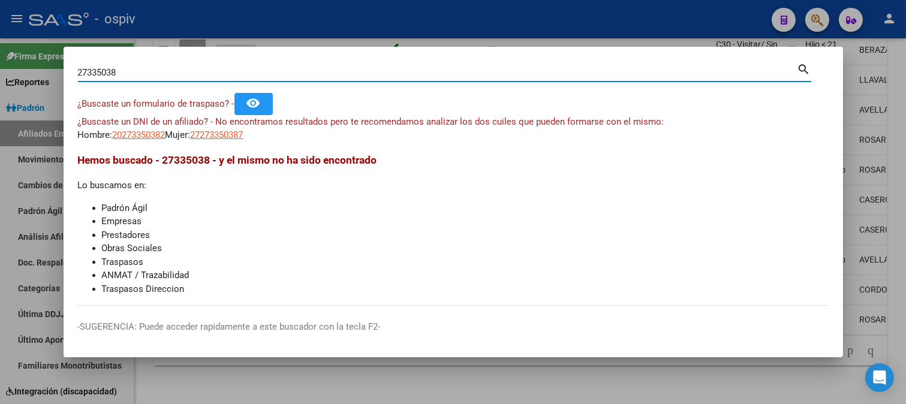
drag, startPoint x: 145, startPoint y: 68, endPoint x: 6, endPoint y: 55, distance: 139.2
click at [8, 55] on div "27335038 Buscar (apellido, dni, cuil, nro traspaso, cuit, obra social) search ¿…" at bounding box center [453, 202] width 906 height 404
type input "48036305"
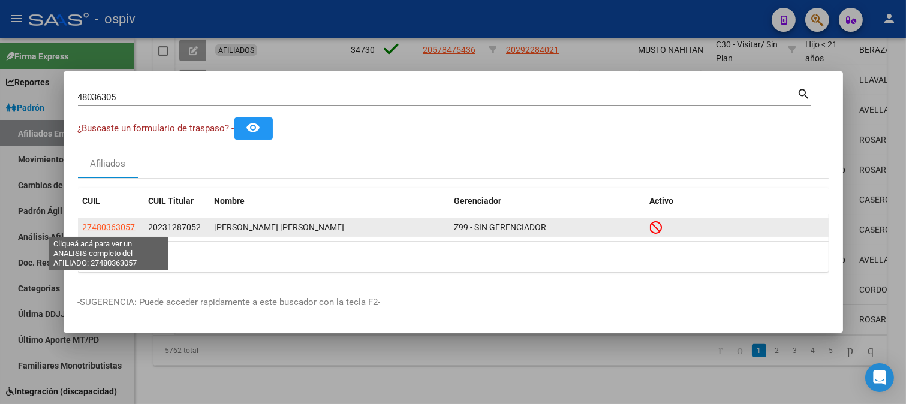
click at [91, 226] on span "27480363057" at bounding box center [109, 228] width 53 height 10
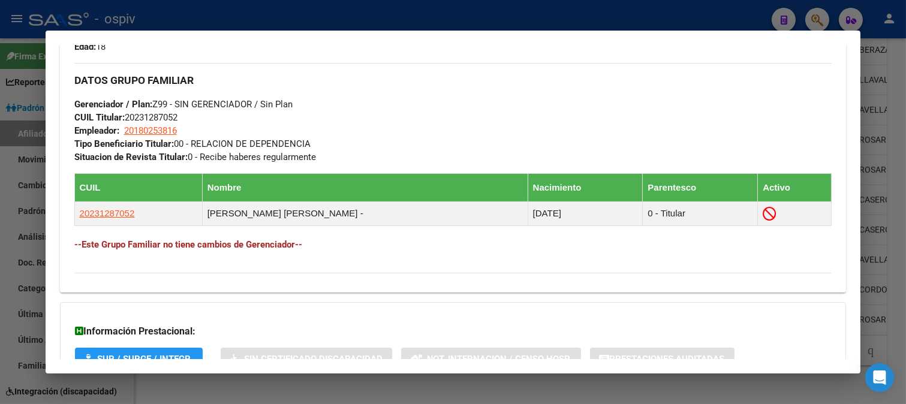
scroll to position [600, 0]
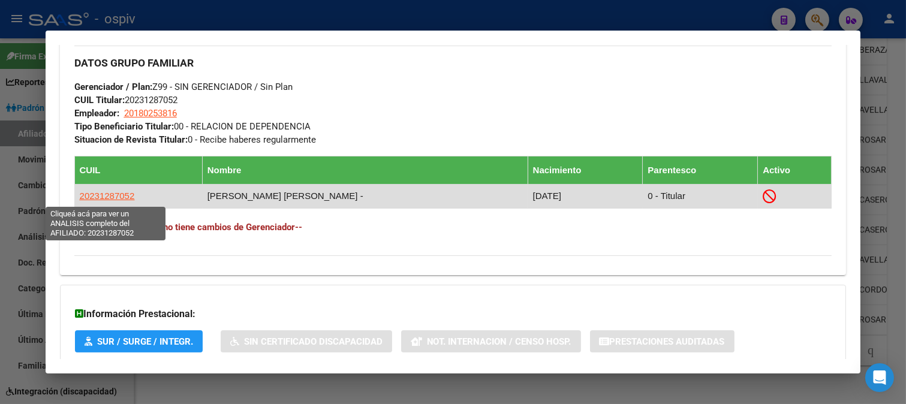
click at [106, 201] on span "20231287052" at bounding box center [107, 196] width 55 height 10
type textarea "20231287052"
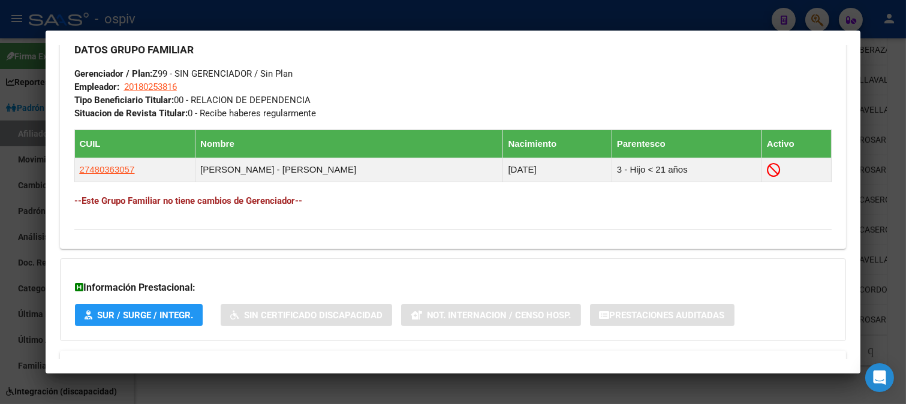
scroll to position [674, 0]
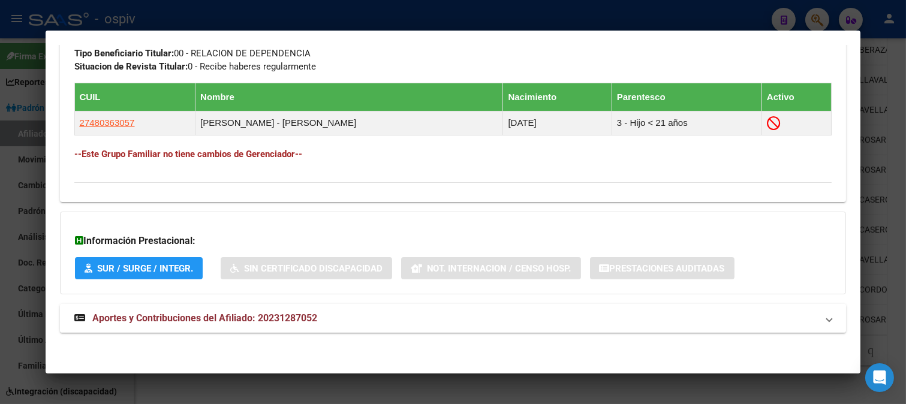
click at [252, 313] on span "Aportes y Contribuciones del Afiliado: 20231287052" at bounding box center [204, 318] width 225 height 11
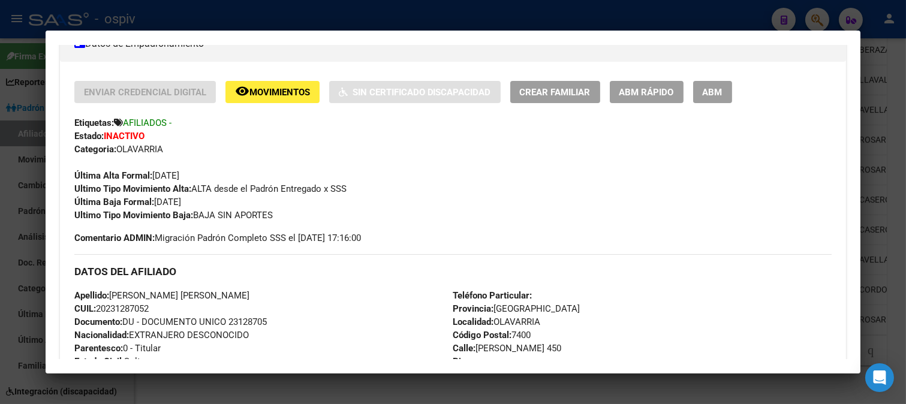
scroll to position [0, 0]
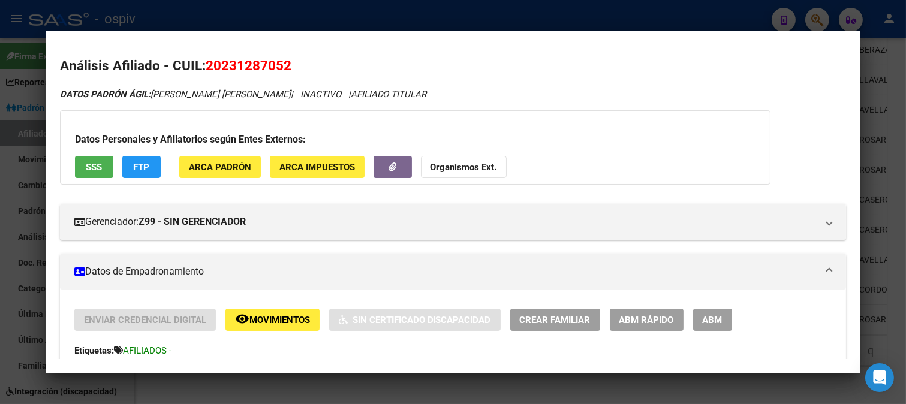
drag, startPoint x: 206, startPoint y: 67, endPoint x: 295, endPoint y: 62, distance: 88.9
click at [295, 62] on h2 "Análisis Afiliado - CUIL: 20231287052" at bounding box center [453, 66] width 787 height 20
copy span "20231287052"
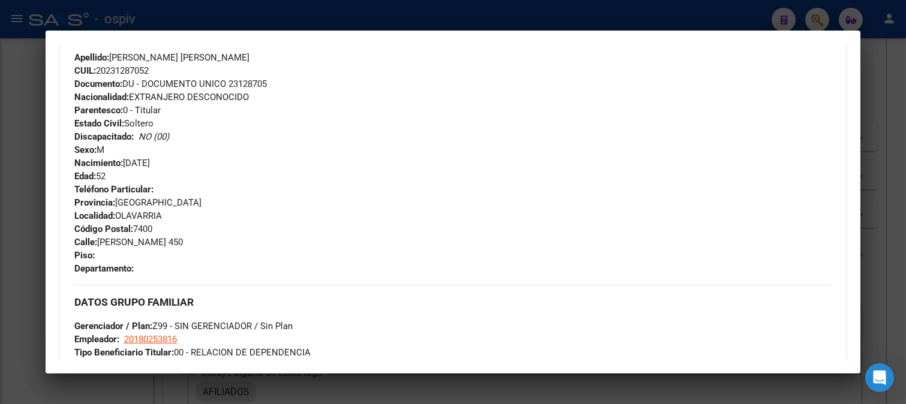
scroll to position [466, 0]
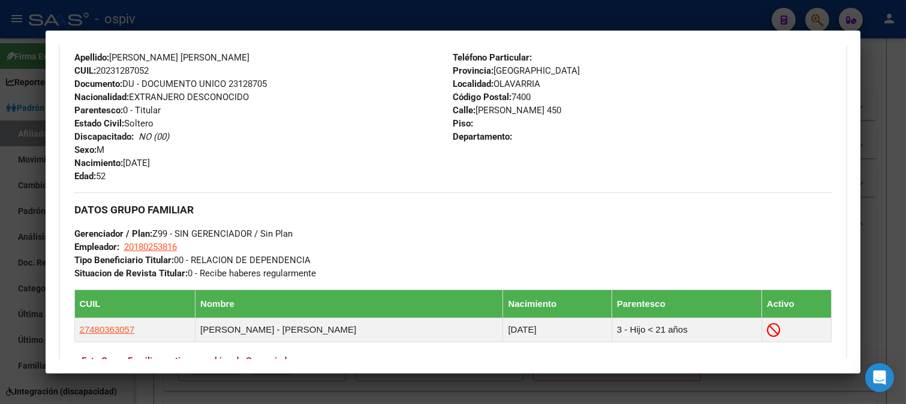
click at [2, 157] on div at bounding box center [453, 202] width 906 height 404
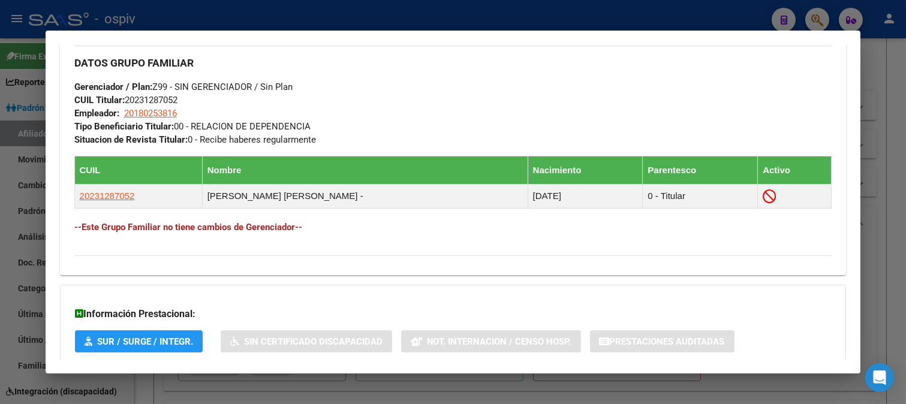
click at [4, 202] on div at bounding box center [453, 202] width 906 height 404
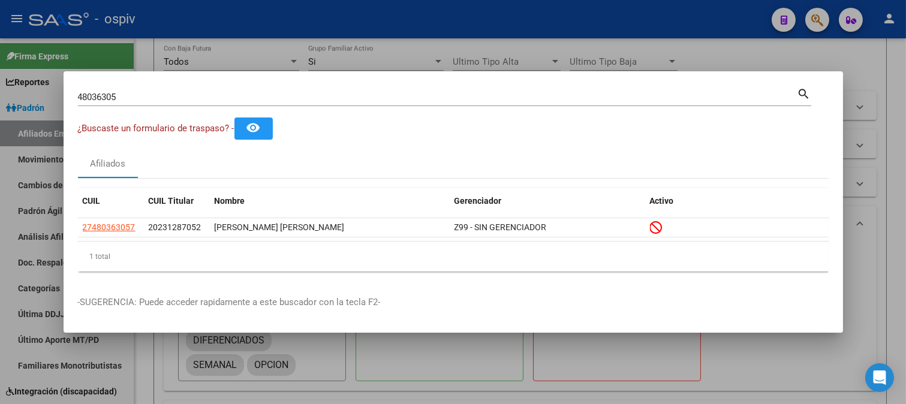
click at [4, 190] on div at bounding box center [453, 202] width 906 height 404
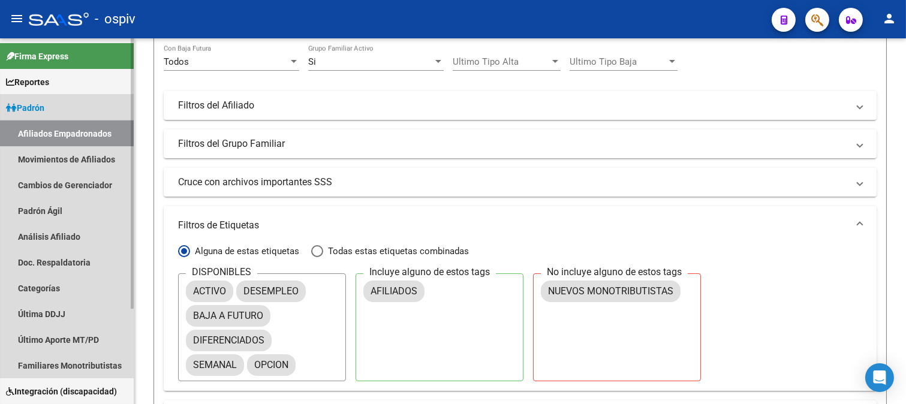
click at [75, 133] on link "Afiliados Empadronados" at bounding box center [67, 134] width 134 height 26
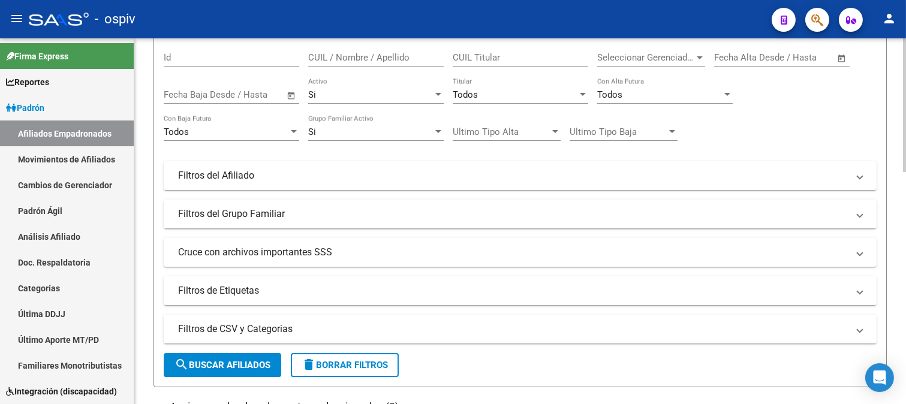
scroll to position [333, 0]
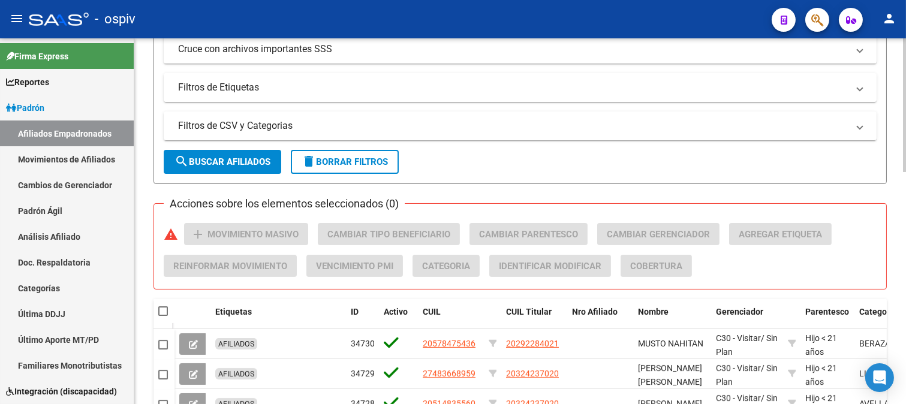
click at [235, 88] on mat-panel-title "Filtros de Etiquetas" at bounding box center [513, 87] width 670 height 13
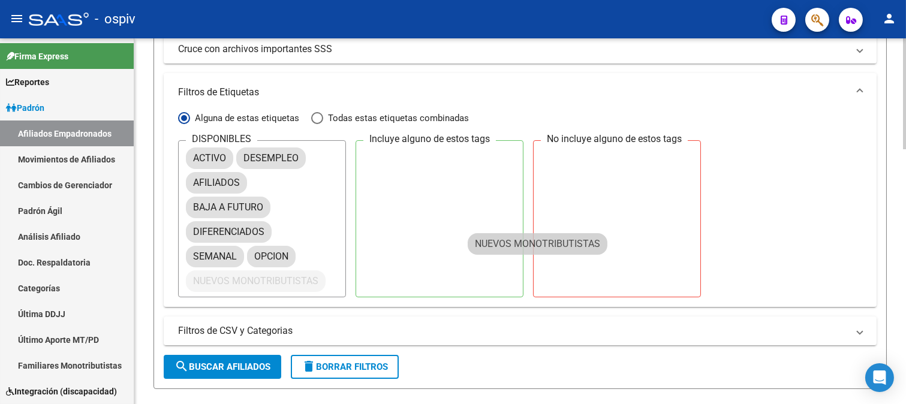
drag, startPoint x: 242, startPoint y: 281, endPoint x: 546, endPoint y: 181, distance: 320.0
click at [540, 200] on div "DISPONIBLES ACTIVO DESEMPLEO AFILIADOS BAJA A FUTURO DIFERENCIADOS SEMANAL OPCI…" at bounding box center [520, 218] width 684 height 157
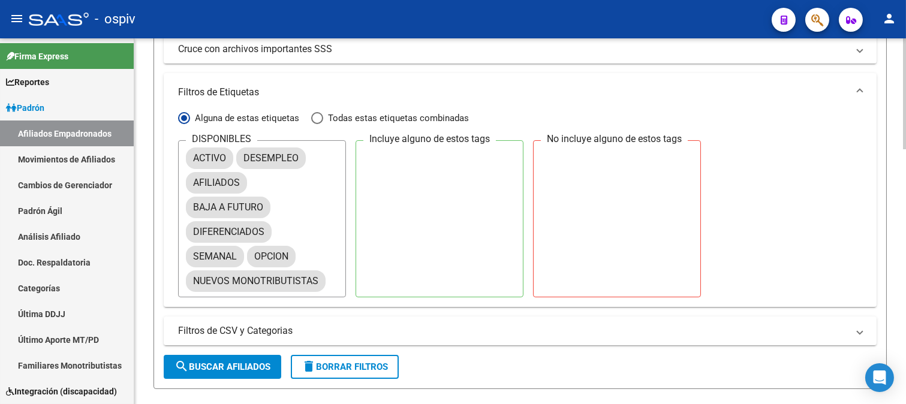
drag, startPoint x: 546, startPoint y: 181, endPoint x: 481, endPoint y: 200, distance: 68.0
click at [594, 173] on div at bounding box center [617, 175] width 152 height 60
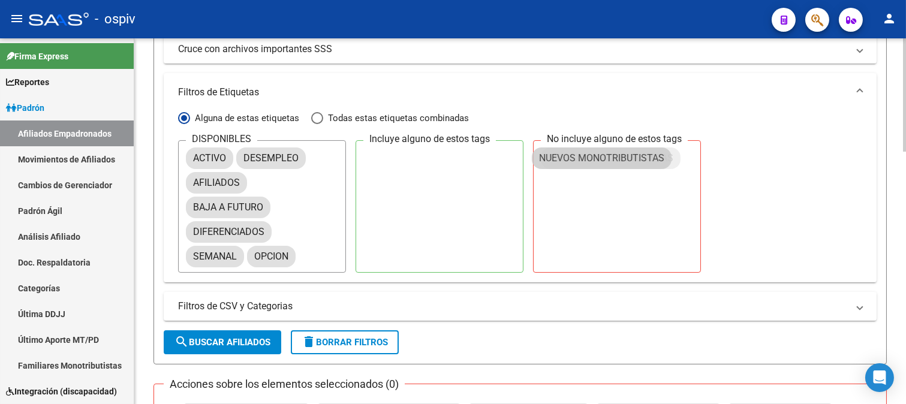
drag, startPoint x: 268, startPoint y: 286, endPoint x: 614, endPoint y: 163, distance: 367.5
click at [232, 336] on button "search Buscar Afiliados" at bounding box center [223, 343] width 118 height 24
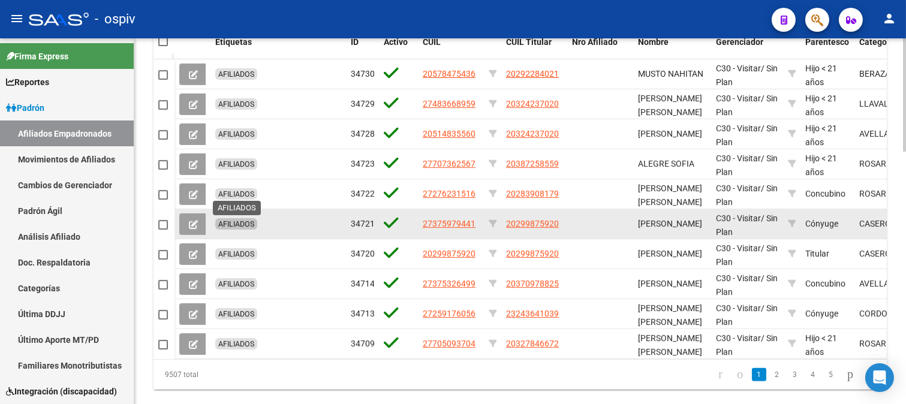
scroll to position [751, 0]
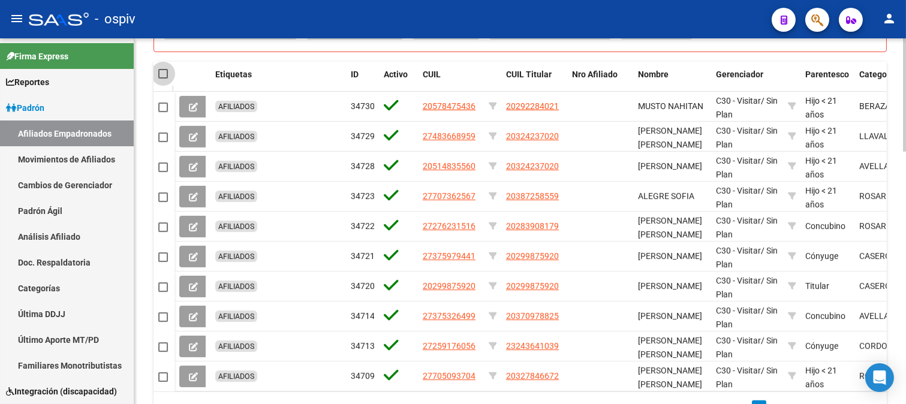
click at [161, 73] on span at bounding box center [163, 74] width 10 height 10
click at [163, 79] on input "checkbox" at bounding box center [163, 79] width 1 height 1
checkbox input "true"
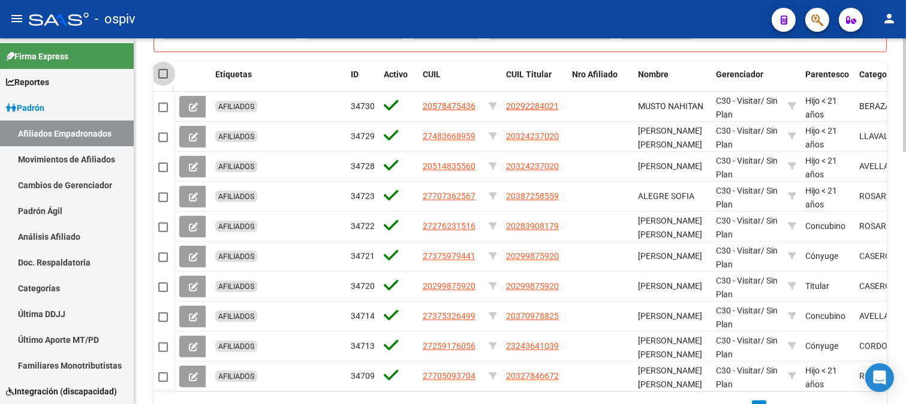
checkbox input "true"
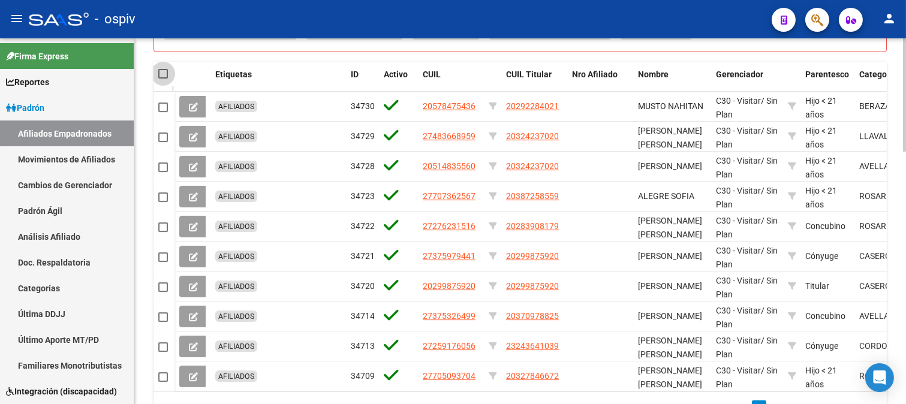
checkbox input "true"
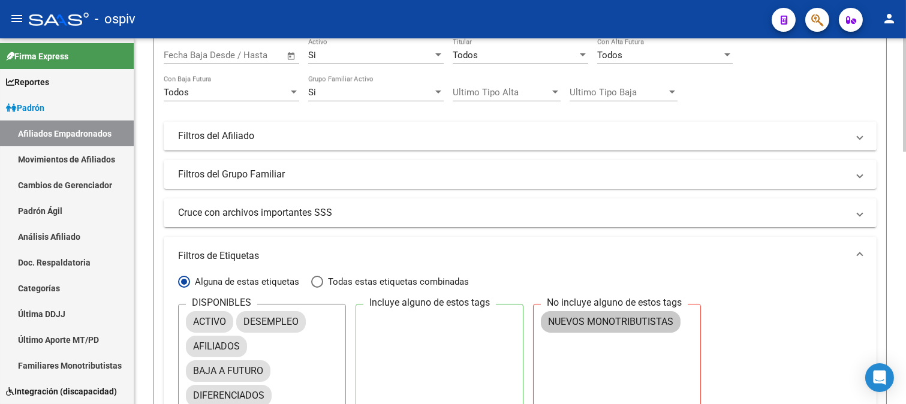
scroll to position [0, 0]
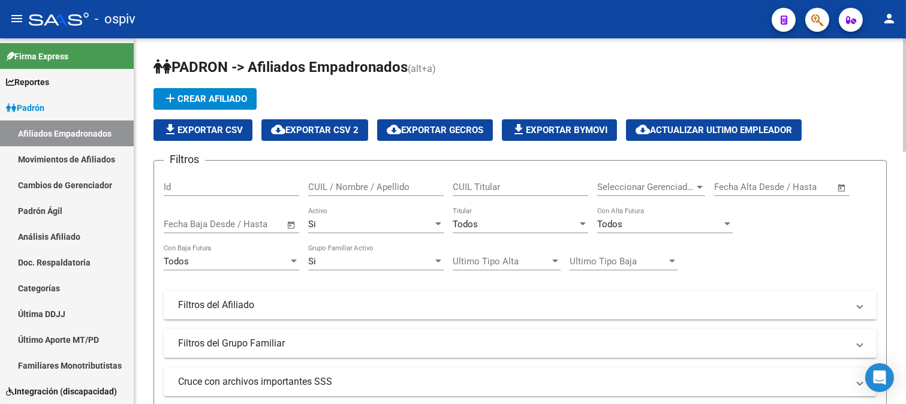
click at [448, 131] on span "cloud_download Exportar GECROS" at bounding box center [435, 130] width 97 height 11
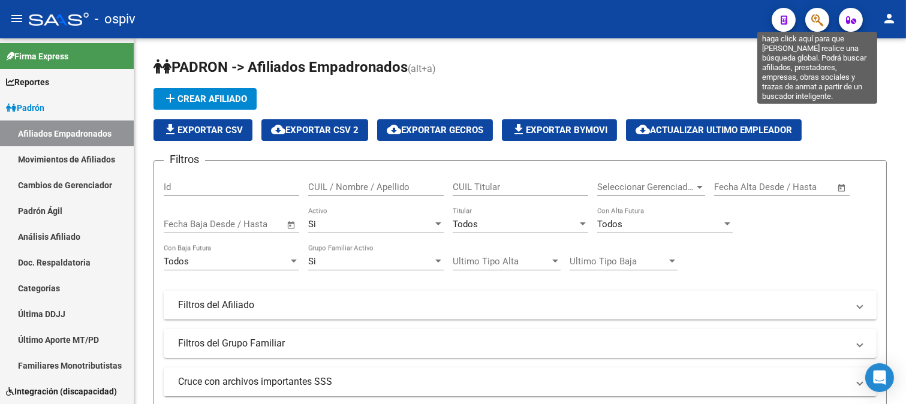
click at [817, 15] on icon "button" at bounding box center [818, 20] width 12 height 14
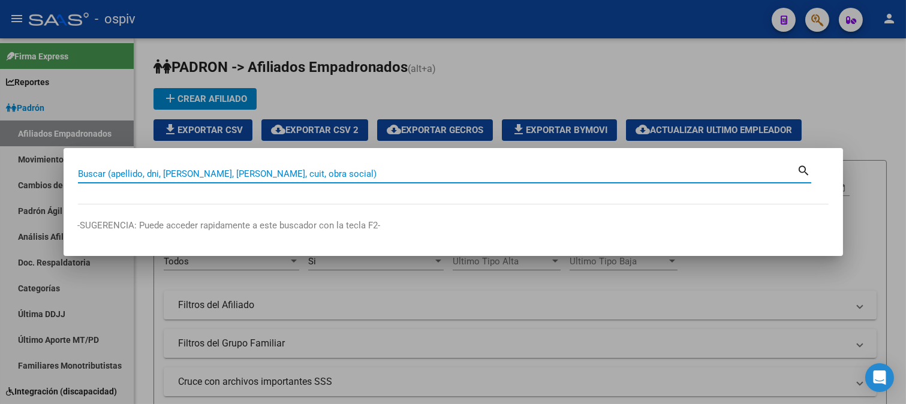
paste input "20309110413"
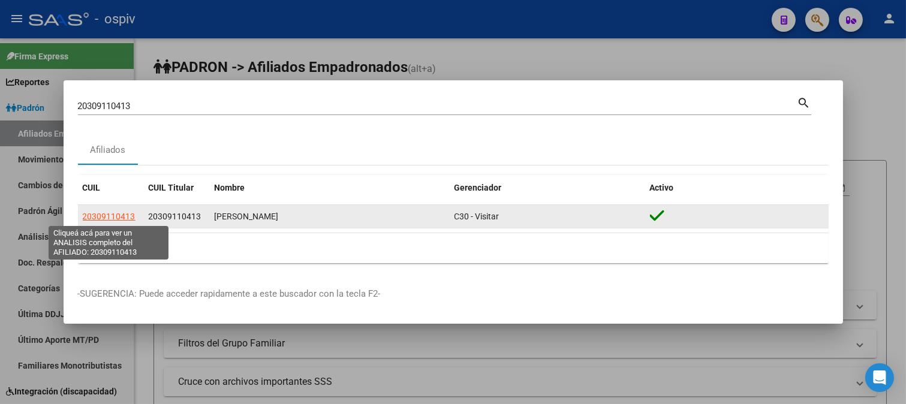
click at [116, 214] on span "20309110413" at bounding box center [109, 217] width 53 height 10
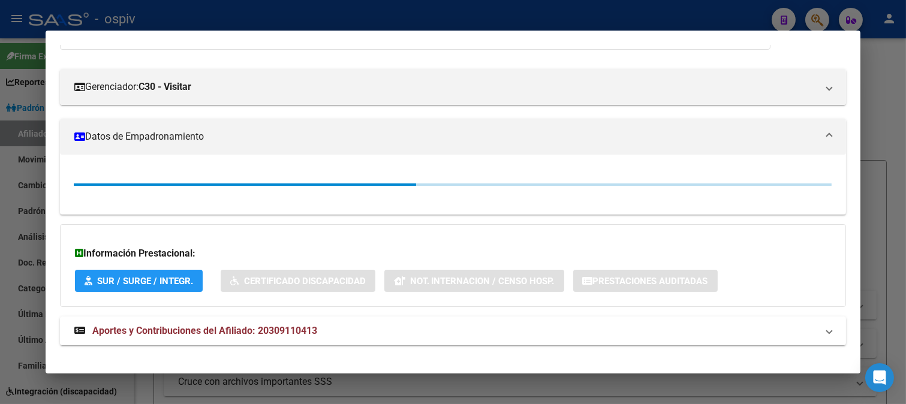
scroll to position [148, 0]
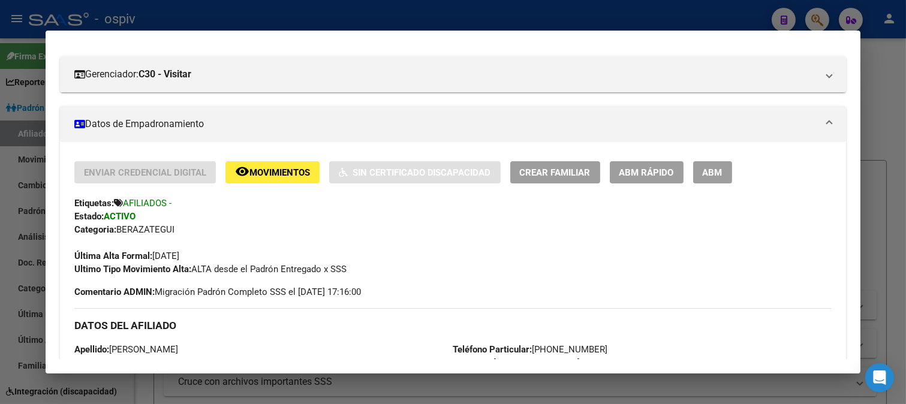
click at [821, 13] on div at bounding box center [453, 202] width 906 height 404
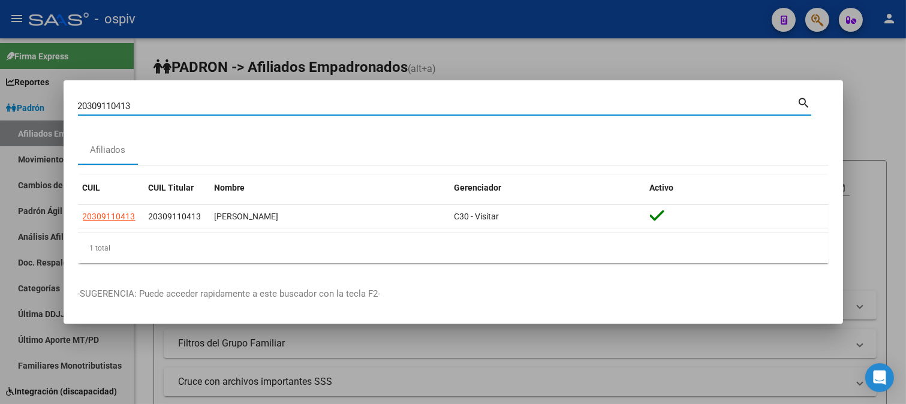
drag, startPoint x: 163, startPoint y: 107, endPoint x: 0, endPoint y: 85, distance: 164.6
click at [0, 85] on div "20309110413 Buscar (apellido, dni, cuil, nro traspaso, cuit, obra social) searc…" at bounding box center [453, 202] width 906 height 404
paste input "1467770"
type input "20301467770"
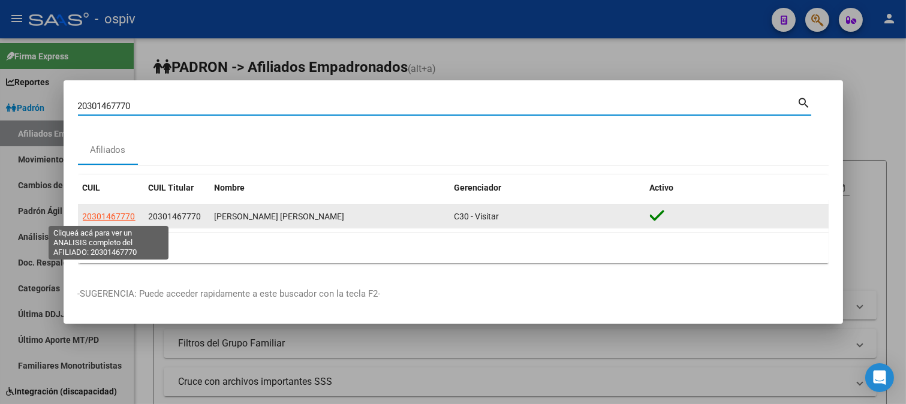
click at [90, 215] on span "20301467770" at bounding box center [109, 217] width 53 height 10
type textarea "20301467770"
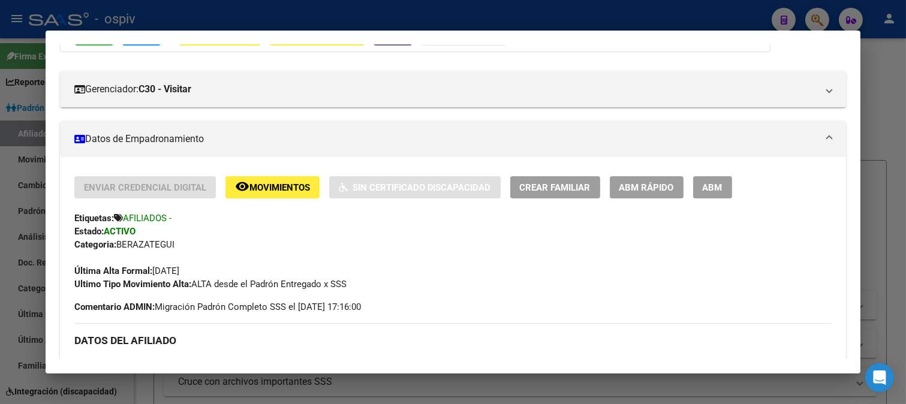
scroll to position [133, 0]
click at [823, 25] on div at bounding box center [453, 202] width 906 height 404
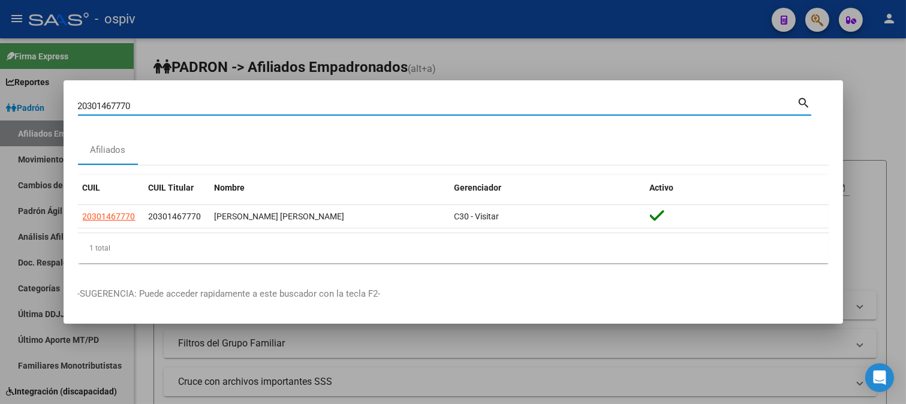
drag, startPoint x: 155, startPoint y: 107, endPoint x: 0, endPoint y: 66, distance: 160.0
click at [0, 66] on div "20301467770 Buscar (apellido, dni, cuil, nro traspaso, cuit, obra social) searc…" at bounding box center [453, 202] width 906 height 404
paste input "20268922815"
type input "20268922815"
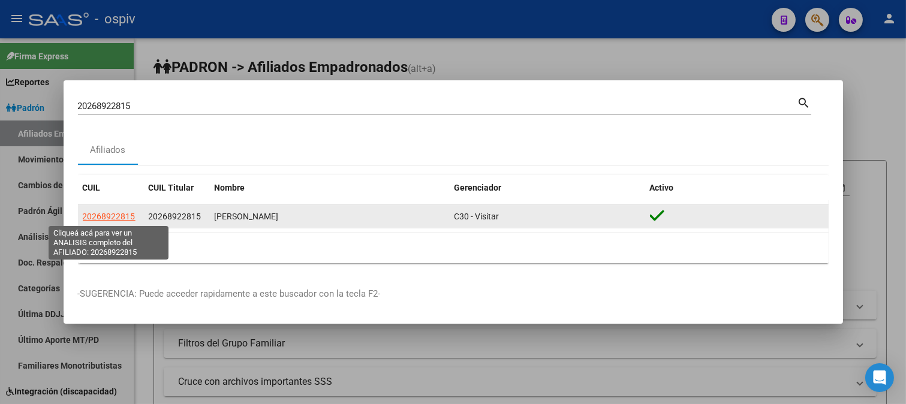
click at [118, 212] on span "20268922815" at bounding box center [109, 217] width 53 height 10
type textarea "20268922815"
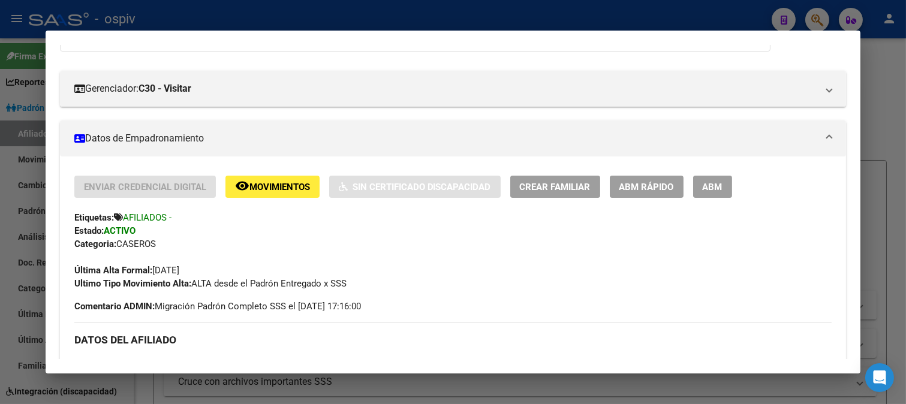
drag, startPoint x: 823, startPoint y: 14, endPoint x: 734, endPoint y: 3, distance: 89.4
click at [821, 14] on div at bounding box center [453, 202] width 906 height 404
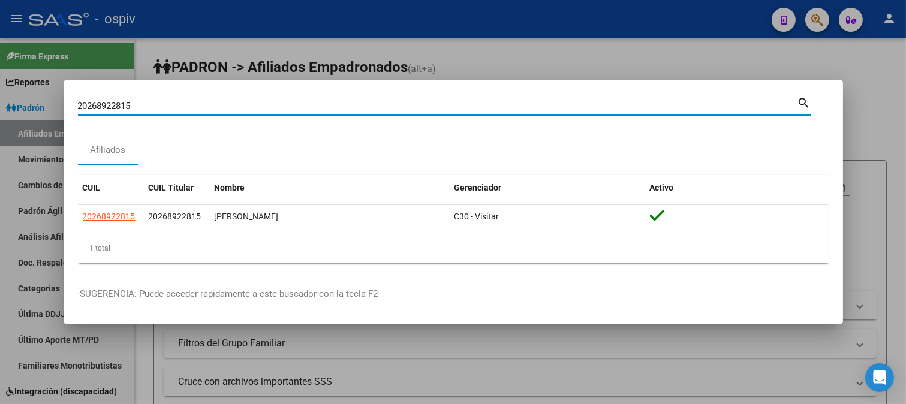
drag, startPoint x: 153, startPoint y: 106, endPoint x: 0, endPoint y: 52, distance: 162.2
click at [0, 52] on div "20268922815 Buscar (apellido, dni, cuil, nro traspaso, cuit, obra social) searc…" at bounding box center [453, 202] width 906 height 404
paste input "20273811282"
type input "20273811282"
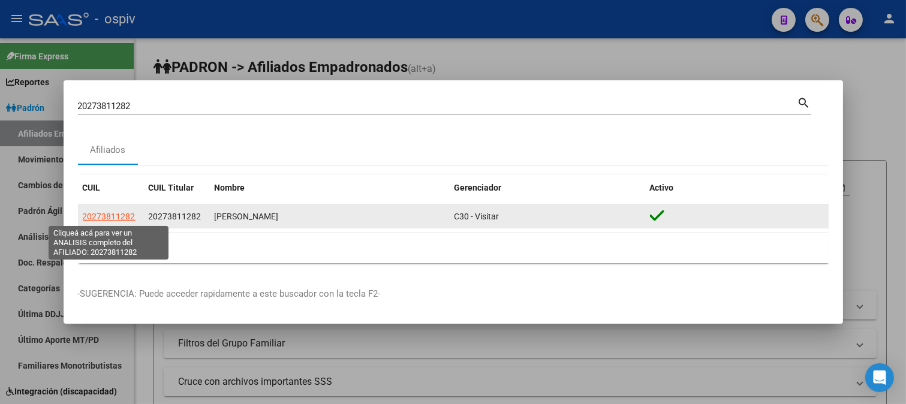
click at [104, 212] on span "20273811282" at bounding box center [109, 217] width 53 height 10
type textarea "20273811282"
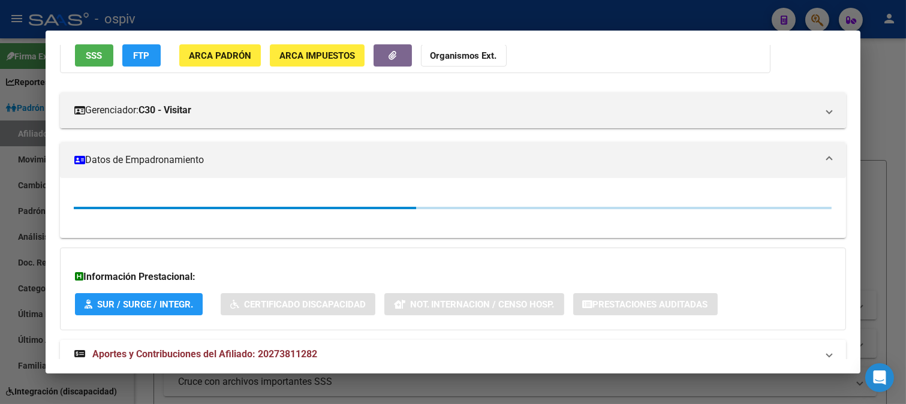
scroll to position [148, 0]
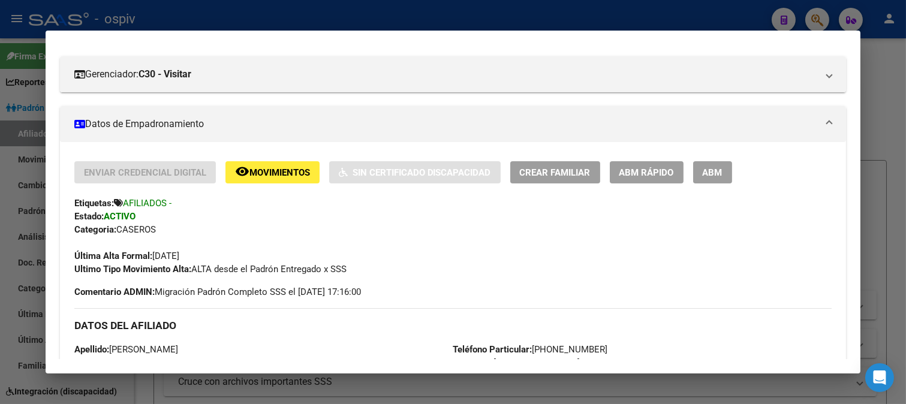
click at [723, 23] on div at bounding box center [453, 202] width 906 height 404
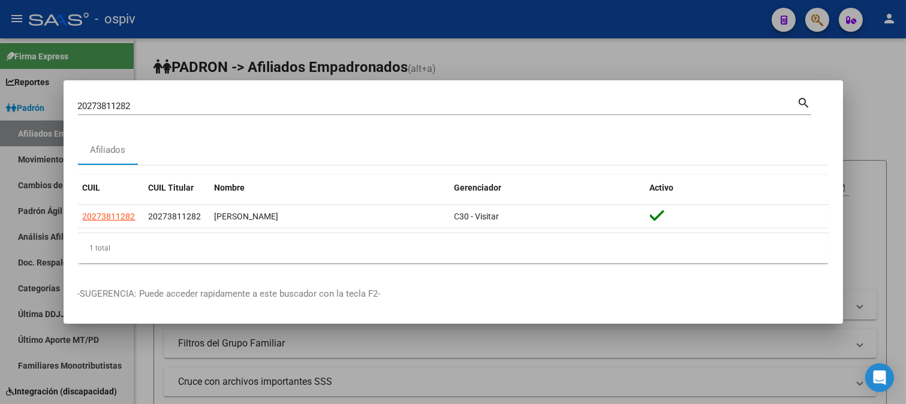
click at [0, 196] on div at bounding box center [453, 202] width 906 height 404
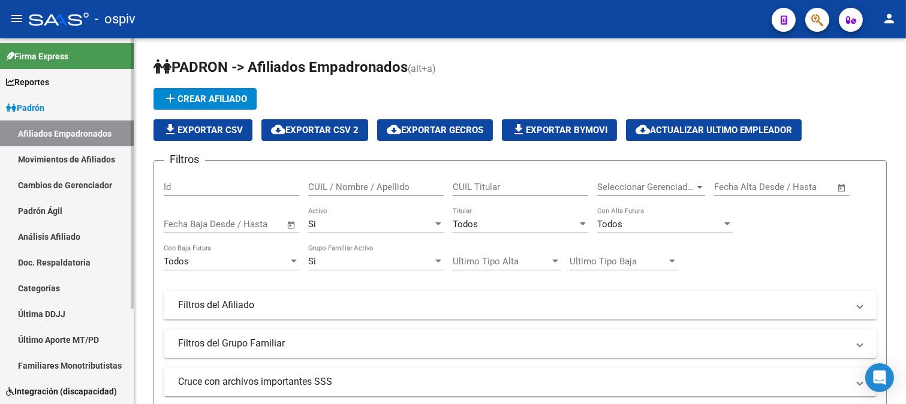
click at [38, 131] on link "Afiliados Empadronados" at bounding box center [67, 134] width 134 height 26
click at [61, 110] on link "Padrón" at bounding box center [67, 108] width 134 height 26
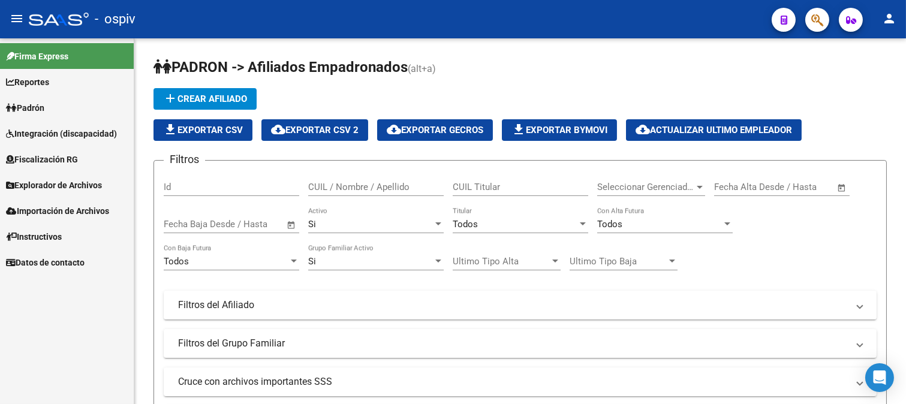
click at [63, 115] on link "Padrón" at bounding box center [67, 108] width 134 height 26
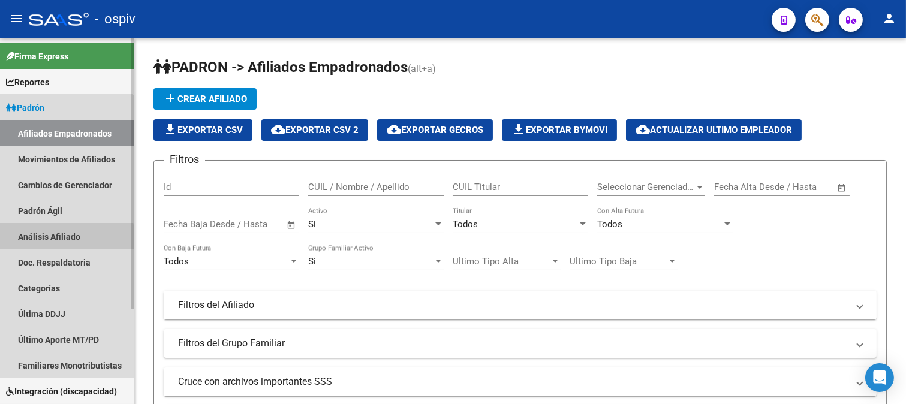
click at [53, 239] on link "Análisis Afiliado" at bounding box center [67, 237] width 134 height 26
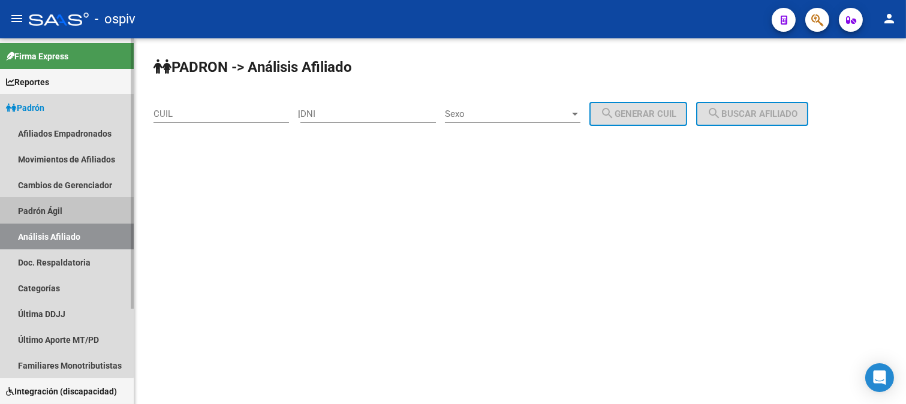
click at [46, 210] on link "Padrón Ágil" at bounding box center [67, 211] width 134 height 26
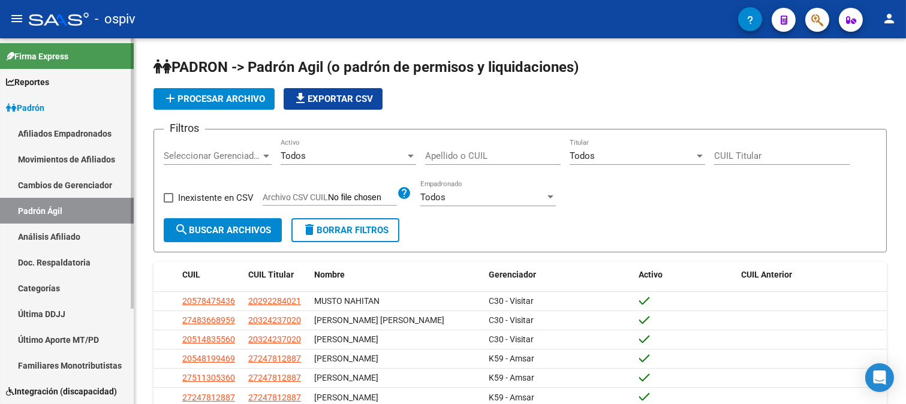
click at [56, 181] on link "Cambios de Gerenciador" at bounding box center [67, 185] width 134 height 26
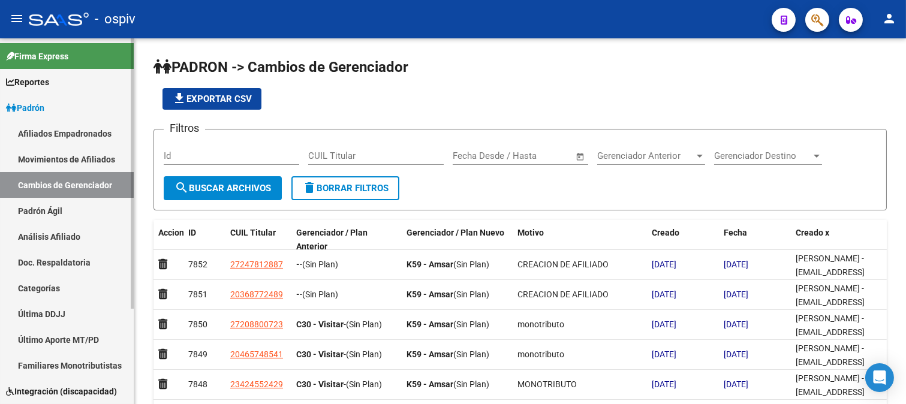
click at [62, 163] on link "Movimientos de Afiliados" at bounding box center [67, 159] width 134 height 26
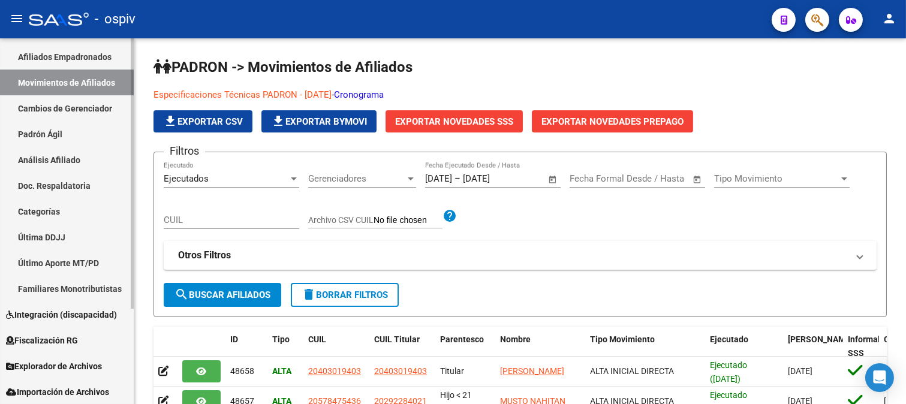
scroll to position [128, 0]
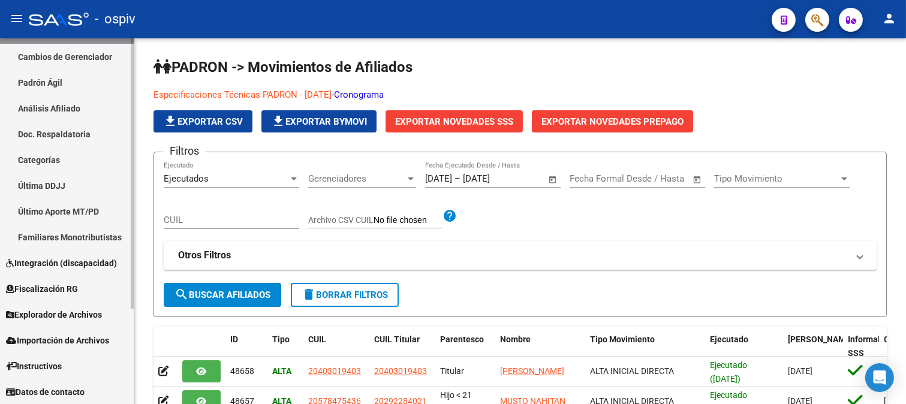
click at [64, 316] on span "Explorador de Archivos" at bounding box center [54, 314] width 96 height 13
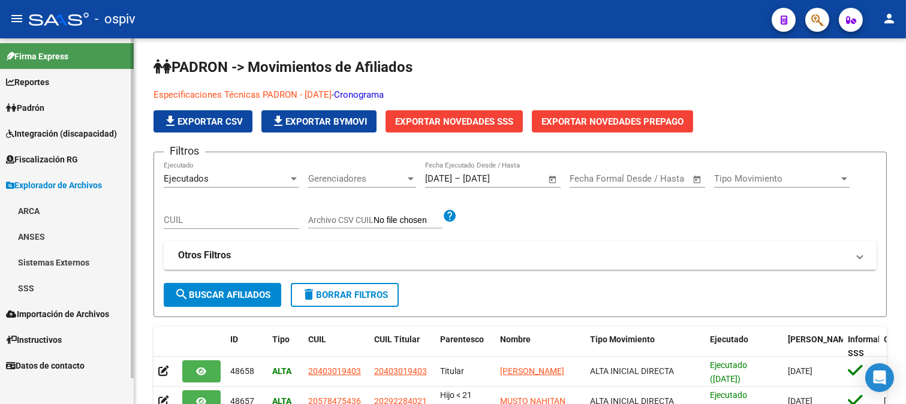
scroll to position [0, 0]
click at [34, 82] on span "Reportes" at bounding box center [27, 82] width 43 height 13
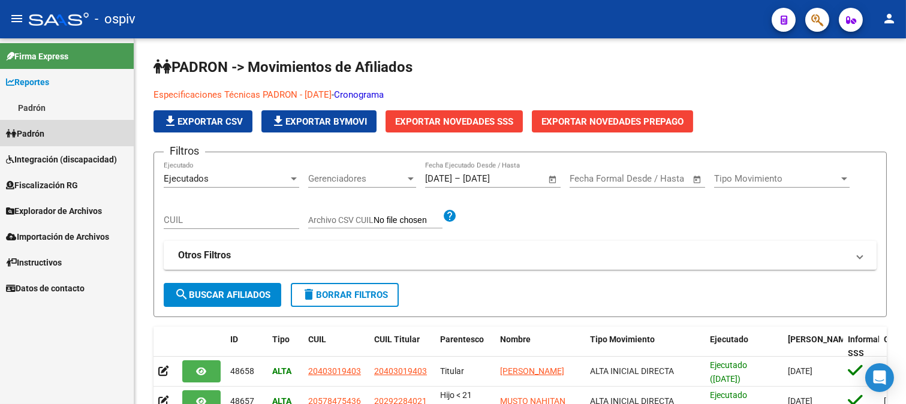
click at [40, 129] on span "Padrón" at bounding box center [25, 133] width 38 height 13
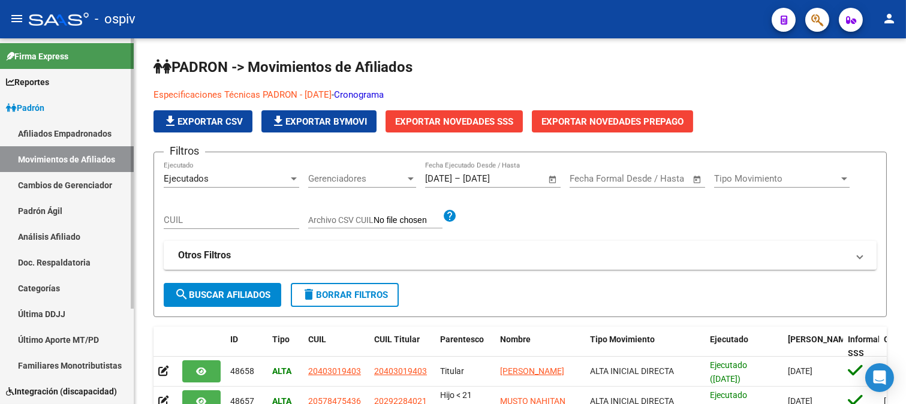
click at [47, 238] on link "Análisis Afiliado" at bounding box center [67, 237] width 134 height 26
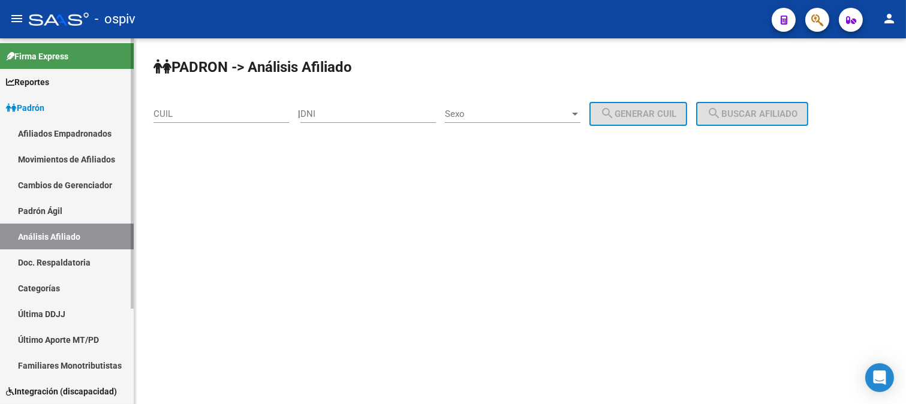
click at [49, 212] on link "Padrón Ágil" at bounding box center [67, 211] width 134 height 26
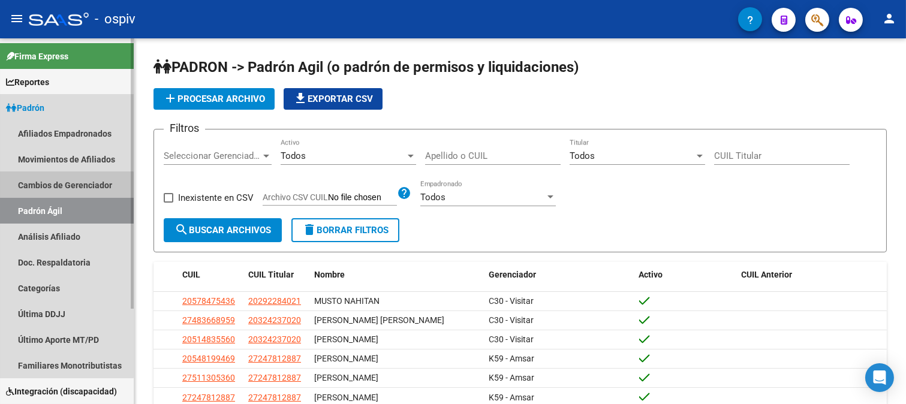
click at [61, 188] on link "Cambios de Gerenciador" at bounding box center [67, 185] width 134 height 26
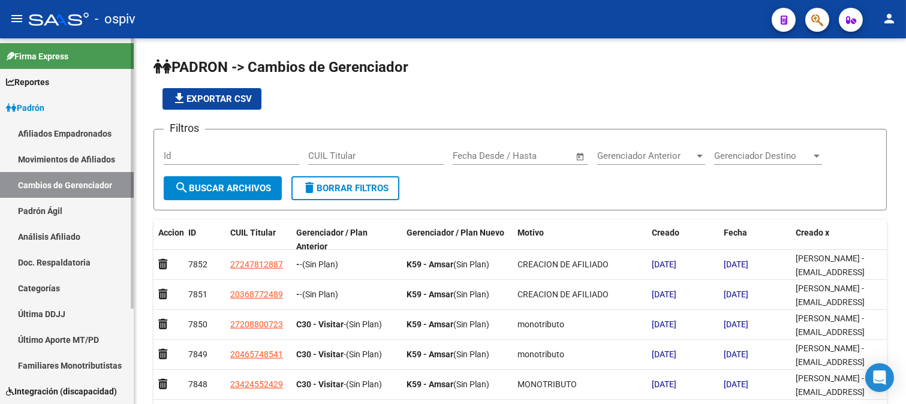
click at [55, 74] on link "Reportes" at bounding box center [67, 82] width 134 height 26
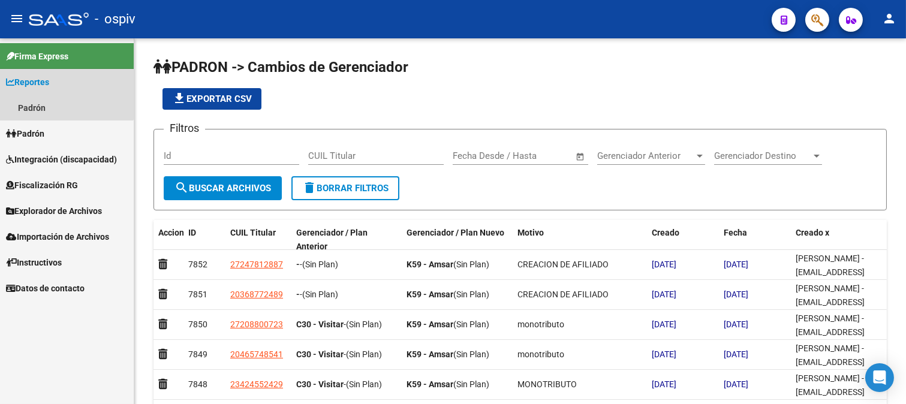
click at [49, 85] on span "Reportes" at bounding box center [27, 82] width 43 height 13
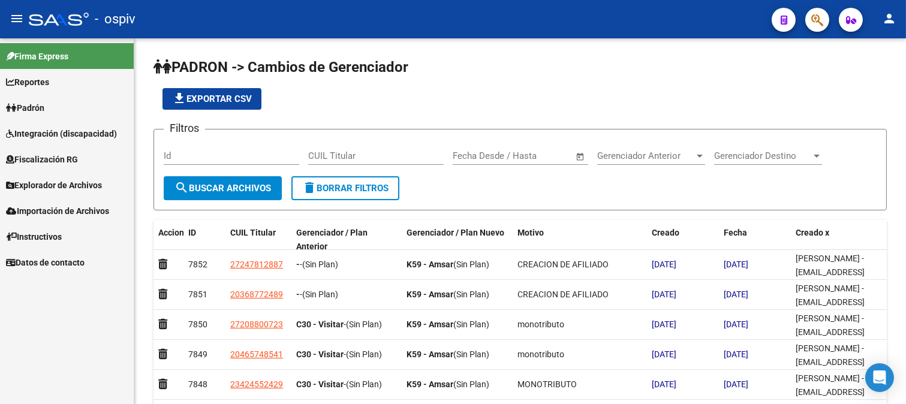
click at [49, 85] on span "Reportes" at bounding box center [27, 82] width 43 height 13
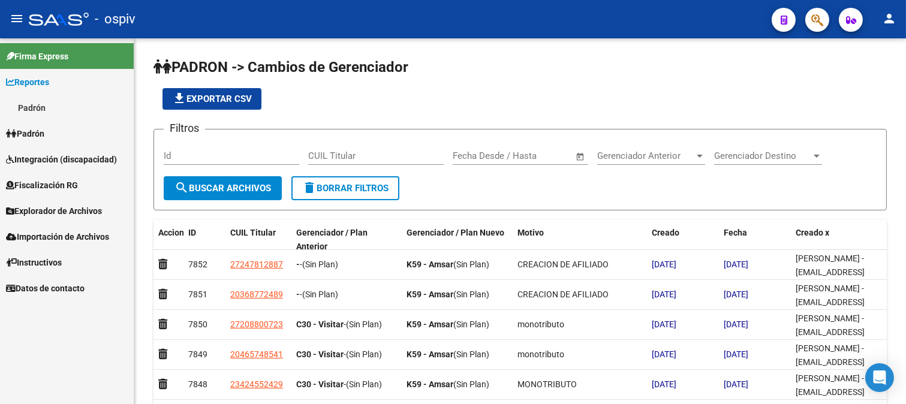
click at [45, 102] on link "Padrón" at bounding box center [67, 108] width 134 height 26
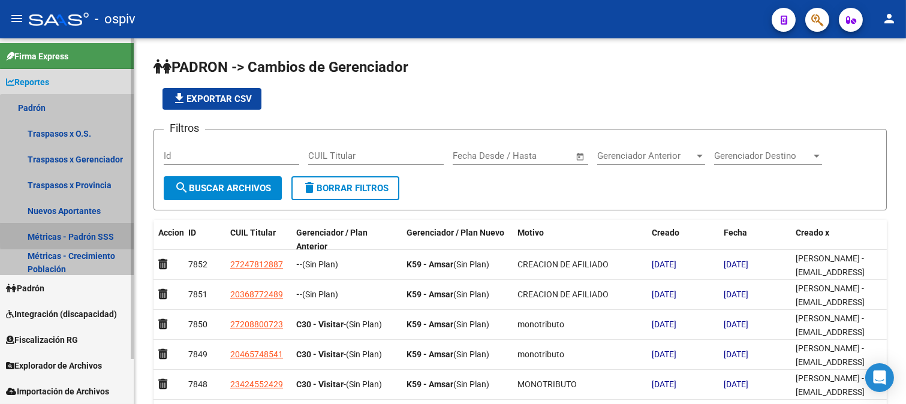
click at [80, 234] on link "Métricas - Padrón SSS" at bounding box center [67, 237] width 134 height 26
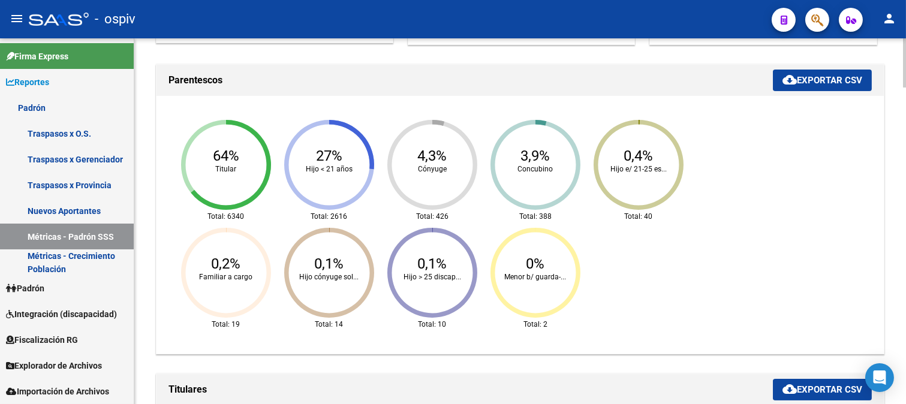
scroll to position [434, 0]
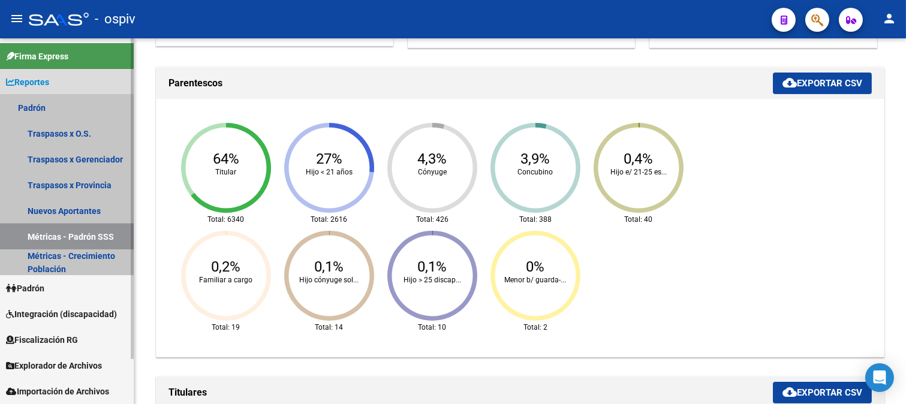
click at [70, 230] on link "Métricas - Padrón SSS" at bounding box center [67, 237] width 134 height 26
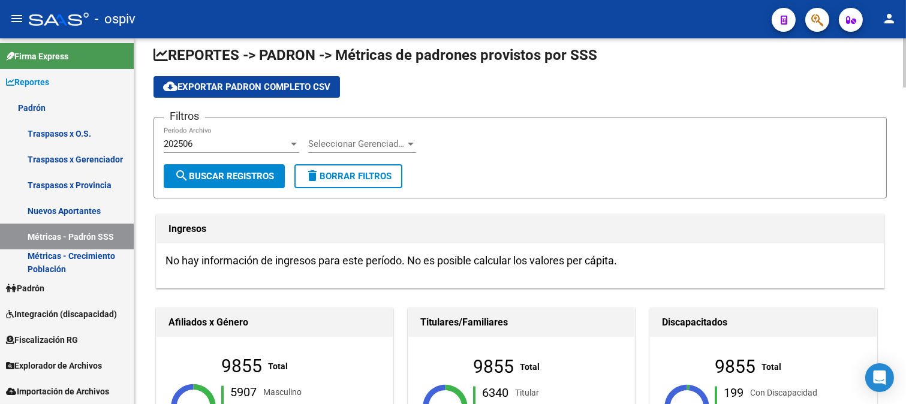
scroll to position [0, 0]
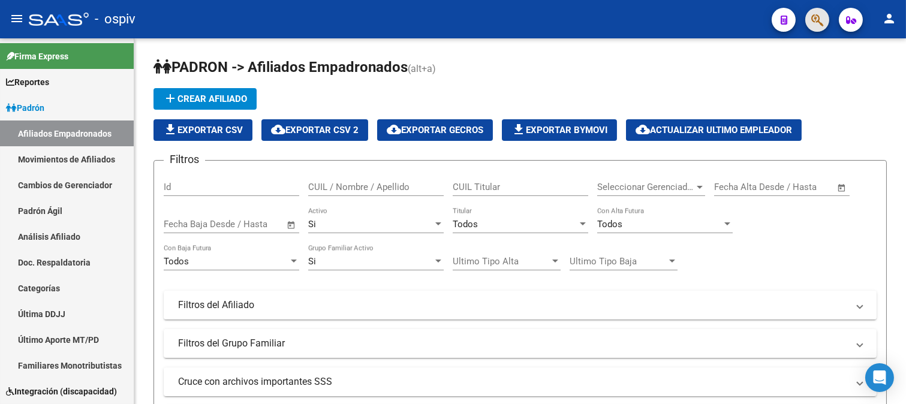
click at [824, 21] on button "button" at bounding box center [818, 20] width 24 height 24
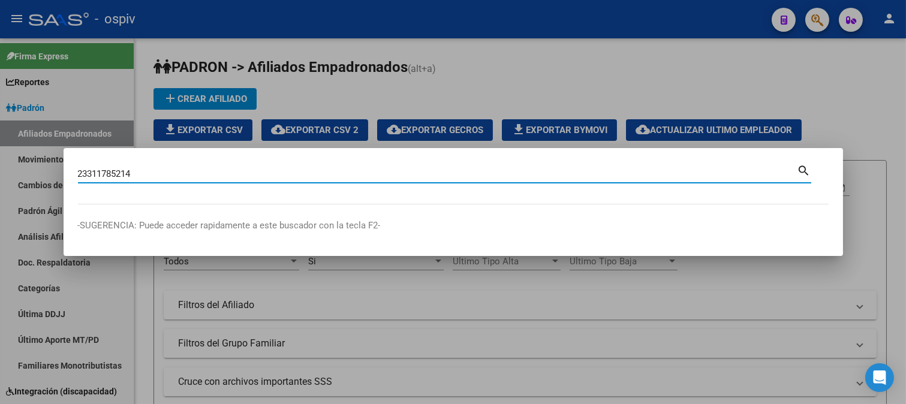
type input "23311785214"
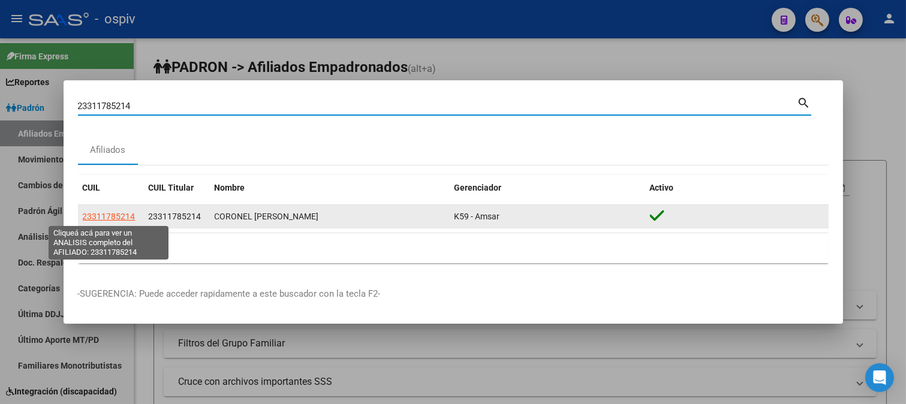
click at [120, 214] on span "23311785214" at bounding box center [109, 217] width 53 height 10
type textarea "23311785214"
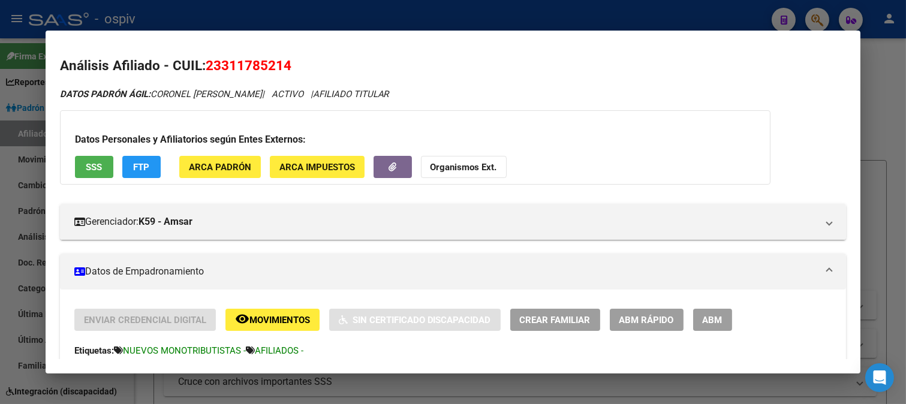
scroll to position [67, 0]
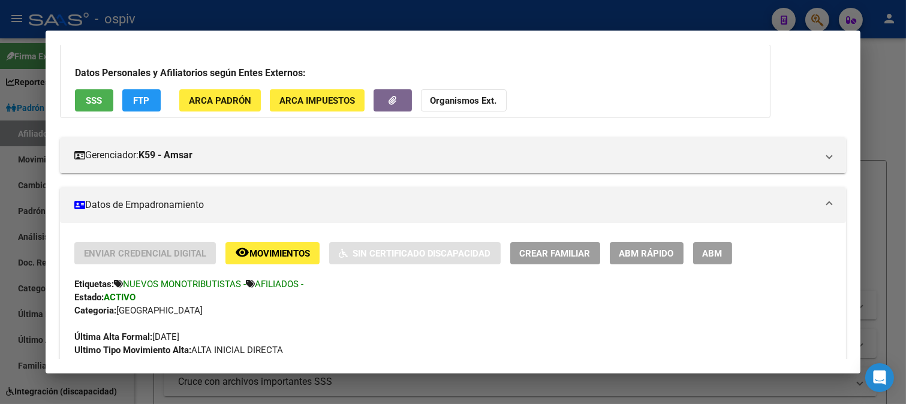
click at [572, 286] on div "Etiquetas: NUEVOS MONOTRIBUTISTAS - AFILIADOS -" at bounding box center [453, 284] width 758 height 13
click at [176, 3] on div at bounding box center [453, 202] width 906 height 404
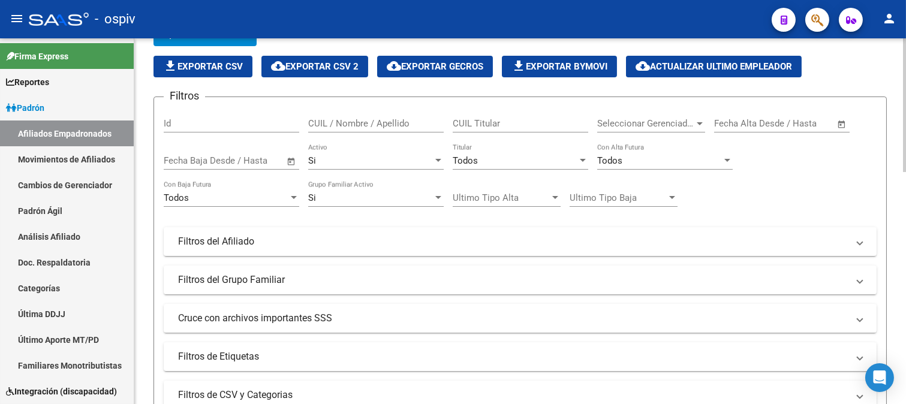
scroll to position [200, 0]
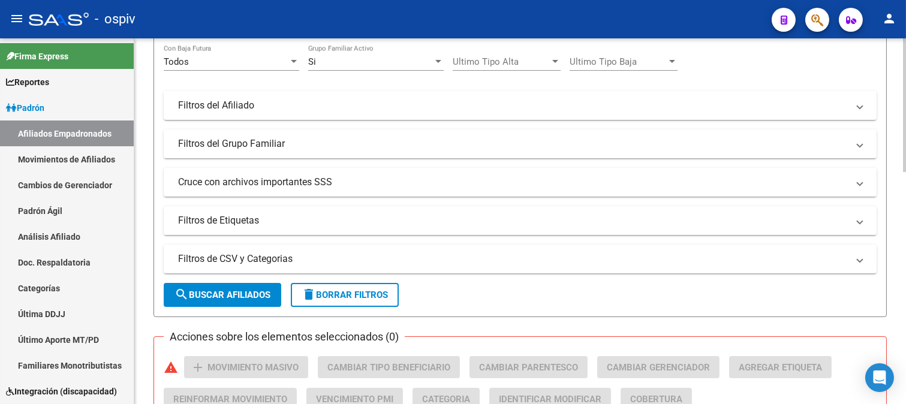
click at [246, 224] on mat-panel-title "Filtros de Etiquetas" at bounding box center [513, 220] width 670 height 13
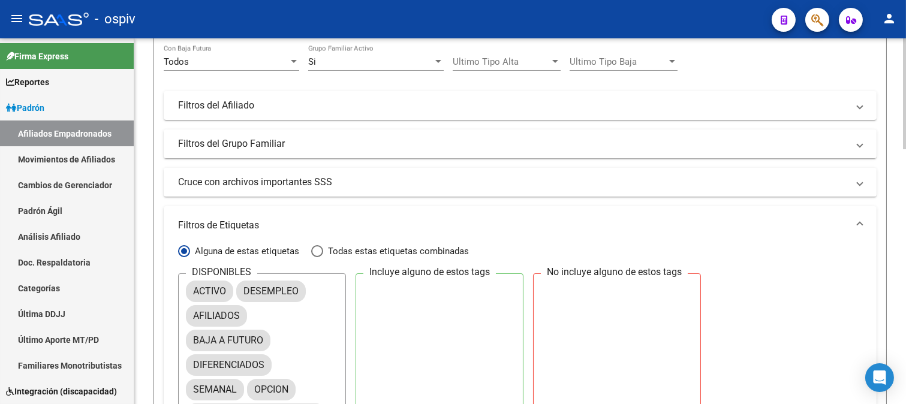
click at [794, 278] on div "DISPONIBLES ACTIVO DESEMPLEO AFILIADOS BAJA A FUTURO DIFERENCIADOS SEMANAL OPCI…" at bounding box center [520, 352] width 684 height 157
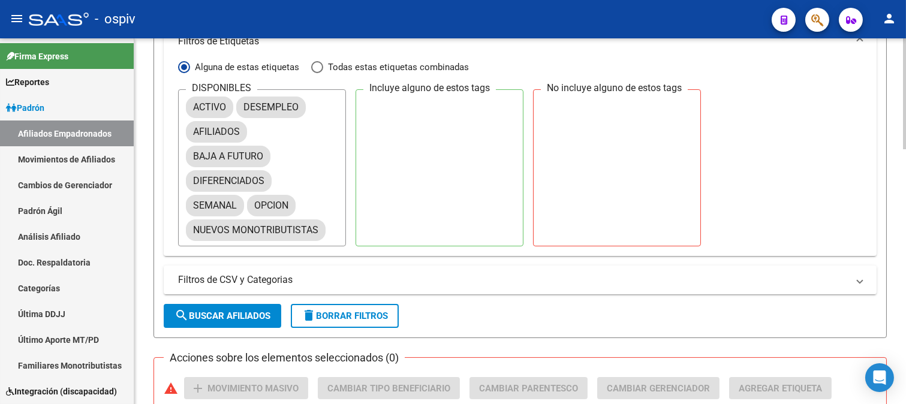
scroll to position [466, 0]
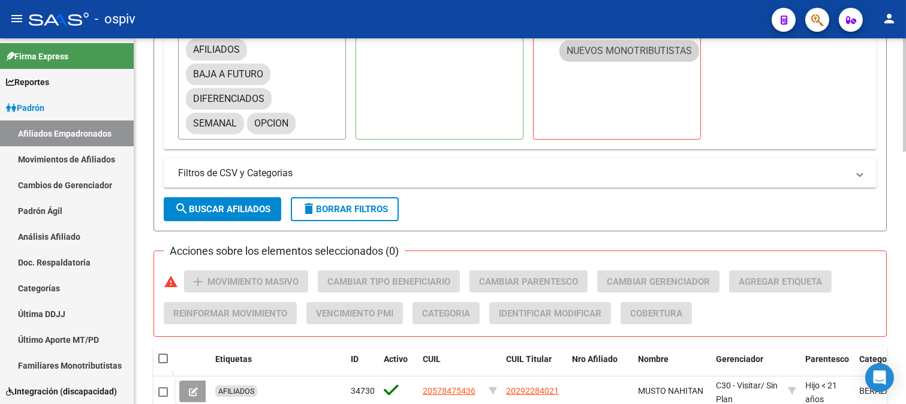
drag, startPoint x: 235, startPoint y: 151, endPoint x: 596, endPoint y: 49, distance: 375.8
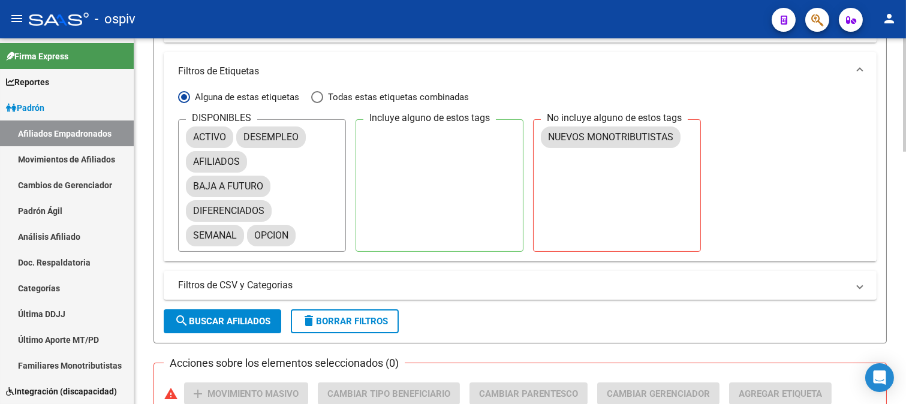
scroll to position [266, 0]
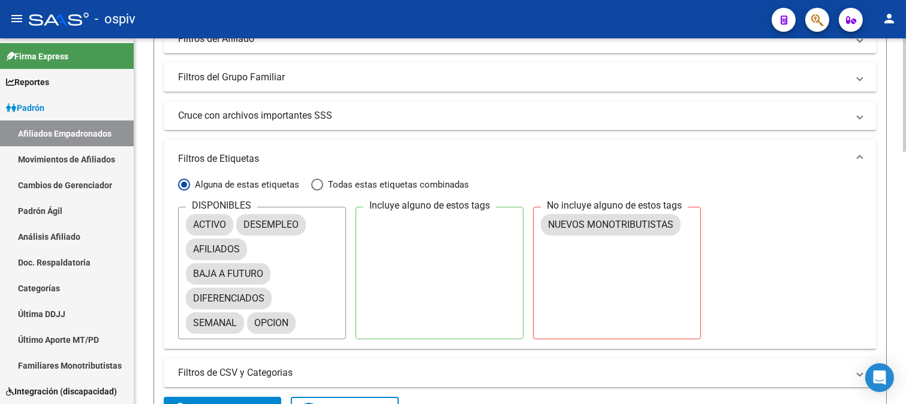
click at [742, 199] on div "Alguna de estas etiquetas Todas estas etiquetas combinadas DISPONIBLES ACTIVO D…" at bounding box center [520, 263] width 713 height 171
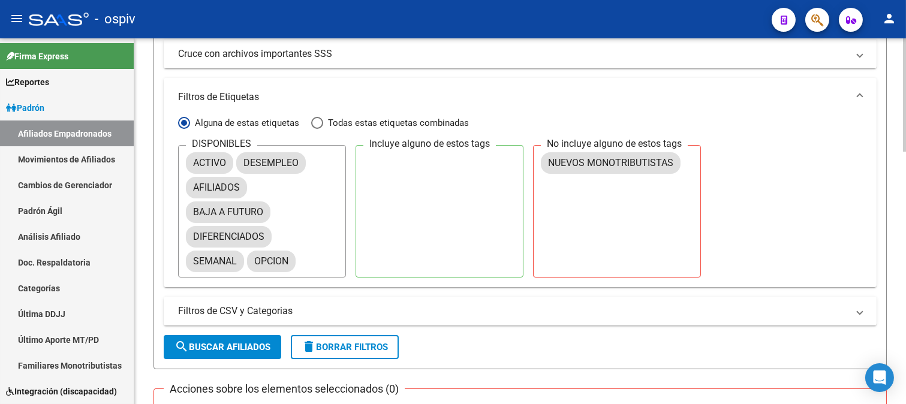
scroll to position [466, 0]
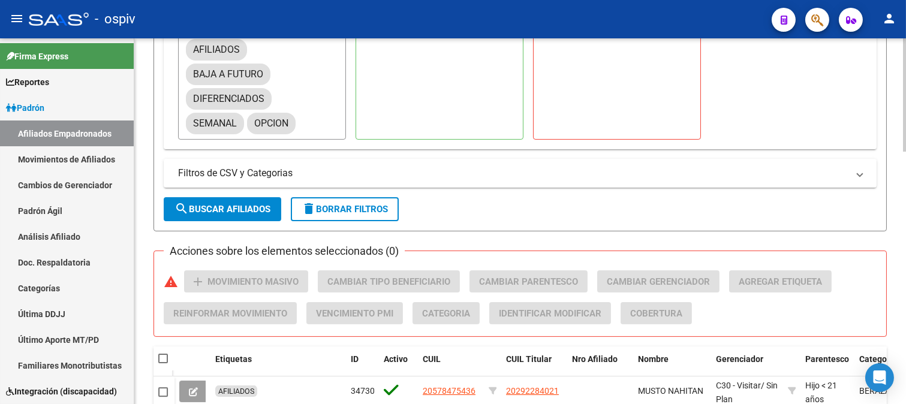
click at [218, 204] on span "search Buscar Afiliados" at bounding box center [223, 209] width 96 height 11
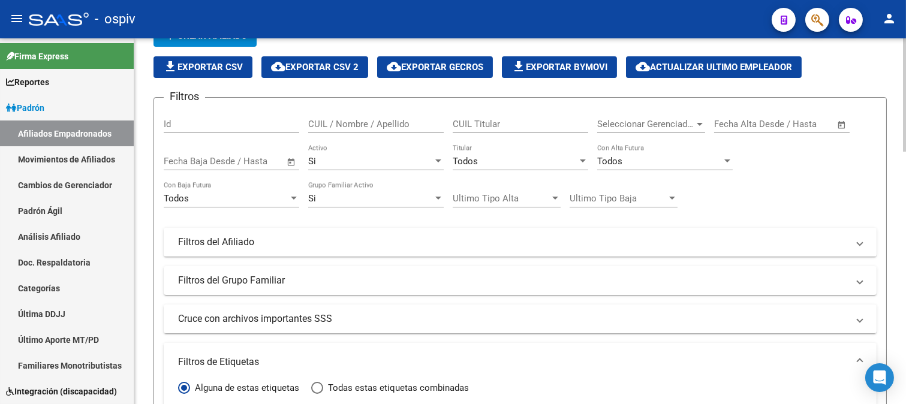
scroll to position [0, 0]
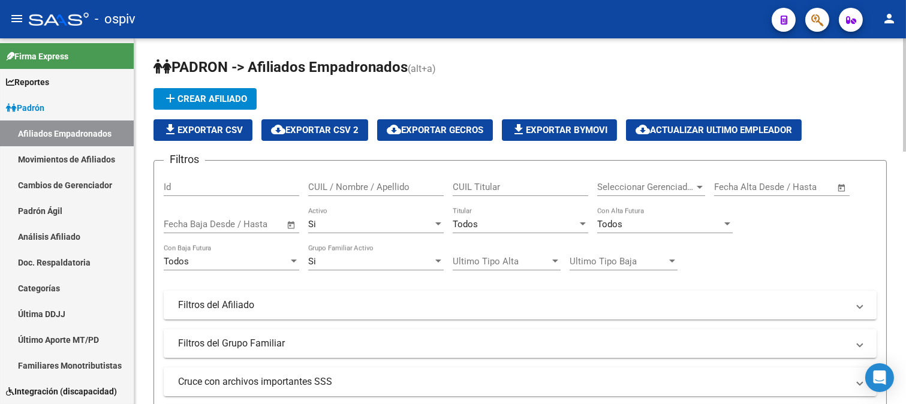
click at [447, 128] on span "cloud_download Exportar GECROS" at bounding box center [435, 130] width 97 height 11
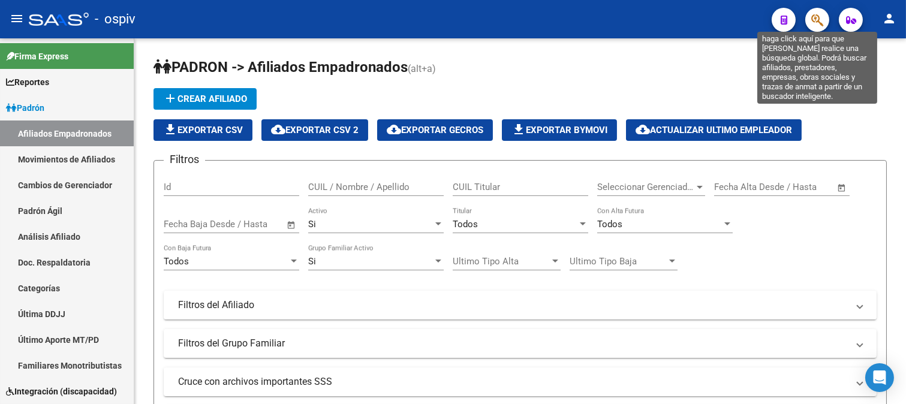
click at [816, 19] on icon "button" at bounding box center [818, 20] width 12 height 14
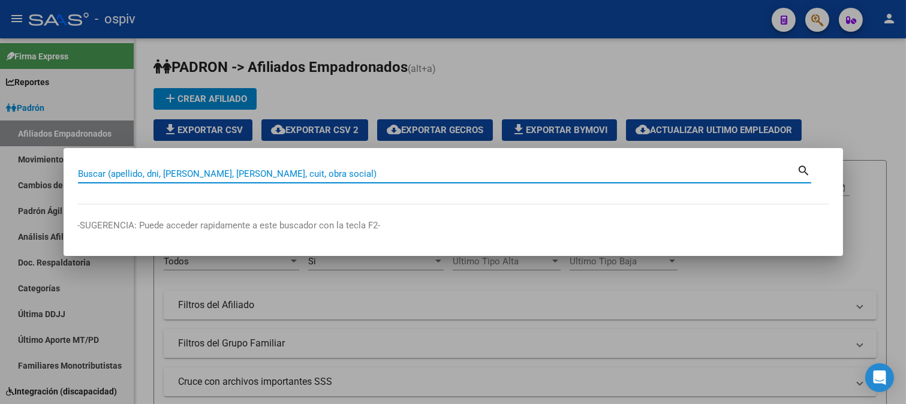
paste input "20395874528"
type input "20395874528"
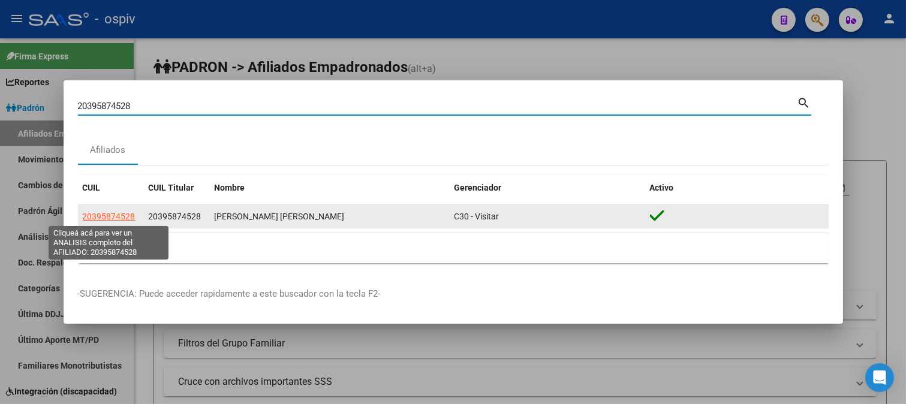
drag, startPoint x: 82, startPoint y: 218, endPoint x: 91, endPoint y: 220, distance: 9.8
click at [91, 220] on span "20395874528" at bounding box center [109, 217] width 53 height 10
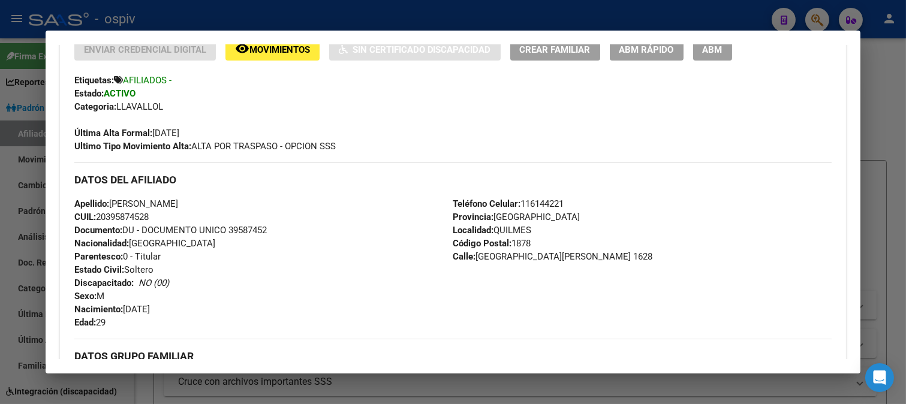
scroll to position [281, 0]
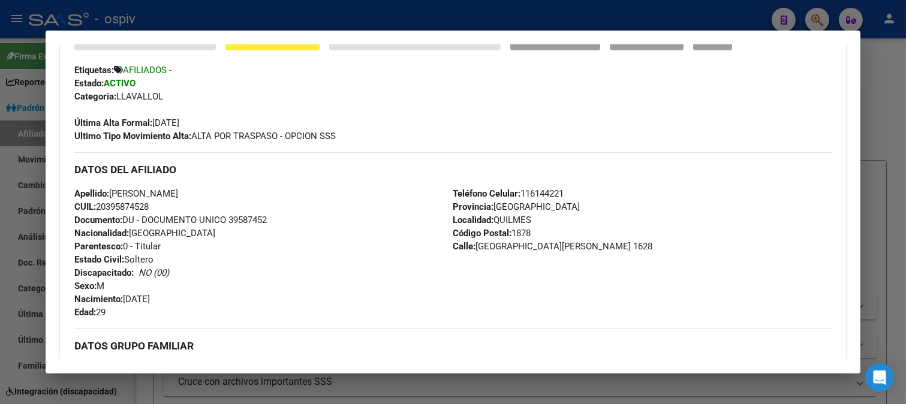
click at [822, 17] on div at bounding box center [453, 202] width 906 height 404
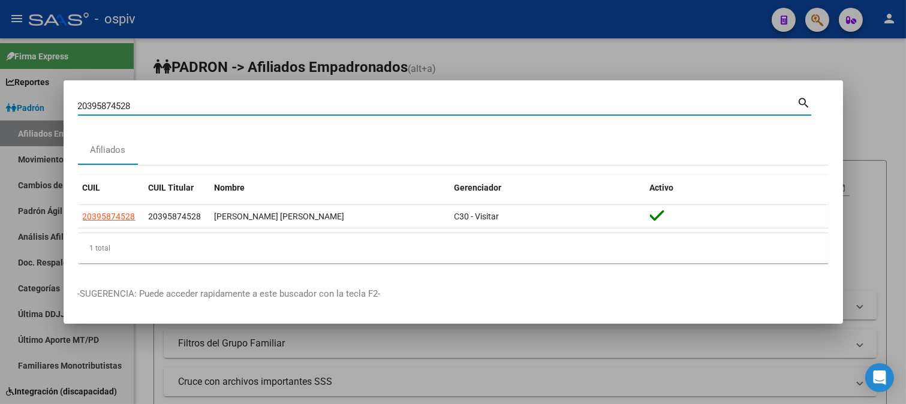
drag, startPoint x: 172, startPoint y: 109, endPoint x: 44, endPoint y: 108, distance: 127.8
click at [44, 108] on div "20395874528 Buscar (apellido, dni, cuil, nro traspaso, cuit, obra social) searc…" at bounding box center [453, 202] width 906 height 404
paste input "20433036582"
type input "20433036582"
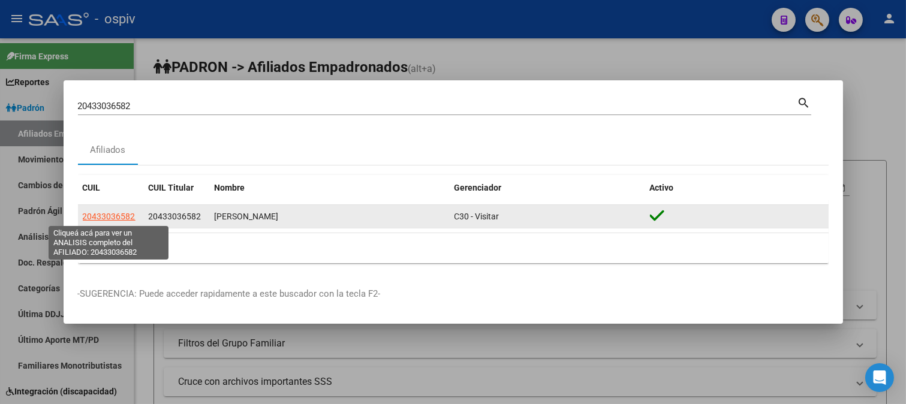
click at [118, 216] on span "20433036582" at bounding box center [109, 217] width 53 height 10
type textarea "20433036582"
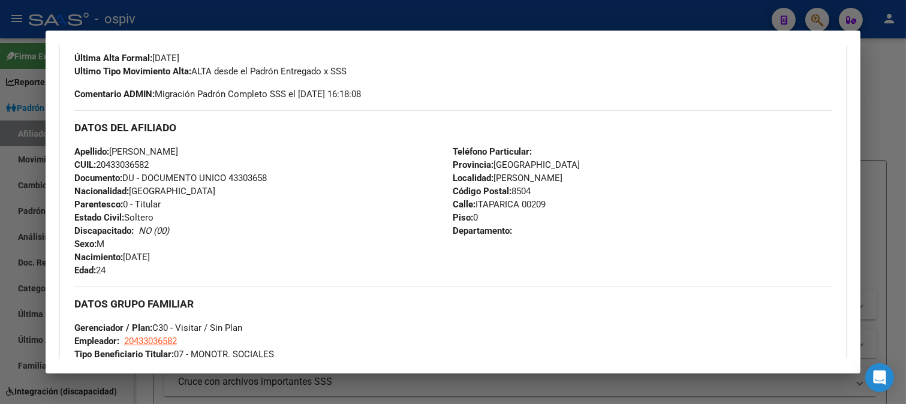
scroll to position [333, 0]
click at [824, 16] on div at bounding box center [453, 202] width 906 height 404
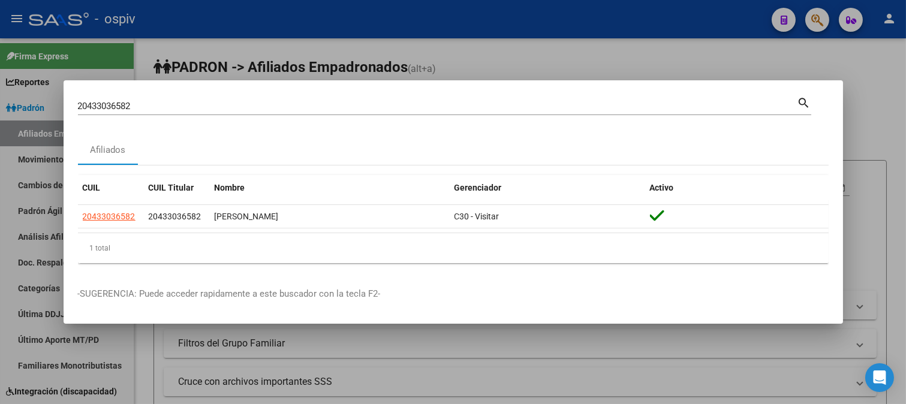
drag, startPoint x: 156, startPoint y: 114, endPoint x: 37, endPoint y: 92, distance: 121.3
click at [37, 92] on div "20433036582 Buscar (apellido, dni, cuil, nro traspaso, cuit, obra social) searc…" at bounding box center [453, 202] width 906 height 404
click at [161, 91] on mat-dialog-container "20433036582 Buscar (apellido, dni, cuil, nro traspaso, cuit, obra social) searc…" at bounding box center [454, 202] width 780 height 244
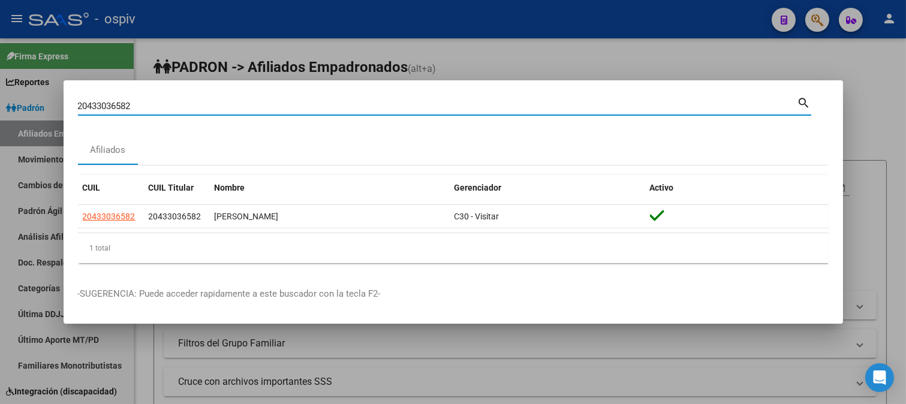
drag, startPoint x: 153, startPoint y: 105, endPoint x: 38, endPoint y: 106, distance: 114.6
click at [41, 106] on div "20433036582 Buscar (apellido, dni, cuil, nro traspaso, cuit, obra social) searc…" at bounding box center [453, 202] width 906 height 404
paste input "20351965607"
type input "20351965607"
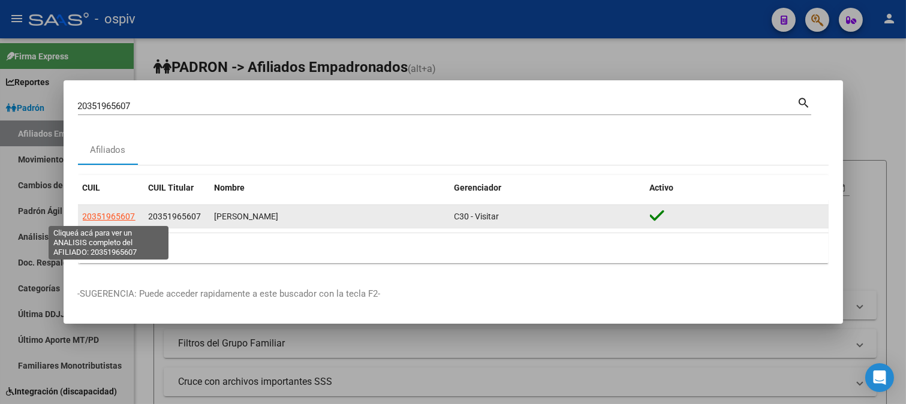
click at [99, 221] on span "20351965607" at bounding box center [109, 217] width 53 height 10
type textarea "20351965607"
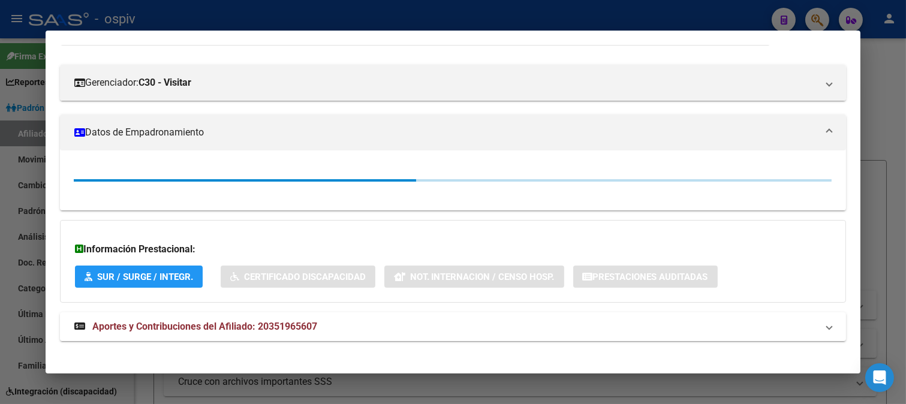
scroll to position [148, 0]
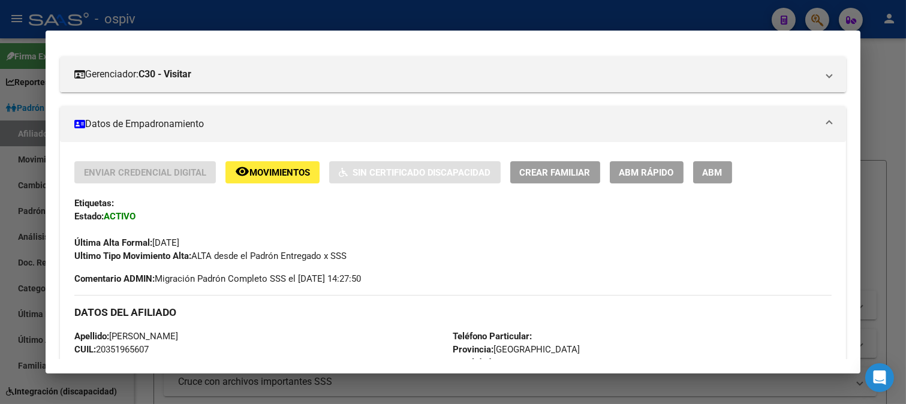
drag, startPoint x: 818, startPoint y: 20, endPoint x: 742, endPoint y: 25, distance: 76.3
click at [816, 20] on div at bounding box center [453, 202] width 906 height 404
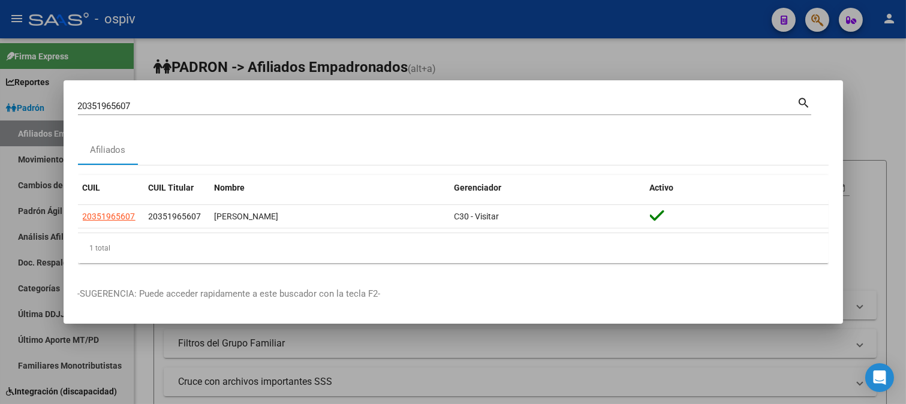
drag, startPoint x: 166, startPoint y: 111, endPoint x: 25, endPoint y: 110, distance: 141.0
click at [25, 110] on div "20351965607 Buscar (apellido, dni, cuil, nro traspaso, cuit, obra social) searc…" at bounding box center [453, 202] width 906 height 404
drag, startPoint x: 52, startPoint y: 74, endPoint x: 68, endPoint y: 85, distance: 19.5
click at [52, 74] on div at bounding box center [453, 202] width 906 height 404
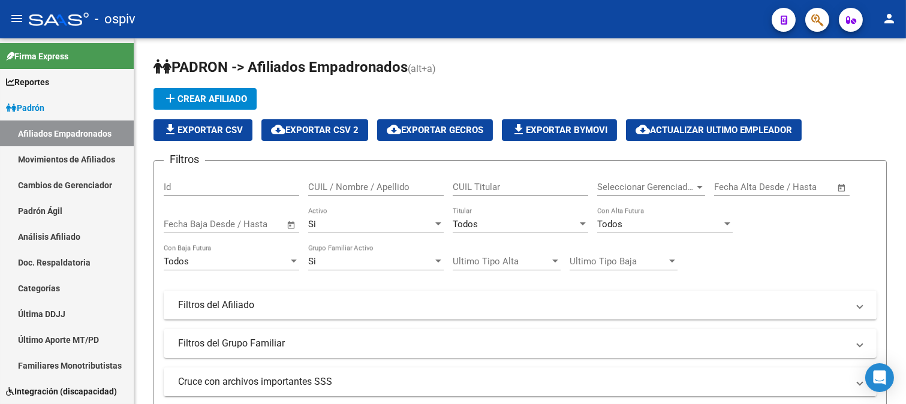
click at [820, 11] on span "button" at bounding box center [818, 20] width 12 height 25
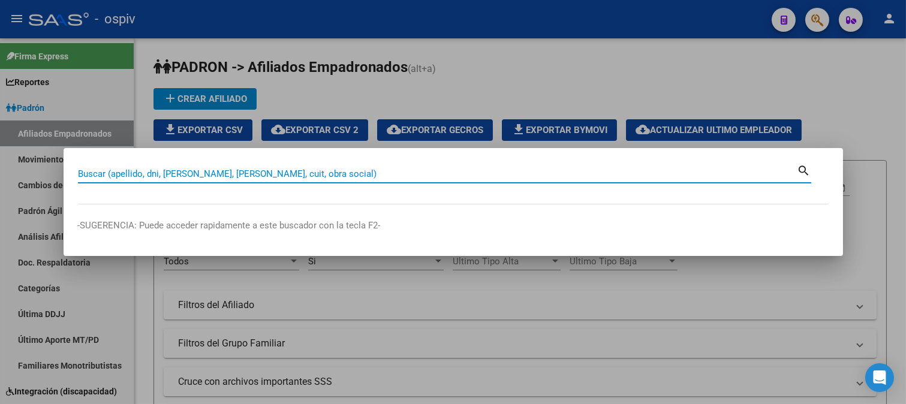
paste input "20383480346"
type input "20383480346"
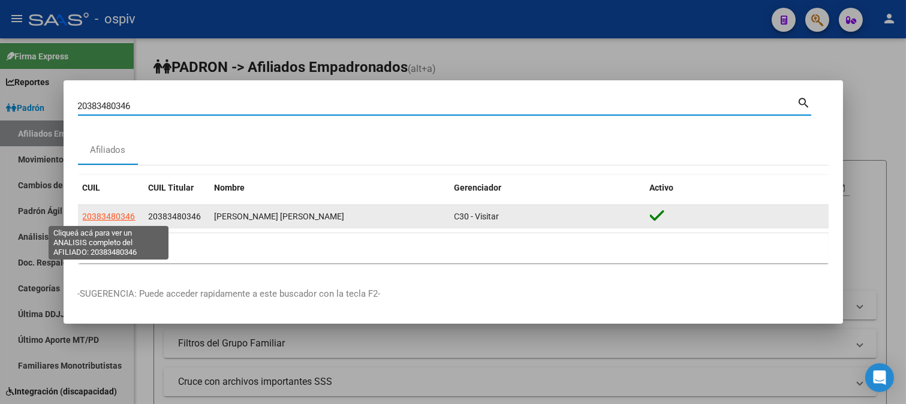
click at [96, 218] on span "20383480346" at bounding box center [109, 217] width 53 height 10
type textarea "20383480346"
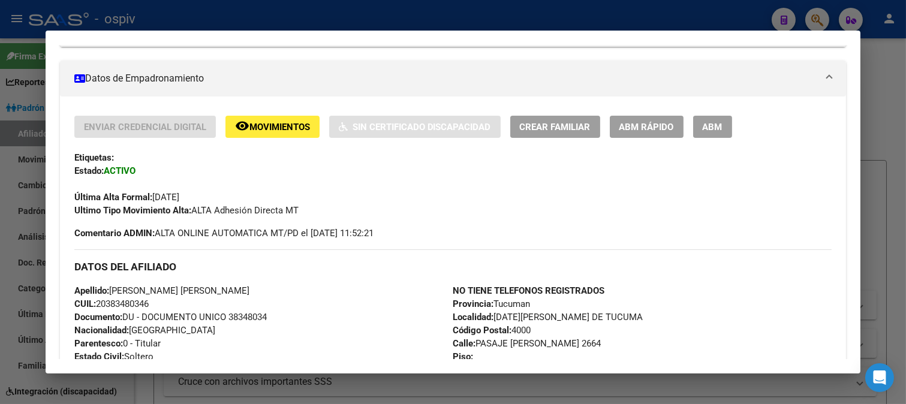
scroll to position [200, 0]
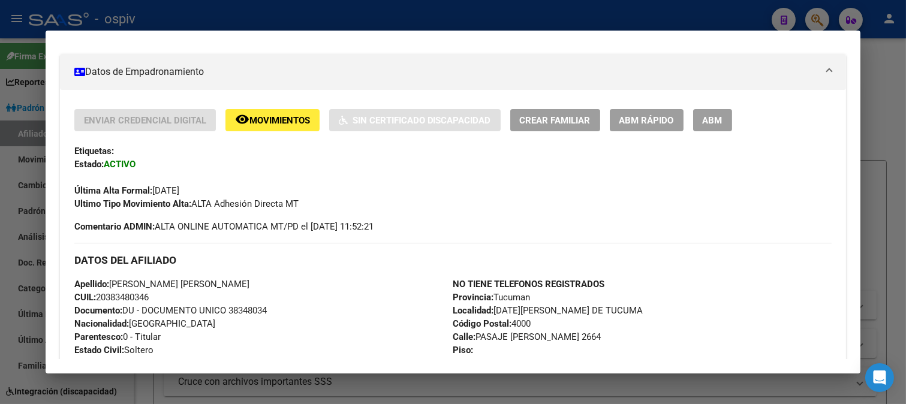
click at [810, 10] on div at bounding box center [453, 202] width 906 height 404
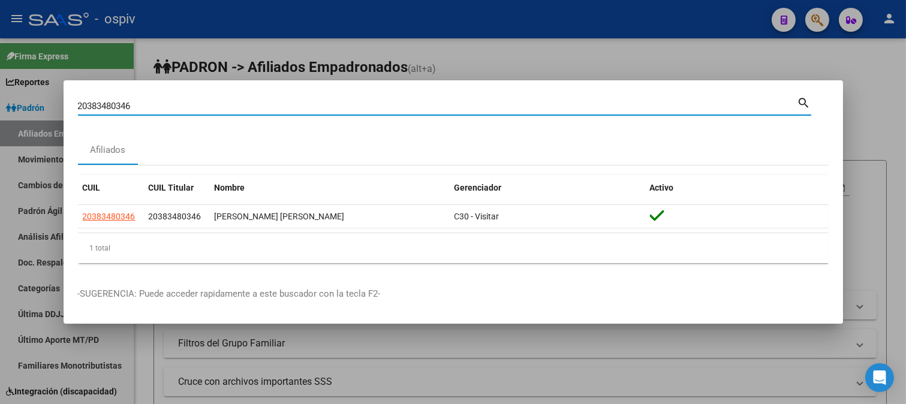
drag, startPoint x: 151, startPoint y: 109, endPoint x: 25, endPoint y: 106, distance: 126.0
click at [25, 106] on div "20383480346 Buscar (apellido, dni, cuil, nro traspaso, cuit, obra social) searc…" at bounding box center [453, 202] width 906 height 404
paste input "20297324943"
type input "20297324943"
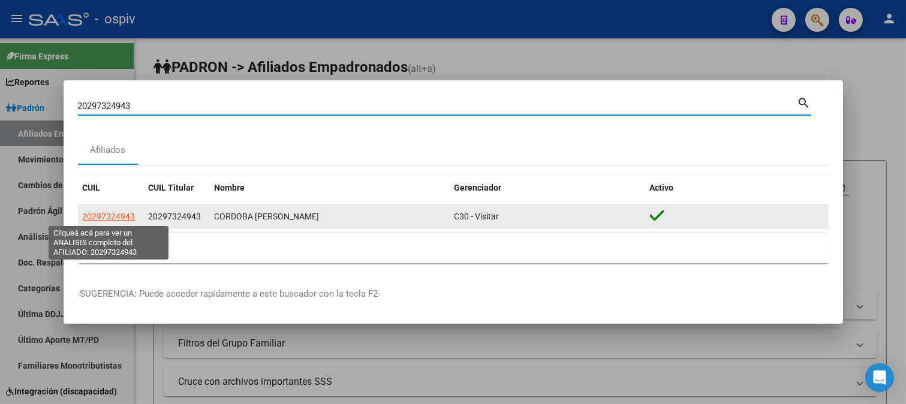
click at [118, 220] on span "20297324943" at bounding box center [109, 217] width 53 height 10
type textarea "20297324943"
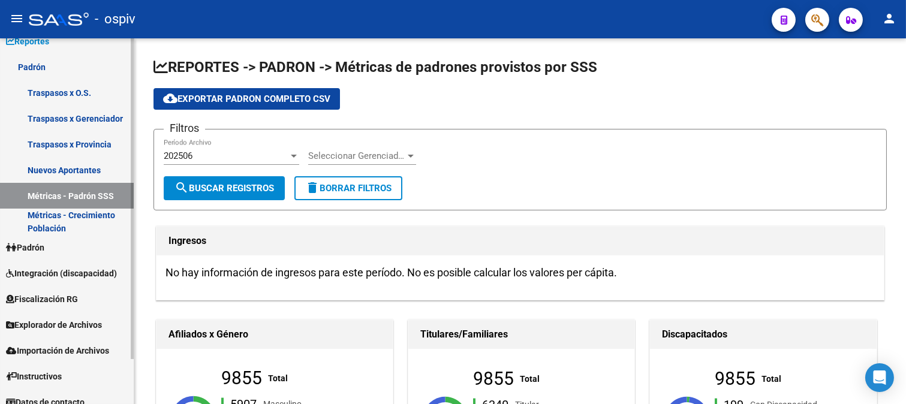
scroll to position [51, 0]
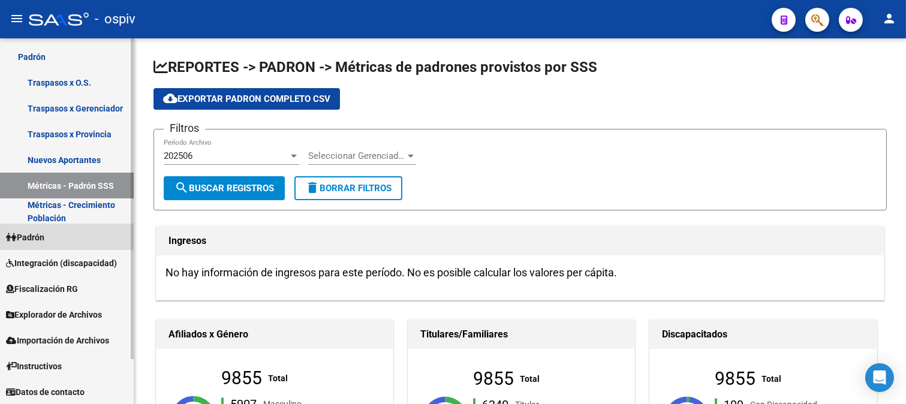
click at [41, 233] on span "Padrón" at bounding box center [25, 237] width 38 height 13
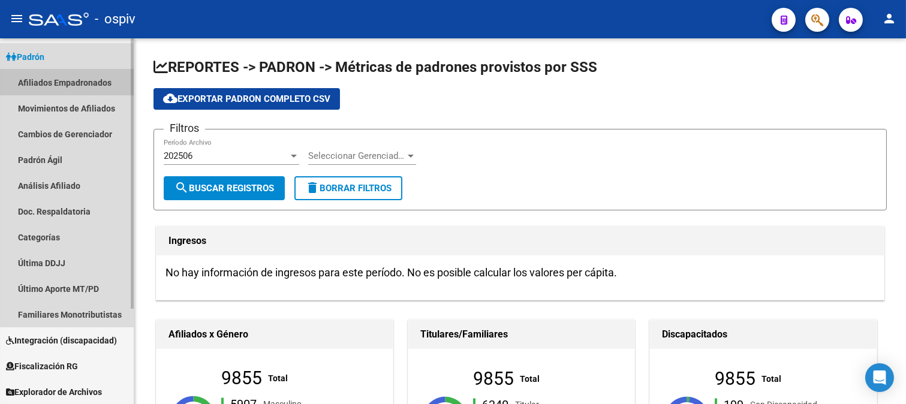
click at [70, 79] on link "Afiliados Empadronados" at bounding box center [67, 83] width 134 height 26
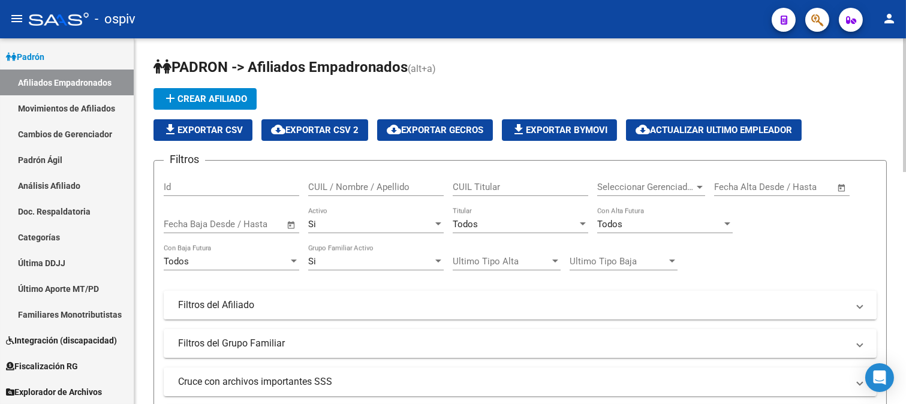
click at [242, 308] on mat-panel-title "Filtros del Afiliado" at bounding box center [513, 305] width 670 height 13
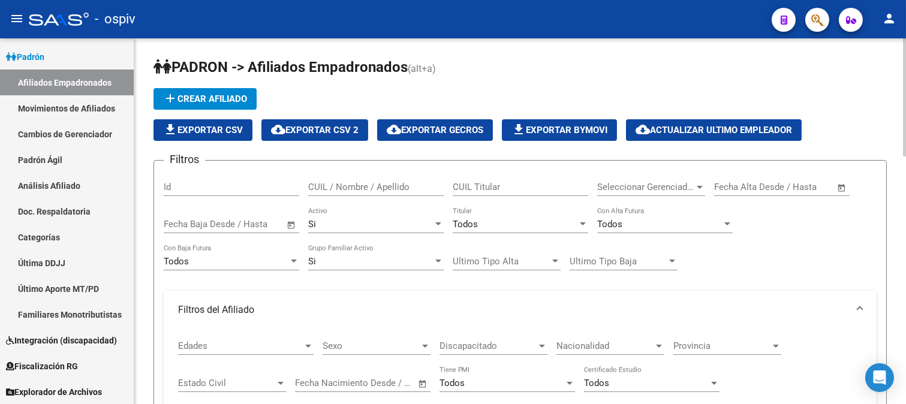
click at [526, 349] on span "Discapacitado" at bounding box center [488, 346] width 97 height 11
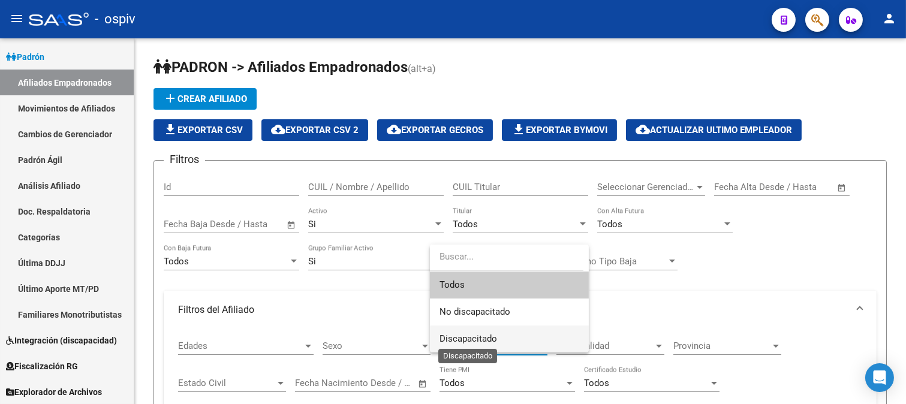
click at [472, 338] on span "Discapacitado" at bounding box center [469, 339] width 58 height 11
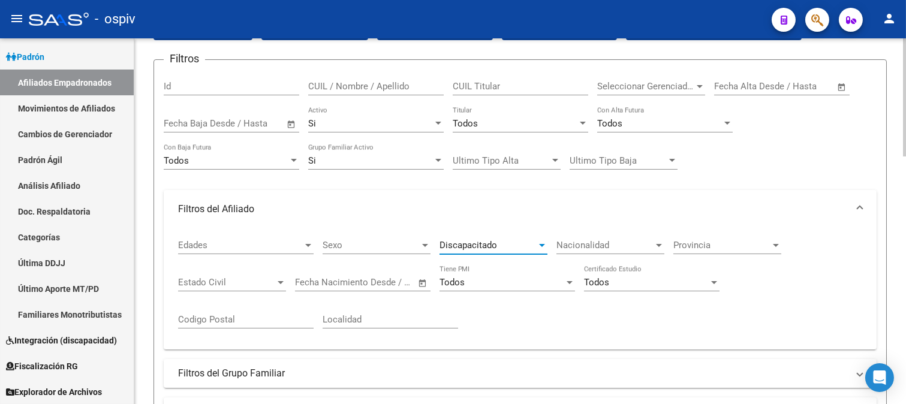
scroll to position [266, 0]
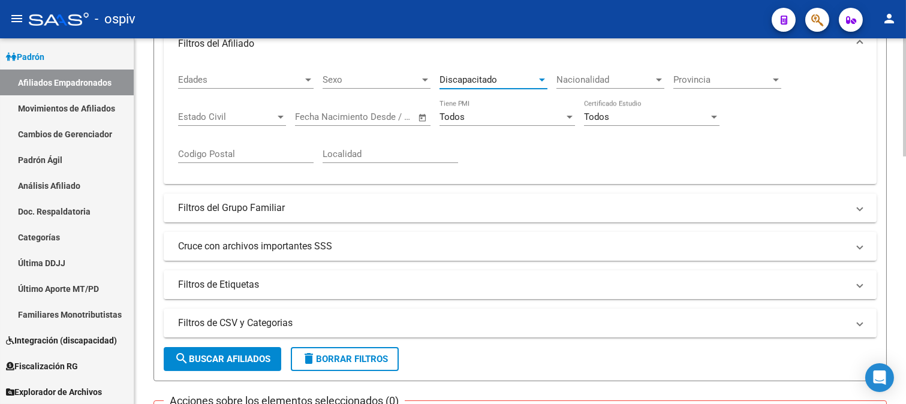
click at [240, 283] on mat-panel-title "Filtros de Etiquetas" at bounding box center [513, 284] width 670 height 13
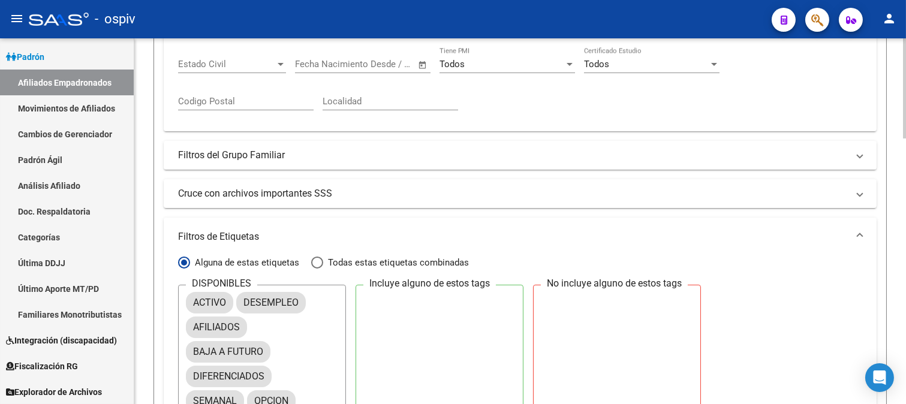
scroll to position [399, 0]
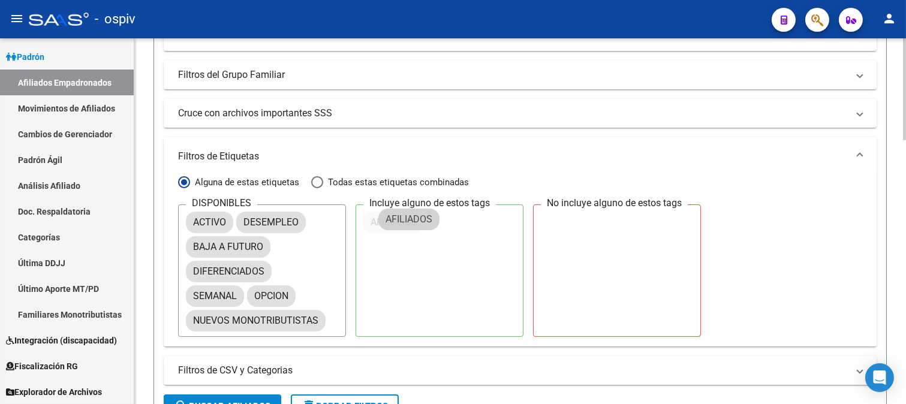
drag, startPoint x: 220, startPoint y: 247, endPoint x: 331, endPoint y: 273, distance: 113.9
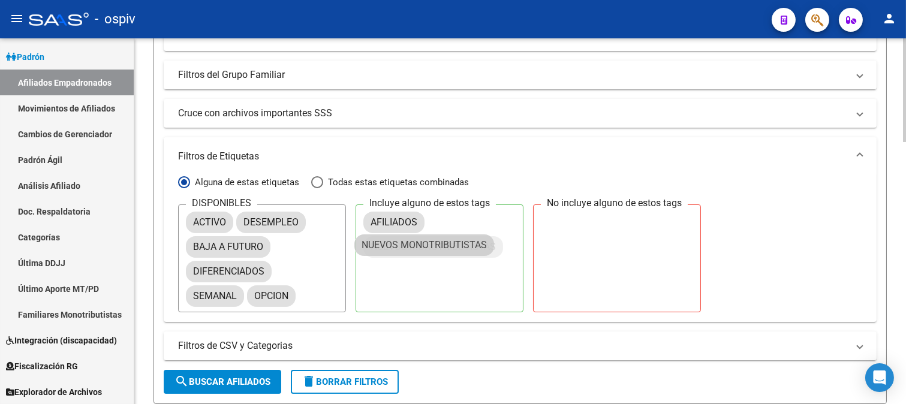
drag, startPoint x: 253, startPoint y: 322, endPoint x: 412, endPoint y: 244, distance: 177.3
click at [230, 377] on span "search Buscar Afiliados" at bounding box center [223, 382] width 96 height 11
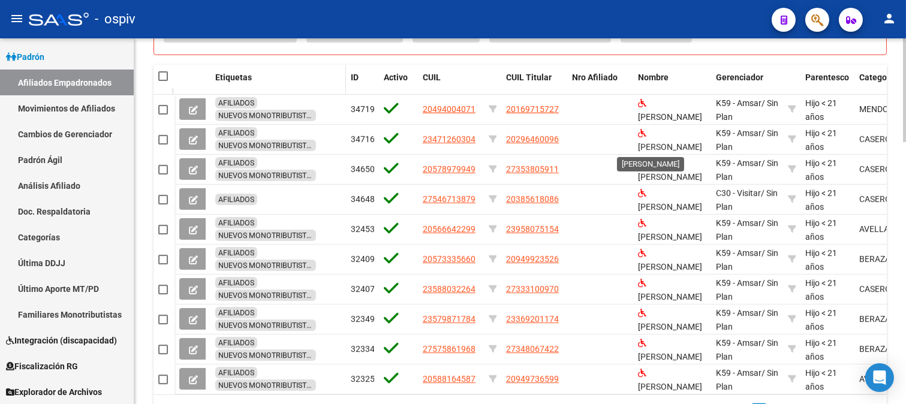
scroll to position [790, 0]
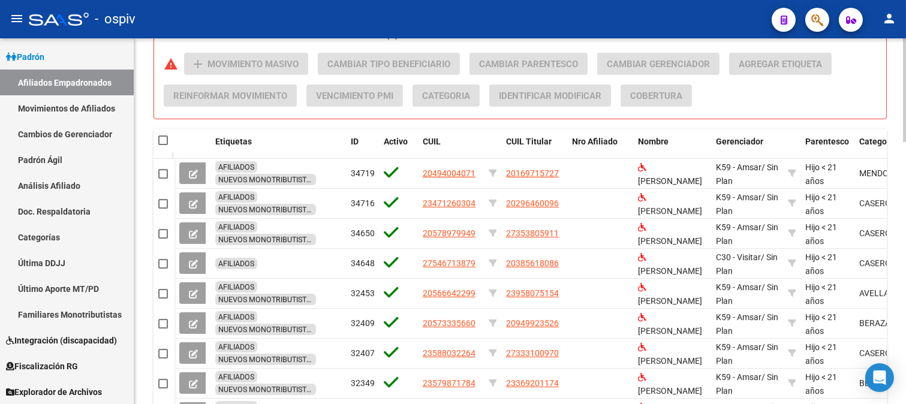
click at [166, 140] on span at bounding box center [163, 141] width 10 height 10
click at [163, 145] on input "checkbox" at bounding box center [163, 145] width 1 height 1
checkbox input "true"
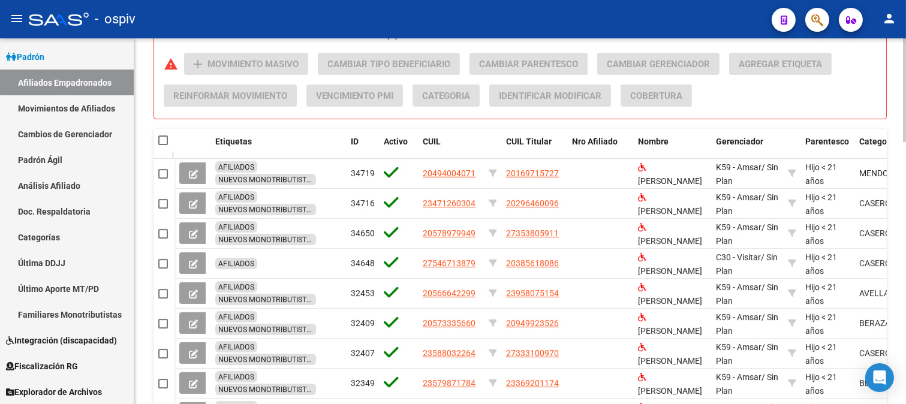
checkbox input "true"
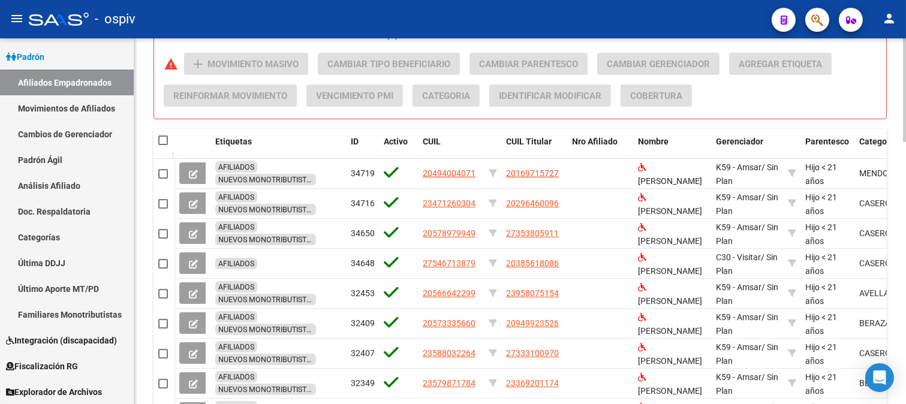
checkbox input "true"
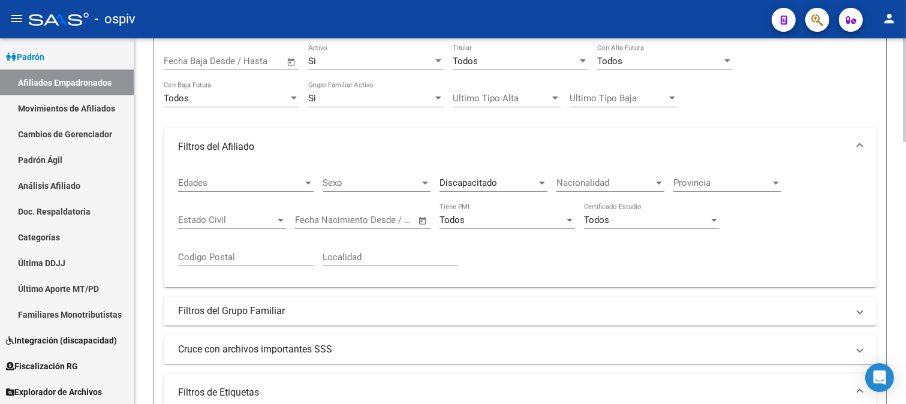
scroll to position [0, 0]
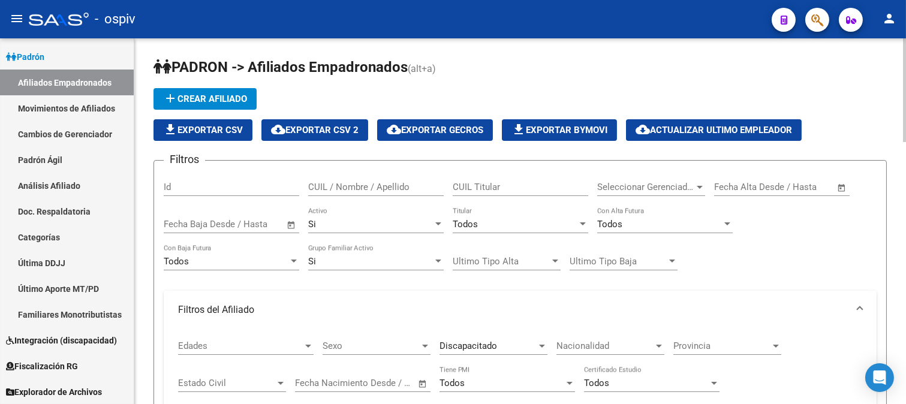
drag, startPoint x: 442, startPoint y: 127, endPoint x: 518, endPoint y: 154, distance: 80.1
click at [443, 127] on span "cloud_download Exportar GECROS" at bounding box center [435, 130] width 97 height 11
click at [418, 129] on span "cloud_download Exportar GECROS" at bounding box center [435, 130] width 97 height 11
click at [480, 224] on div "Todos" at bounding box center [515, 224] width 125 height 11
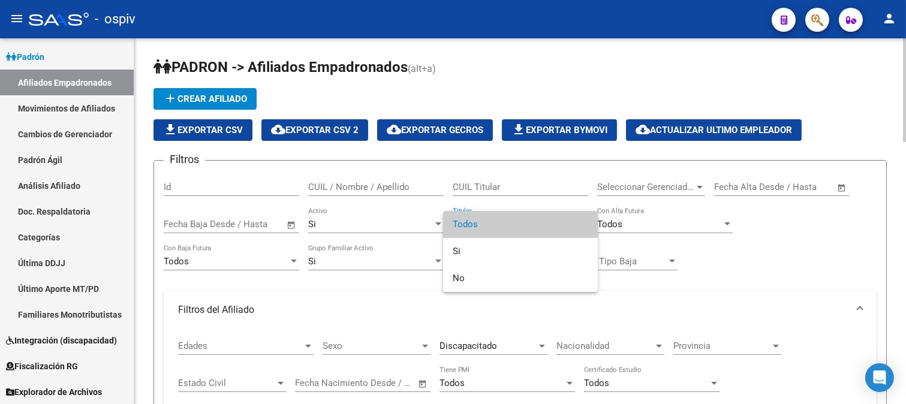
click at [480, 224] on span "Todos" at bounding box center [521, 224] width 136 height 27
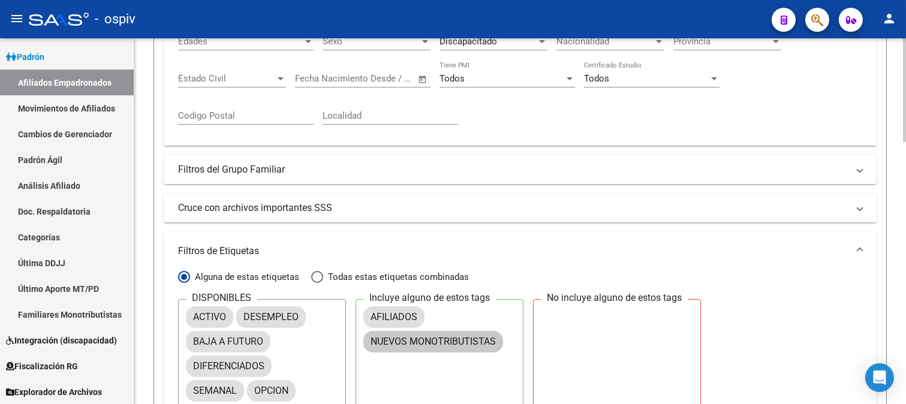
scroll to position [333, 0]
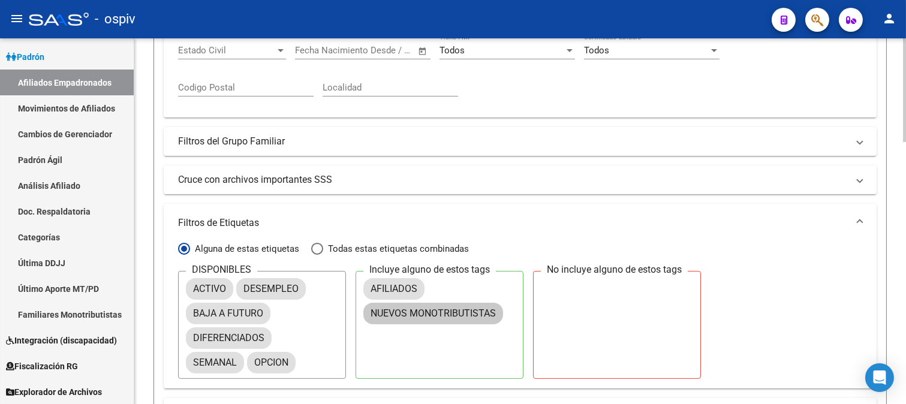
click at [325, 245] on span "Todas estas etiquetas combinadas" at bounding box center [396, 248] width 146 height 13
click at [323, 245] on input "Todas estas etiquetas combinadas" at bounding box center [317, 249] width 12 height 12
radio input "true"
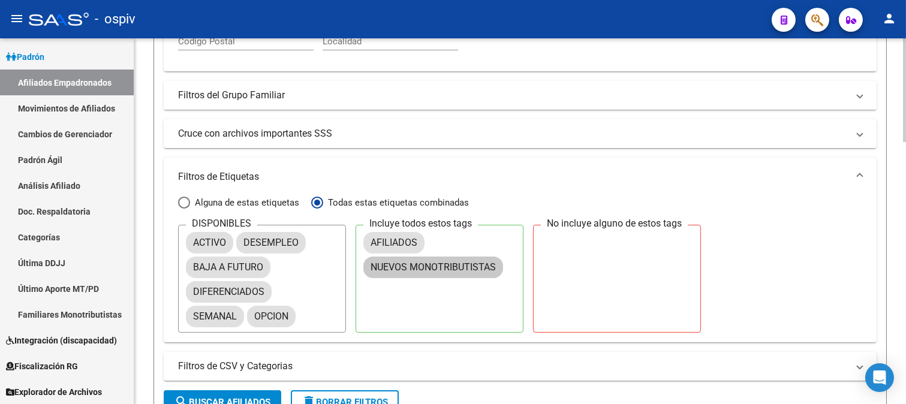
scroll to position [466, 0]
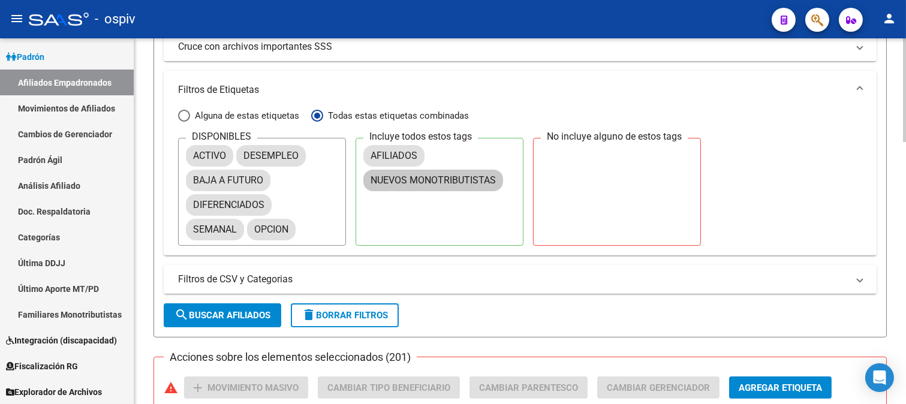
click at [226, 317] on span "search Buscar Afiliados" at bounding box center [223, 315] width 96 height 11
checkbox input "false"
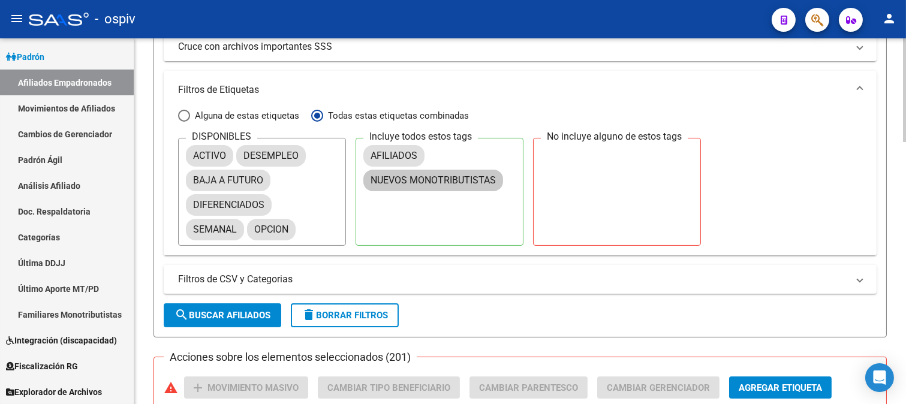
checkbox input "false"
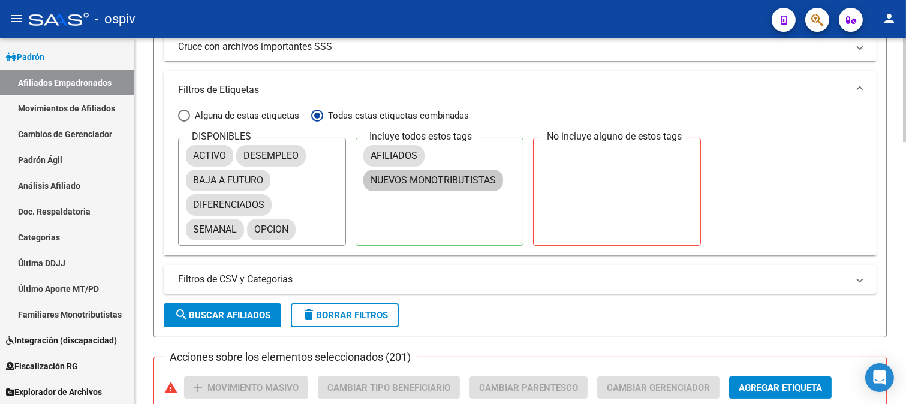
checkbox input "false"
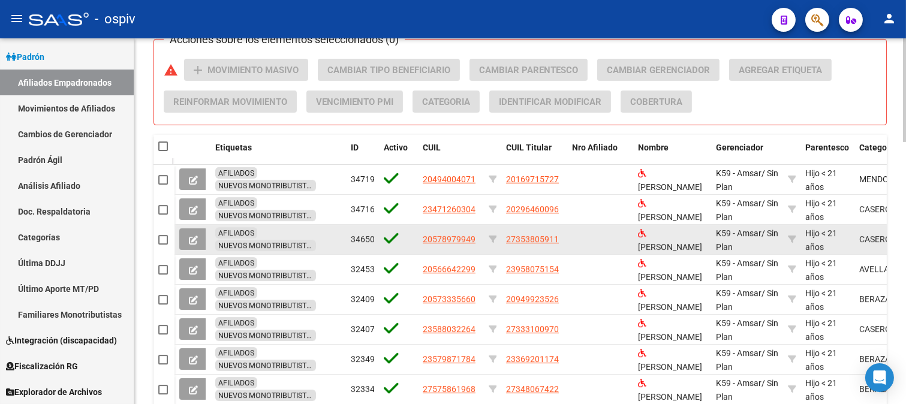
scroll to position [866, 0]
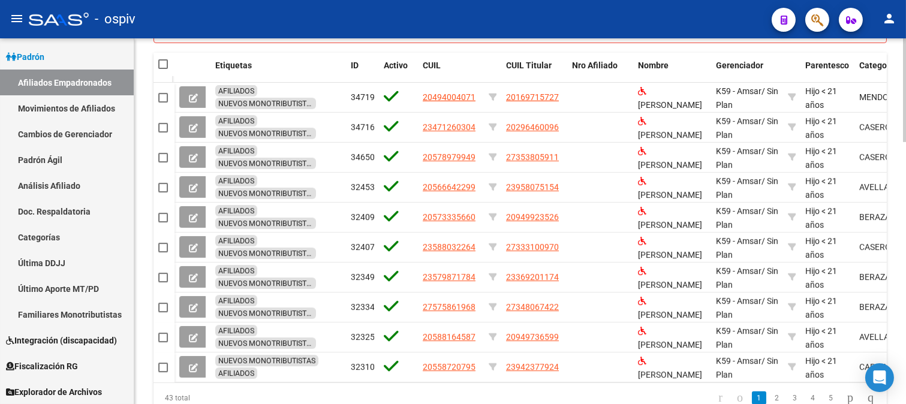
click at [158, 64] on span at bounding box center [163, 64] width 10 height 10
click at [163, 69] on input "checkbox" at bounding box center [163, 69] width 1 height 1
checkbox input "true"
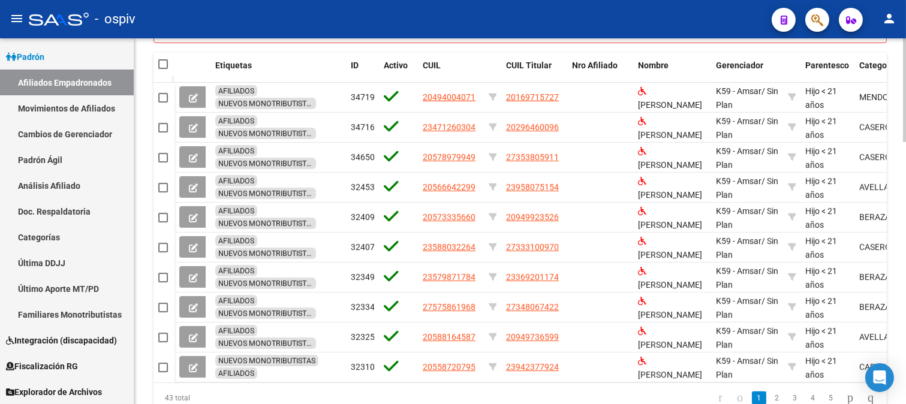
checkbox input "true"
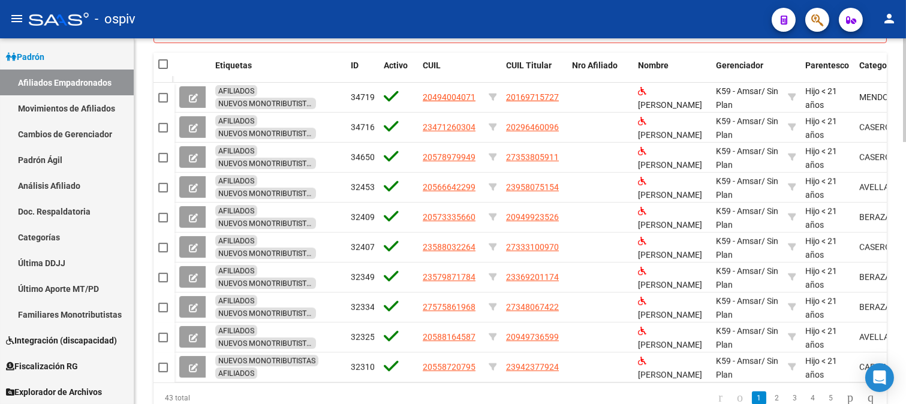
checkbox input "true"
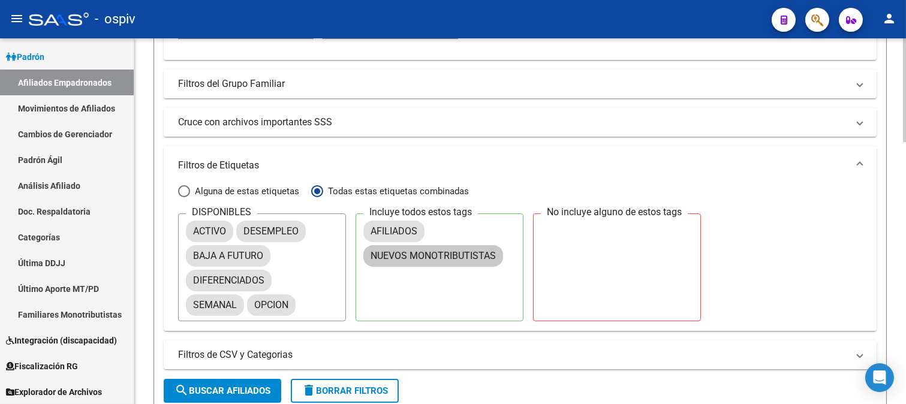
scroll to position [0, 0]
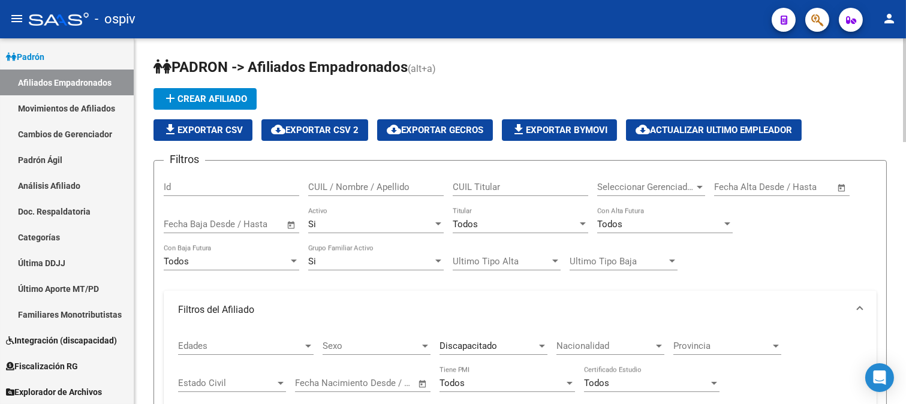
click at [446, 129] on span "cloud_download Exportar GECROS" at bounding box center [435, 130] width 97 height 11
